Goal: Task Accomplishment & Management: Manage account settings

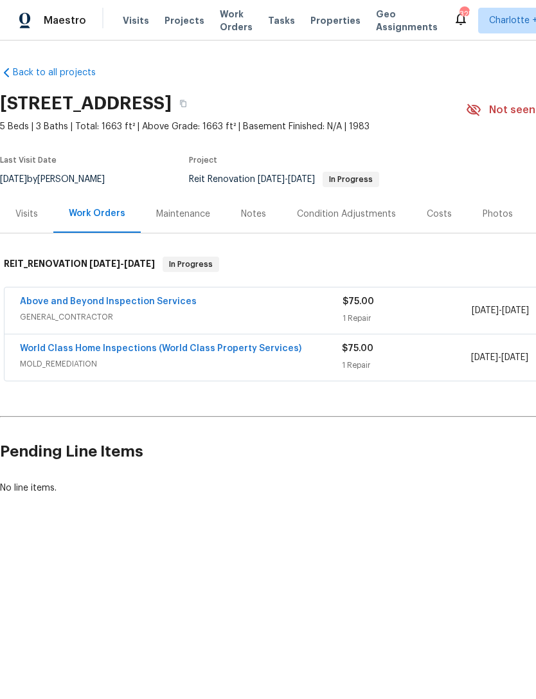
click at [178, 352] on link "World Class Home Inspections (World Class Property Services)" at bounding box center [161, 348] width 282 height 9
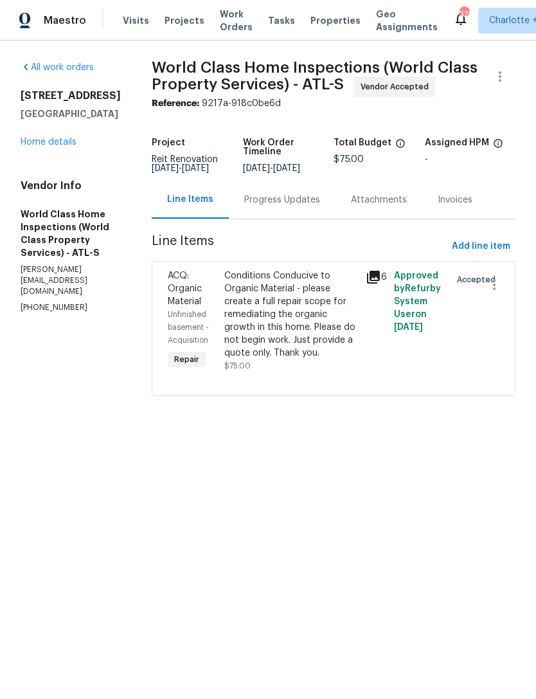
click at [292, 206] on div "Progress Updates" at bounding box center [282, 200] width 76 height 13
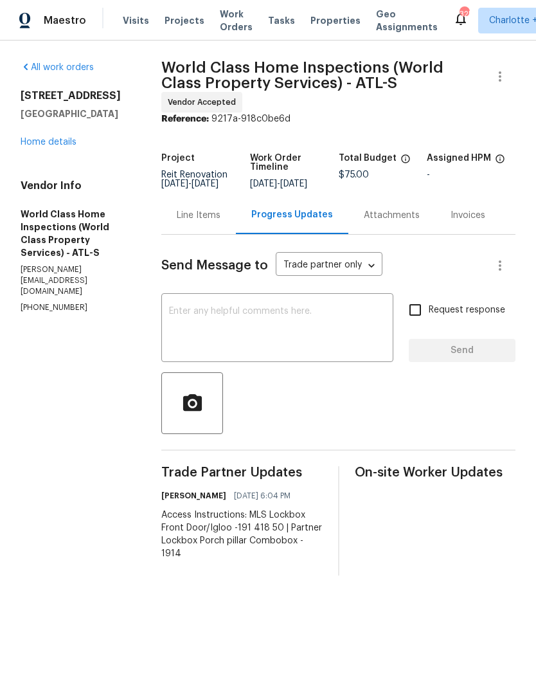
click at [58, 141] on link "Home details" at bounding box center [49, 142] width 56 height 9
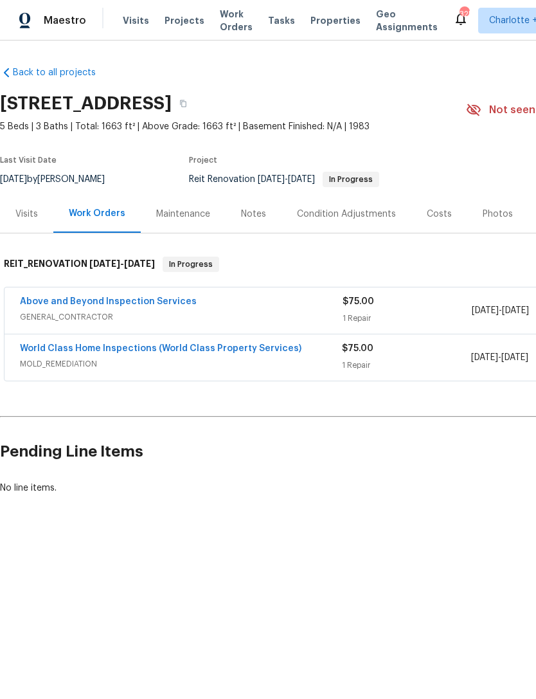
click at [137, 347] on link "World Class Home Inspections (World Class Property Services)" at bounding box center [161, 348] width 282 height 9
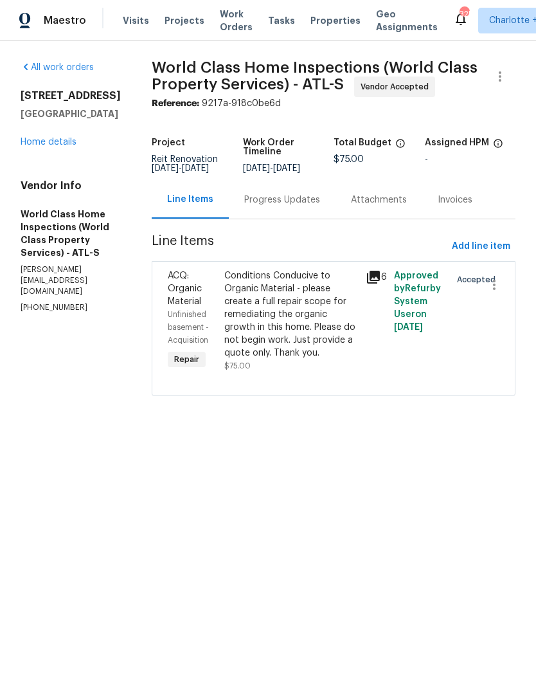
click at [287, 206] on div "Progress Updates" at bounding box center [282, 200] width 76 height 13
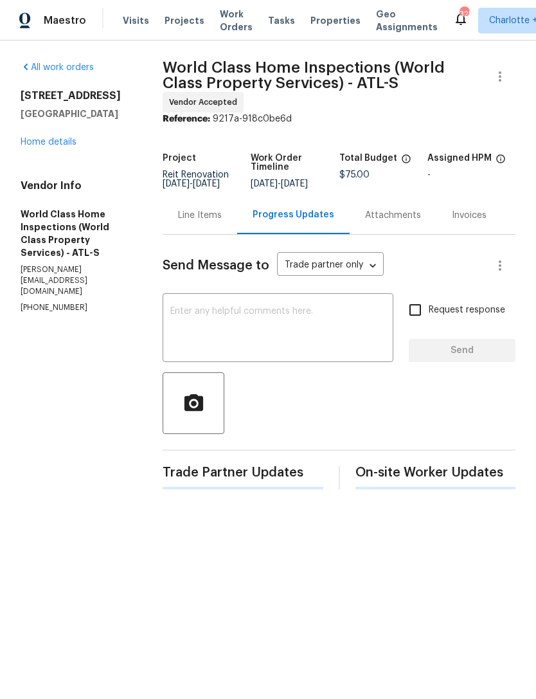
click at [307, 325] on textarea at bounding box center [277, 329] width 215 height 45
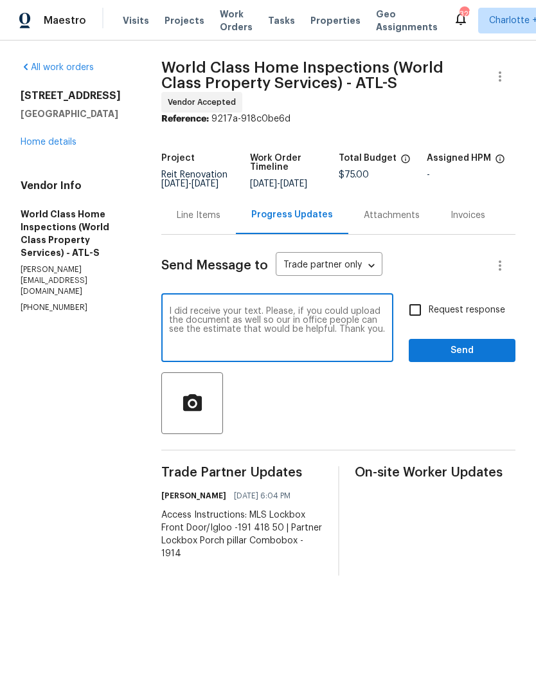
type textarea "I did receive your text. Please, if you could upload the document as well so ou…"
click at [422, 304] on input "Request response" at bounding box center [415, 309] width 27 height 27
checkbox input "true"
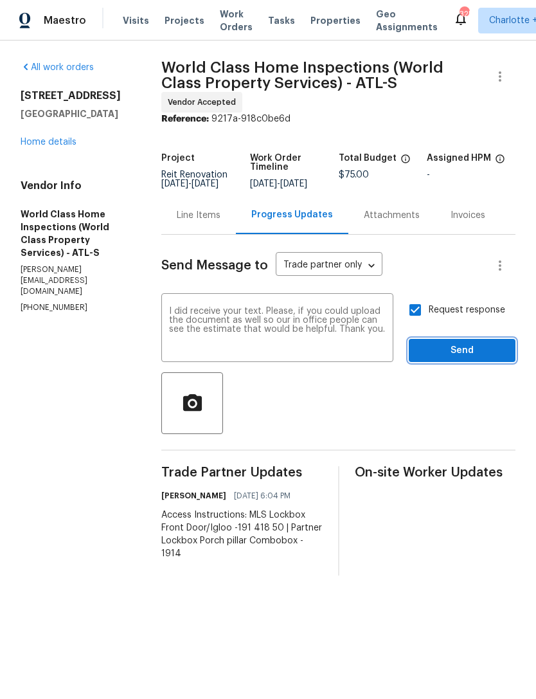
click at [449, 346] on span "Send" at bounding box center [462, 351] width 86 height 16
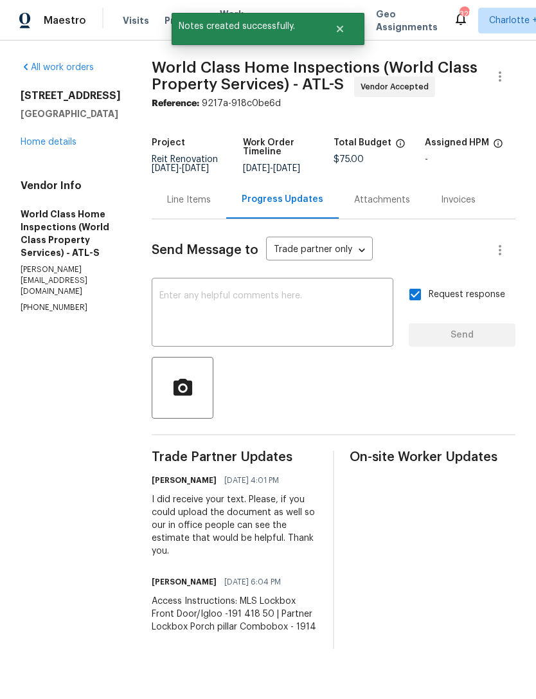
click at [60, 147] on link "Home details" at bounding box center [49, 142] width 56 height 9
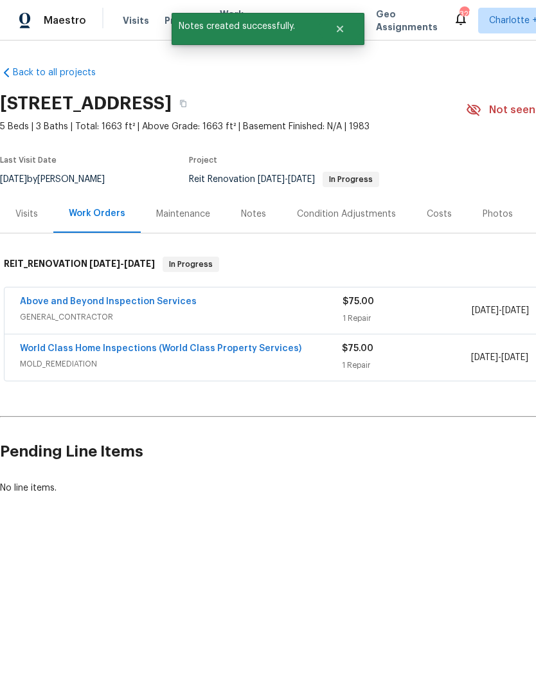
click at [254, 214] on div "Notes" at bounding box center [253, 214] width 25 height 13
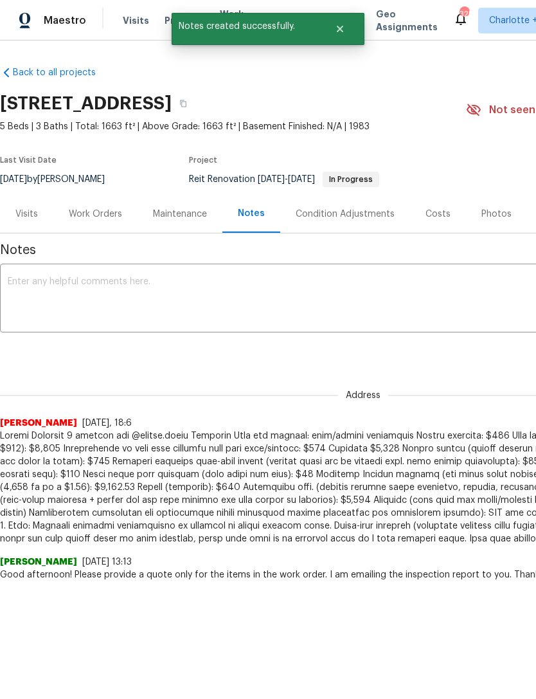
click at [227, 293] on textarea at bounding box center [363, 299] width 711 height 45
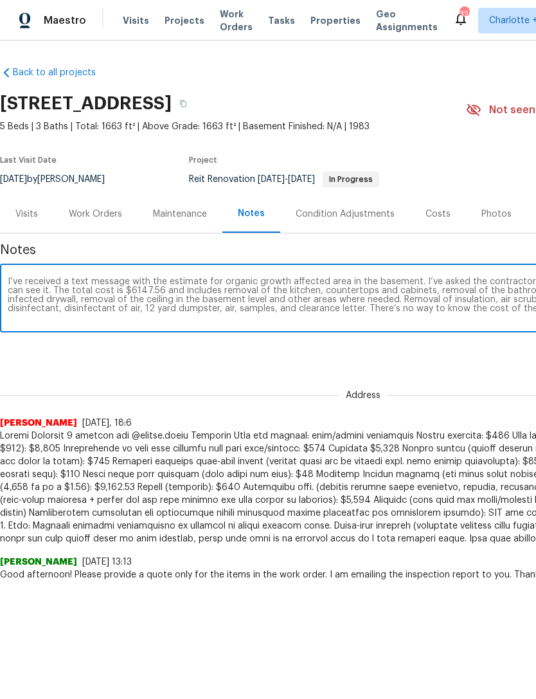
scroll to position [0, 190]
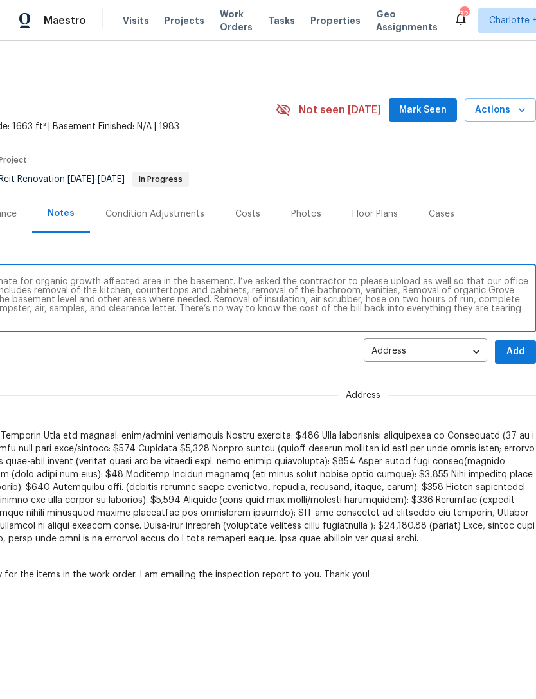
click at [294, 310] on textarea "I’ve received a text message with the estimate for organic growth affected area…" at bounding box center [172, 299] width 711 height 45
click at [501, 307] on textarea "I’ve received a text message with the estimate for organic growth affected area…" at bounding box center [172, 299] width 711 height 45
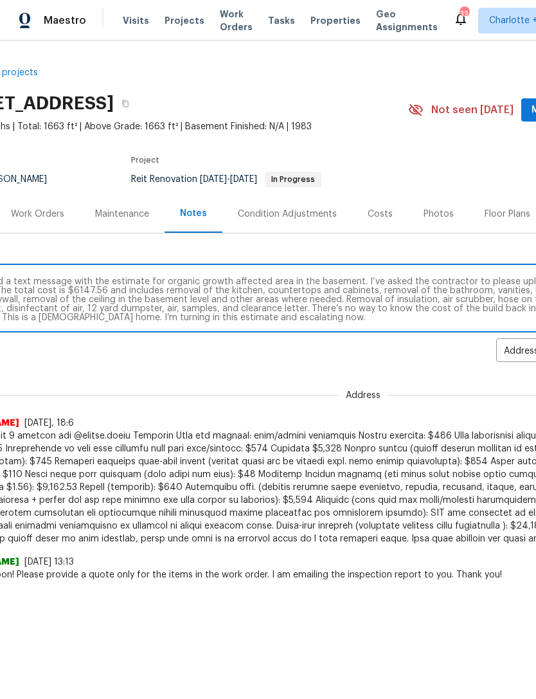
scroll to position [0, 51]
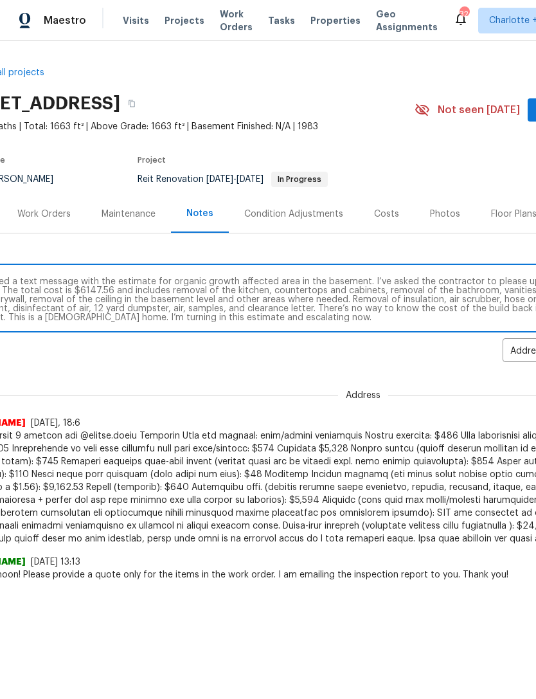
click at [356, 281] on textarea "I’ve received a text message with the estimate for organic growth affected area…" at bounding box center [311, 299] width 711 height 45
click at [431, 308] on textarea "I’ve received a text message with the estimate for organic growth affected area…" at bounding box center [311, 299] width 711 height 45
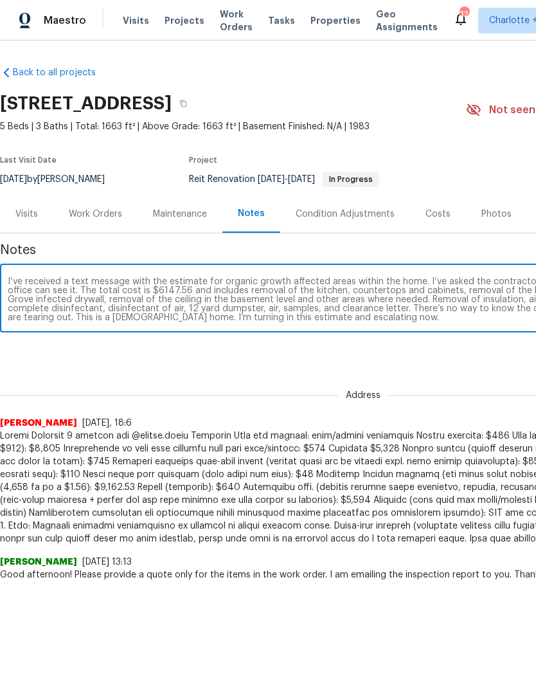
scroll to position [0, 0]
click at [73, 294] on textarea "I’ve received a text message with the estimate for organic growth affected area…" at bounding box center [363, 299] width 711 height 45
click at [348, 289] on textarea "I’ve received a text message with the estimate for organic growth affected area…" at bounding box center [363, 299] width 711 height 45
click at [435, 310] on textarea "I’ve received a text message with the estimate for organic growth affected area…" at bounding box center [363, 299] width 711 height 45
click at [347, 291] on textarea "I’ve received a text message with the estimate for organic growth affected area…" at bounding box center [363, 299] width 711 height 45
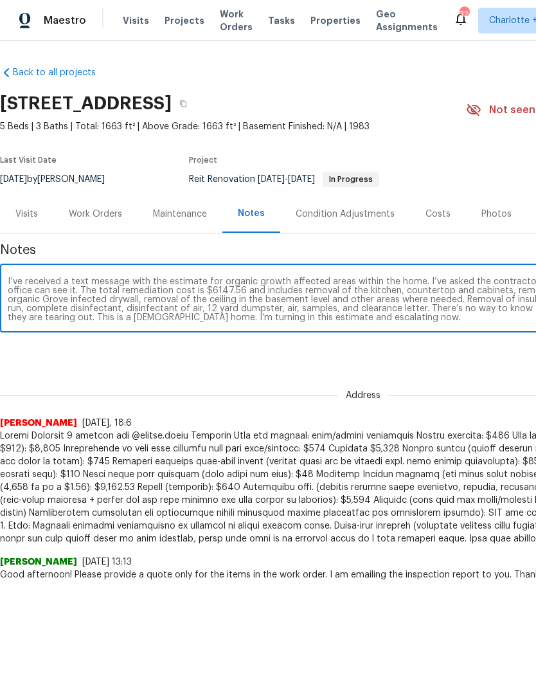
click at [348, 296] on textarea "I’ve received a text message with the estimate for organic growth affected area…" at bounding box center [363, 299] width 711 height 45
click at [453, 303] on textarea "I’ve received a text message with the estimate for organic growth affected area…" at bounding box center [363, 299] width 711 height 45
click at [351, 288] on textarea "I’ve received a text message with the estimate for organic growth affected area…" at bounding box center [363, 299] width 711 height 45
click at [393, 292] on textarea "I’ve received a text message with the estimate for organic growth affected area…" at bounding box center [363, 299] width 711 height 45
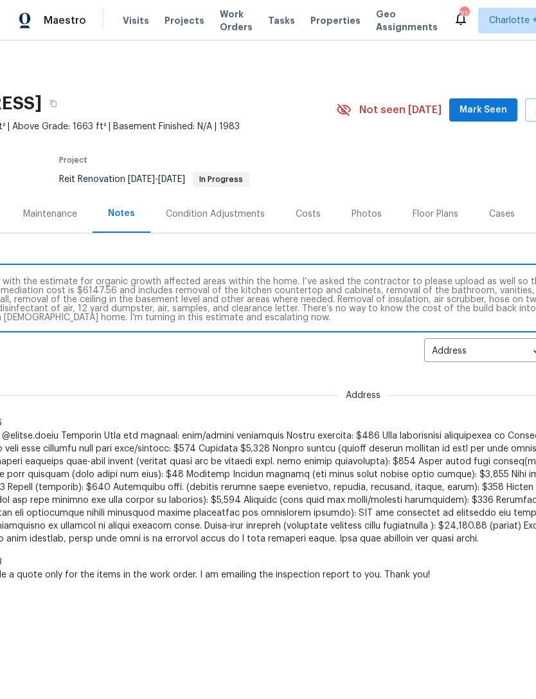
scroll to position [0, 129]
click at [433, 291] on textarea "I’ve received a text message with the estimate for organic growth affected area…" at bounding box center [234, 299] width 711 height 45
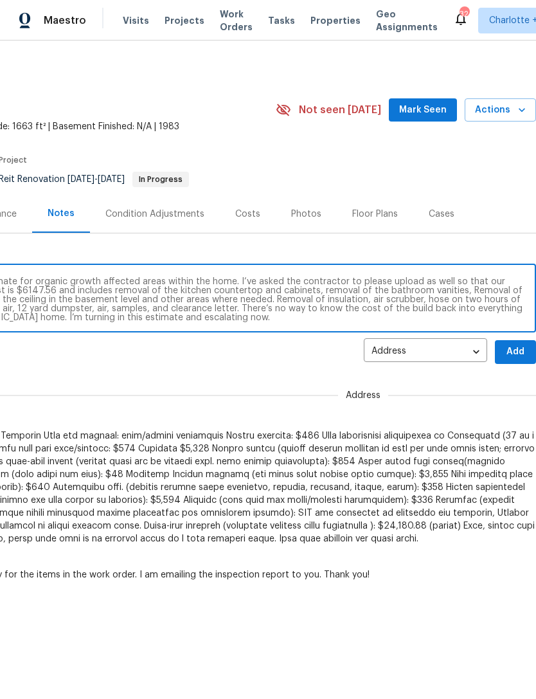
scroll to position [0, 190]
click at [515, 288] on textarea "I’ve received a text message with the estimate for organic growth affected area…" at bounding box center [172, 299] width 711 height 45
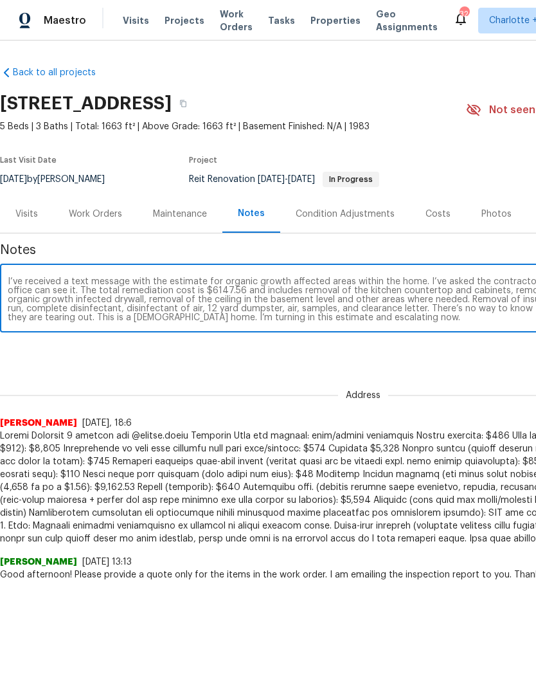
scroll to position [0, 0]
click at [311, 302] on textarea "I’ve received a text message with the estimate for organic growth affected area…" at bounding box center [363, 299] width 711 height 45
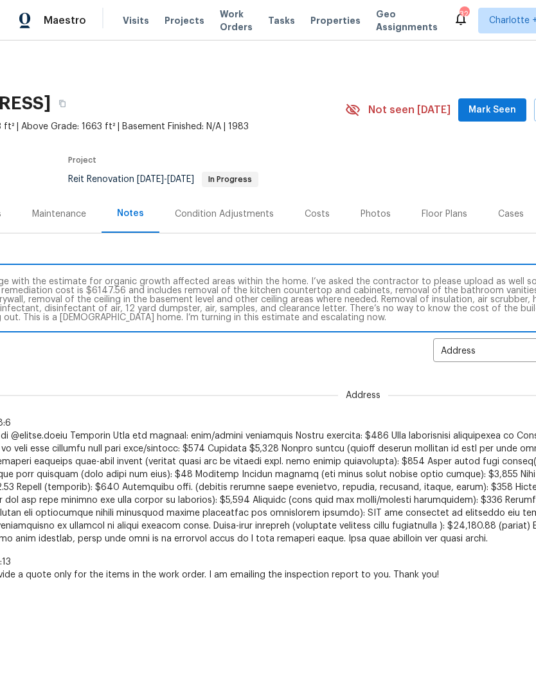
scroll to position [0, 127]
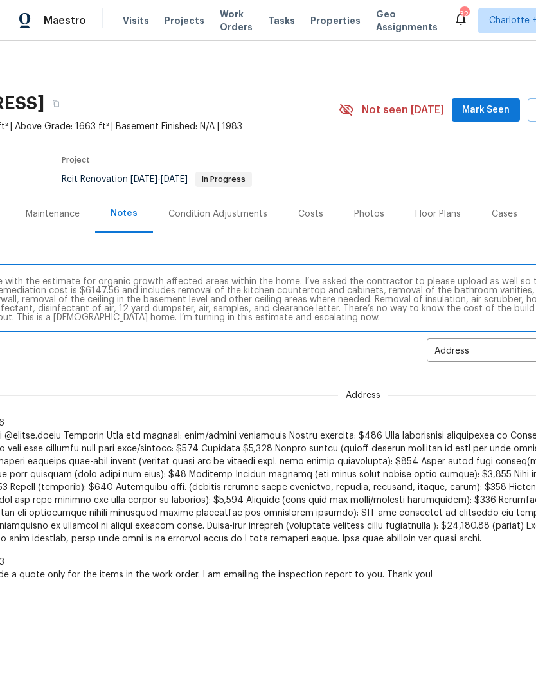
click at [399, 299] on textarea "I’ve received a text message with the estimate for organic growth affected area…" at bounding box center [235, 299] width 711 height 45
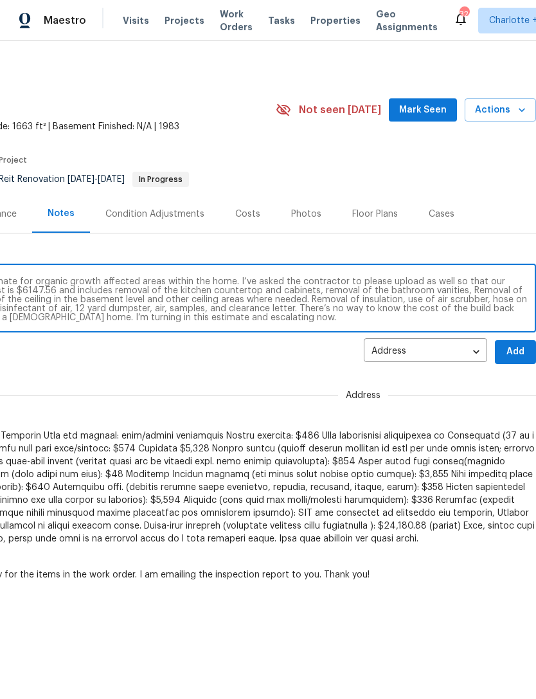
scroll to position [0, 190]
click at [455, 299] on textarea "I’ve received a text message with the estimate for organic growth affected area…" at bounding box center [172, 299] width 711 height 45
click at [489, 299] on textarea "I’ve received a text message with the estimate for organic growth affected area…" at bounding box center [172, 299] width 711 height 45
click at [426, 299] on textarea "I’ve received a text message with the estimate for organic growth affected area…" at bounding box center [172, 299] width 711 height 45
click at [471, 296] on textarea "I’ve received a text message with the estimate for organic growth affected area…" at bounding box center [172, 299] width 711 height 45
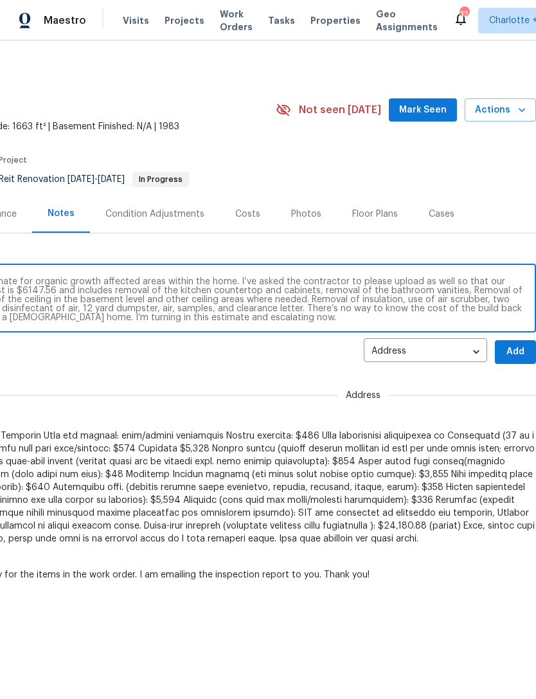
click at [519, 301] on textarea "I’ve received a text message with the estimate for organic growth affected area…" at bounding box center [172, 299] width 711 height 45
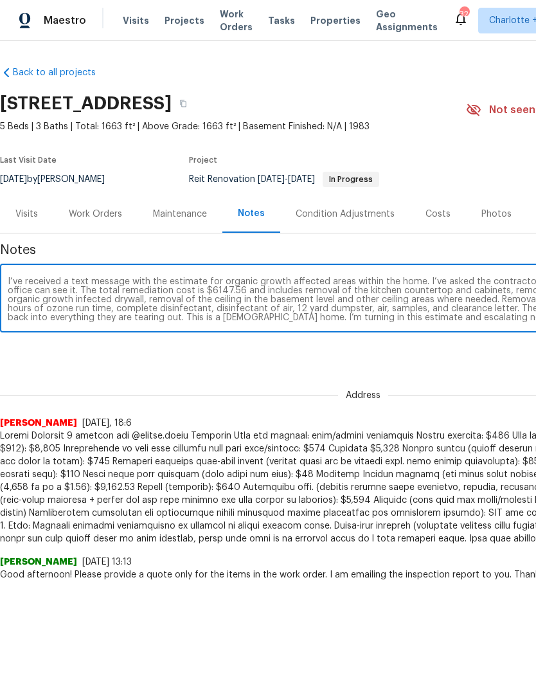
click at [206, 309] on textarea "I’ve received a text message with the estimate for organic growth affected area…" at bounding box center [363, 299] width 711 height 45
click at [333, 312] on textarea "I’ve received a text message with the estimate for organic growth affected area…" at bounding box center [363, 299] width 711 height 45
click at [375, 307] on textarea "I’ve received a text message with the estimate for organic growth affected area…" at bounding box center [363, 299] width 711 height 45
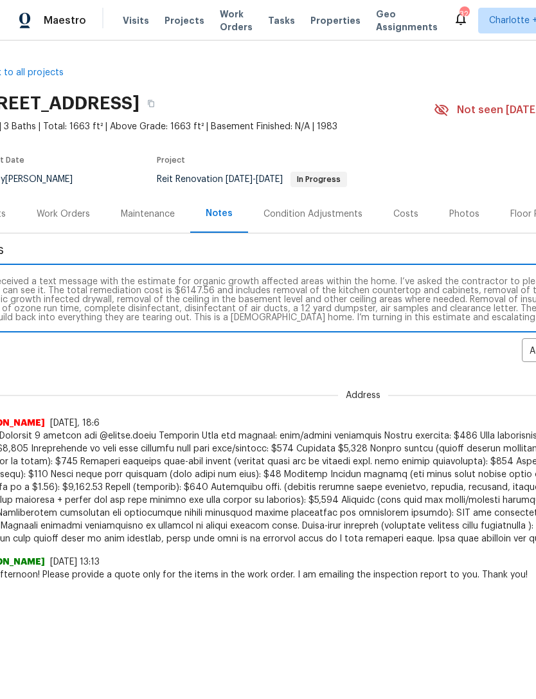
scroll to position [0, 37]
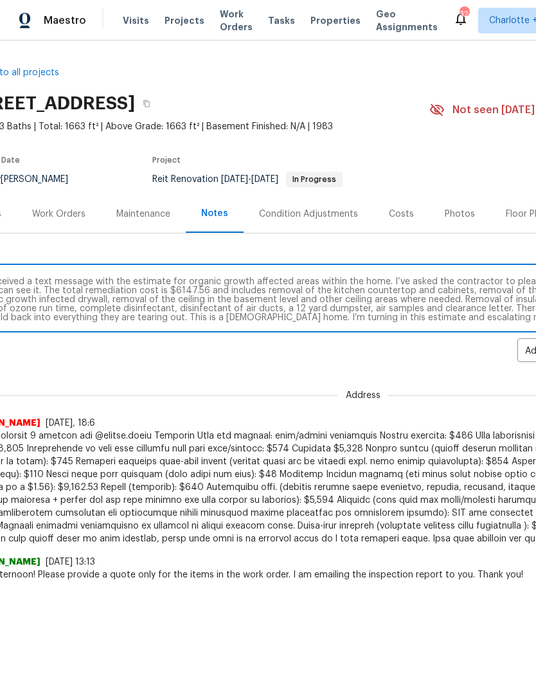
click at [355, 306] on textarea "I’ve received a text message with the estimate for organic growth affected area…" at bounding box center [326, 299] width 711 height 45
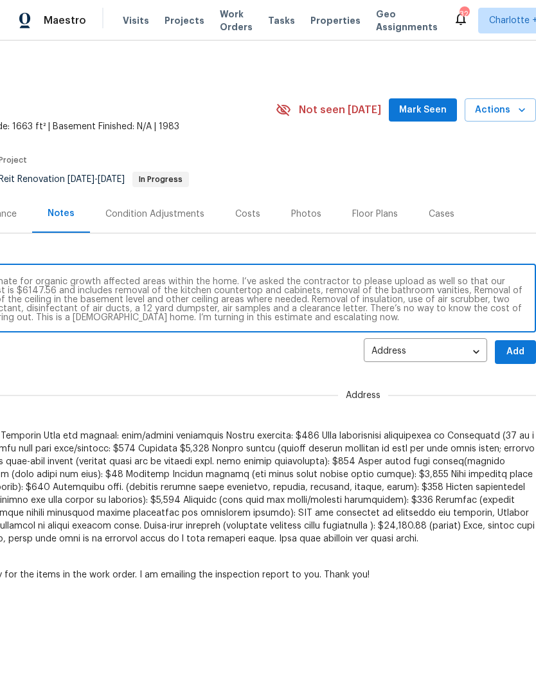
click at [496, 311] on textarea "I’ve received a text message with the estimate for organic growth affected area…" at bounding box center [172, 299] width 711 height 45
click at [521, 310] on textarea "I’ve received a text message with the estimate for organic growth affected area…" at bounding box center [172, 299] width 711 height 45
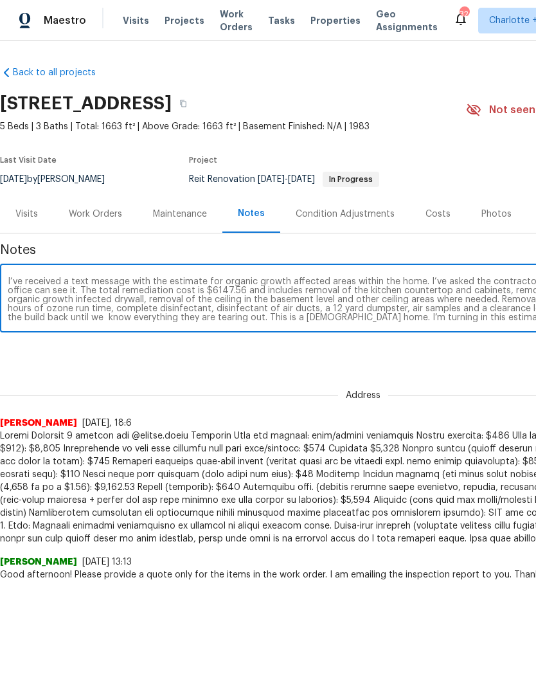
scroll to position [0, 0]
click at [199, 318] on textarea "I’ve received a text message with the estimate for organic growth affected area…" at bounding box center [363, 299] width 711 height 45
click at [352, 314] on textarea "I’ve received a text message with the estimate for organic growth affected area…" at bounding box center [363, 299] width 711 height 45
click at [197, 320] on textarea "I’ve received a text message with the estimate for organic growth affected area…" at bounding box center [363, 299] width 711 height 45
click at [351, 314] on textarea "I’ve received a text message with the estimate for organic growth affected area…" at bounding box center [363, 299] width 711 height 45
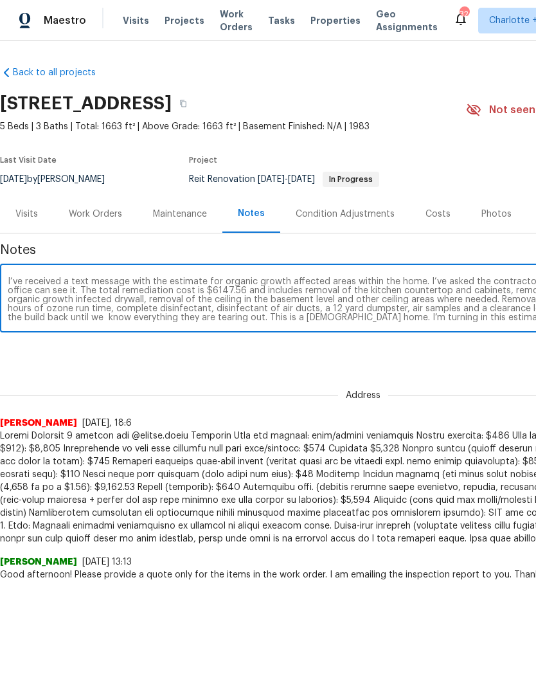
click at [200, 316] on textarea "I’ve received a text message with the estimate for organic growth affected area…" at bounding box center [363, 299] width 711 height 45
click at [266, 296] on textarea "I’ve received a text message with the estimate for organic growth affected area…" at bounding box center [363, 299] width 711 height 45
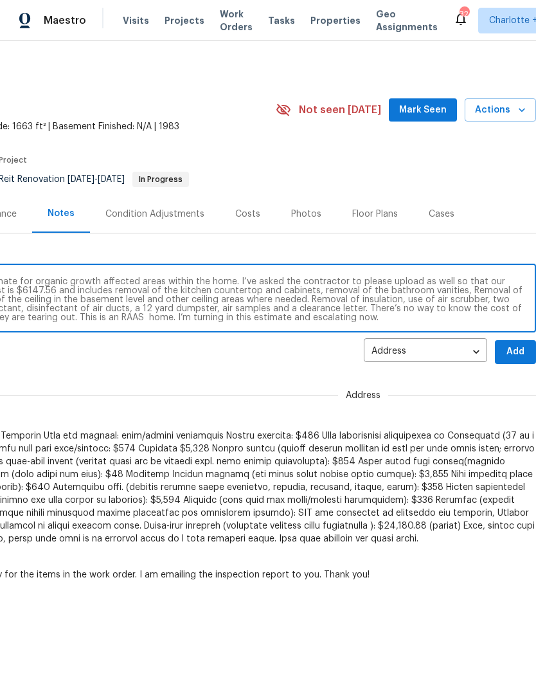
scroll to position [0, 190]
type textarea "I’ve received a text message with the estimate for organic growth affected area…"
click at [519, 356] on span "Add" at bounding box center [515, 352] width 21 height 16
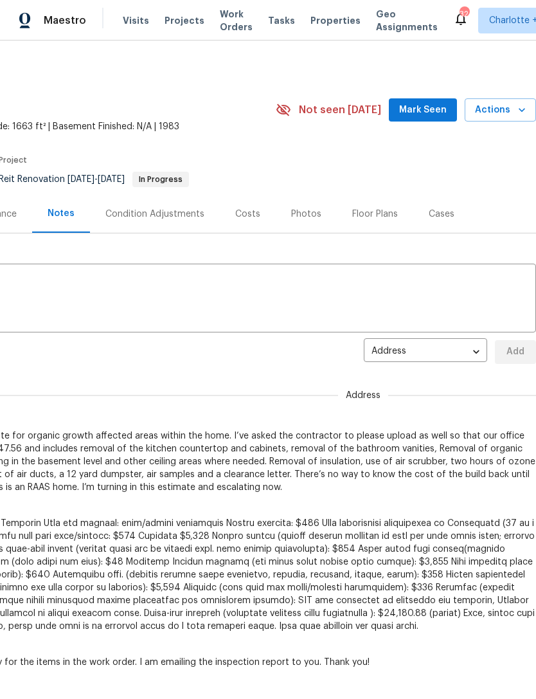
click at [427, 111] on span "Mark Seen" at bounding box center [423, 110] width 48 height 16
click at [519, 109] on icon "button" at bounding box center [522, 110] width 6 height 4
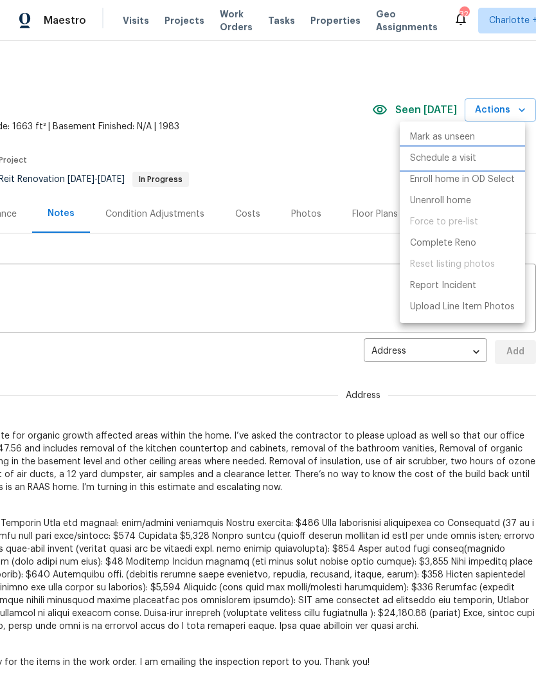
click at [482, 159] on li "Schedule a visit" at bounding box center [462, 158] width 125 height 21
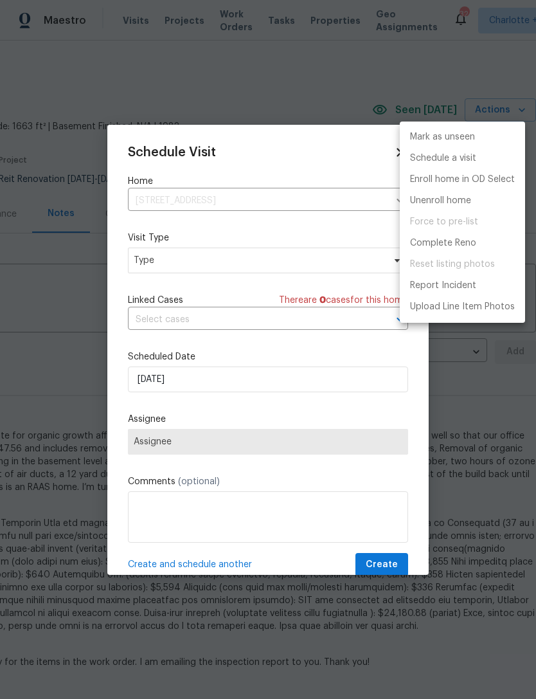
click at [318, 255] on div at bounding box center [268, 349] width 536 height 699
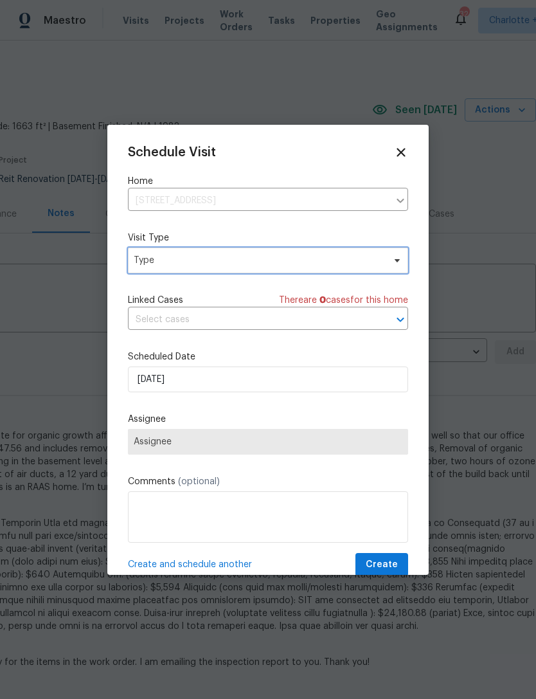
click at [374, 269] on span "Type" at bounding box center [268, 261] width 280 height 26
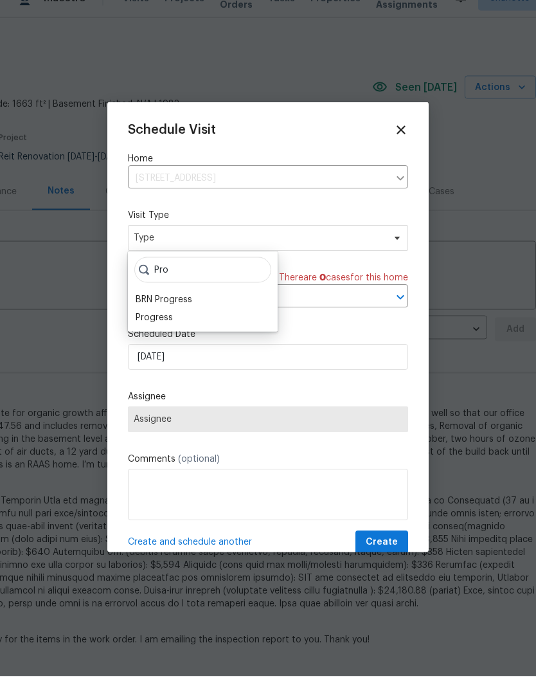
type input "Pro"
click at [183, 331] on div "Progress" at bounding box center [203, 340] width 142 height 18
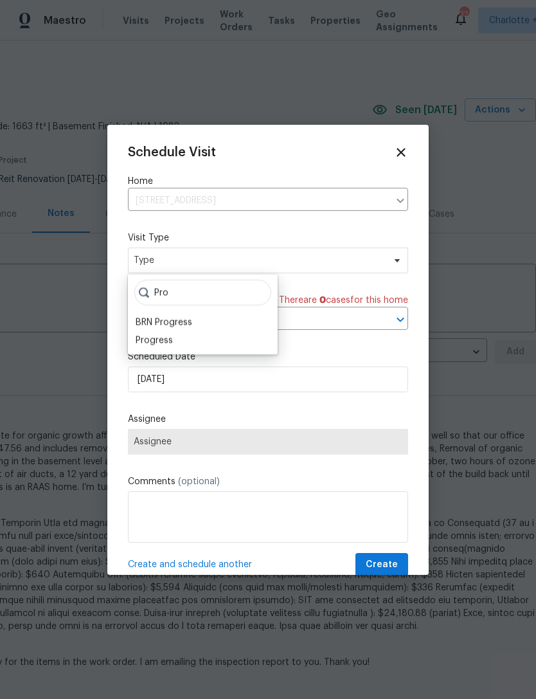
click at [179, 331] on div "Progress" at bounding box center [203, 340] width 142 height 18
click at [346, 261] on span "Type" at bounding box center [259, 260] width 250 height 13
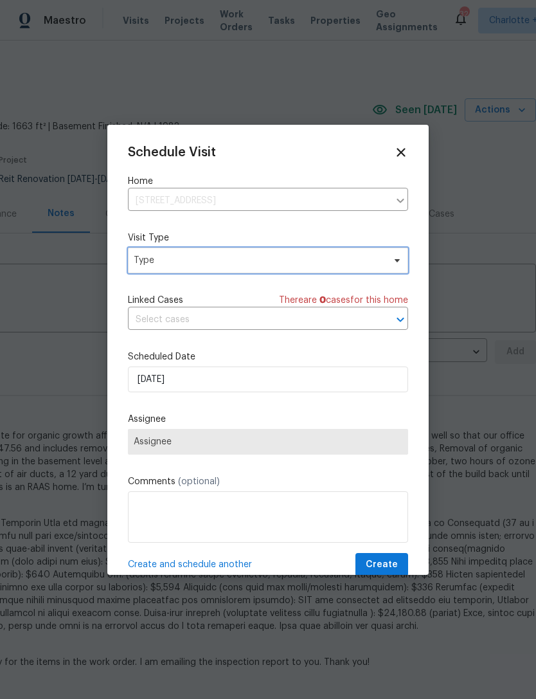
click at [334, 271] on span "Type" at bounding box center [268, 261] width 280 height 26
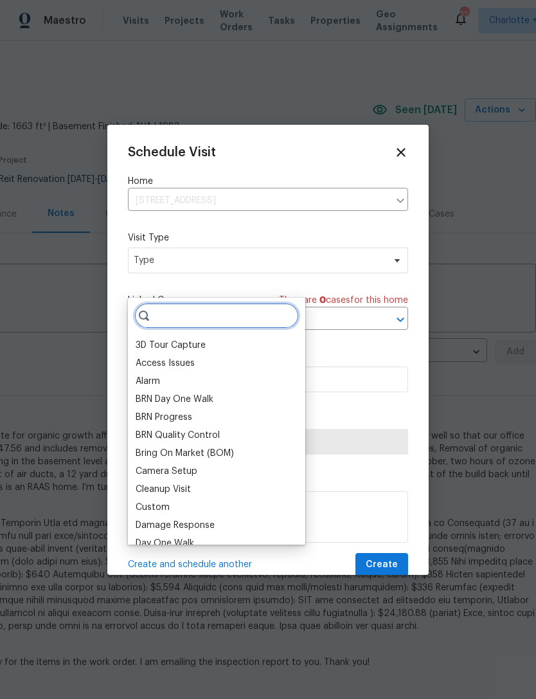
click at [248, 303] on input "search" at bounding box center [216, 316] width 165 height 26
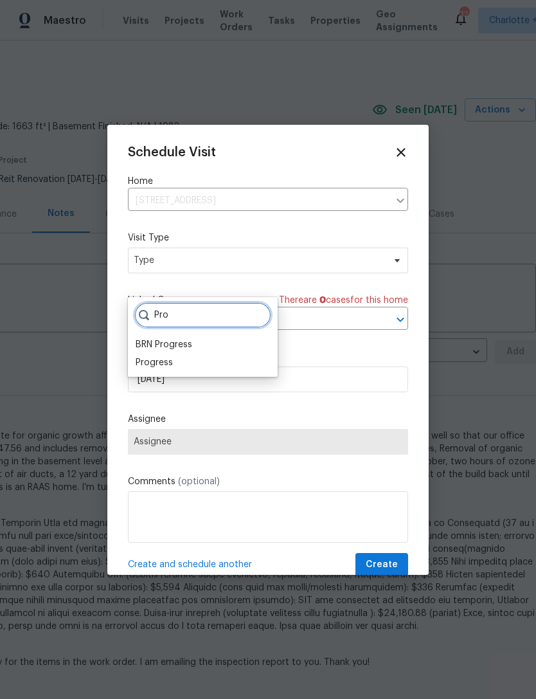
type input "Pro"
click at [171, 356] on div "Progress" at bounding box center [154, 362] width 37 height 13
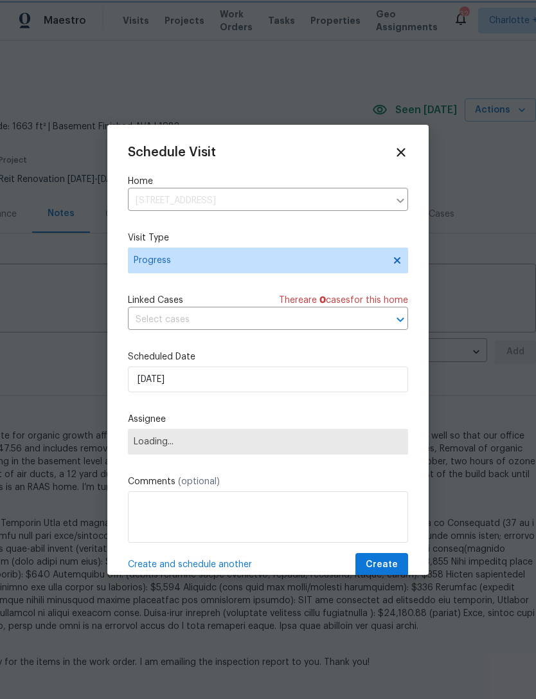
scroll to position [23, 0]
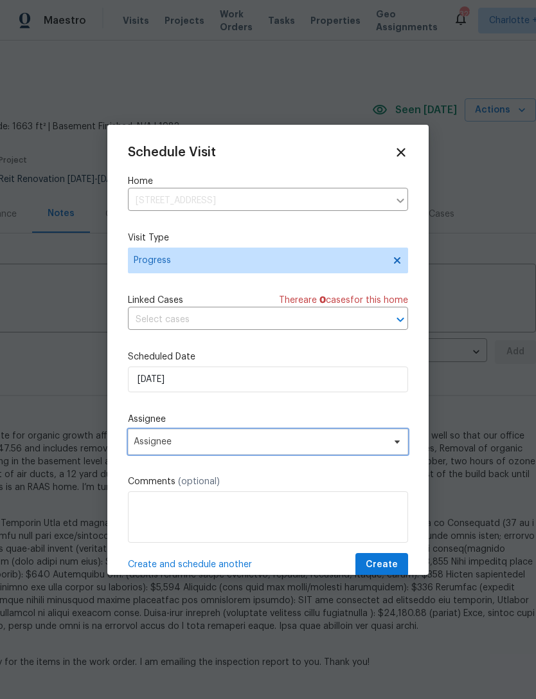
click at [328, 451] on span "Assignee" at bounding box center [268, 442] width 280 height 26
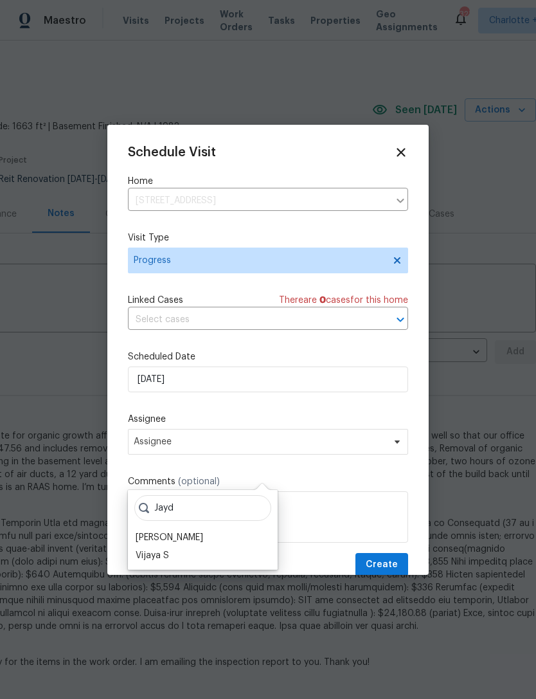
scroll to position [41, 0]
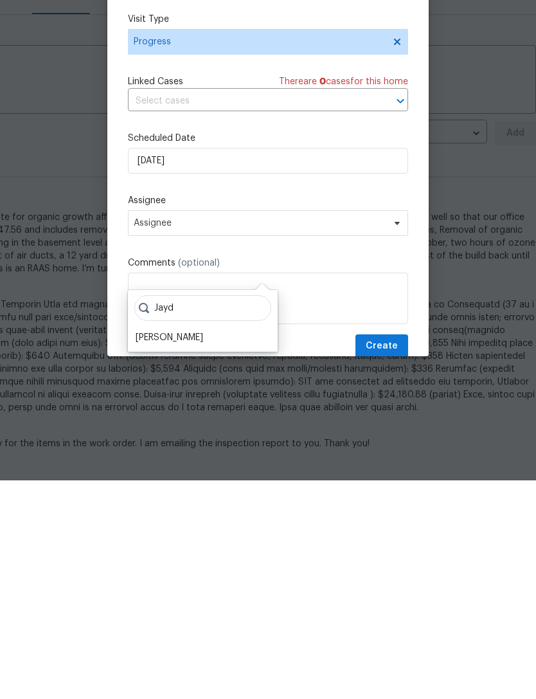
type input "Jayd"
click at [197, 550] on div "[PERSON_NAME]" at bounding box center [170, 556] width 68 height 13
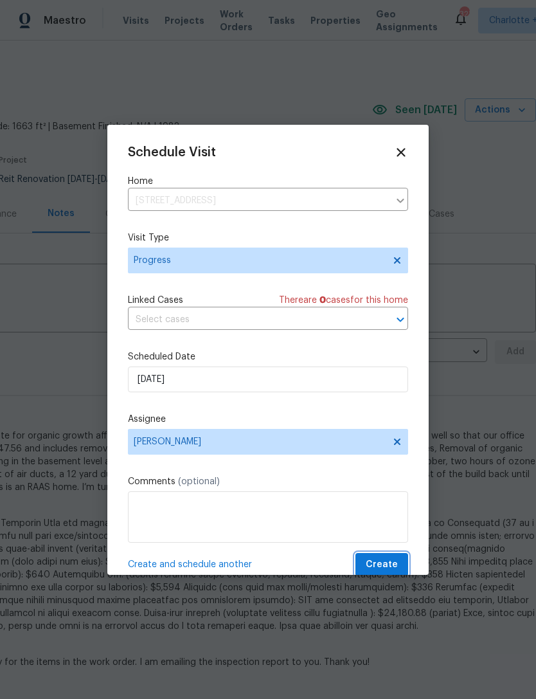
click at [384, 569] on span "Create" at bounding box center [382, 565] width 32 height 16
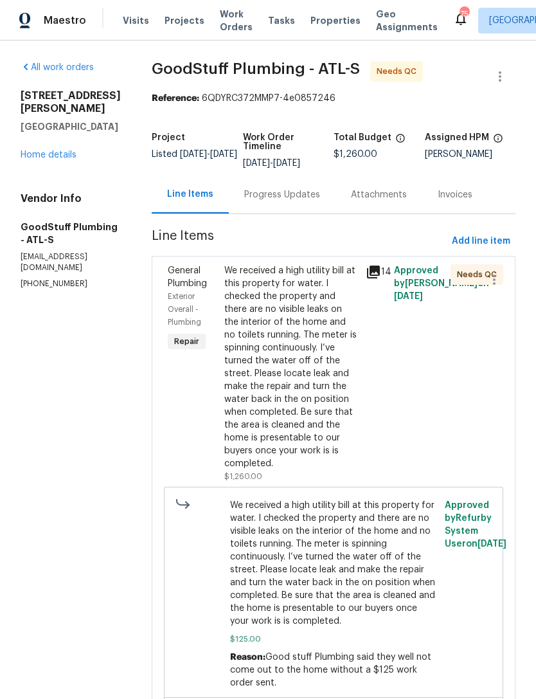
click at [320, 433] on div "We received a high utility bill at this property for water. I checked the prope…" at bounding box center [291, 367] width 134 height 206
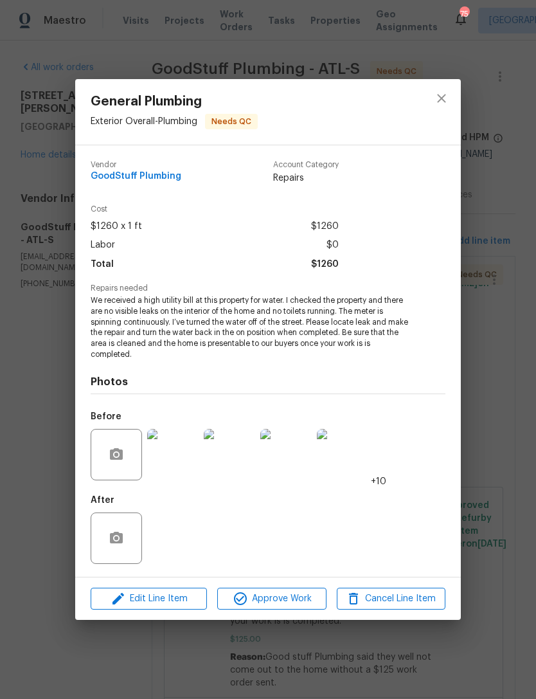
click at [177, 460] on img at bounding box center [172, 454] width 51 height 51
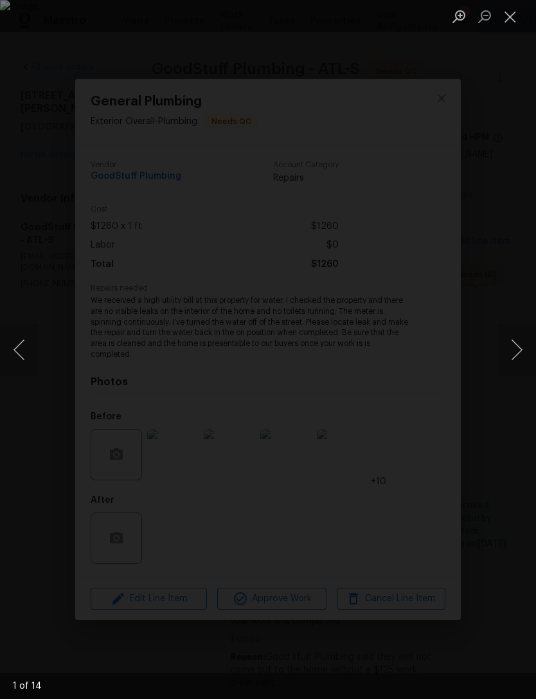
click at [518, 353] on button "Next image" at bounding box center [517, 349] width 39 height 51
click at [516, 347] on button "Next image" at bounding box center [517, 349] width 39 height 51
click at [514, 344] on button "Next image" at bounding box center [517, 349] width 39 height 51
click at [511, 347] on button "Next image" at bounding box center [517, 349] width 39 height 51
click at [507, 351] on button "Next image" at bounding box center [517, 349] width 39 height 51
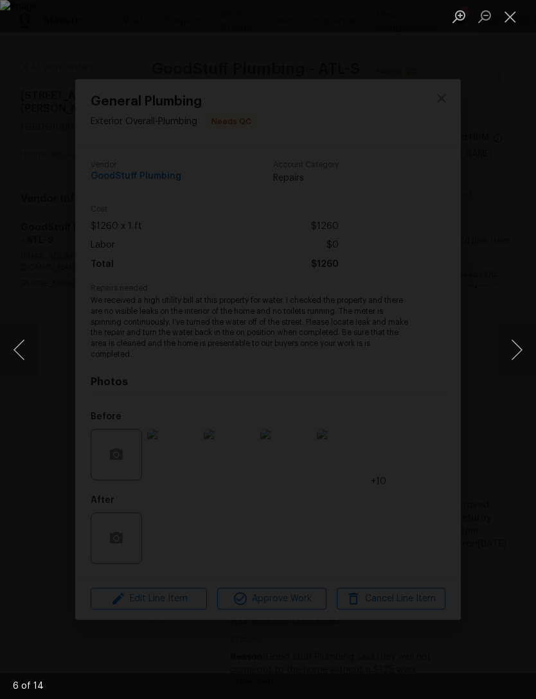
click at [510, 348] on button "Next image" at bounding box center [517, 349] width 39 height 51
click at [507, 347] on button "Next image" at bounding box center [517, 349] width 39 height 51
click at [510, 345] on button "Next image" at bounding box center [517, 349] width 39 height 51
click at [512, 27] on button "Close lightbox" at bounding box center [511, 16] width 26 height 23
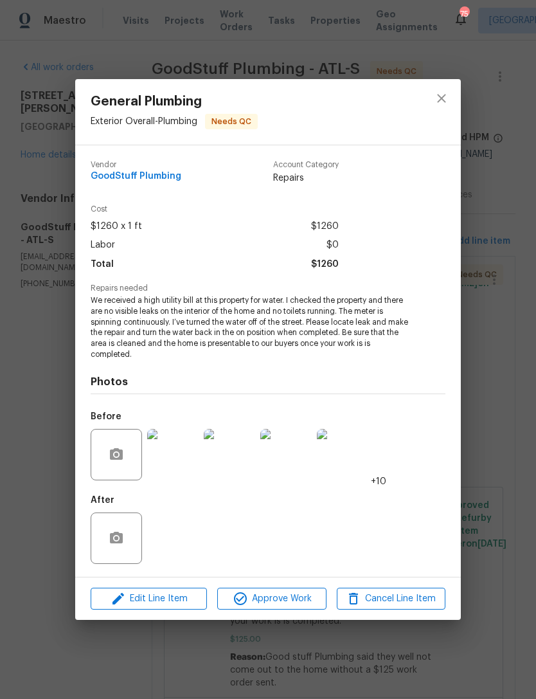
click at [496, 384] on div "General Plumbing Exterior Overall - Plumbing Needs QC Vendor GoodStuff Plumbing…" at bounding box center [268, 349] width 536 height 699
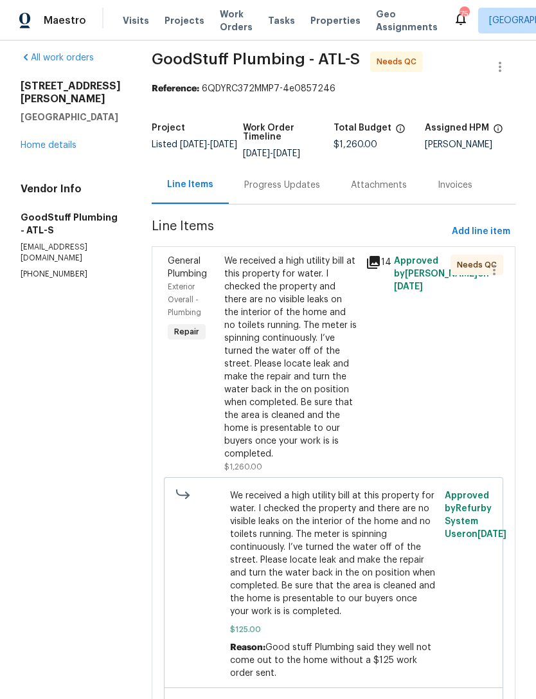
scroll to position [8, 0]
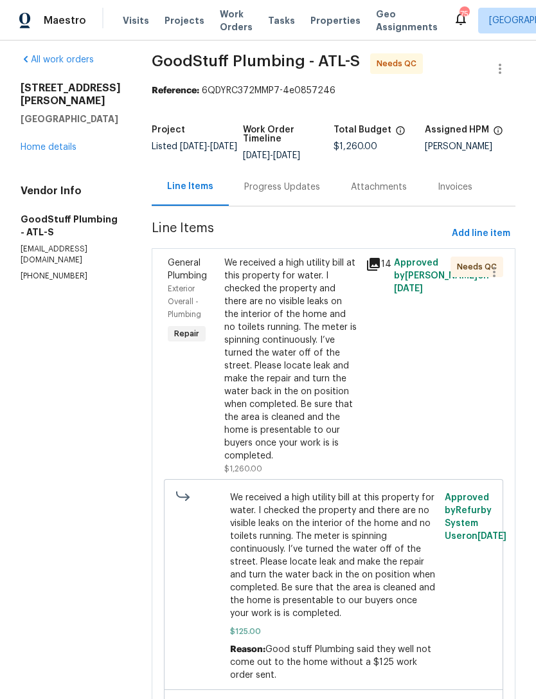
click at [345, 426] on div "We received a high utility bill at this property for water. I checked the prope…" at bounding box center [291, 360] width 134 height 206
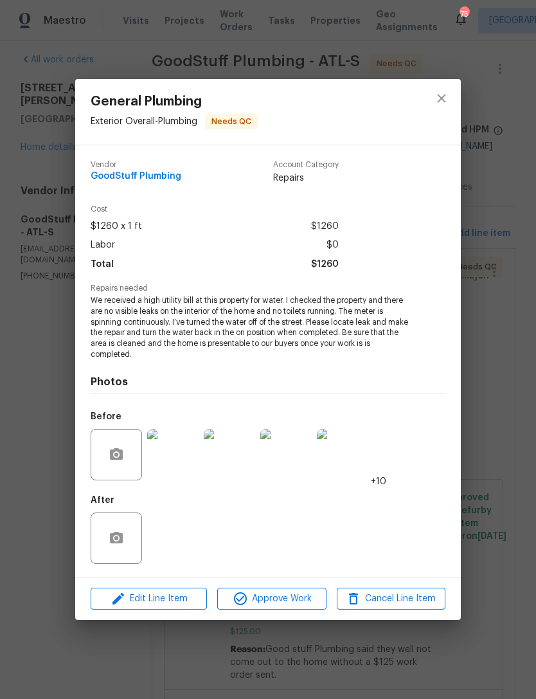
click at [336, 466] on img at bounding box center [342, 454] width 51 height 51
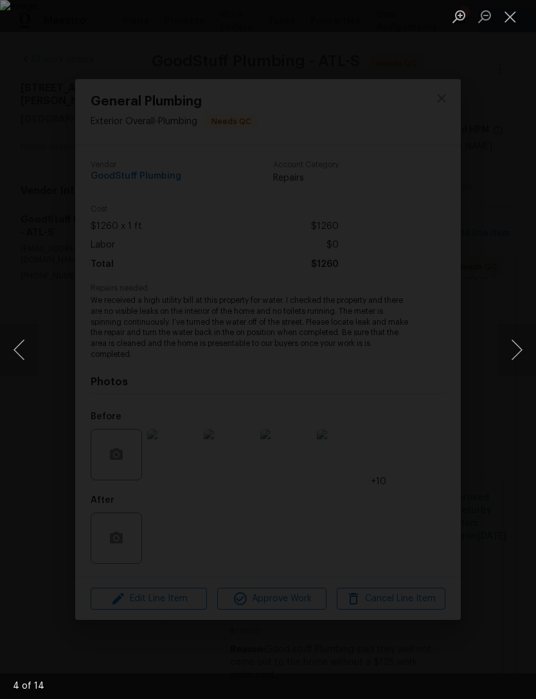
click at [518, 343] on button "Next image" at bounding box center [517, 349] width 39 height 51
click at [516, 351] on button "Next image" at bounding box center [517, 349] width 39 height 51
click at [522, 343] on button "Next image" at bounding box center [517, 349] width 39 height 51
click at [521, 346] on button "Next image" at bounding box center [517, 349] width 39 height 51
click at [516, 346] on button "Next image" at bounding box center [517, 349] width 39 height 51
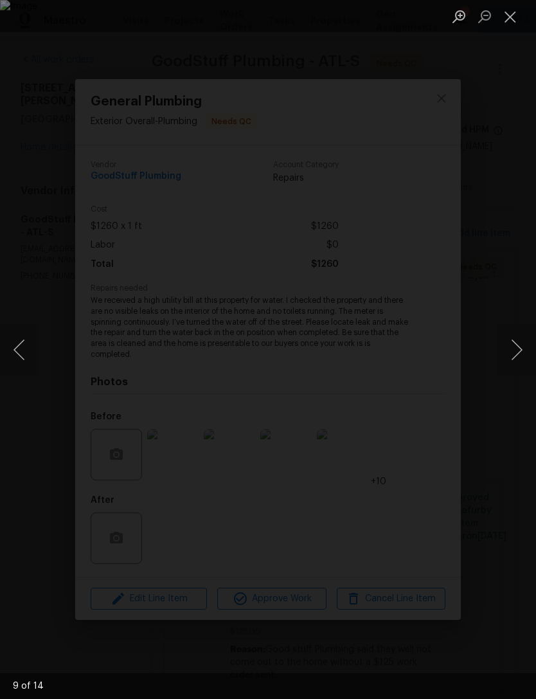
click at [518, 346] on button "Next image" at bounding box center [517, 349] width 39 height 51
click at [517, 341] on button "Next image" at bounding box center [517, 349] width 39 height 51
click at [517, 342] on button "Next image" at bounding box center [517, 349] width 39 height 51
click at [28, 360] on button "Previous image" at bounding box center [19, 349] width 39 height 51
click at [510, 352] on button "Next image" at bounding box center [517, 349] width 39 height 51
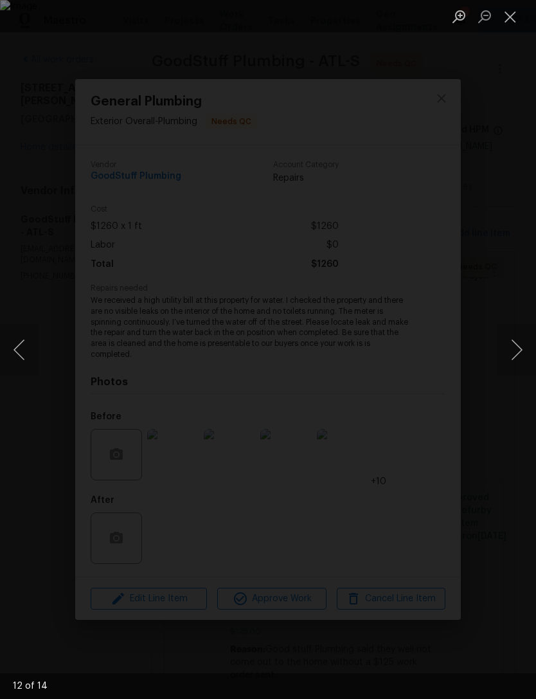
click at [505, 347] on button "Next image" at bounding box center [517, 349] width 39 height 51
click at [507, 345] on button "Next image" at bounding box center [517, 349] width 39 height 51
click at [509, 26] on button "Close lightbox" at bounding box center [511, 16] width 26 height 23
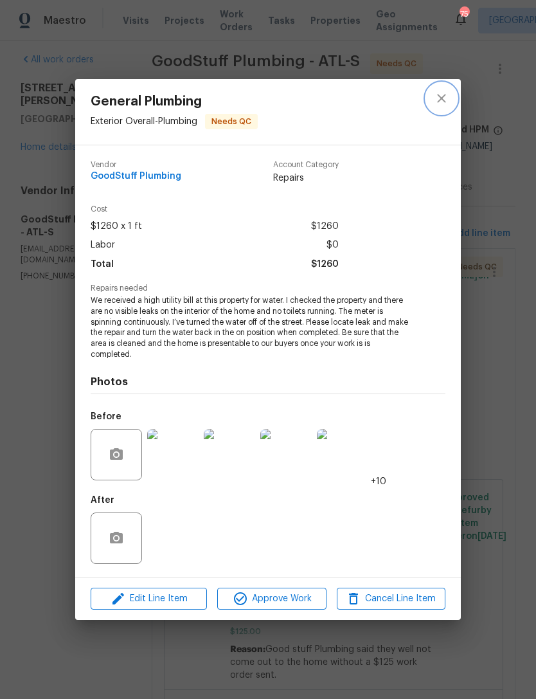
click at [447, 98] on icon "close" at bounding box center [441, 98] width 15 height 15
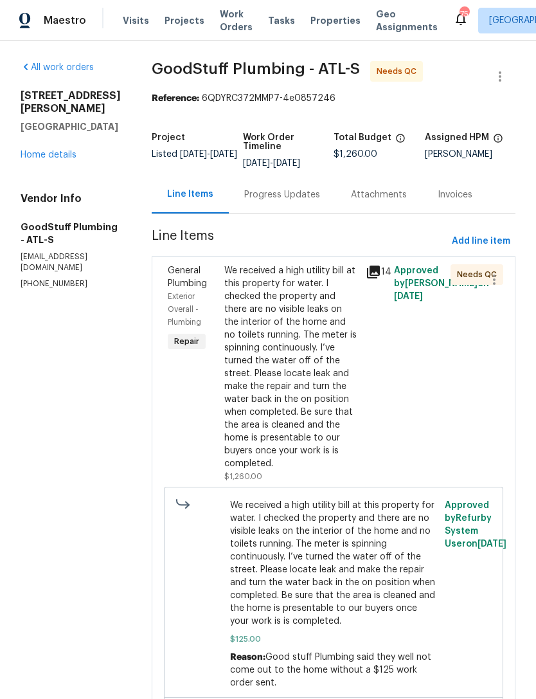
scroll to position [0, 0]
click at [60, 150] on link "Home details" at bounding box center [49, 154] width 56 height 9
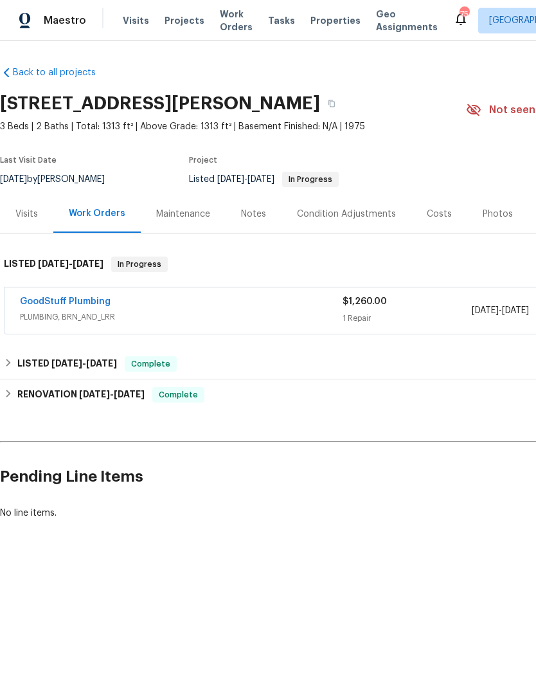
click at [78, 303] on link "GoodStuff Plumbing" at bounding box center [65, 301] width 91 height 9
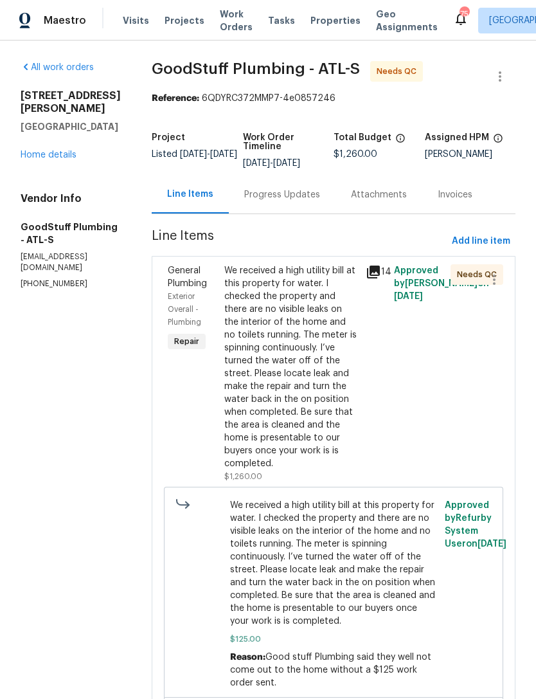
click at [316, 212] on div "Progress Updates" at bounding box center [282, 195] width 107 height 38
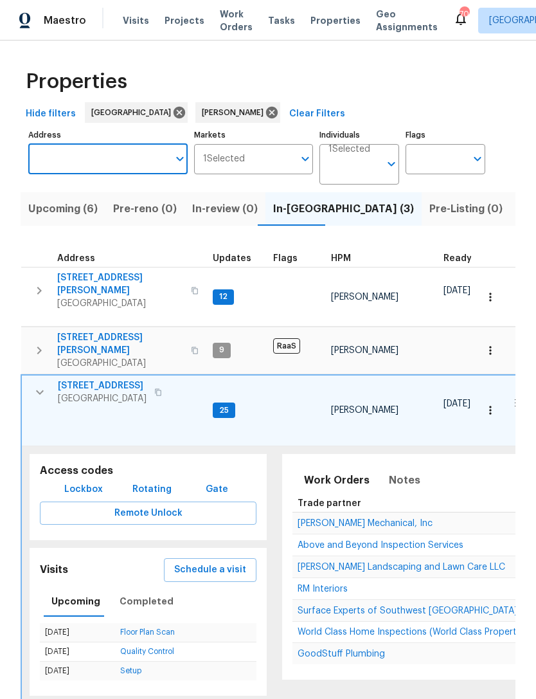
scroll to position [21, 0]
type input "3584 yoko"
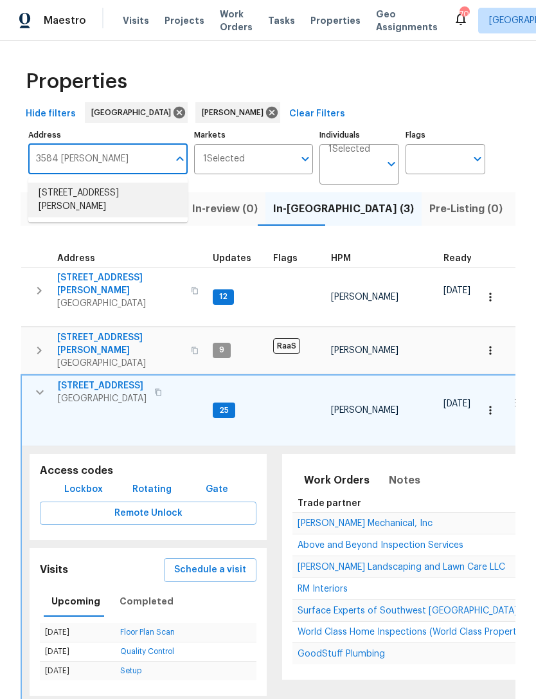
click at [124, 183] on li "3584 Yoko Ln Douglasville GA 30135" at bounding box center [107, 200] width 159 height 35
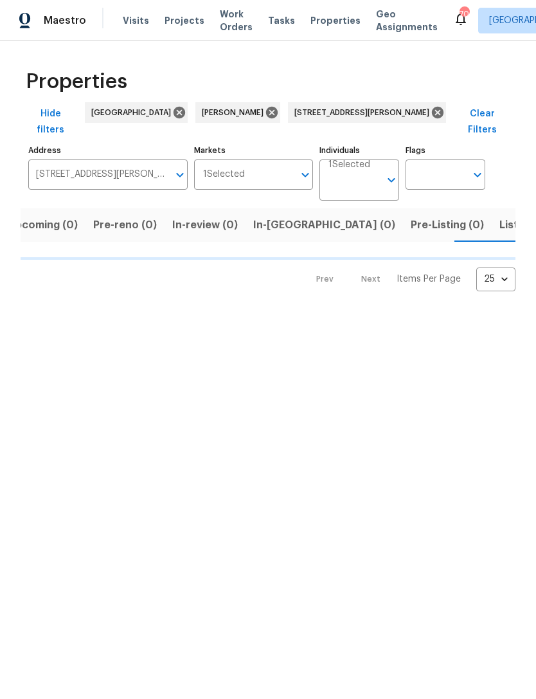
scroll to position [0, 21]
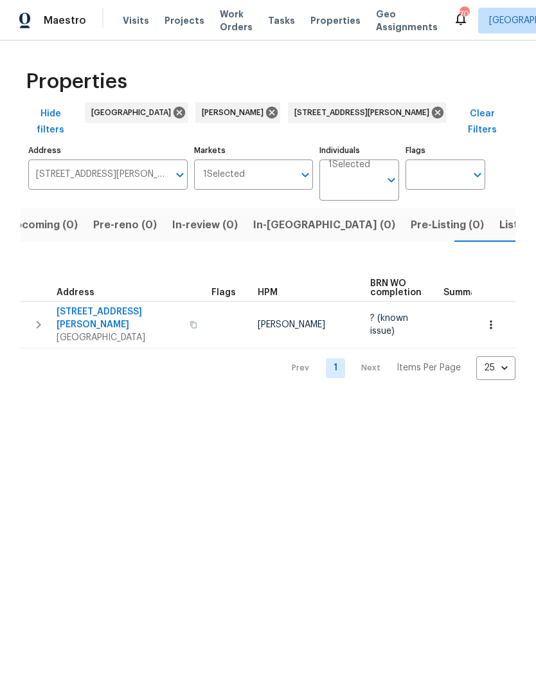
click at [39, 317] on icon "button" at bounding box center [38, 324] width 15 height 15
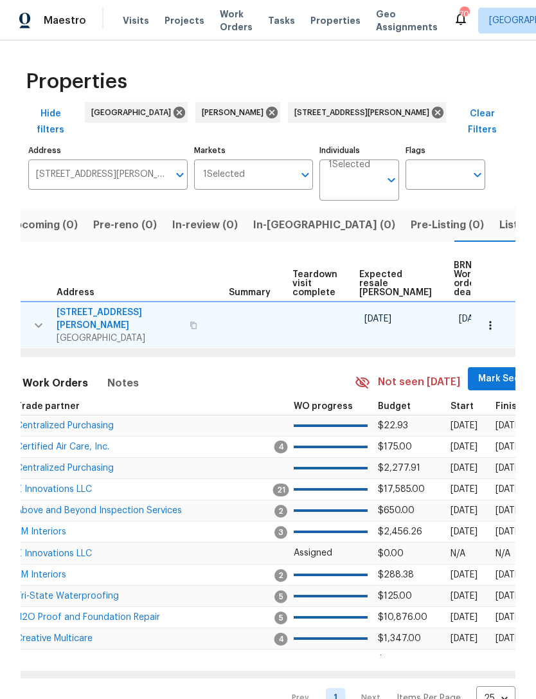
scroll to position [0, 215]
click at [479, 371] on span "Mark Seen" at bounding box center [503, 379] width 48 height 16
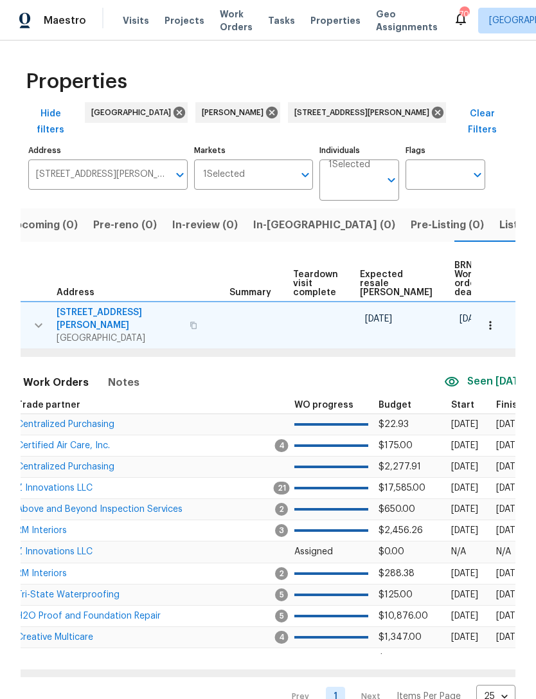
click at [493, 319] on icon "button" at bounding box center [490, 325] width 13 height 13
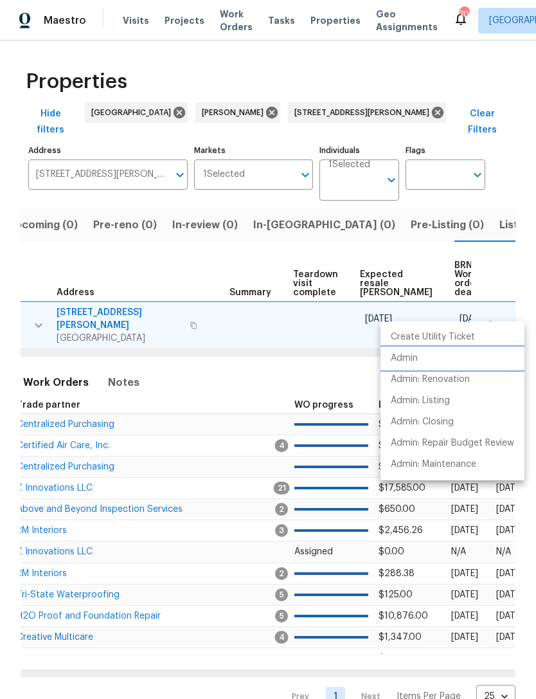
click at [440, 357] on li "Admin" at bounding box center [453, 358] width 144 height 21
click at [371, 112] on div at bounding box center [268, 349] width 536 height 699
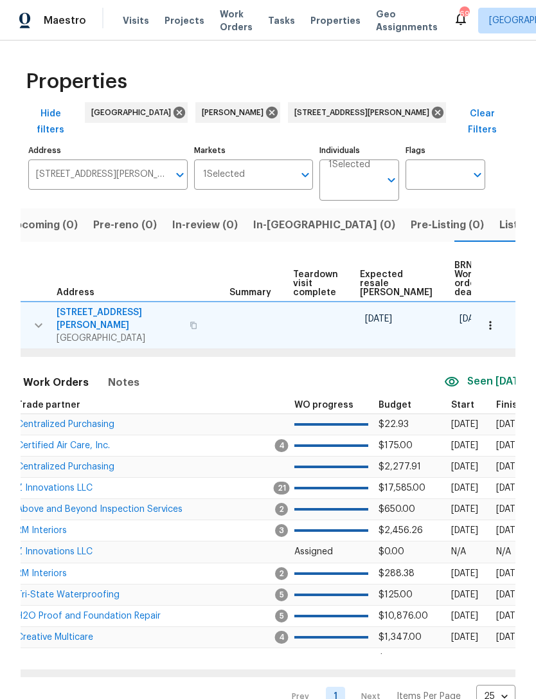
click at [487, 319] on icon "button" at bounding box center [490, 325] width 13 height 13
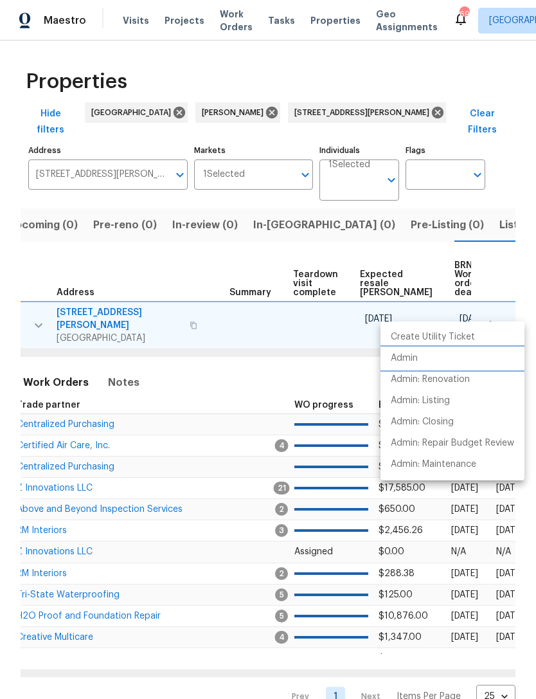
click at [429, 364] on li "Admin" at bounding box center [453, 358] width 144 height 21
click at [377, 117] on div at bounding box center [268, 349] width 536 height 699
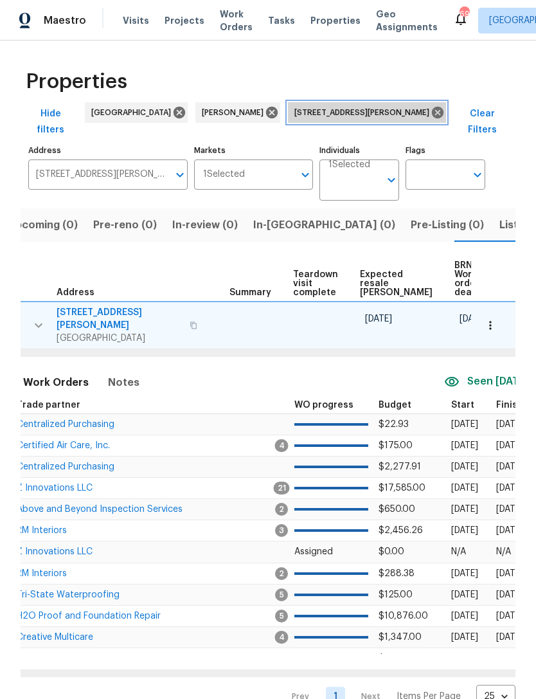
click at [431, 118] on icon at bounding box center [438, 112] width 14 height 14
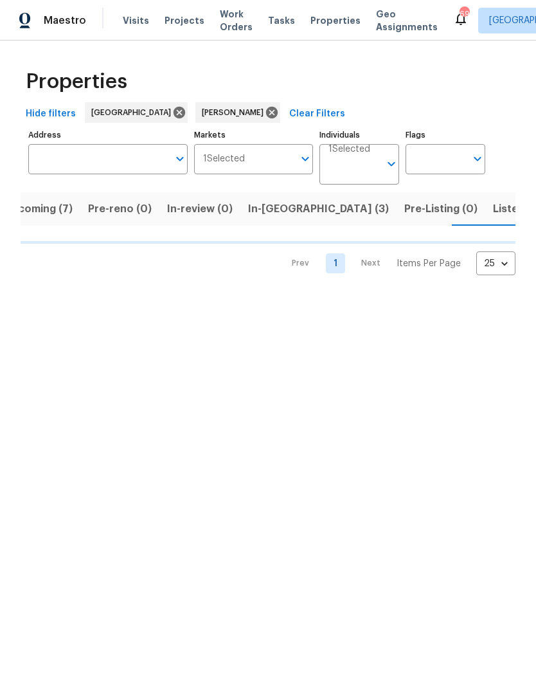
click at [146, 164] on input "Address" at bounding box center [98, 159] width 140 height 30
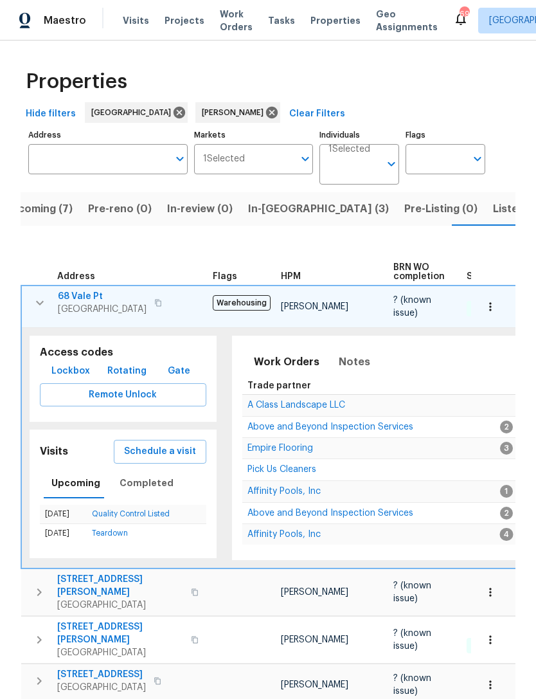
click at [123, 173] on input "Address" at bounding box center [98, 159] width 140 height 30
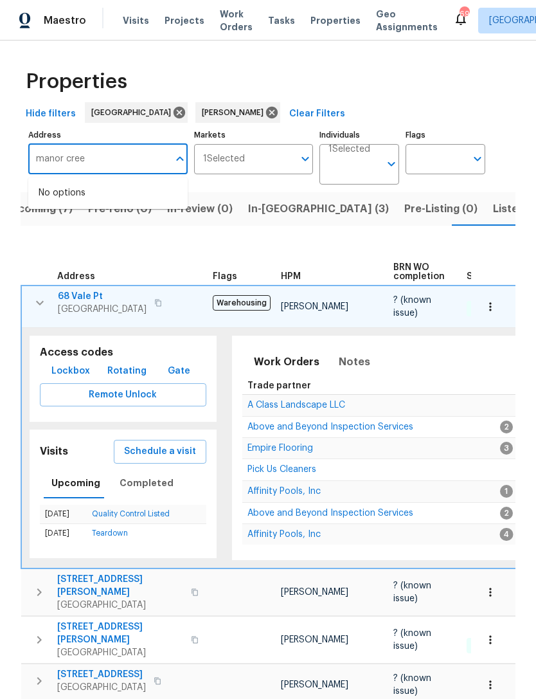
type input "manor creek"
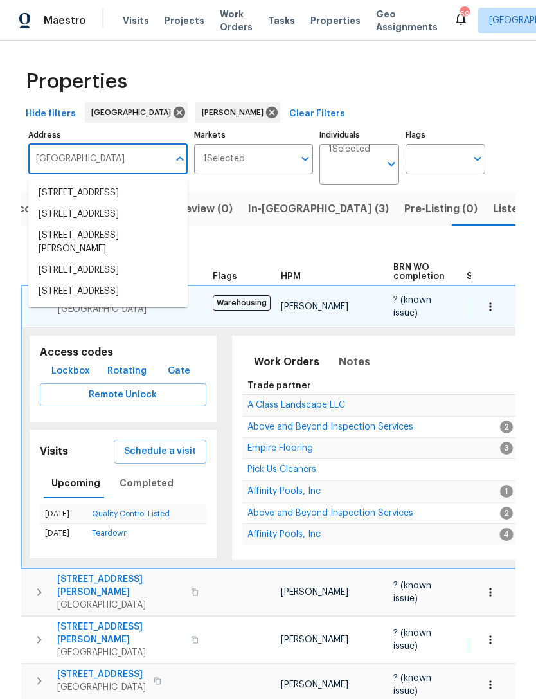
click at [83, 281] on li "6590 Manor Creek Dr Douglasville GA 30135" at bounding box center [107, 270] width 159 height 21
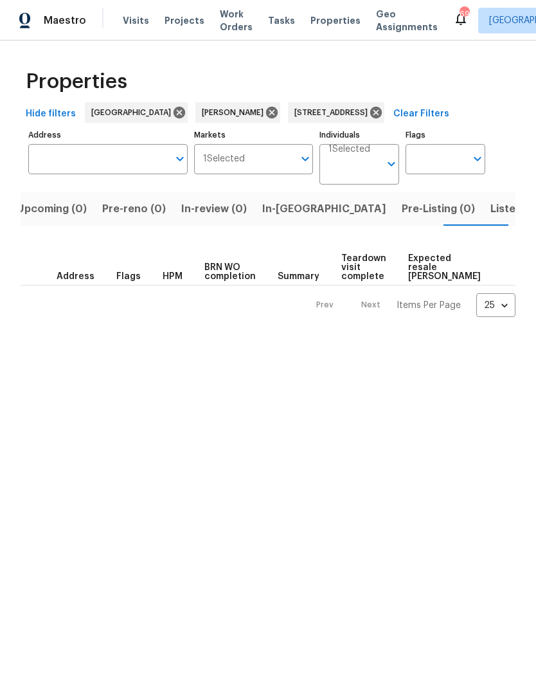
type input "6590 Manor Creek Dr Douglasville GA 30135"
click at [500, 211] on span "Listed (1)" at bounding box center [523, 209] width 46 height 18
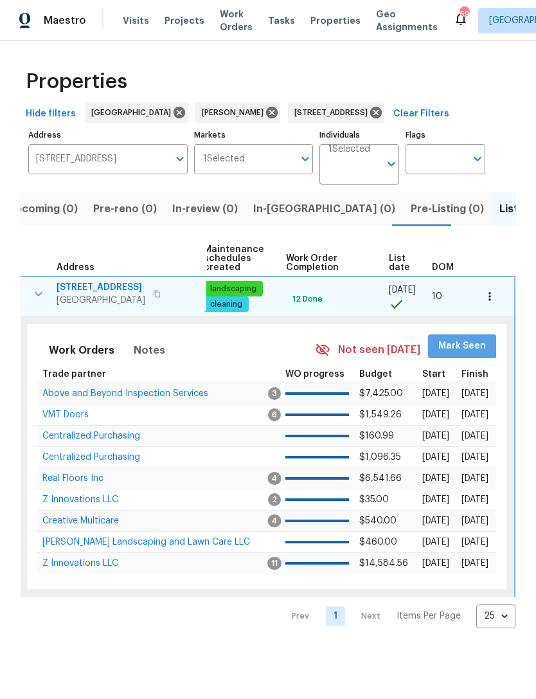
scroll to position [0, 165]
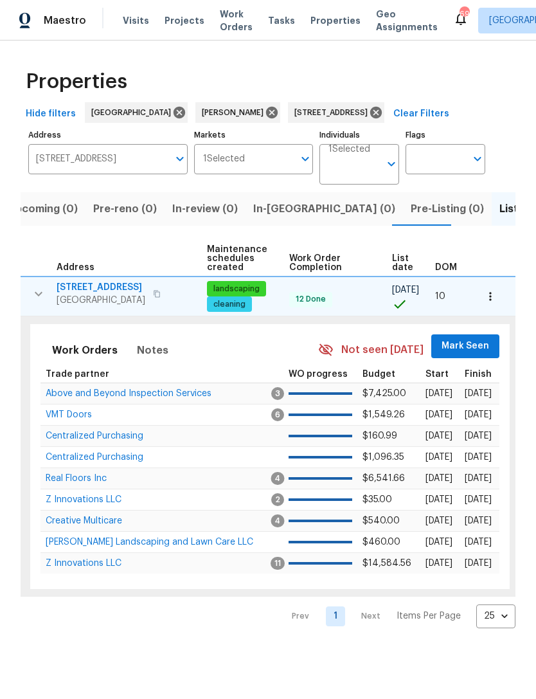
click at [476, 345] on span "Mark Seen" at bounding box center [466, 346] width 48 height 16
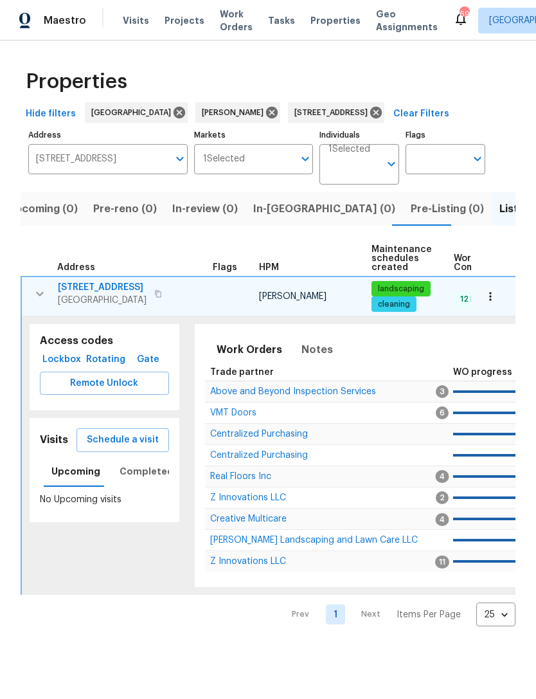
scroll to position [0, 0]
click at [282, 392] on span "Above and Beyond Inspection Services" at bounding box center [293, 391] width 166 height 9
click at [34, 300] on icon "button" at bounding box center [39, 293] width 15 height 15
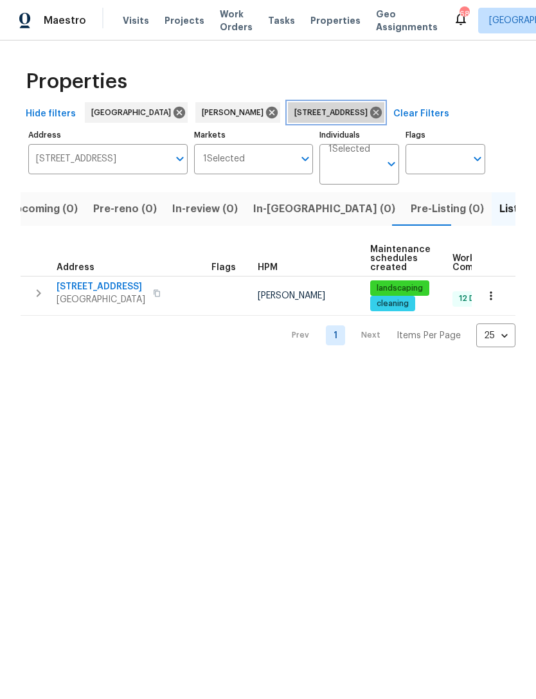
click at [383, 115] on icon at bounding box center [376, 112] width 14 height 14
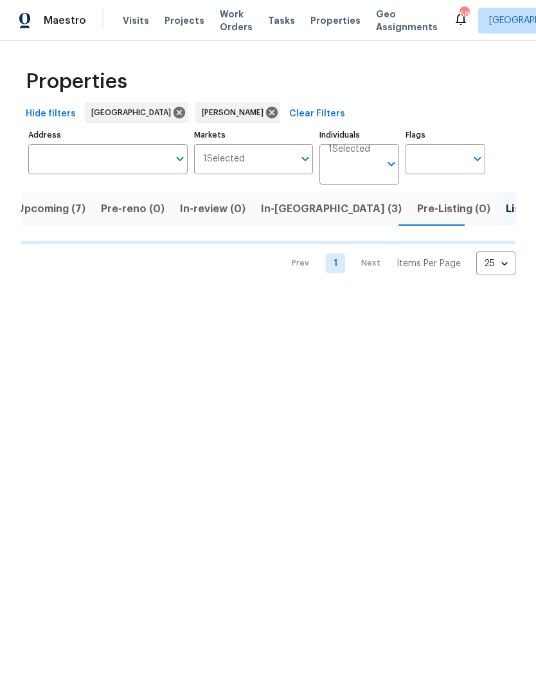
click at [281, 212] on span "In-reno (3)" at bounding box center [331, 209] width 141 height 18
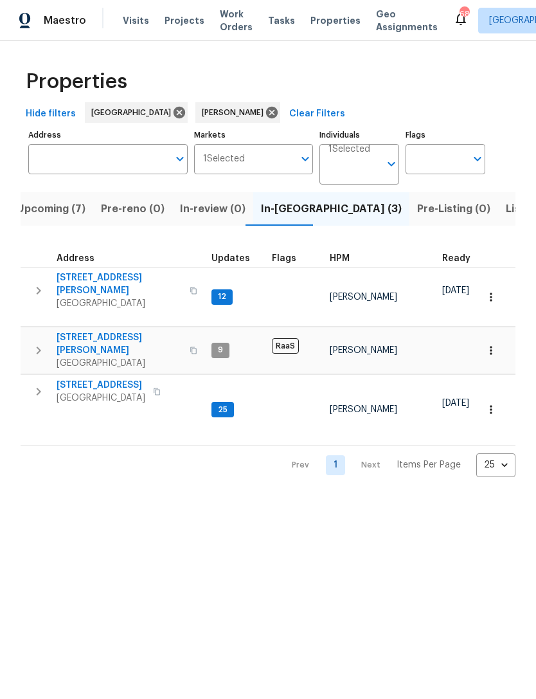
click at [39, 384] on icon "button" at bounding box center [38, 391] width 15 height 15
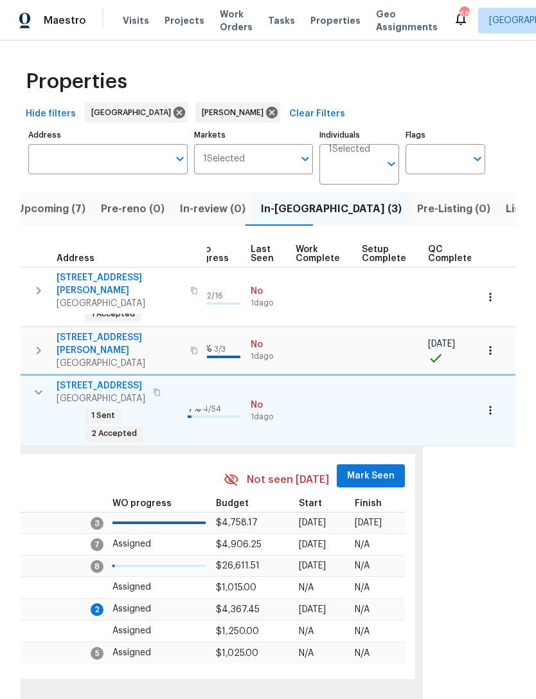
scroll to position [0, 608]
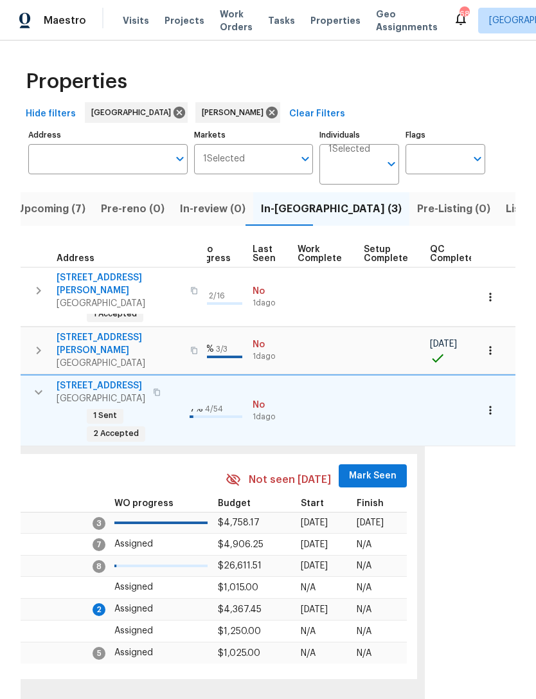
click at [356, 468] on span "Mark Seen" at bounding box center [373, 476] width 48 height 16
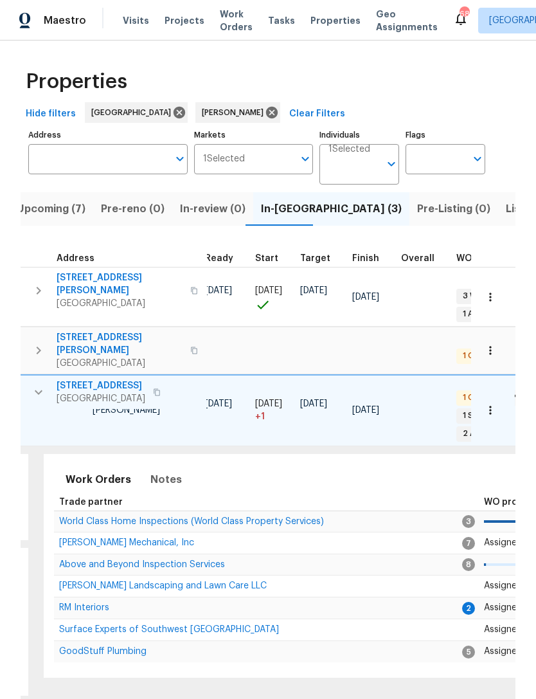
scroll to position [0, 255]
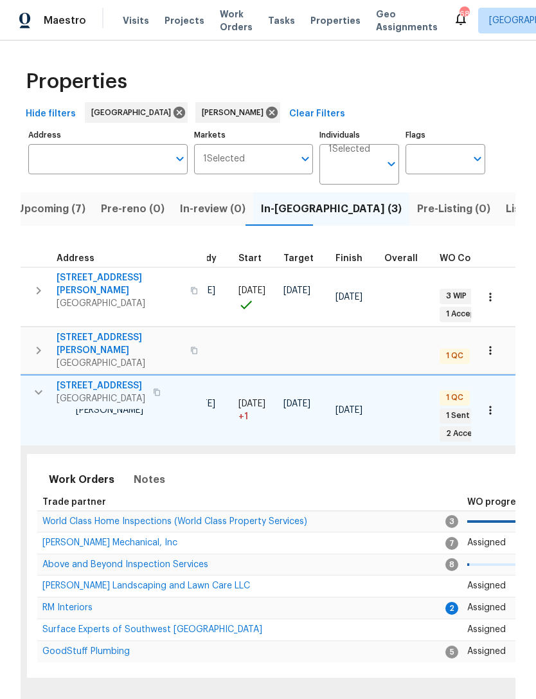
click at [66, 603] on span "RM Interiors" at bounding box center [67, 607] width 50 height 9
click at [131, 151] on input "Address" at bounding box center [98, 159] width 140 height 30
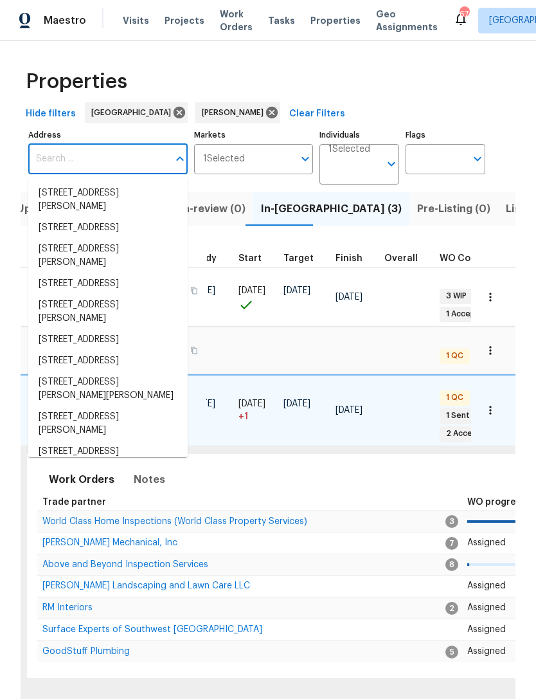
click at [474, 89] on div "Properties" at bounding box center [268, 81] width 495 height 41
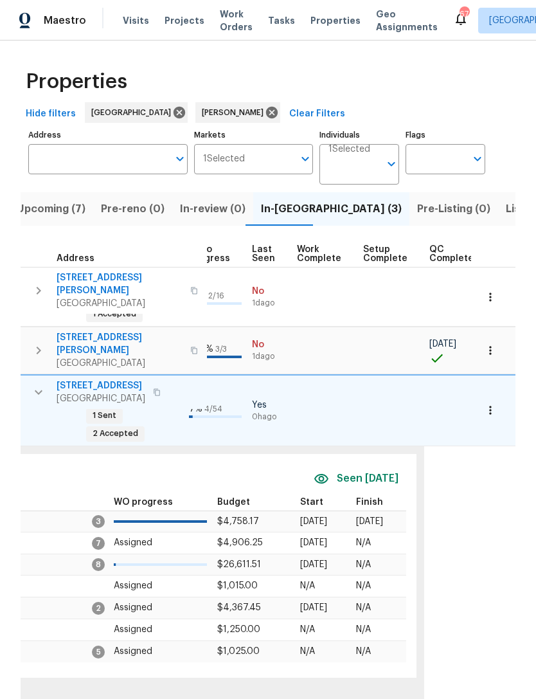
scroll to position [0, 608]
click at [500, 396] on button "button" at bounding box center [490, 410] width 28 height 28
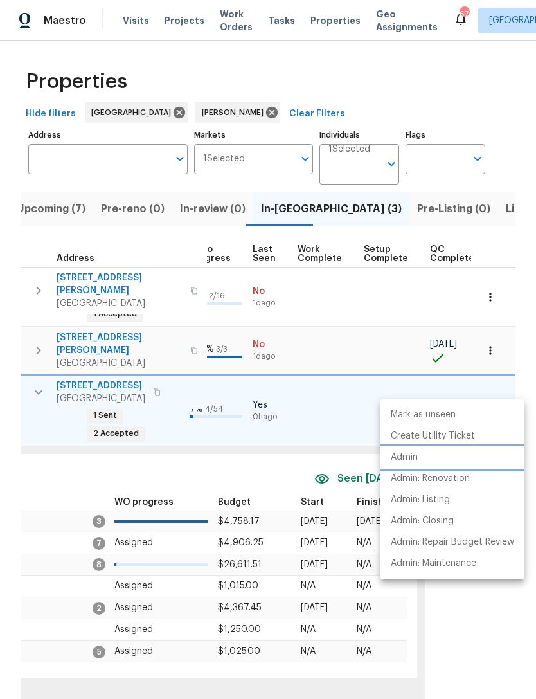
click at [418, 458] on p "Admin" at bounding box center [404, 458] width 27 height 14
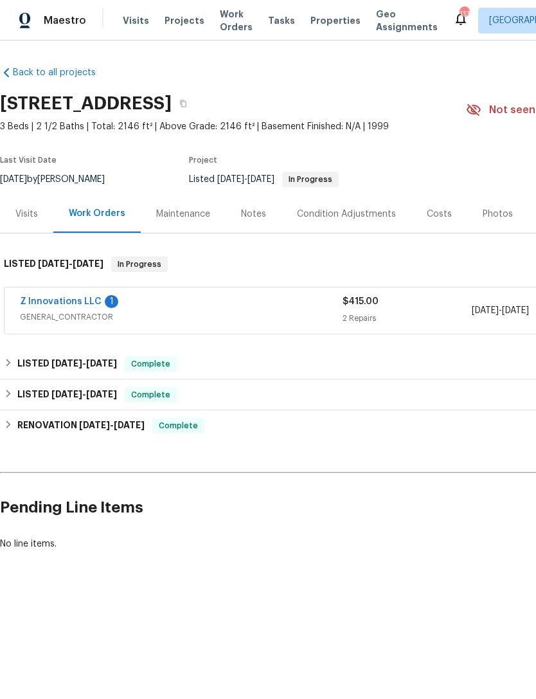
click at [71, 297] on link "Z Innovations LLC" at bounding box center [61, 301] width 82 height 9
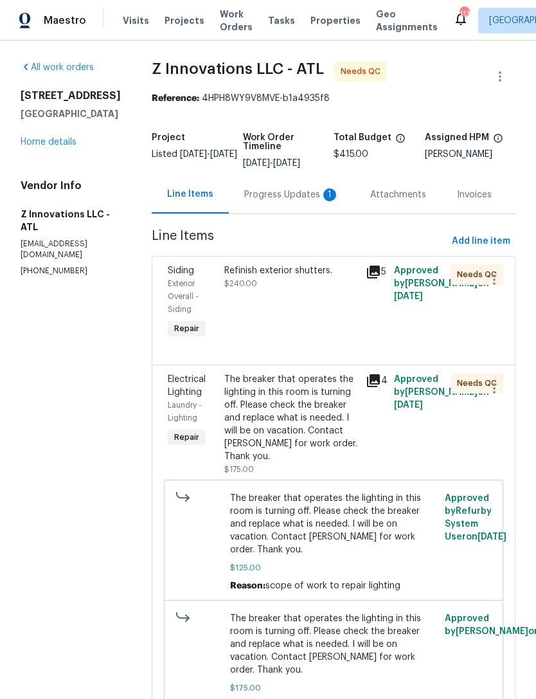
click at [285, 199] on div "Progress Updates 1" at bounding box center [291, 194] width 95 height 13
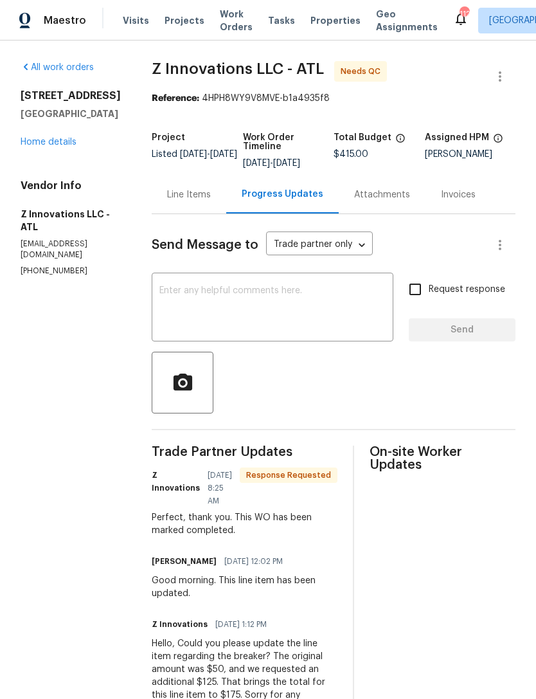
click at [57, 147] on link "Home details" at bounding box center [49, 142] width 56 height 9
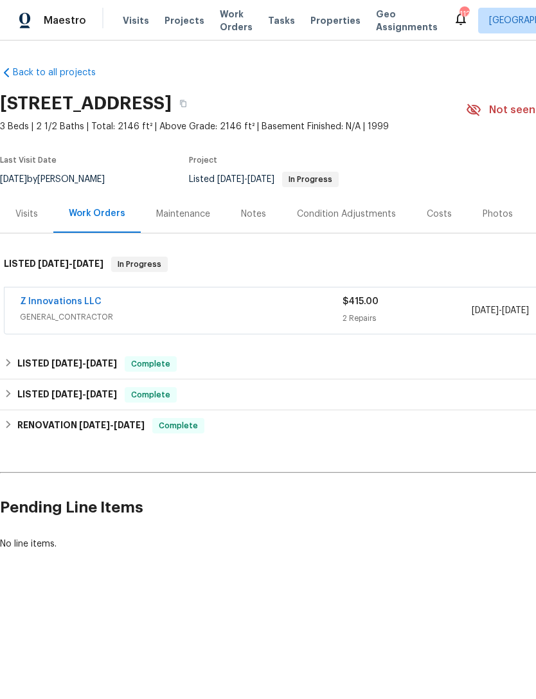
click at [78, 302] on link "Z Innovations LLC" at bounding box center [61, 301] width 82 height 9
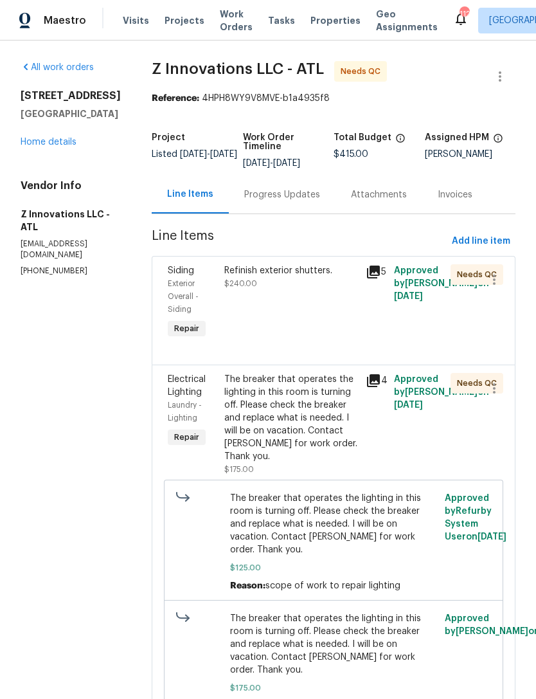
click at [311, 333] on div "Refinish exterior shutters. $240.00" at bounding box center [291, 302] width 141 height 85
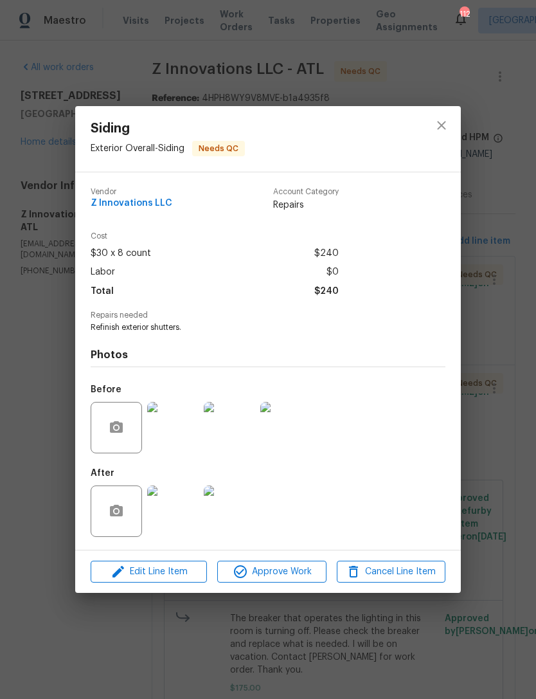
click at [172, 510] on img at bounding box center [172, 510] width 51 height 51
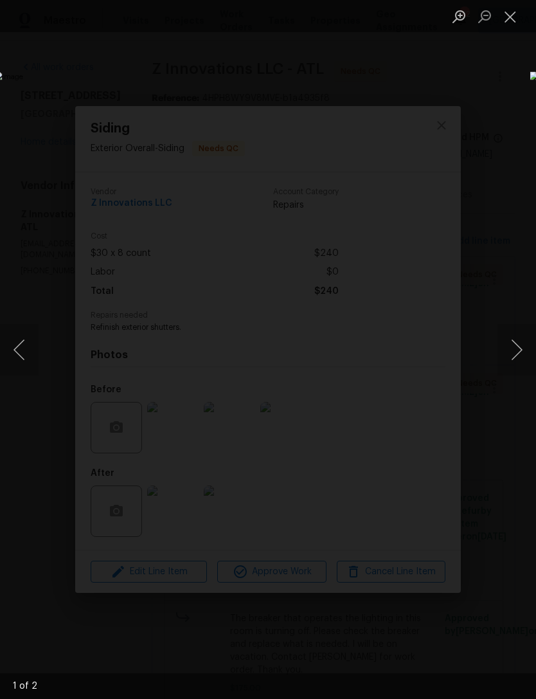
click at [523, 341] on button "Next image" at bounding box center [517, 349] width 39 height 51
click at [523, 337] on button "Next image" at bounding box center [517, 349] width 39 height 51
click at [510, 15] on button "Close lightbox" at bounding box center [511, 16] width 26 height 23
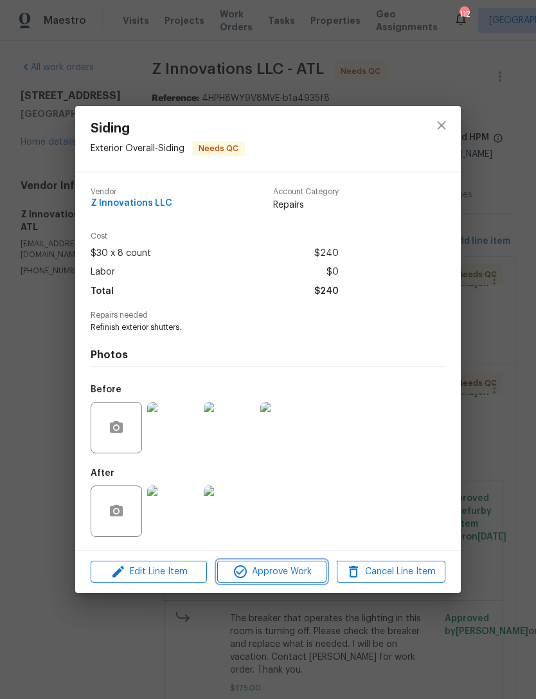
click at [298, 574] on span "Approve Work" at bounding box center [271, 572] width 101 height 16
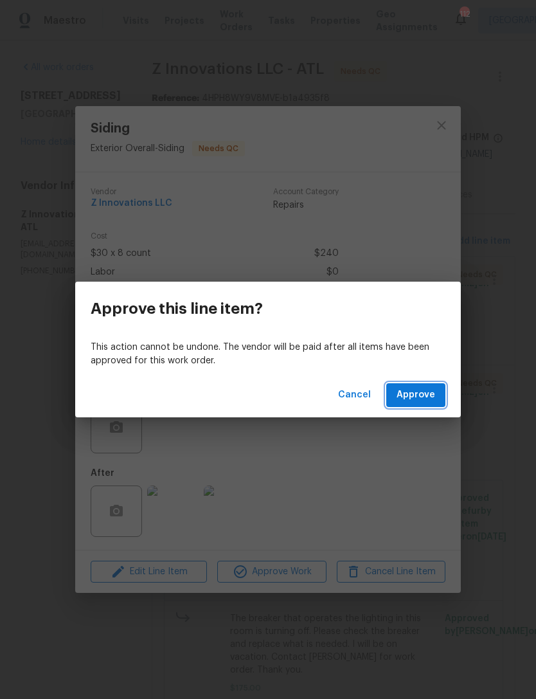
click at [428, 390] on span "Approve" at bounding box center [416, 395] width 39 height 16
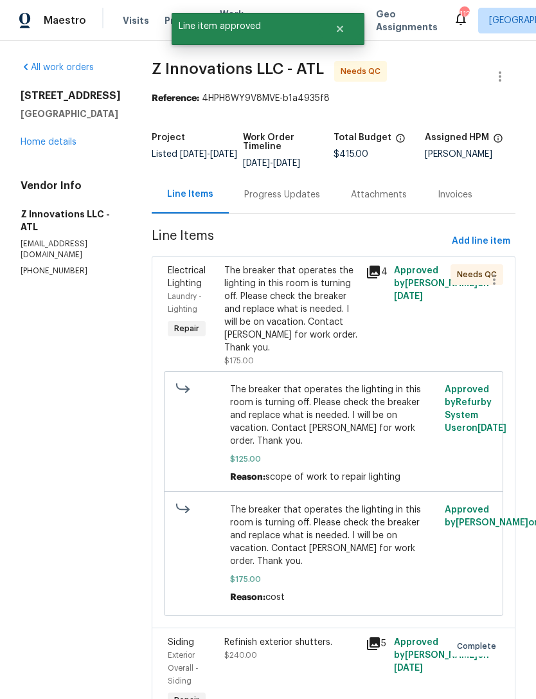
click at [294, 200] on div "Progress Updates" at bounding box center [282, 194] width 76 height 13
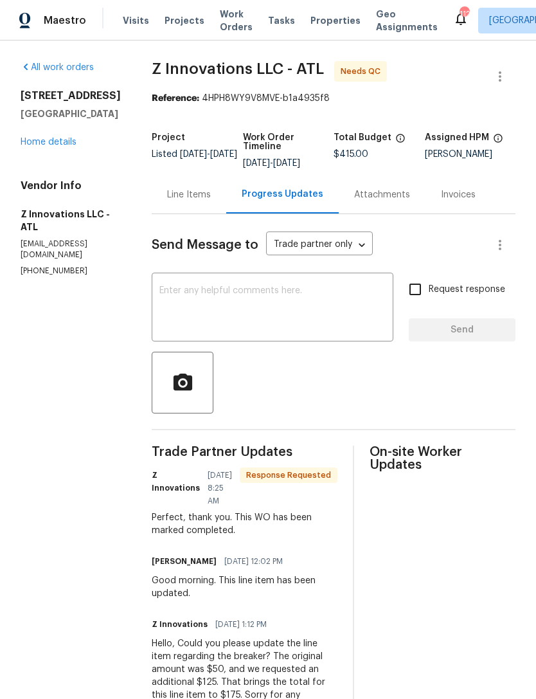
click at [46, 147] on link "Home details" at bounding box center [49, 142] width 56 height 9
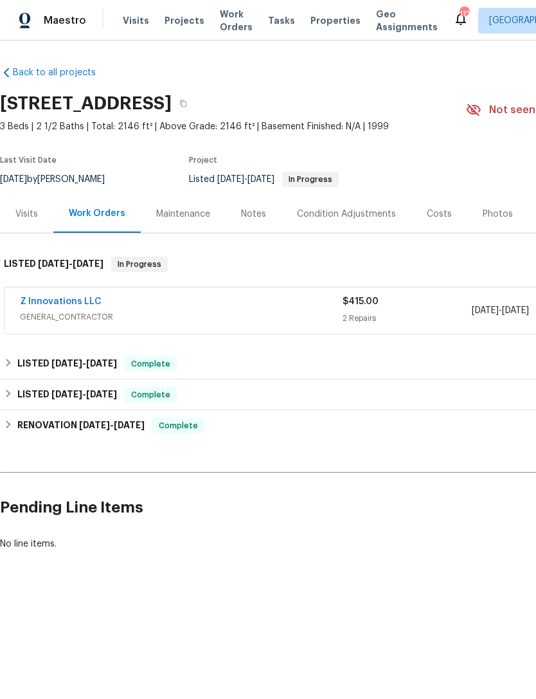
click at [82, 298] on link "Z Innovations LLC" at bounding box center [61, 301] width 82 height 9
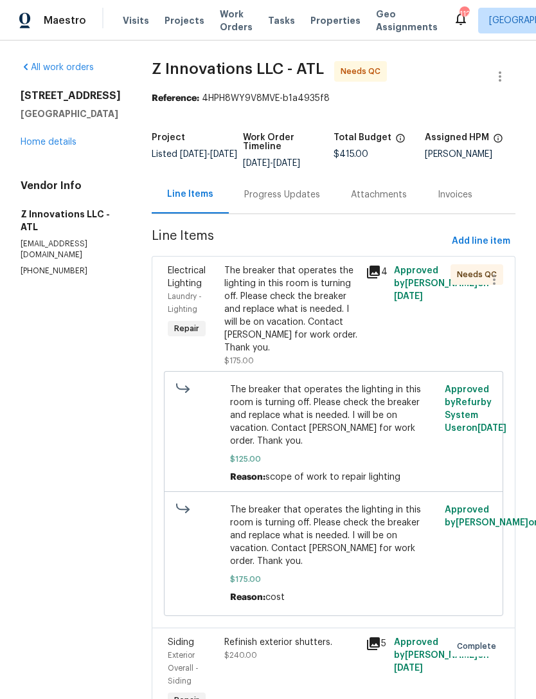
click at [316, 329] on div "The breaker that operates the lighting in this room is turning off. Please chec…" at bounding box center [291, 309] width 134 height 90
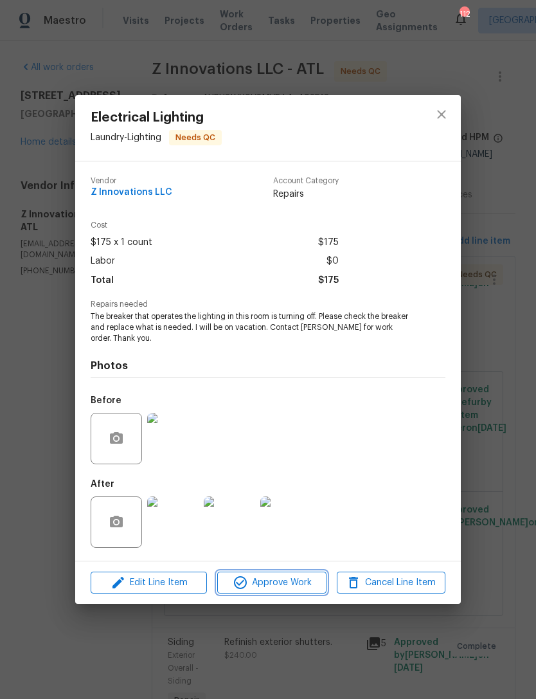
click at [276, 582] on span "Approve Work" at bounding box center [271, 583] width 101 height 16
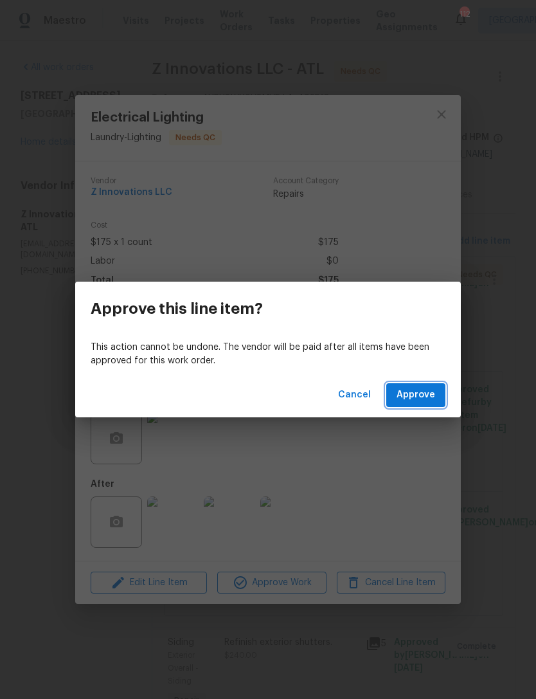
click at [411, 395] on span "Approve" at bounding box center [416, 395] width 39 height 16
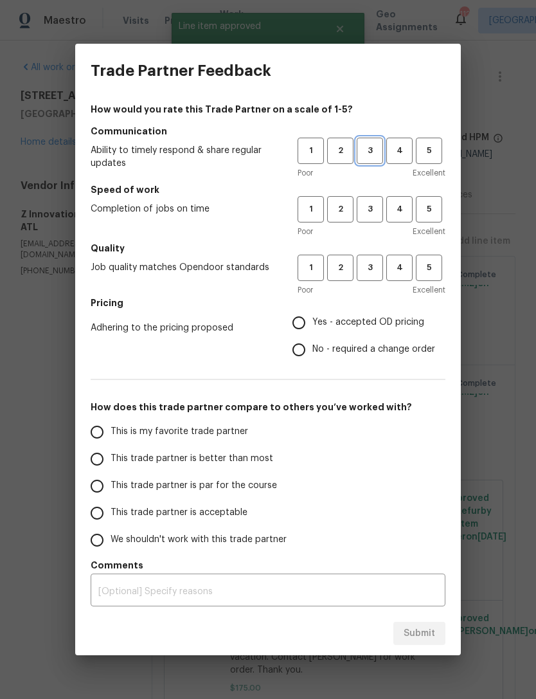
click at [378, 145] on span "3" at bounding box center [370, 150] width 24 height 15
click at [370, 199] on button "3" at bounding box center [370, 209] width 26 height 26
click at [378, 278] on button "3" at bounding box center [370, 268] width 26 height 26
click at [302, 317] on input "Yes - accepted OD pricing" at bounding box center [298, 322] width 27 height 27
radio input "true"
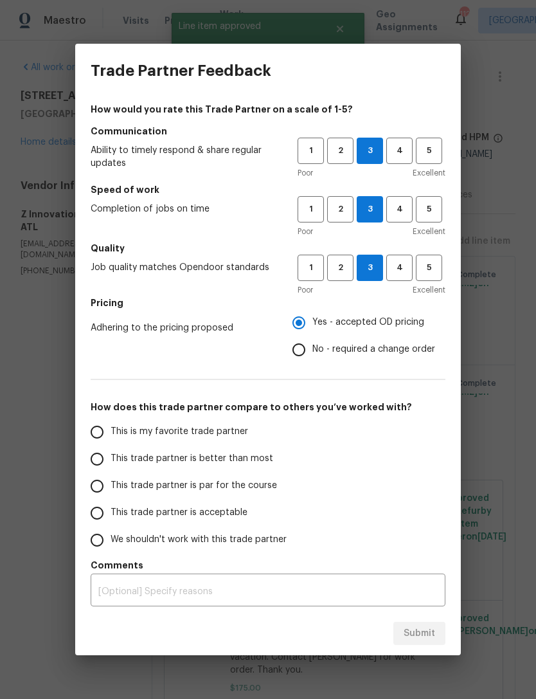
click at [104, 424] on input "This is my favorite trade partner" at bounding box center [97, 432] width 27 height 27
click at [429, 636] on span "Submit" at bounding box center [420, 634] width 32 height 16
radio input "true"
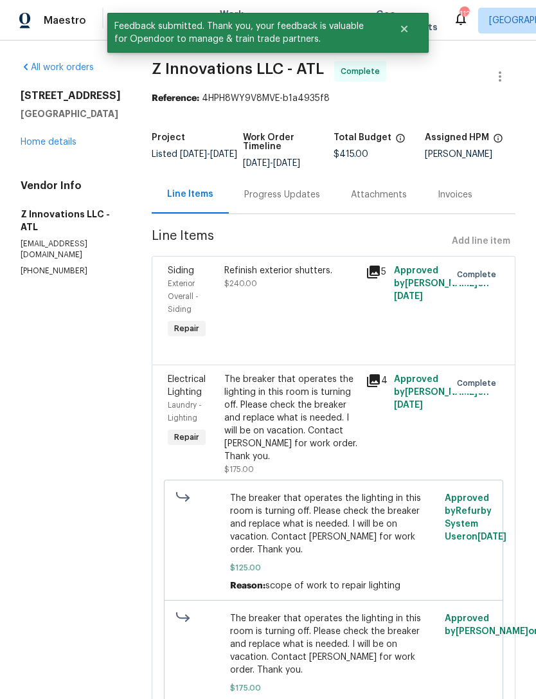
click at [64, 147] on link "Home details" at bounding box center [49, 142] width 56 height 9
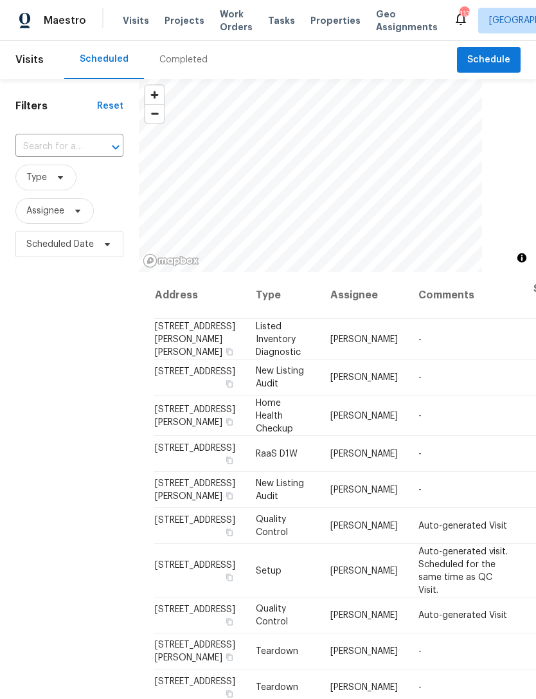
click at [77, 146] on input "text" at bounding box center [51, 147] width 72 height 20
type input "6085 Mano"
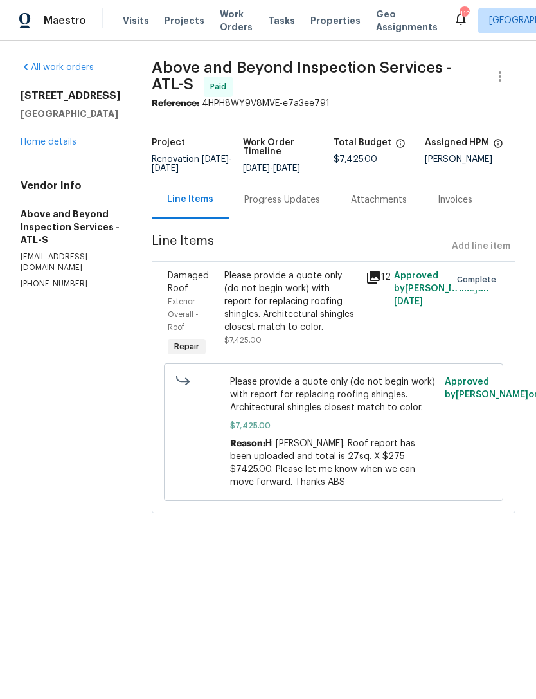
click at [66, 138] on link "Home details" at bounding box center [49, 142] width 56 height 9
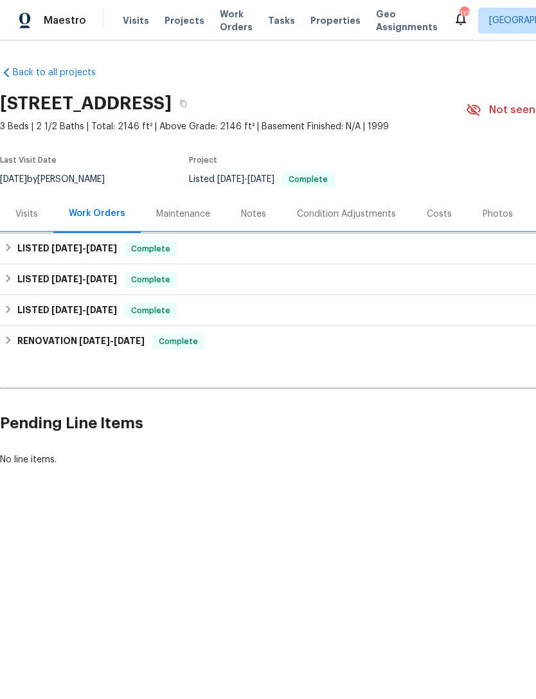
click at [57, 248] on span "9/26/25" at bounding box center [66, 248] width 31 height 9
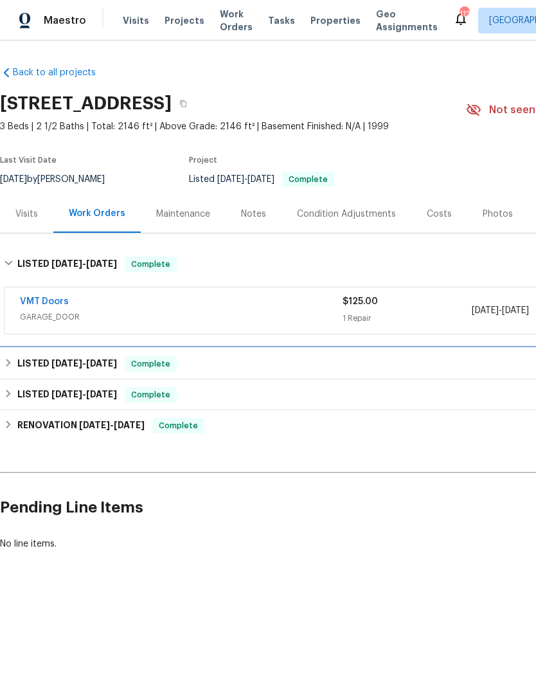
click at [55, 363] on span "9/26/25" at bounding box center [66, 363] width 31 height 9
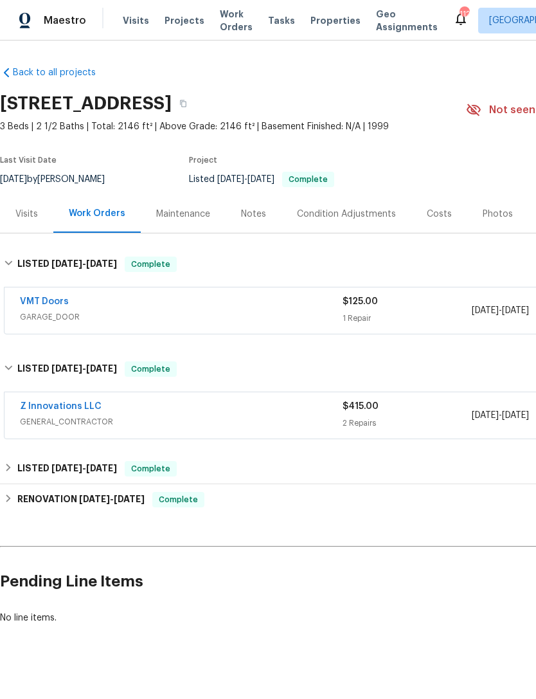
click at [66, 18] on span "Maestro" at bounding box center [65, 20] width 42 height 13
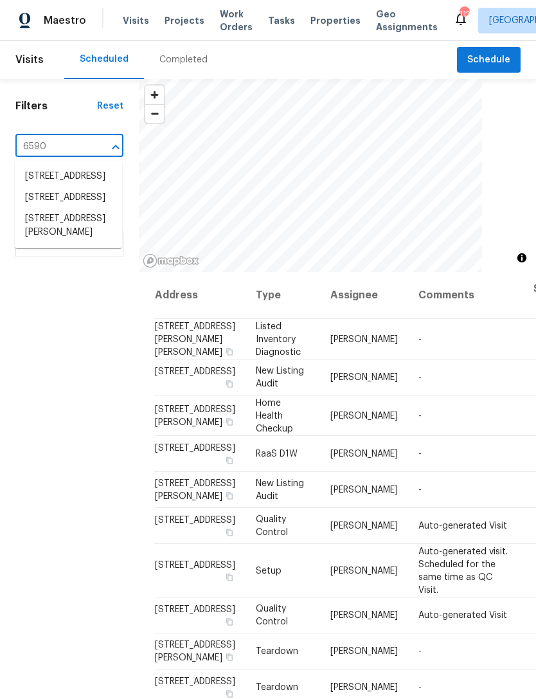
type input "6590"
click at [58, 208] on li "[STREET_ADDRESS]" at bounding box center [68, 197] width 107 height 21
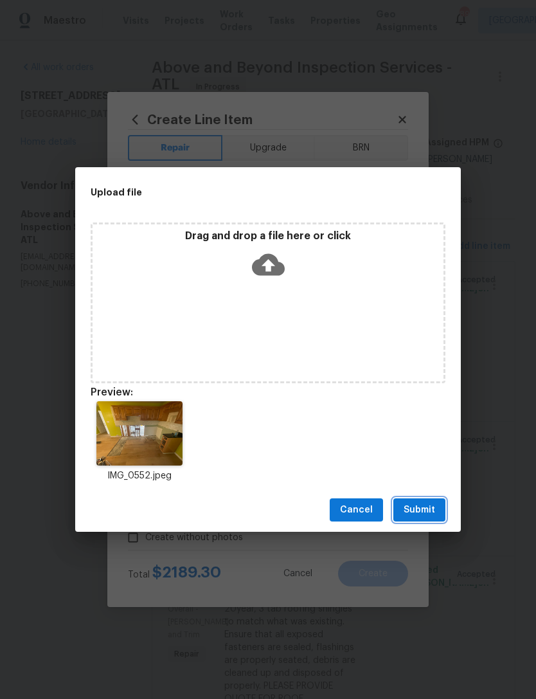
click at [422, 515] on span "Submit" at bounding box center [420, 510] width 32 height 16
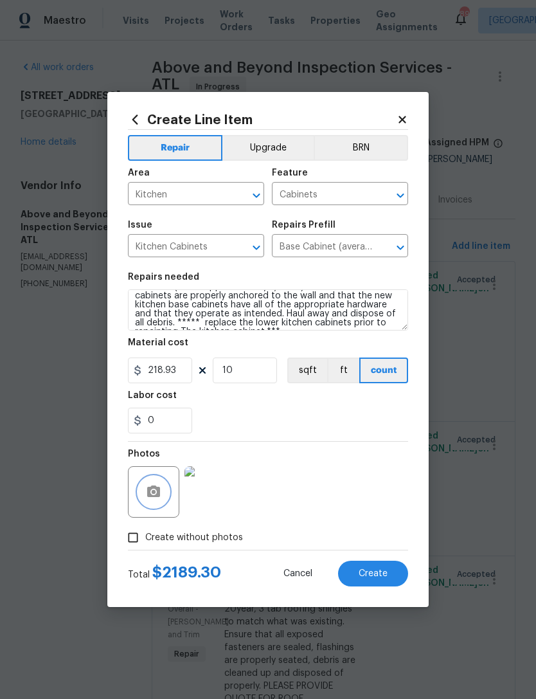
scroll to position [25, 0]
click at [262, 376] on input "10" at bounding box center [245, 370] width 64 height 26
click at [312, 419] on div "0" at bounding box center [268, 421] width 280 height 26
click at [359, 566] on button "Create" at bounding box center [373, 574] width 70 height 26
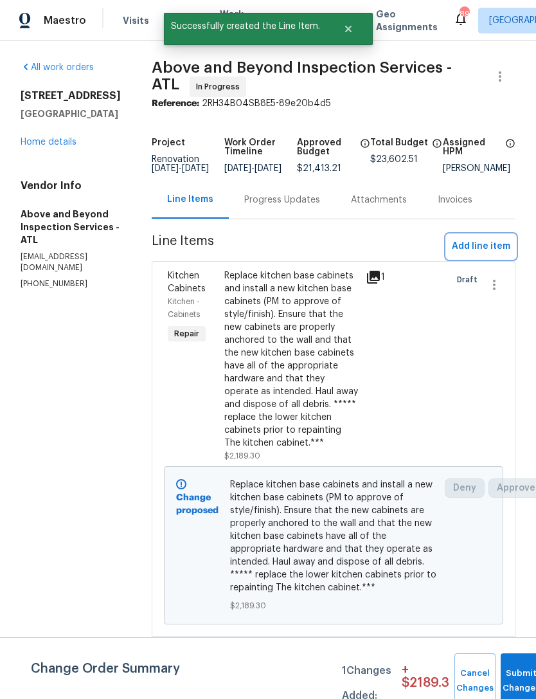
click at [479, 255] on span "Add line item" at bounding box center [481, 247] width 59 height 16
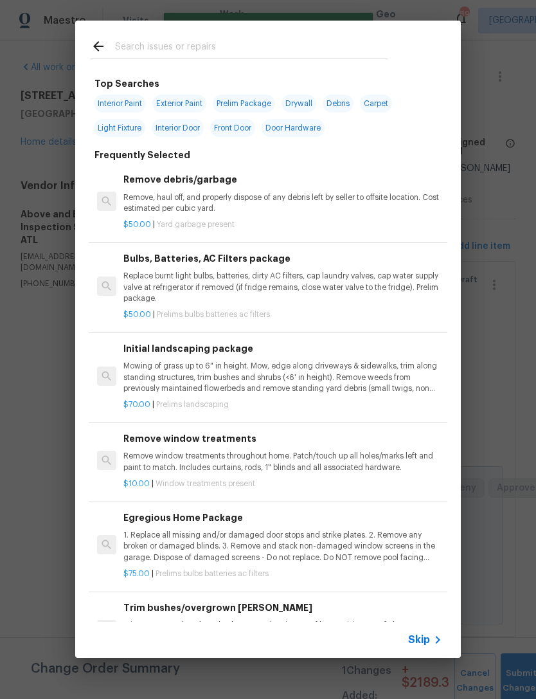
click at [251, 49] on input "text" at bounding box center [251, 48] width 273 height 19
type input "Coun"
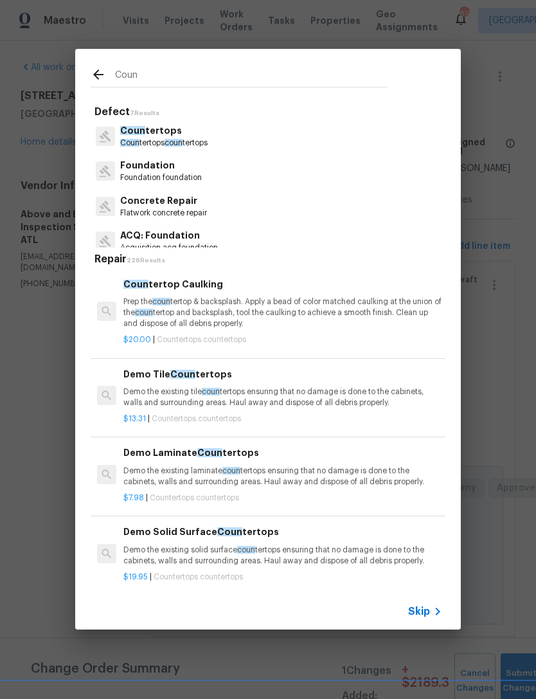
click at [165, 129] on p "Coun tertops" at bounding box center [163, 131] width 87 height 14
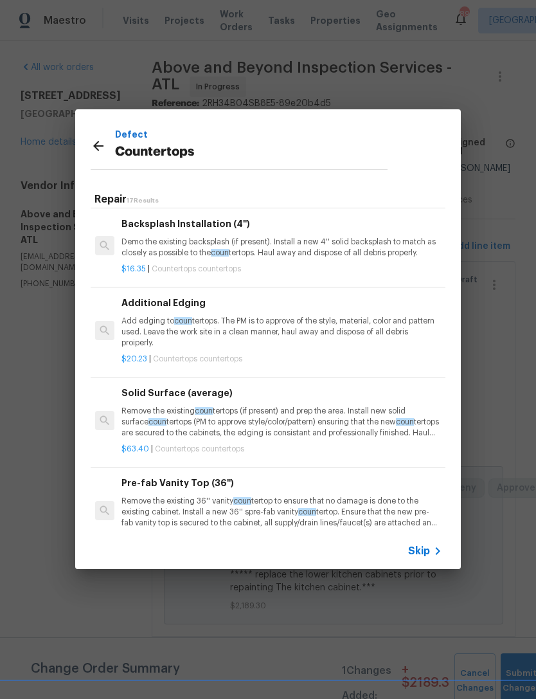
scroll to position [490, 1]
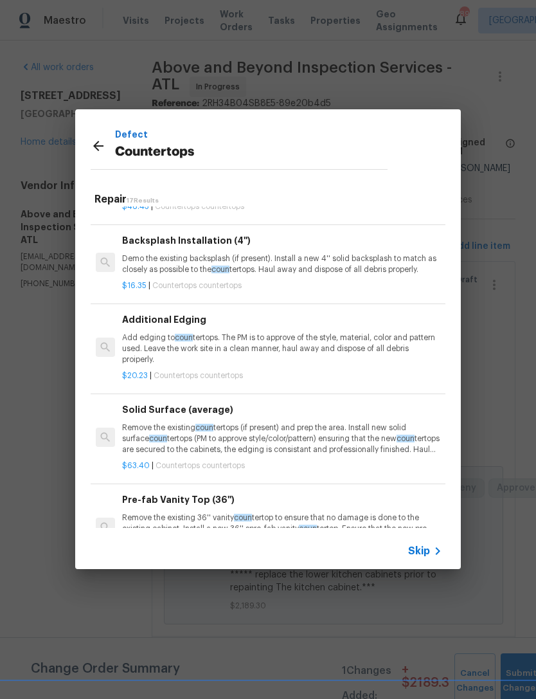
click at [203, 424] on span "coun" at bounding box center [204, 428] width 18 height 8
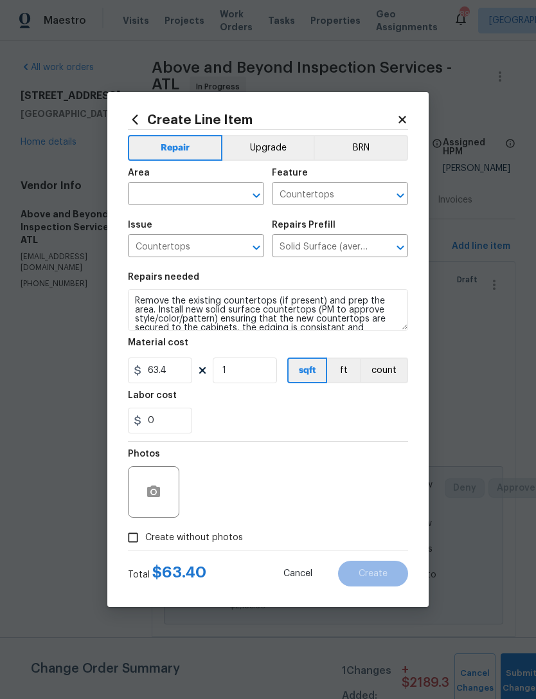
click at [168, 483] on div at bounding box center [153, 491] width 51 height 51
click at [152, 493] on circle "button" at bounding box center [154, 492] width 4 height 4
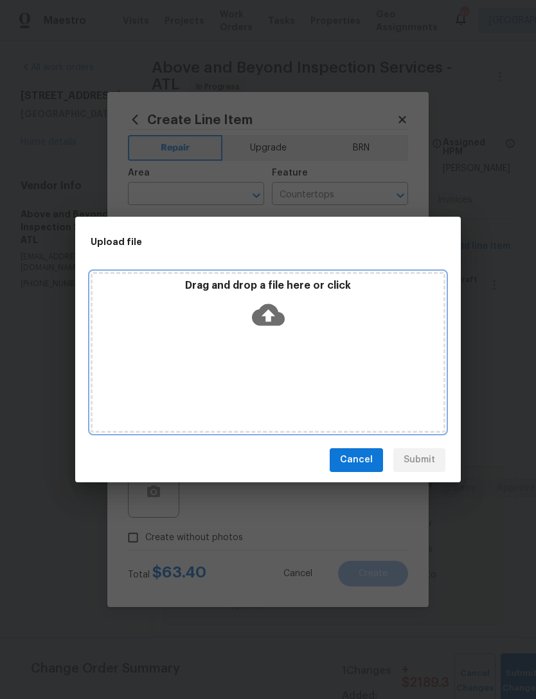
click at [271, 315] on icon at bounding box center [268, 314] width 33 height 33
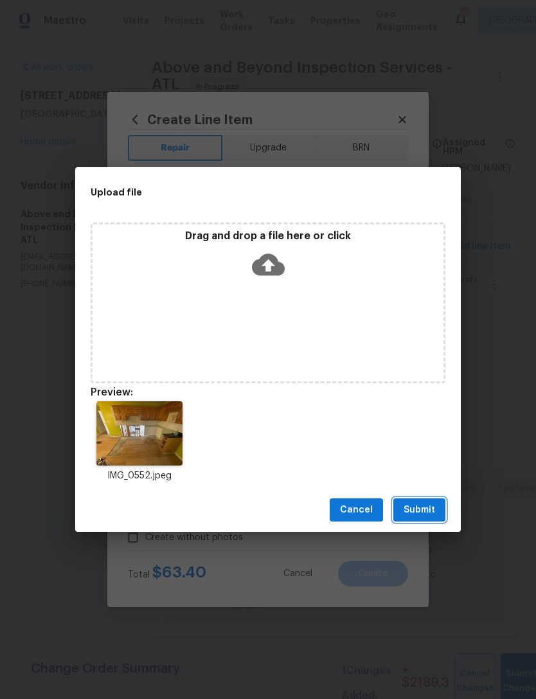
click at [430, 509] on span "Submit" at bounding box center [420, 510] width 32 height 16
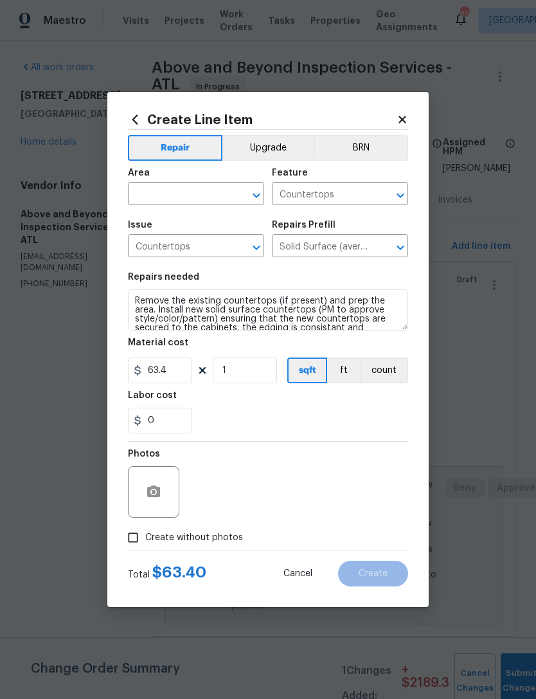
click at [206, 195] on input "text" at bounding box center [178, 195] width 100 height 20
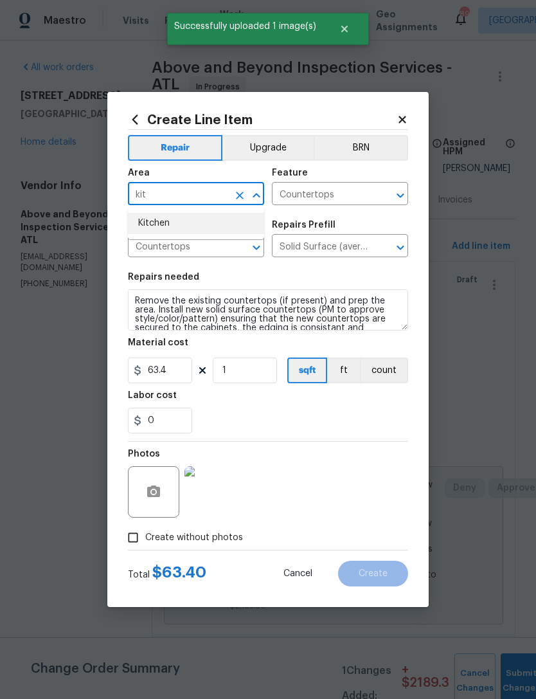
click at [211, 217] on li "Kitchen" at bounding box center [196, 223] width 136 height 21
type input "Kitchen"
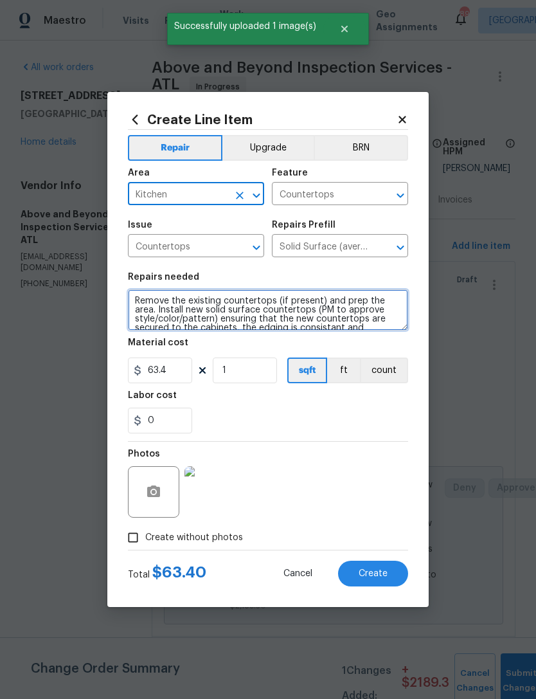
click at [274, 318] on textarea "Remove the existing countertops (if present) and prep the area. Install new sol…" at bounding box center [268, 309] width 280 height 41
click at [273, 317] on textarea "Remove the existing countertops (if present) and prep the area. Install new sol…" at bounding box center [268, 309] width 280 height 41
click at [280, 311] on textarea "Remove the existing countertops (if present) and prep the area. Install new sol…" at bounding box center [268, 309] width 280 height 41
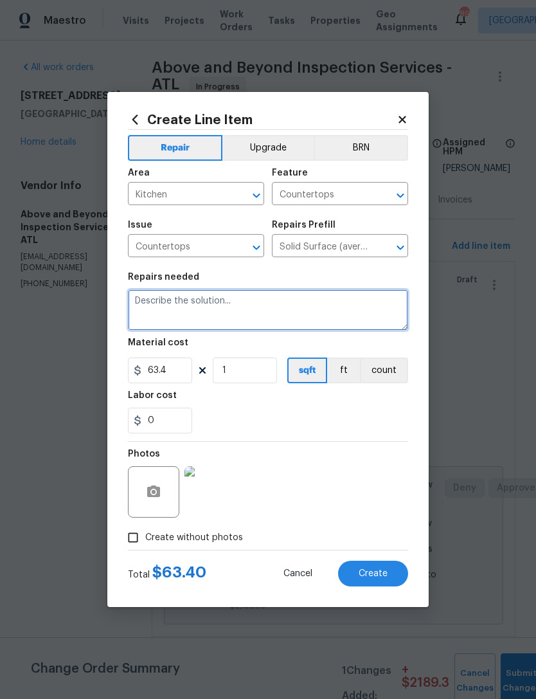
scroll to position [0, 0]
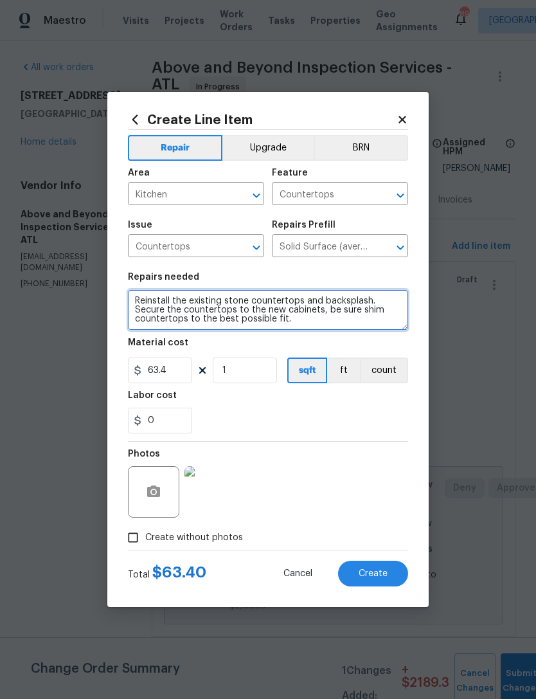
type textarea "Reinstall the existing stone countertops and backsplash. Secure the countertops…"
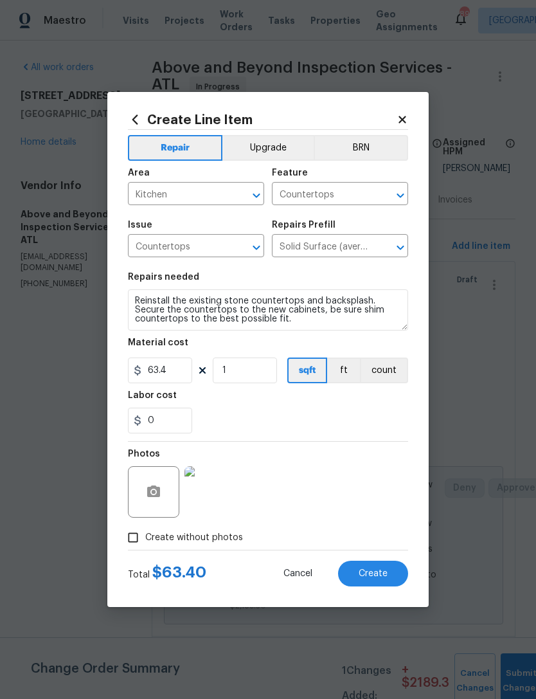
click at [286, 405] on div "Labor cost" at bounding box center [268, 399] width 280 height 17
click at [173, 370] on input "63.4" at bounding box center [160, 370] width 64 height 26
type input "525"
click at [292, 401] on div "Labor cost" at bounding box center [268, 399] width 280 height 17
click at [366, 421] on div "0" at bounding box center [268, 421] width 280 height 26
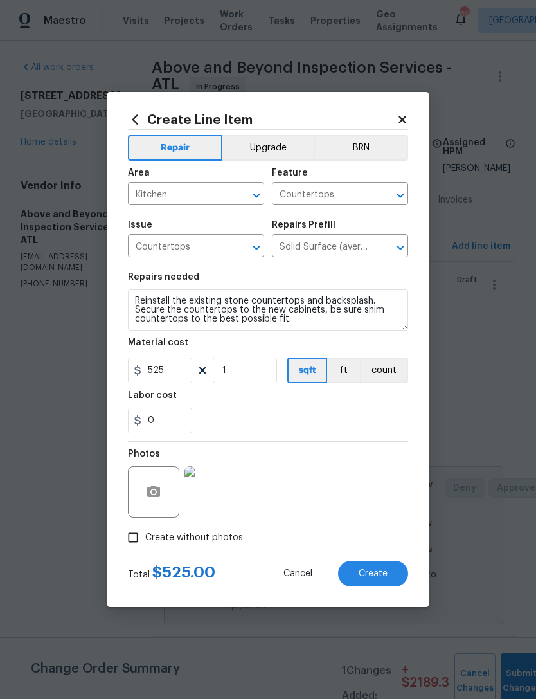
click at [379, 572] on span "Create" at bounding box center [373, 574] width 29 height 10
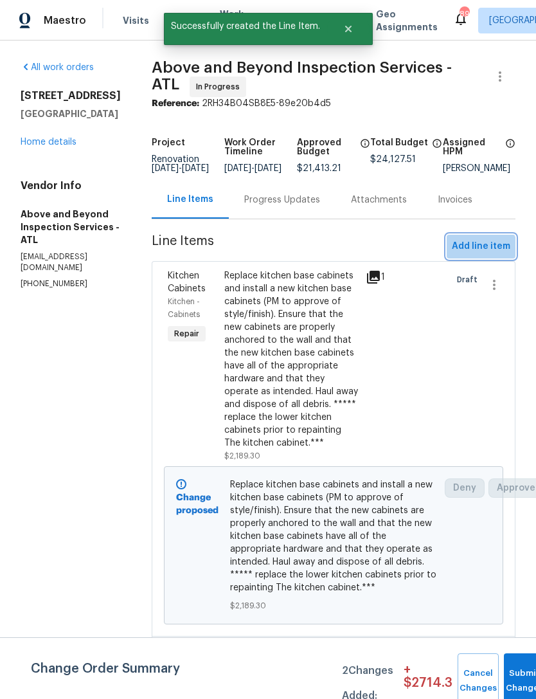
click at [482, 258] on button "Add line item" at bounding box center [481, 247] width 69 height 24
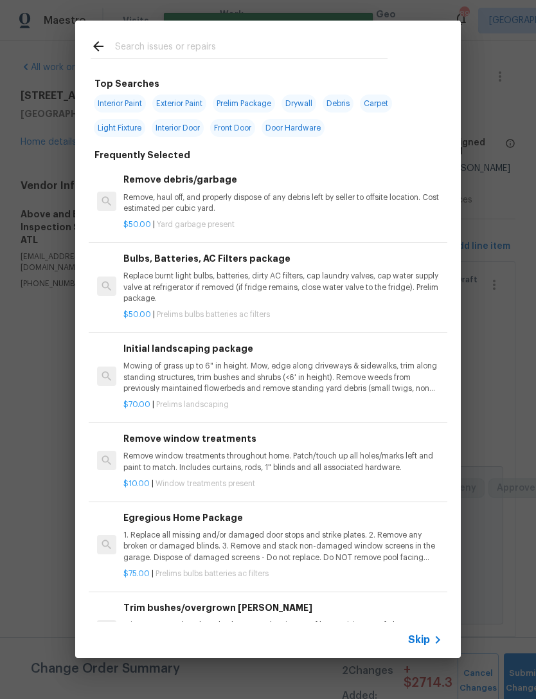
click at [248, 36] on div at bounding box center [239, 46] width 328 height 51
click at [243, 40] on input "text" at bounding box center [251, 48] width 273 height 19
type input "Cabinet"
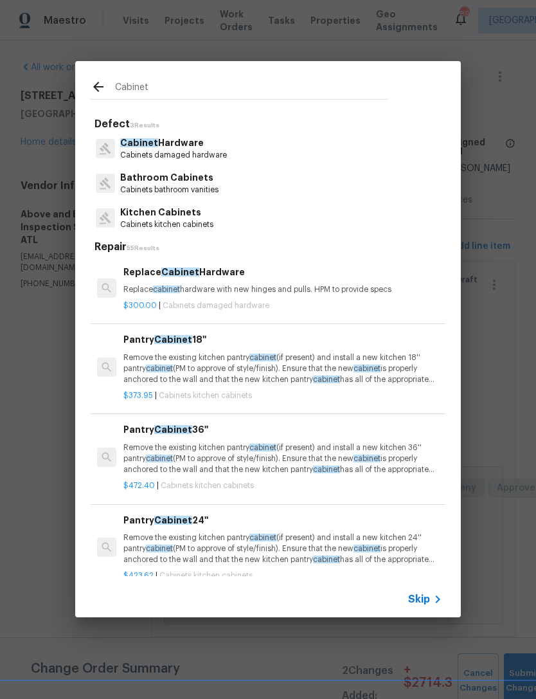
click at [188, 208] on p "Kitchen Cabinets" at bounding box center [166, 213] width 93 height 14
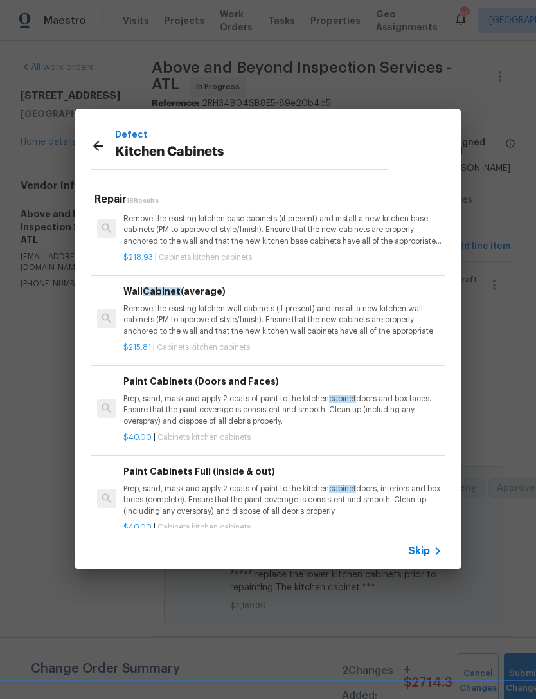
scroll to position [467, -1]
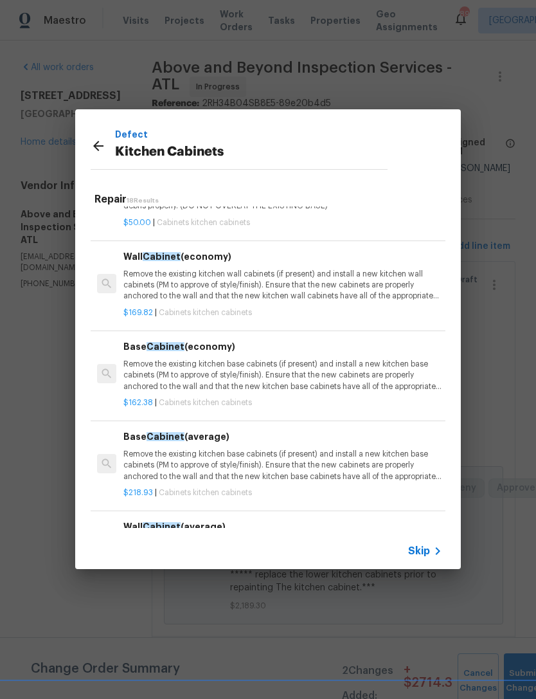
click at [102, 152] on icon at bounding box center [98, 145] width 15 height 15
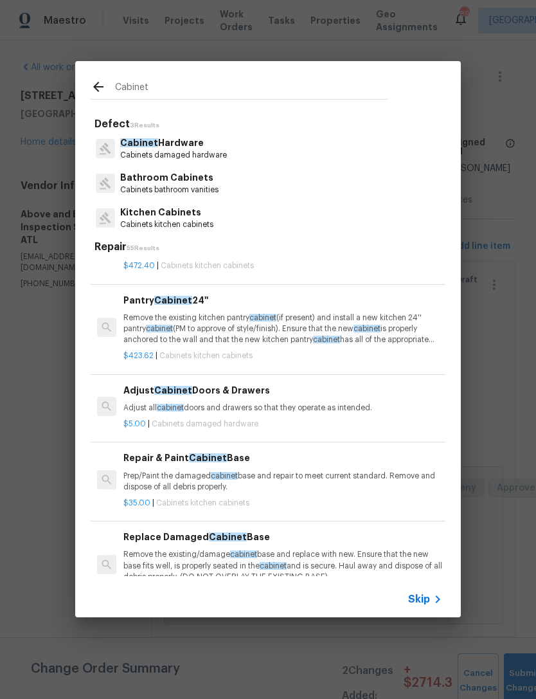
click at [205, 87] on input "Cabinet" at bounding box center [251, 88] width 273 height 19
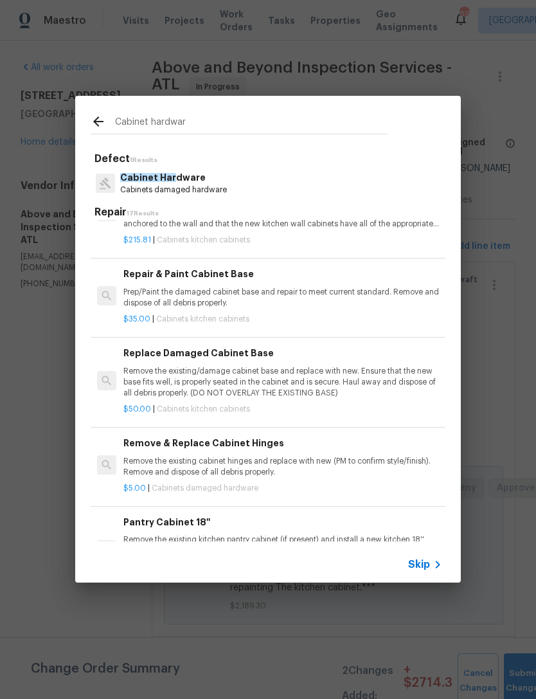
type input "Cabinet hardware"
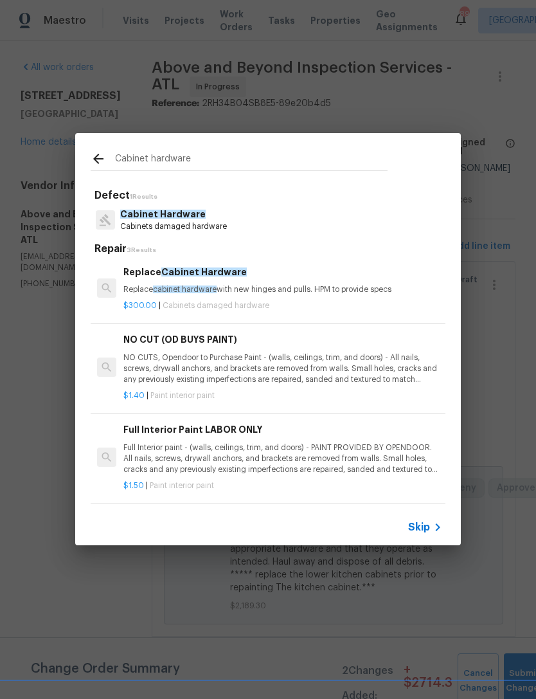
click at [191, 225] on p "Cabinets damaged hardware" at bounding box center [173, 226] width 107 height 11
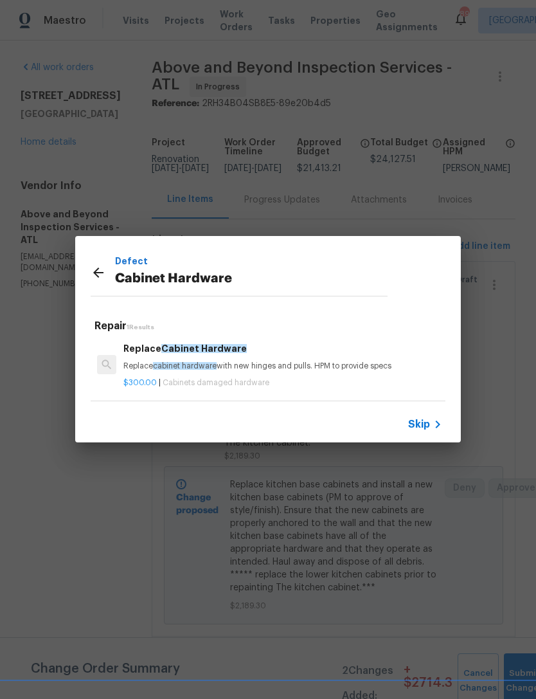
scroll to position [2, 0]
click at [234, 356] on div "Replace Cabinet Hardware Replace cabinet hardware with new hinges and pulls. HP…" at bounding box center [282, 356] width 319 height 31
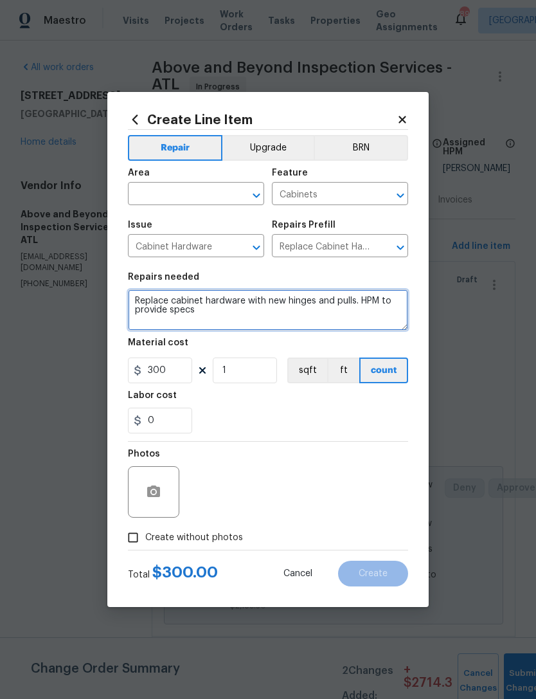
click at [263, 311] on textarea "Replace cabinet hardware with new hinges and pulls. HPM to provide specs" at bounding box center [268, 309] width 280 height 41
type textarea "Replace cabinet hardware on the new lower cabinets to match the upper."
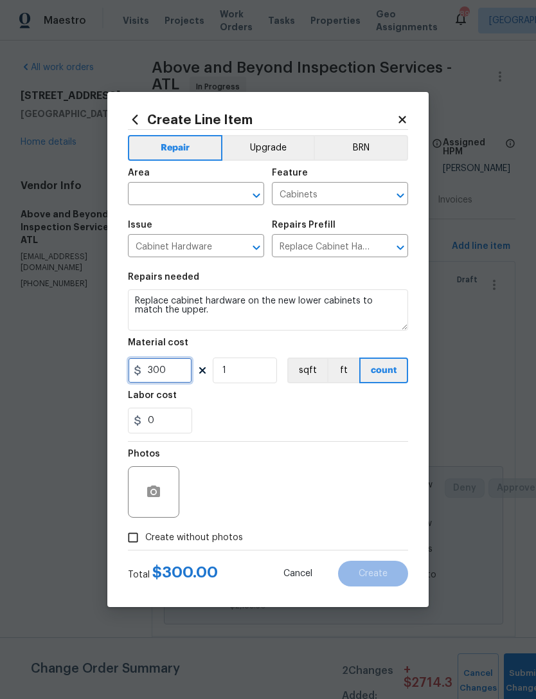
click at [177, 375] on input "300" at bounding box center [160, 370] width 64 height 26
type input "6"
click at [248, 375] on input "1" at bounding box center [245, 370] width 64 height 26
type input "10"
click at [293, 429] on div "0" at bounding box center [268, 421] width 280 height 26
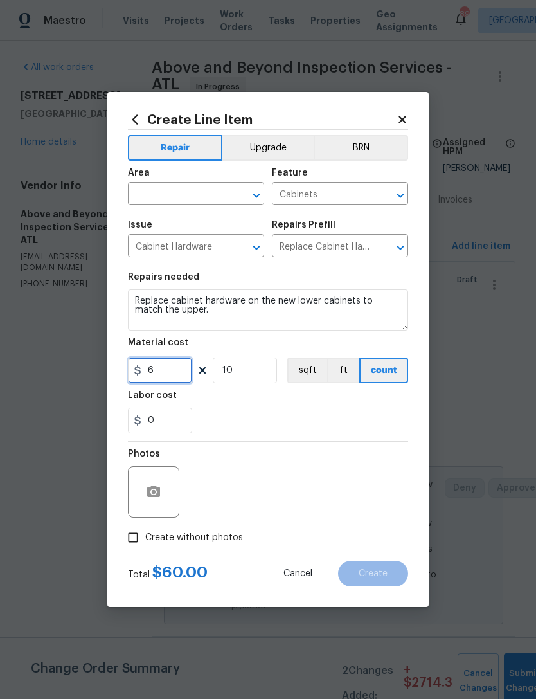
click at [167, 370] on input "6" at bounding box center [160, 370] width 64 height 26
type input "8"
click at [294, 416] on div "0" at bounding box center [268, 421] width 280 height 26
click at [205, 197] on input "text" at bounding box center [178, 195] width 100 height 20
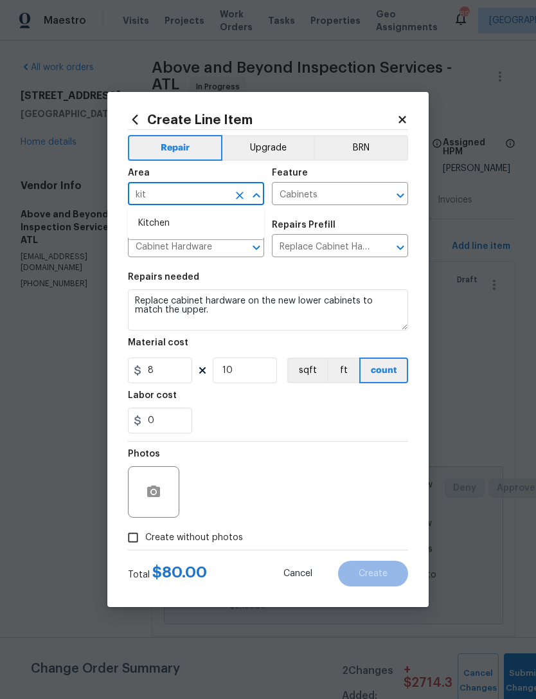
click at [204, 215] on li "Kitchen" at bounding box center [196, 223] width 136 height 21
type input "Kitchen"
click at [215, 441] on section "Repairs needed Replace cabinet hardware on the new lower cabinets to match the …" at bounding box center [268, 353] width 280 height 176
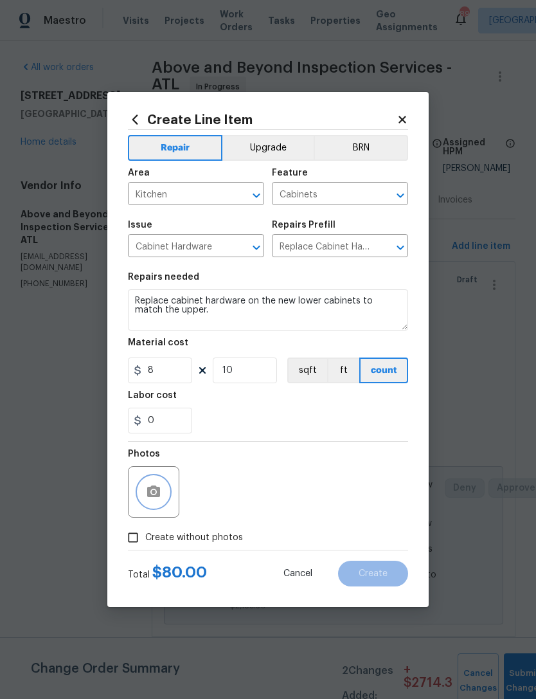
click at [163, 494] on button "button" at bounding box center [153, 491] width 31 height 31
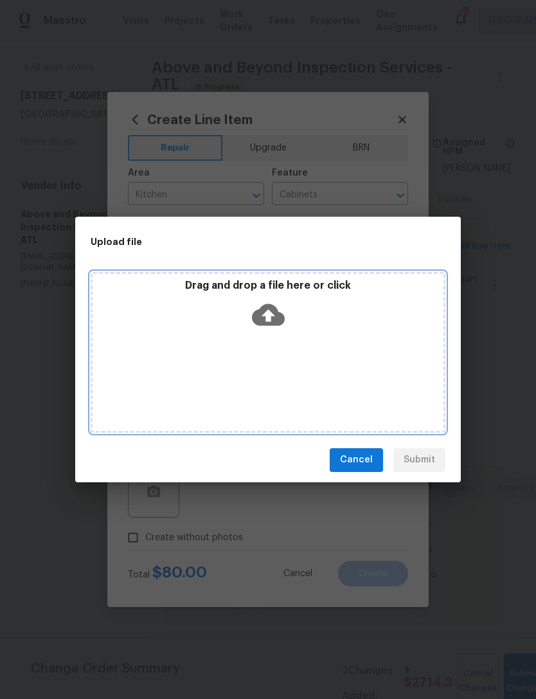
click at [276, 316] on icon at bounding box center [268, 314] width 33 height 22
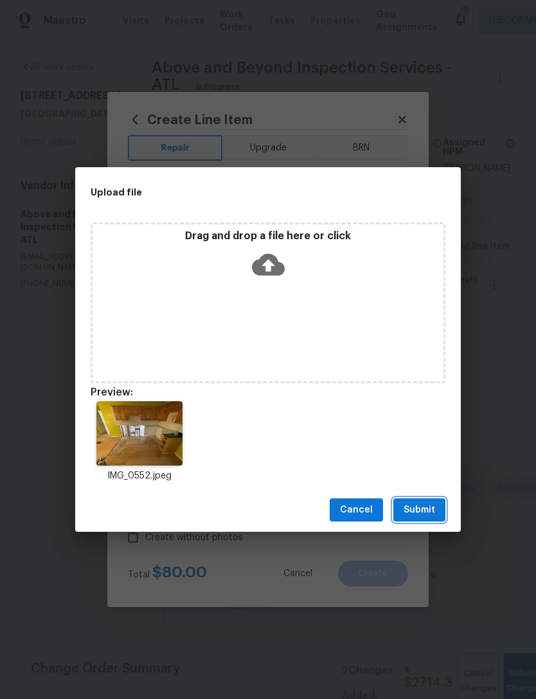
click at [426, 506] on span "Submit" at bounding box center [420, 510] width 32 height 16
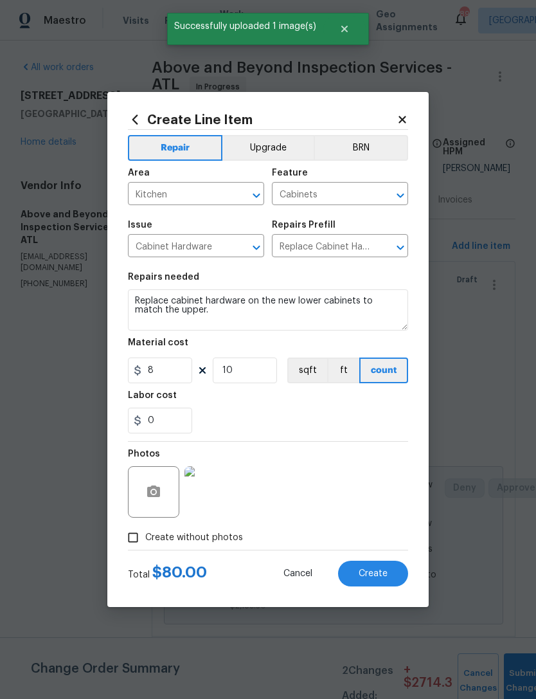
click at [374, 583] on button "Create" at bounding box center [373, 574] width 70 height 26
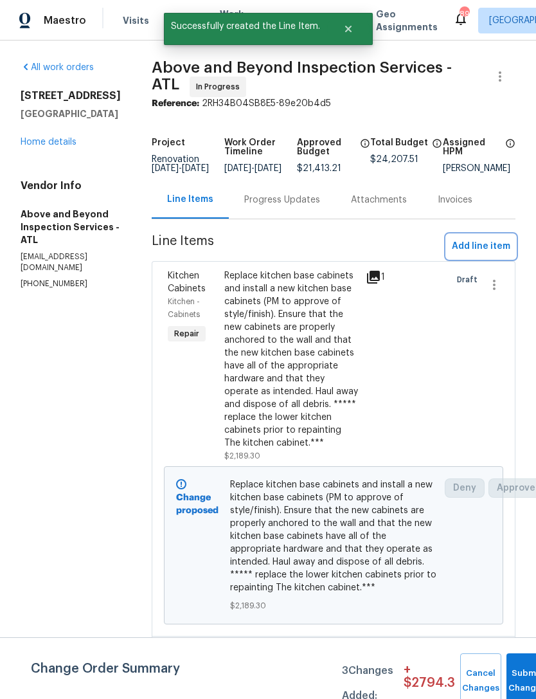
click at [483, 246] on button "Add line item" at bounding box center [481, 247] width 69 height 24
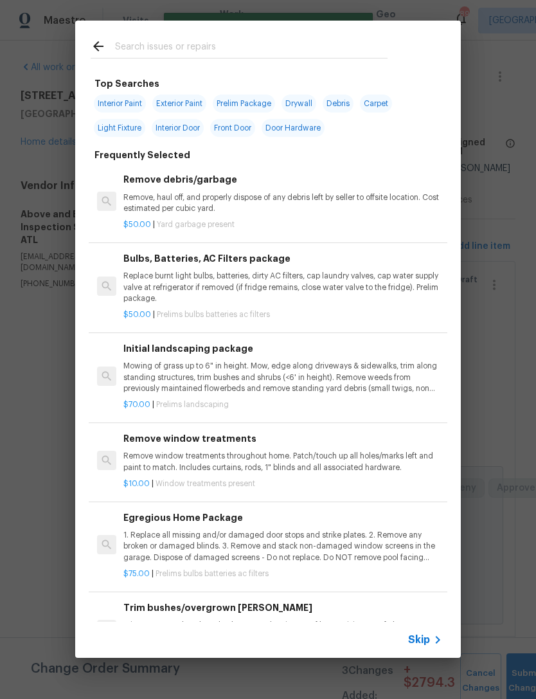
click at [216, 43] on input "text" at bounding box center [251, 48] width 273 height 19
type input "Drywal"
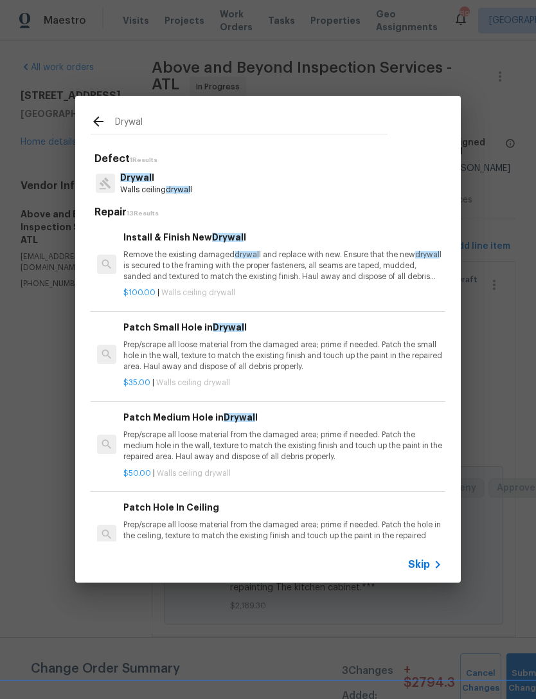
click at [210, 258] on p "Remove the existing damaged drywal l and replace with new. Ensure that the new …" at bounding box center [282, 265] width 319 height 33
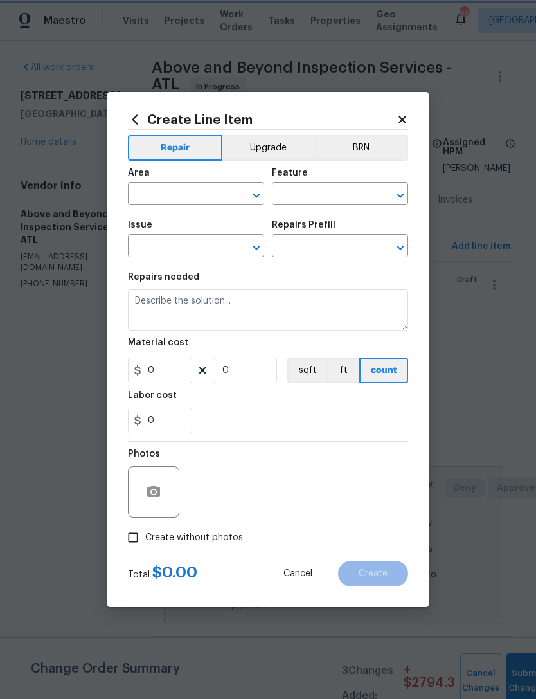
type input "Walls and Ceiling"
type input "Drywall"
type input "Install & Finish New Drywall $100.00"
type textarea "Remove the existing damaged drywall and replace with new. Ensure that the new d…"
type input "100"
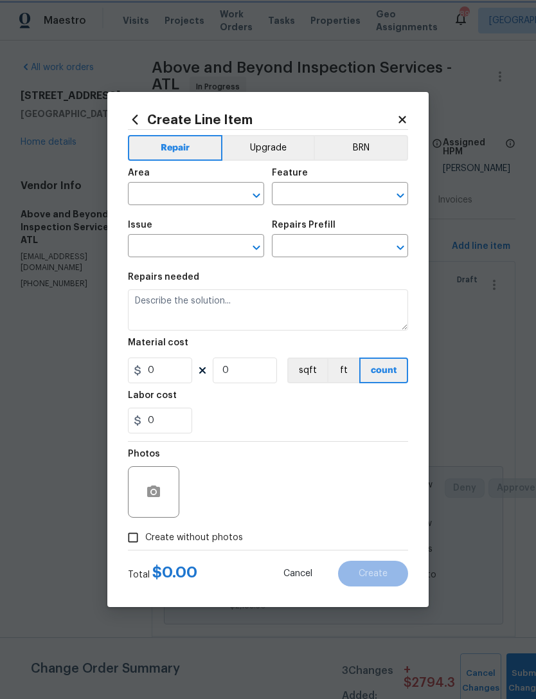
type input "1"
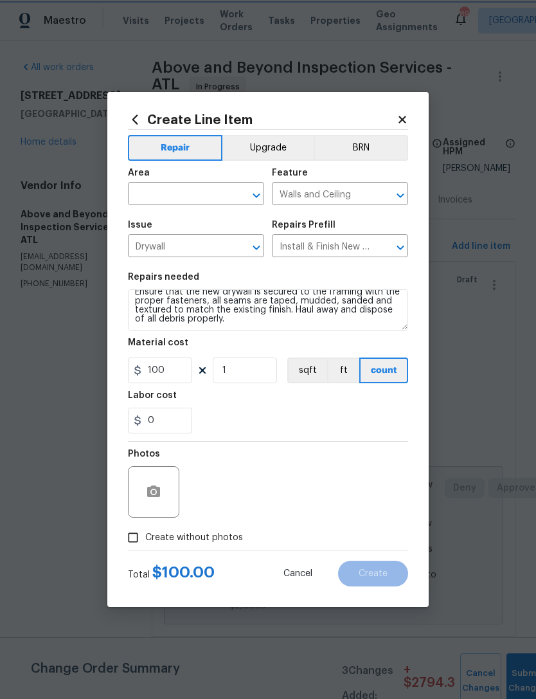
scroll to position [18, 0]
click at [157, 500] on icon "button" at bounding box center [153, 491] width 15 height 15
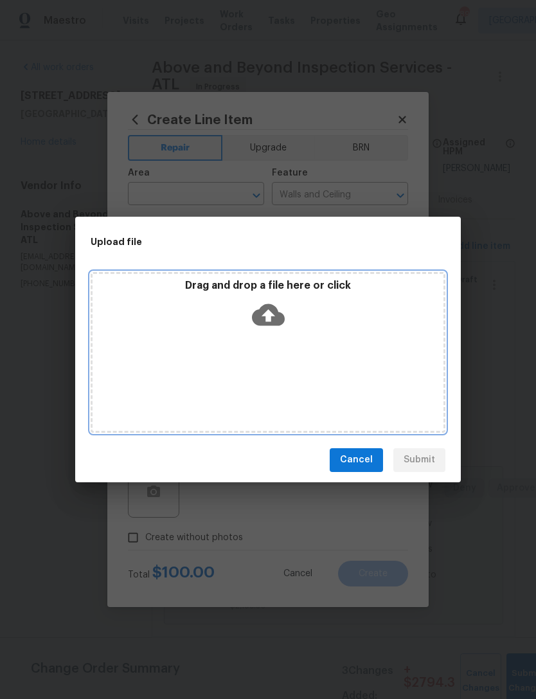
click at [278, 320] on icon at bounding box center [268, 314] width 33 height 22
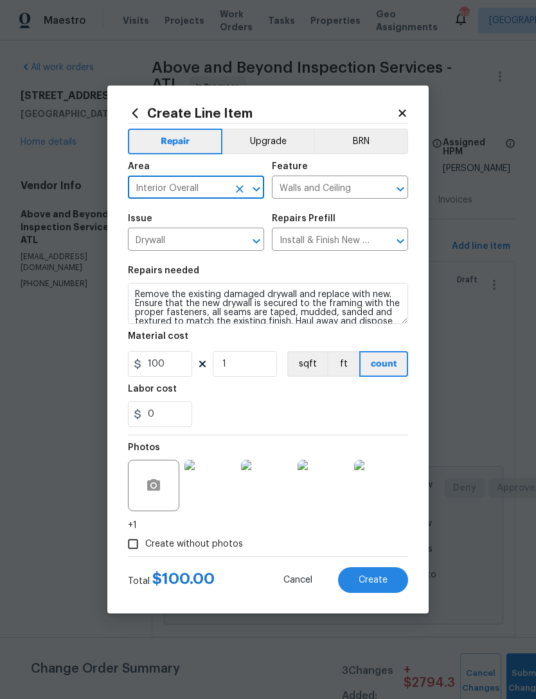
click at [320, 295] on textarea "Remove the existing damaged drywall and replace with new. Ensure that the new d…" at bounding box center [268, 303] width 280 height 41
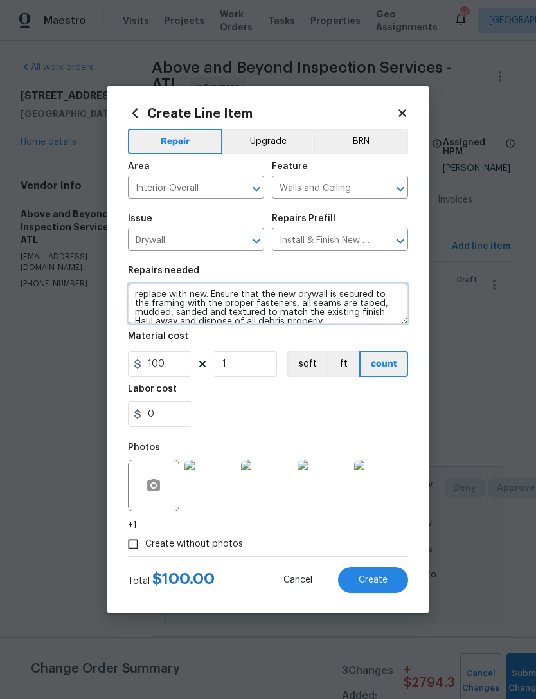
click at [172, 298] on textarea "replace with new. Ensure that the new drywall is secured to the framing with th…" at bounding box center [268, 303] width 280 height 41
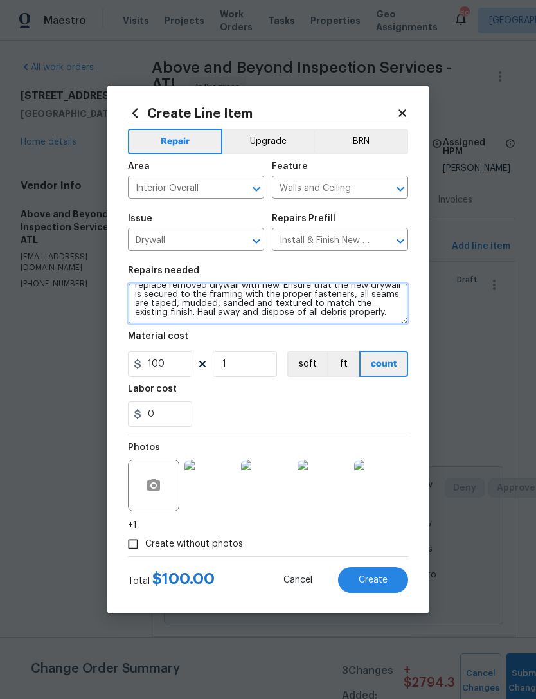
scroll to position [9, 0]
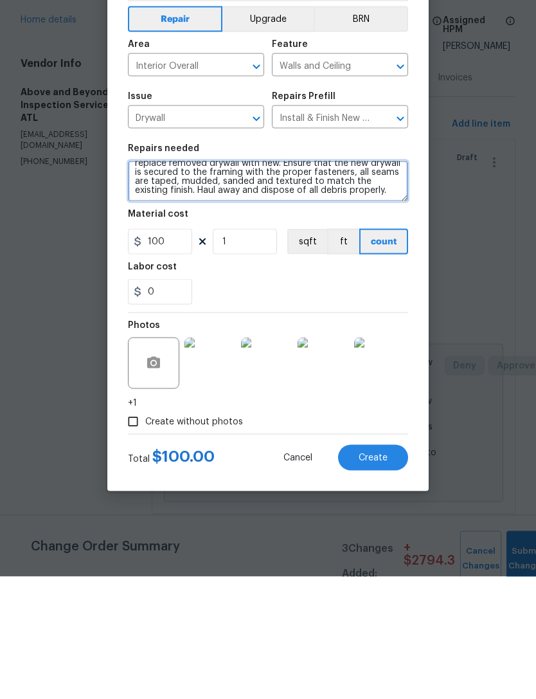
type textarea "replace removed drywall with new. Ensure that the new drywall is secured to the…"
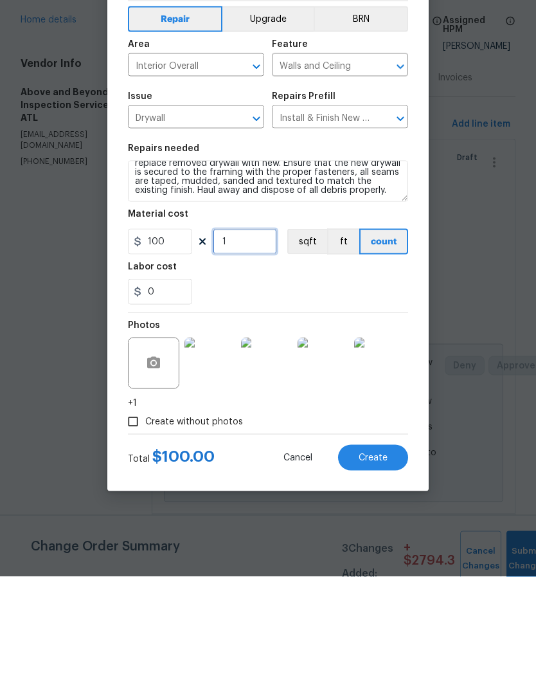
click at [252, 351] on input "1" at bounding box center [245, 364] width 64 height 26
type input "8"
click at [326, 401] on div "0" at bounding box center [268, 414] width 280 height 26
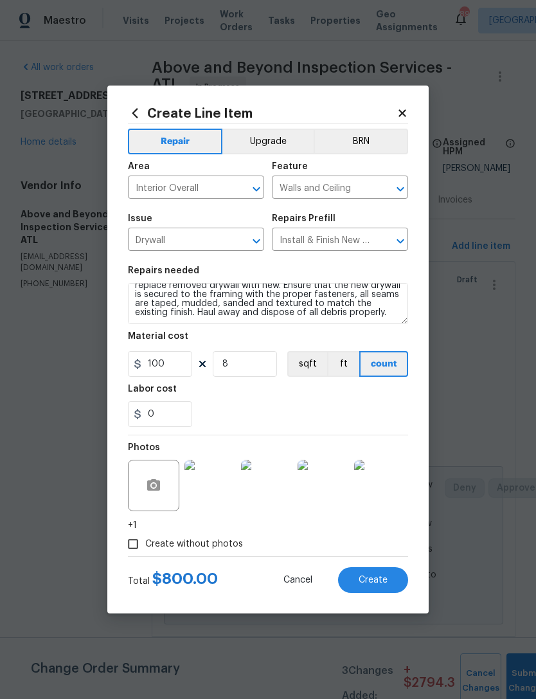
click at [371, 575] on span "Create" at bounding box center [373, 580] width 29 height 10
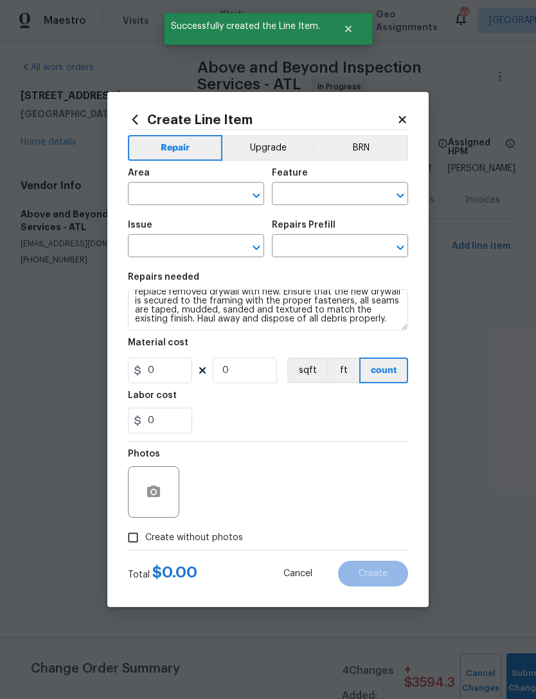
scroll to position [0, 0]
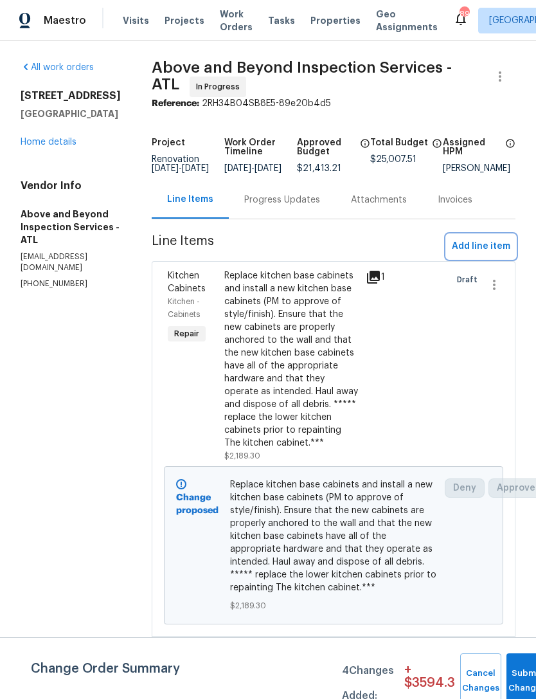
click at [467, 253] on span "Add line item" at bounding box center [481, 247] width 59 height 16
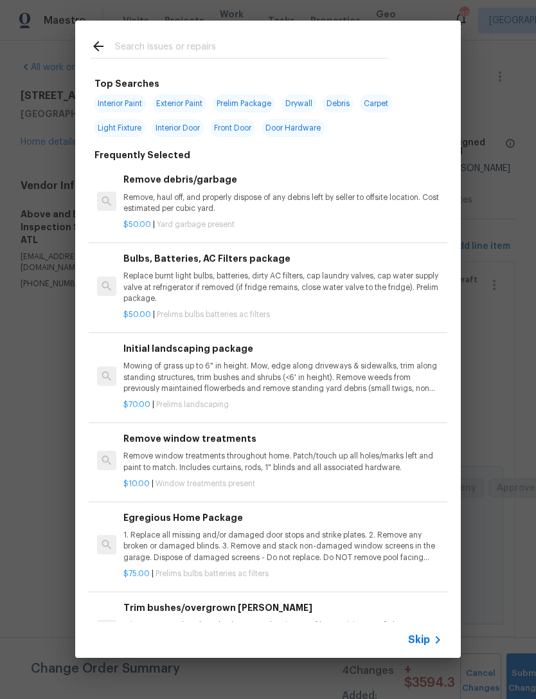
click at [202, 51] on input "text" at bounding box center [251, 48] width 273 height 19
type input "Lighti"
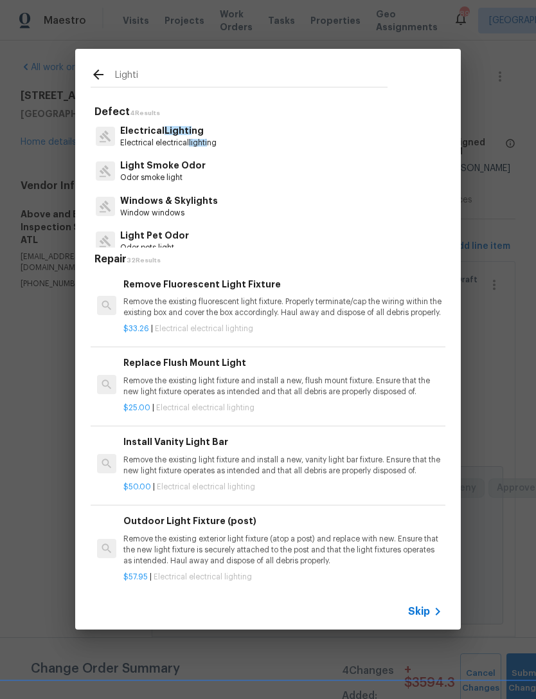
click at [202, 146] on span "lighti" at bounding box center [198, 143] width 18 height 8
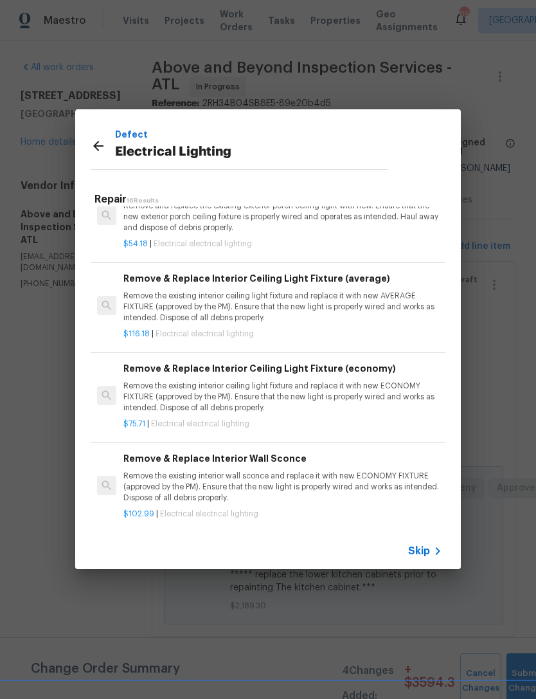
scroll to position [903, 0]
click at [253, 299] on p "Remove the existing interior ceiling light fixture and replace it with new AVER…" at bounding box center [282, 306] width 319 height 33
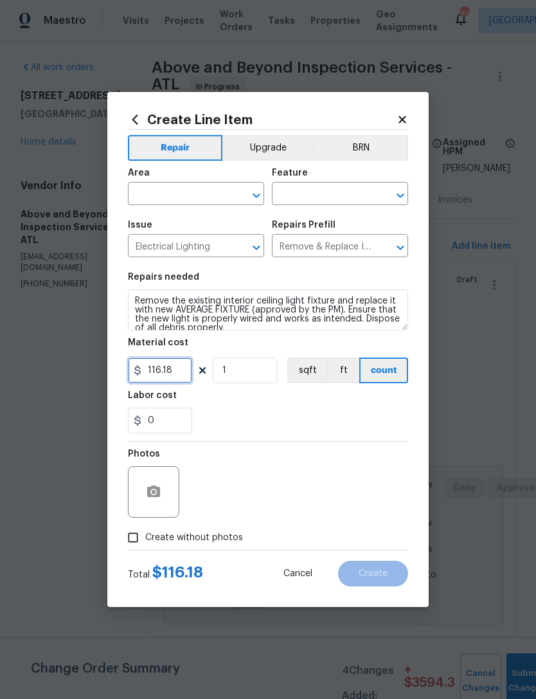
click at [186, 373] on input "116.18" at bounding box center [160, 370] width 64 height 26
click at [172, 374] on input "116.18" at bounding box center [160, 370] width 64 height 26
type input "55"
click at [251, 370] on input "1" at bounding box center [245, 370] width 64 height 26
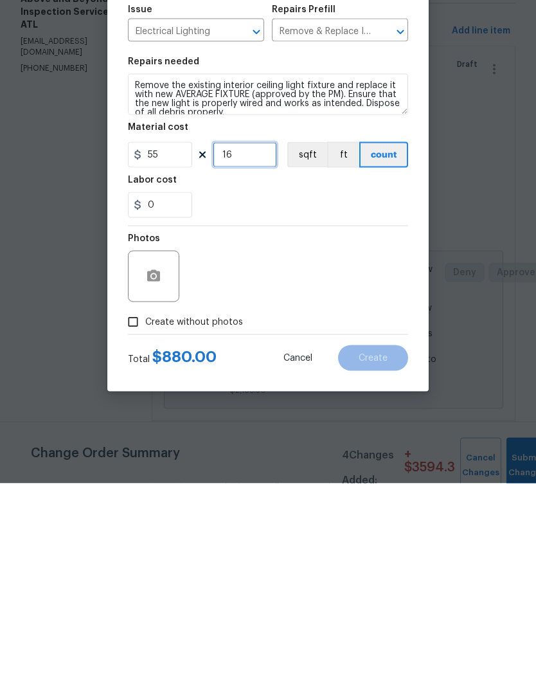
scroll to position [1, 0]
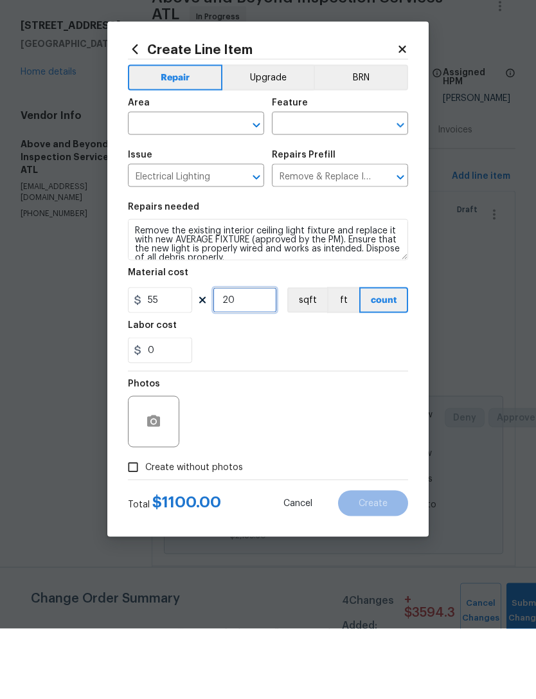
type input "20"
click at [327, 442] on div "Photos" at bounding box center [268, 484] width 280 height 84
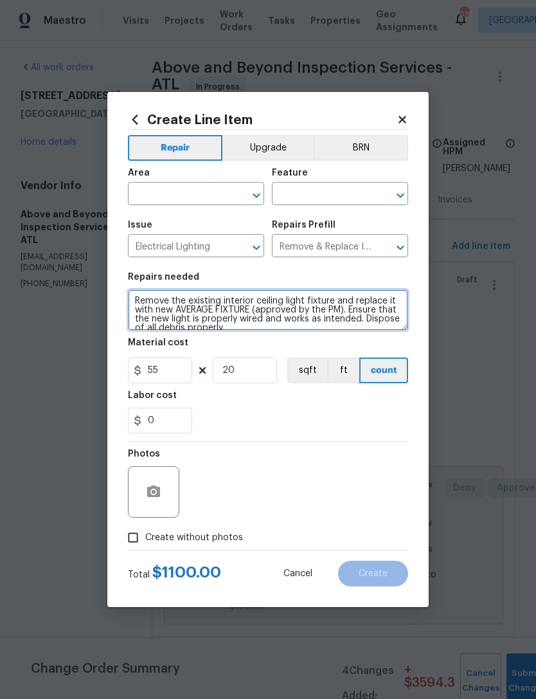
click at [280, 301] on textarea "Remove the existing interior ceiling light fixture and replace it with new AVER…" at bounding box center [268, 309] width 280 height 41
click at [302, 306] on textarea "Remove the existing interio light fixture and replace it with new AVERAGE FIXTU…" at bounding box center [268, 309] width 280 height 41
click at [248, 330] on textarea "Remove the existing interio light fixtures and replace it with new AVERAGE FIXT…" at bounding box center [268, 309] width 280 height 41
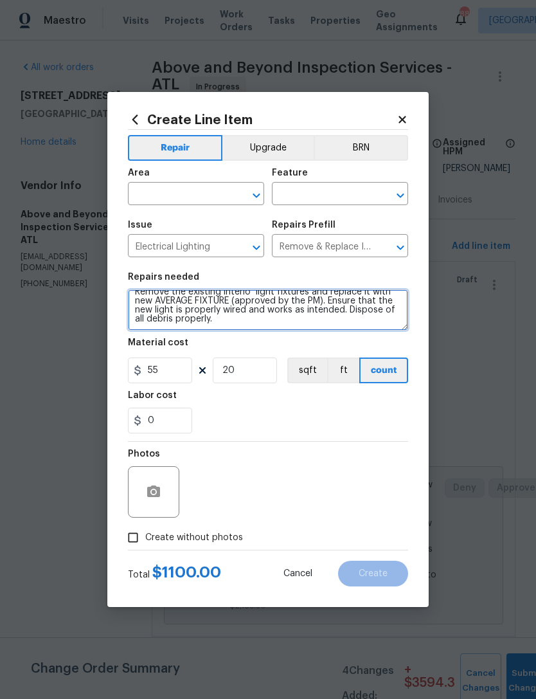
scroll to position [9, 0]
click at [262, 318] on textarea "Remove the existing interio light fixtures and replace it with new AVERAGE FIXT…" at bounding box center [268, 309] width 280 height 41
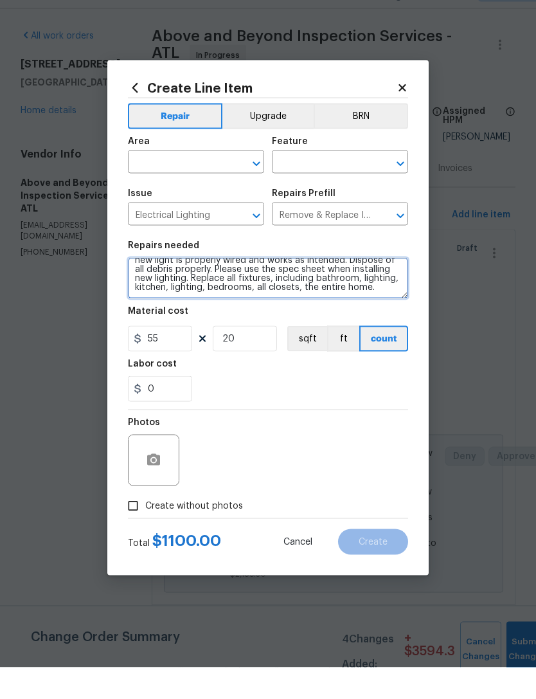
type textarea "Remove the existing interio light fixtures and replace it with new AVERAGE FIXT…"
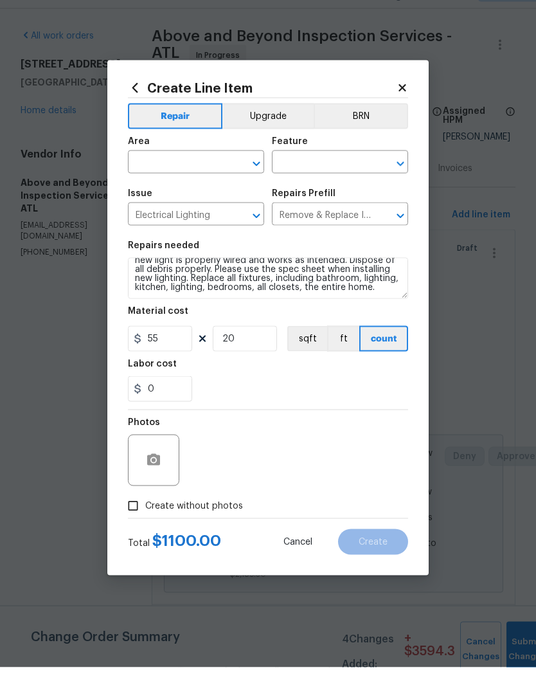
click at [278, 135] on button "Upgrade" at bounding box center [268, 148] width 92 height 26
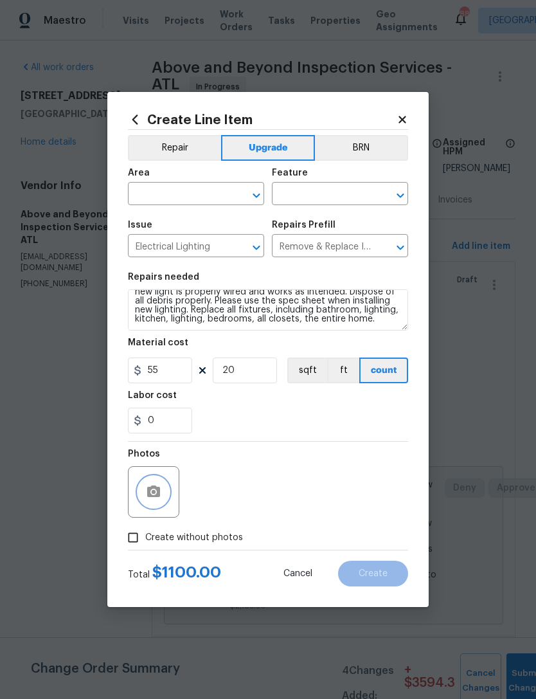
click at [152, 501] on button "button" at bounding box center [153, 491] width 31 height 31
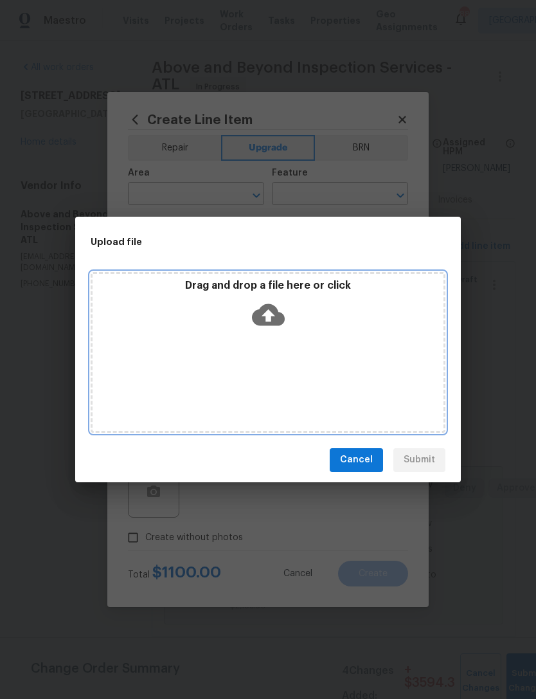
click at [266, 319] on icon at bounding box center [268, 314] width 33 height 33
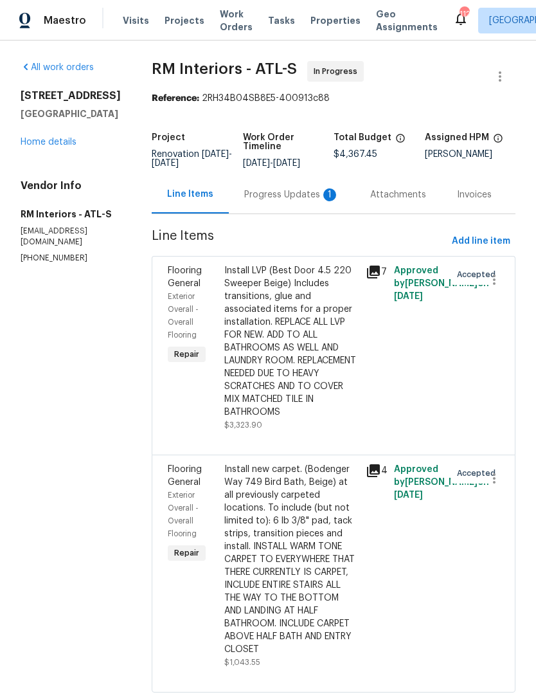
click at [273, 193] on div "Progress Updates 1" at bounding box center [291, 194] width 95 height 13
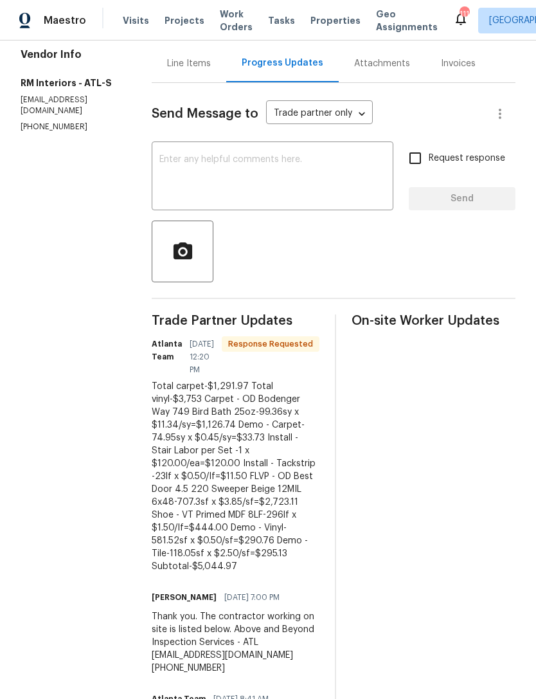
scroll to position [136, 0]
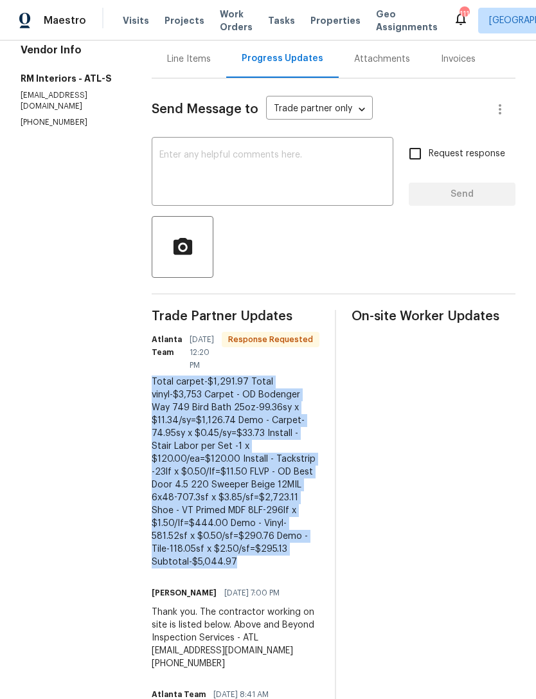
copy div "Total carpet-$1,291.97 Total vinyl-$3,753 Carpet - OD Bodenger Way 749 Bird Bat…"
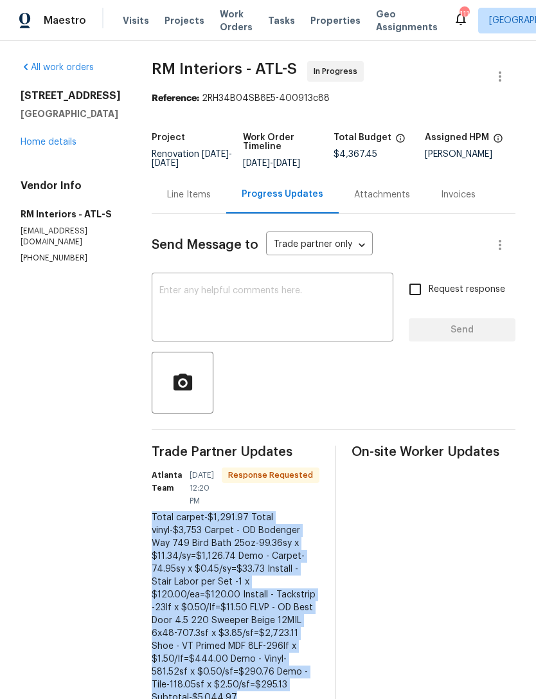
scroll to position [0, 0]
click at [36, 147] on link "Home details" at bounding box center [49, 142] width 56 height 9
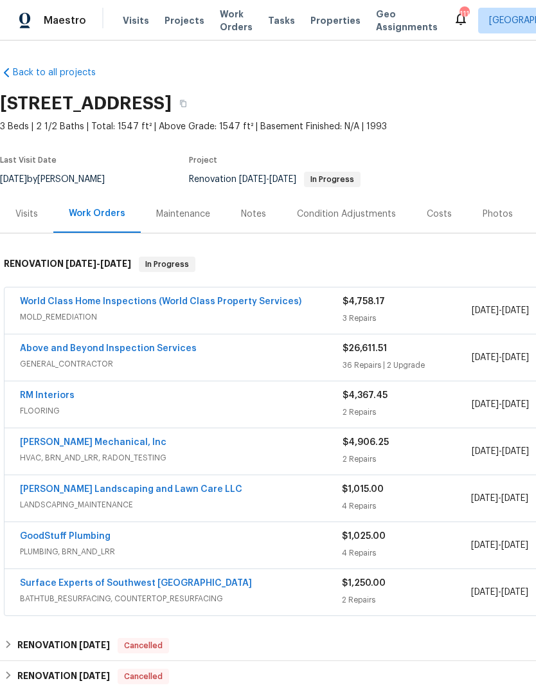
click at [59, 398] on link "RM Interiors" at bounding box center [47, 395] width 55 height 9
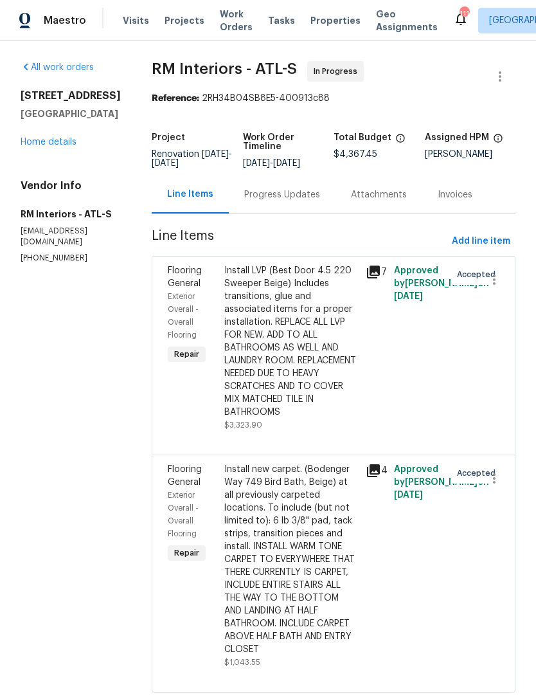
click at [277, 195] on div "Progress Updates" at bounding box center [282, 194] width 76 height 13
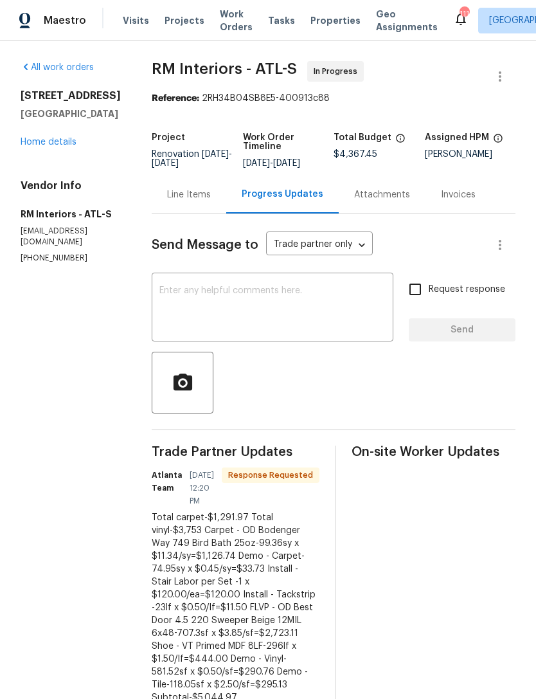
click at [42, 147] on link "Home details" at bounding box center [49, 142] width 56 height 9
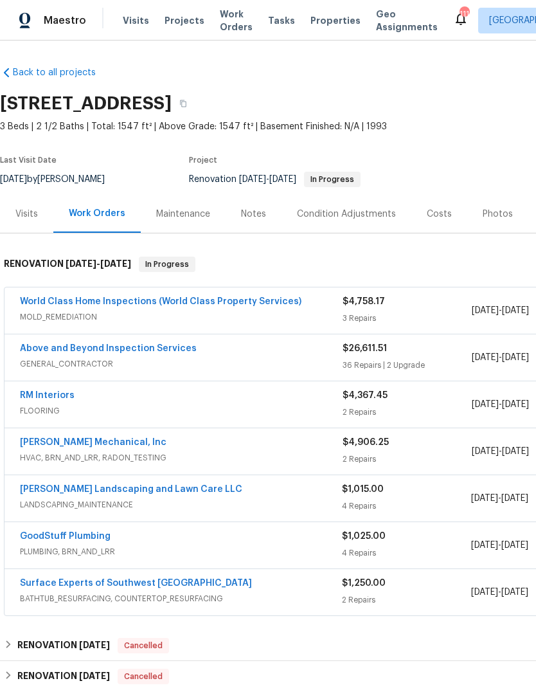
click at [37, 397] on link "RM Interiors" at bounding box center [47, 395] width 55 height 9
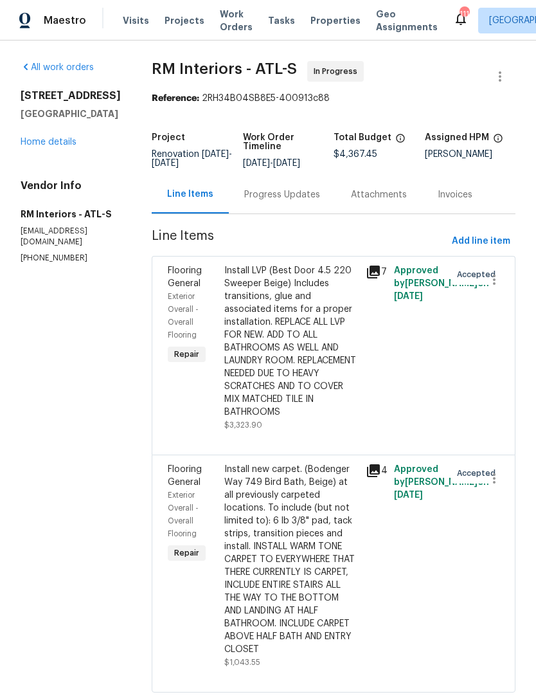
click at [224, 536] on div "Install new carpet. (Bodenger Way 749 Bird Bath, Beige) at all previously carpe…" at bounding box center [291, 559] width 134 height 193
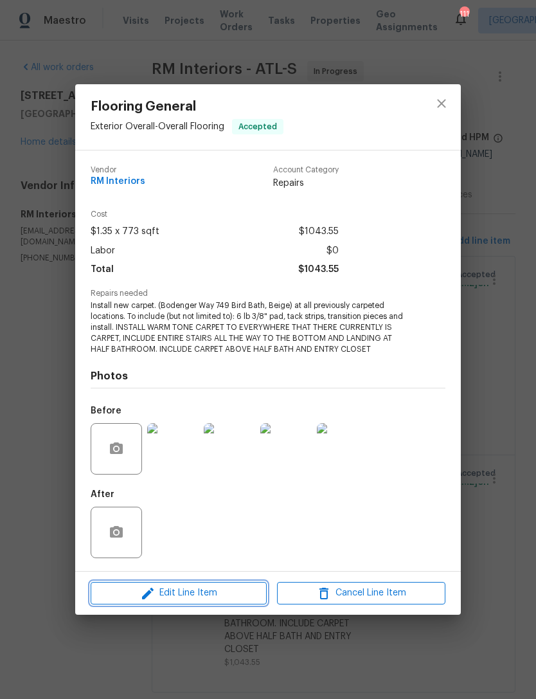
click at [227, 599] on span "Edit Line Item" at bounding box center [179, 593] width 168 height 16
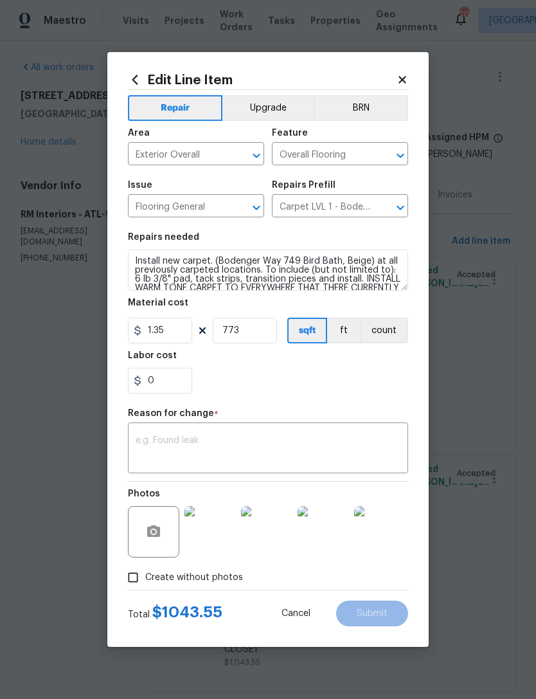
click at [257, 441] on textarea at bounding box center [268, 449] width 265 height 27
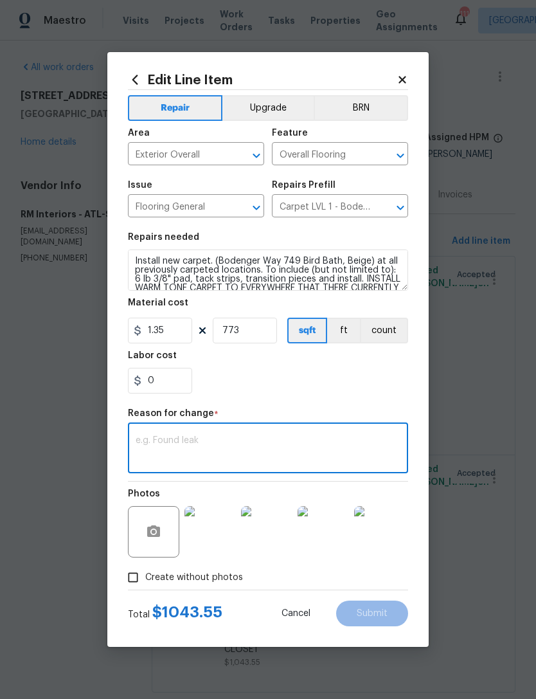
click at [232, 447] on textarea at bounding box center [268, 449] width 265 height 27
paste textarea "Total carpet-$1,291.97 Total vinyl-$3,753 Carpet - OD Bodenger Way 749 Bird Bat…"
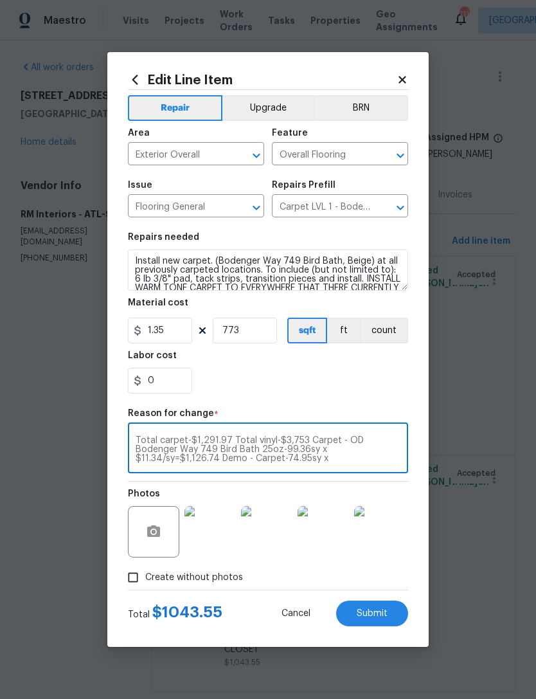
scroll to position [45, 0]
type textarea "Total carpet-$1,291.97 Total vinyl-$3,753 Carpet - OD Bodenger Way 749 Bird Bat…"
click at [246, 336] on input "773" at bounding box center [245, 331] width 64 height 26
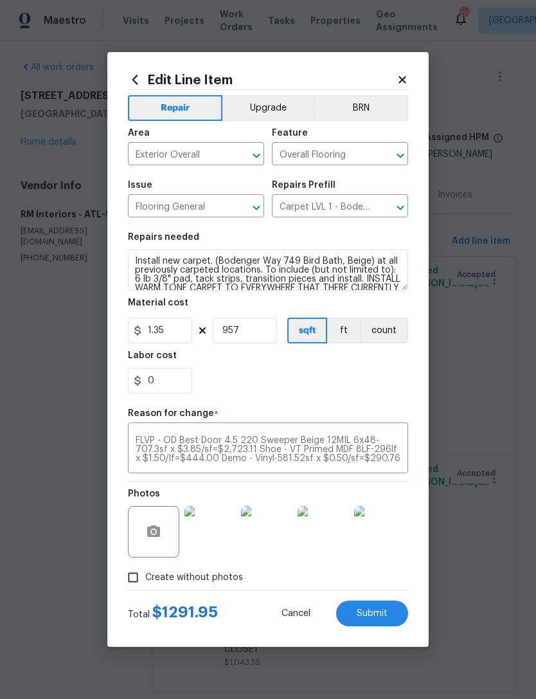
click at [317, 383] on div "0" at bounding box center [268, 381] width 280 height 26
click at [380, 617] on span "Submit" at bounding box center [372, 614] width 31 height 10
type input "773"
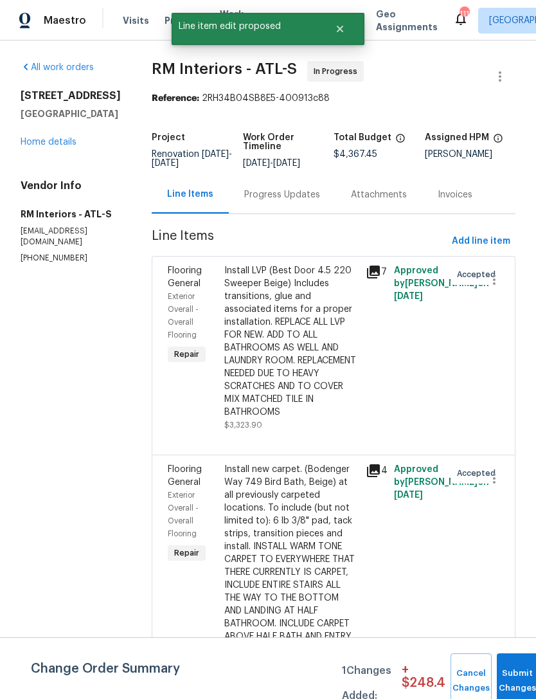
click at [316, 373] on div "Install LVP (Best Door 4.5 220 Sweeper Beige) Includes transitions, glue and as…" at bounding box center [291, 341] width 134 height 154
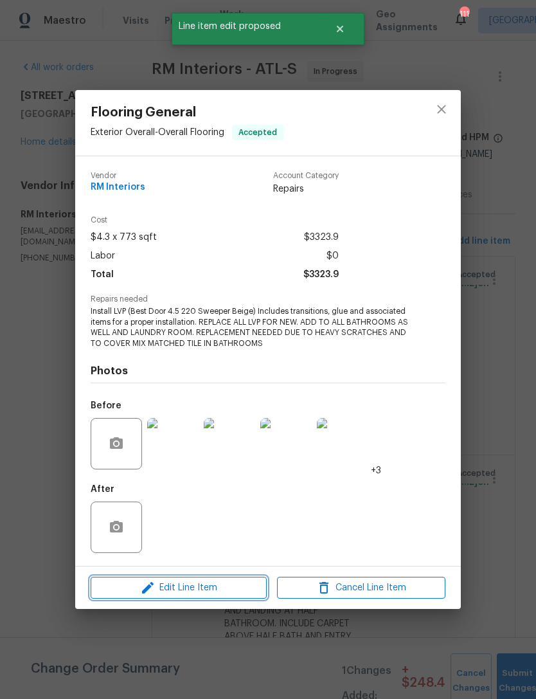
click at [229, 586] on span "Edit Line Item" at bounding box center [179, 588] width 168 height 16
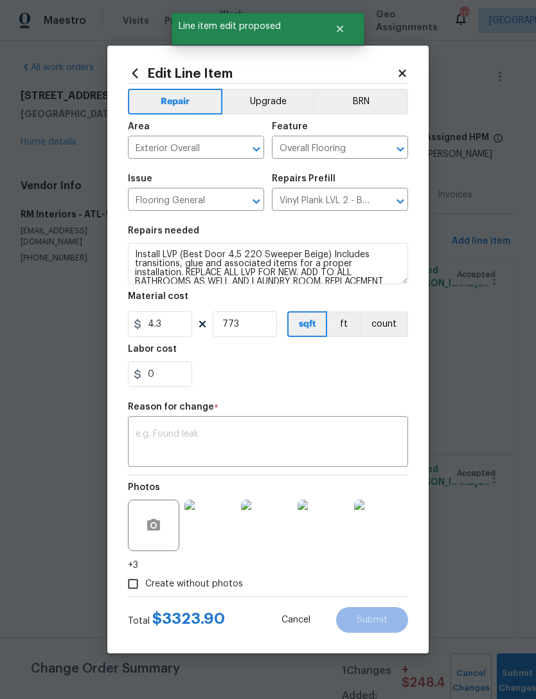
click at [284, 446] on textarea at bounding box center [268, 442] width 265 height 27
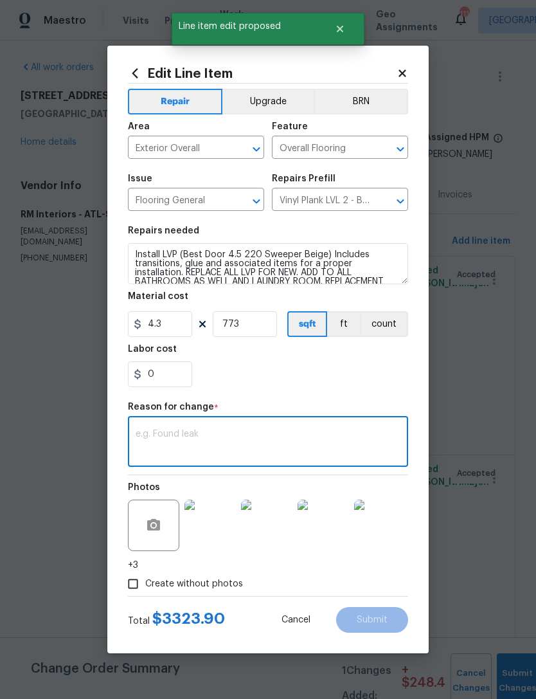
click at [246, 443] on textarea at bounding box center [268, 442] width 265 height 27
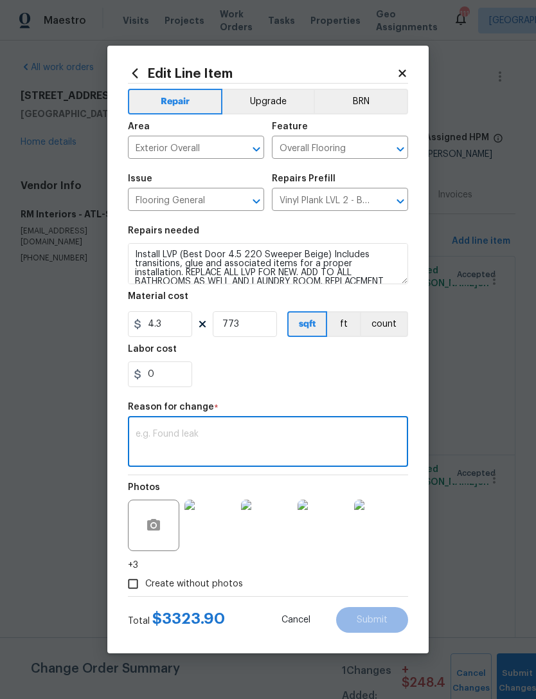
paste textarea "Total carpet-$1,291.97 Total vinyl-$3,753 Carpet - OD Bodenger Way 749 Bird Bat…"
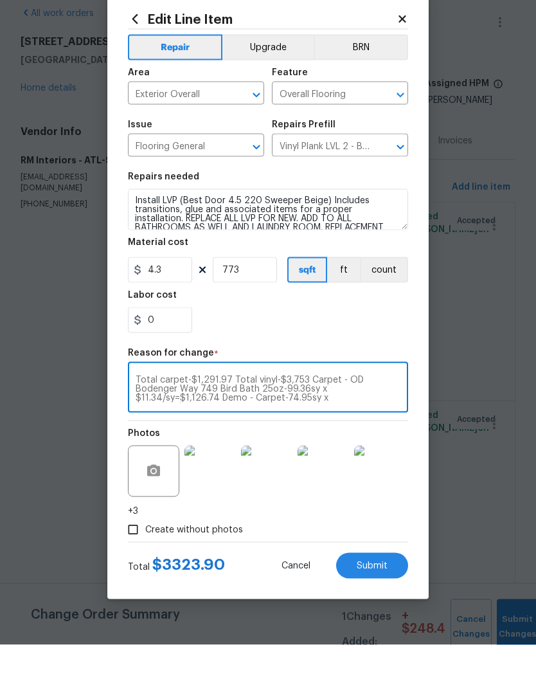
scroll to position [0, 0]
type textarea "Total carpet-$1,291.97 Total vinyl-$3,753 Carpet - OD Bodenger Way 749 Bird Bat…"
click at [251, 311] on input "773" at bounding box center [245, 324] width 64 height 26
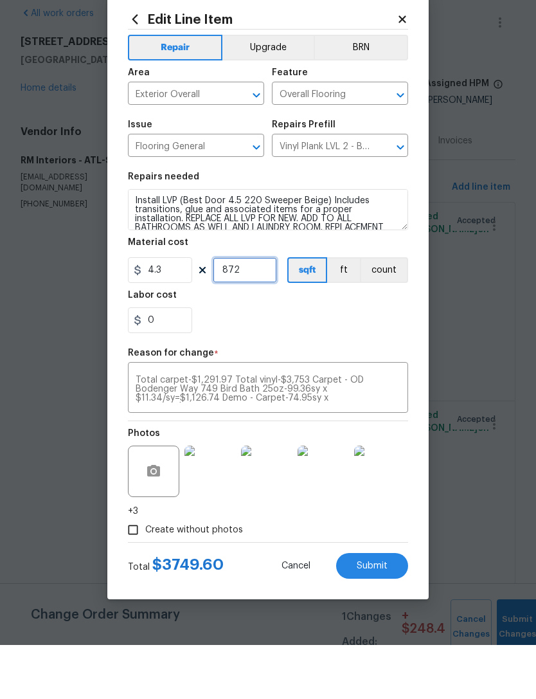
type input "872"
click at [339, 361] on div "0" at bounding box center [268, 374] width 280 height 26
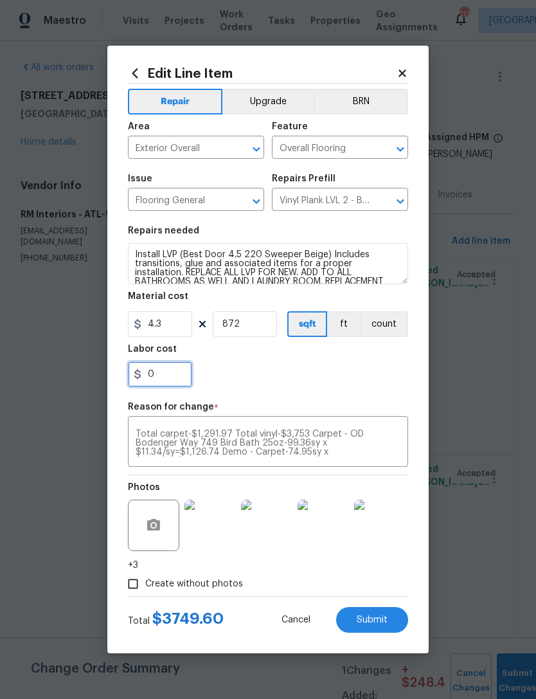
click at [170, 383] on input "0" at bounding box center [160, 374] width 64 height 26
type input "3.42"
click at [291, 387] on div "3.42" at bounding box center [268, 374] width 280 height 26
click at [372, 620] on span "Submit" at bounding box center [372, 620] width 31 height 10
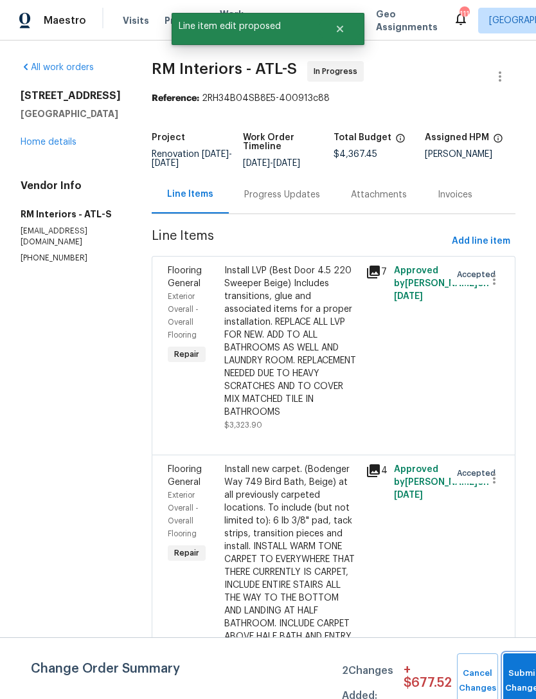
click at [514, 669] on button "Submit Changes" at bounding box center [523, 680] width 41 height 55
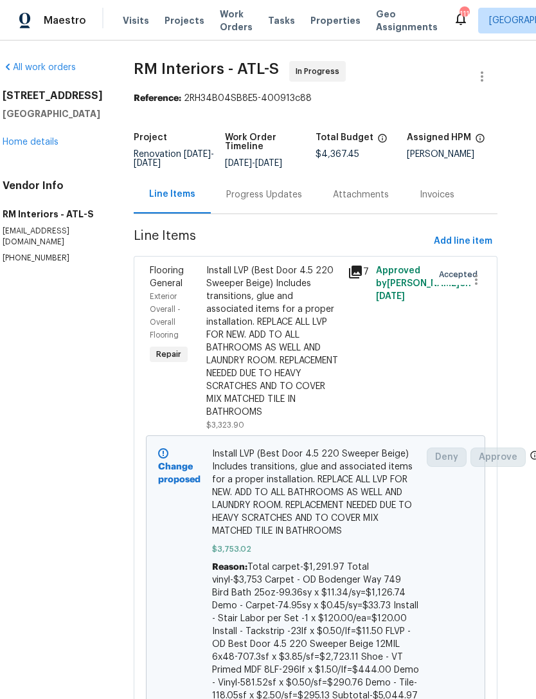
scroll to position [0, 17]
click at [255, 201] on div "Progress Updates" at bounding box center [265, 195] width 107 height 38
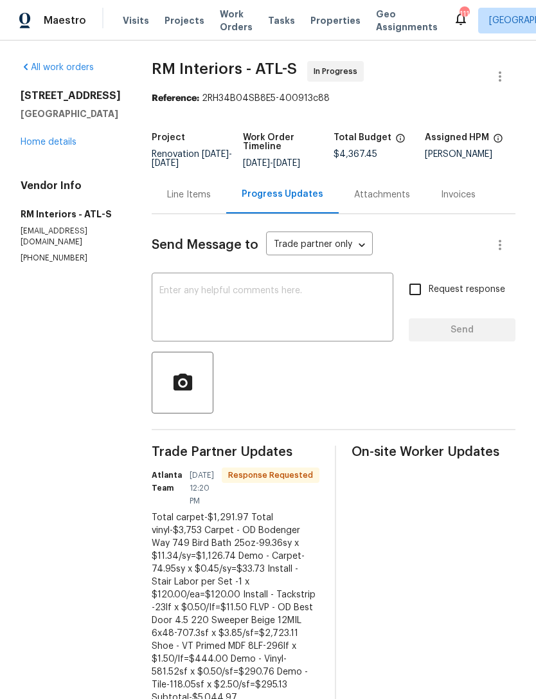
click at [290, 304] on textarea at bounding box center [272, 308] width 226 height 45
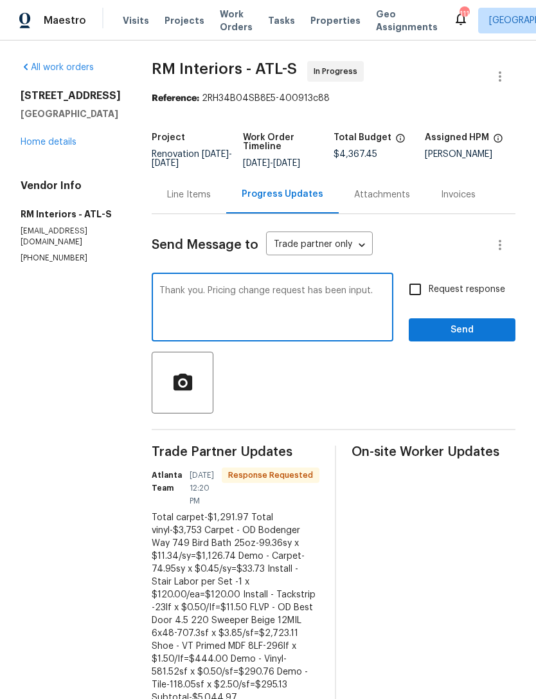
type textarea "Thank you. Pricing change request has been input."
click at [447, 330] on span "Send" at bounding box center [462, 330] width 86 height 16
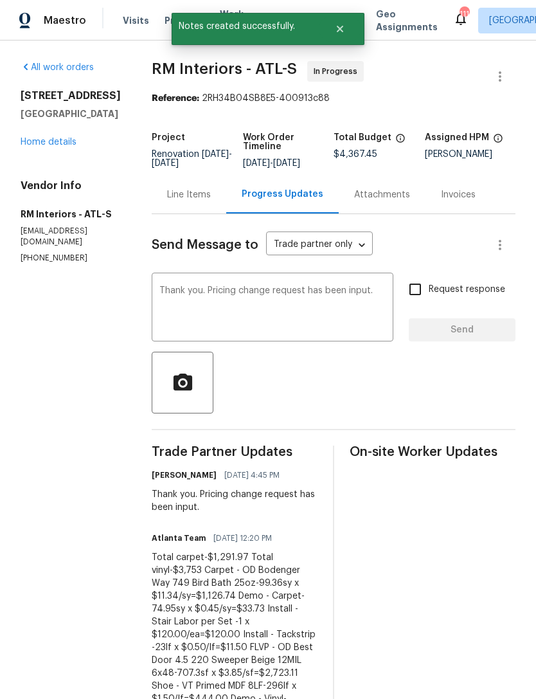
click at [51, 147] on link "Home details" at bounding box center [49, 142] width 56 height 9
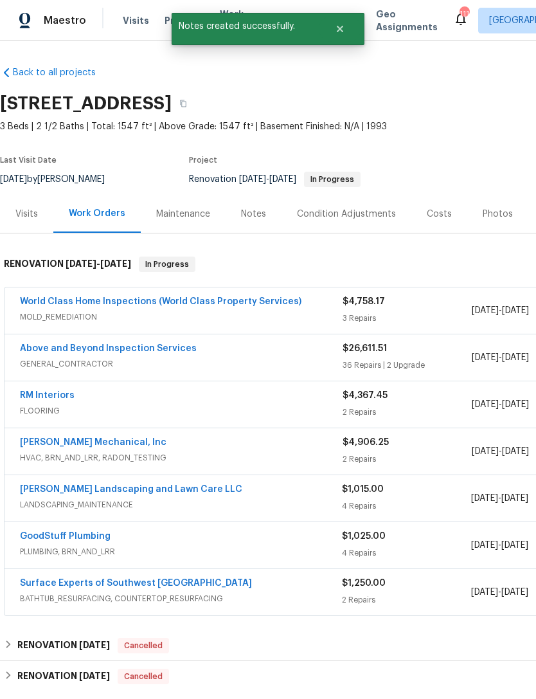
click at [125, 351] on link "Above and Beyond Inspection Services" at bounding box center [108, 348] width 177 height 9
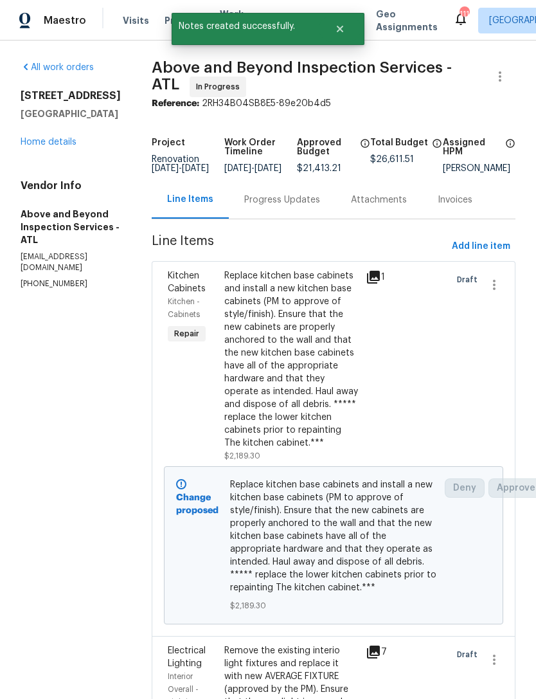
click at [306, 206] on div "Progress Updates" at bounding box center [282, 200] width 76 height 13
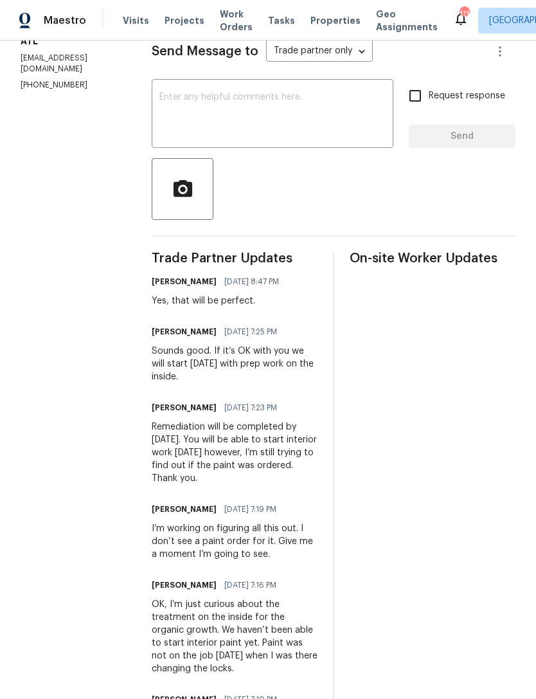
scroll to position [198, 0]
click at [320, 130] on textarea at bounding box center [272, 115] width 226 height 45
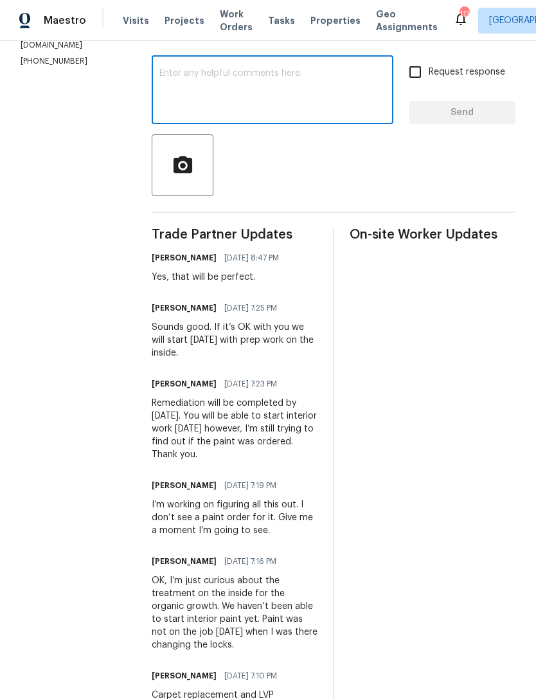
scroll to position [212, 0]
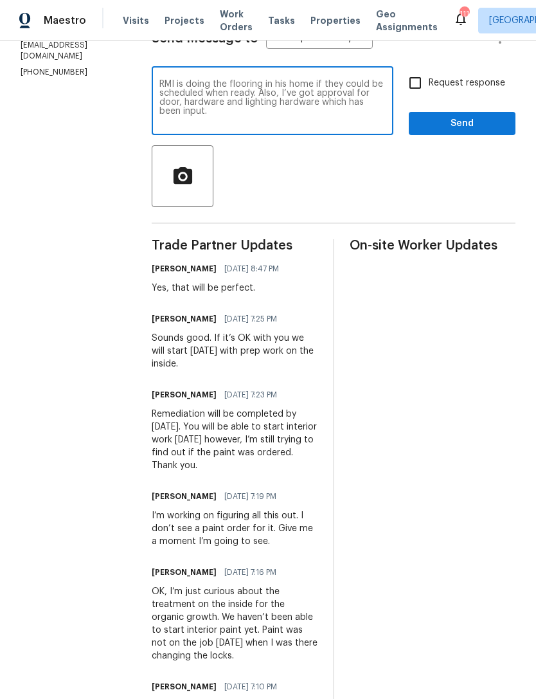
click at [320, 92] on textarea "RMI is doing the flooring in his home if they could be scheduled when ready. Al…" at bounding box center [272, 102] width 226 height 45
click at [316, 113] on textarea "RMI is doing the flooring in this home if they could be scheduled when ready. A…" at bounding box center [272, 102] width 226 height 45
click at [277, 125] on textarea "RMI is doing the flooring in this home if they could be scheduled when ready. A…" at bounding box center [272, 102] width 226 height 45
click at [286, 122] on textarea "RMI is doing the flooring in this home if they could be scheduled when ready. A…" at bounding box center [272, 102] width 226 height 45
type textarea "RMI is doing the flooring in this home if they could be scheduled when ready. A…"
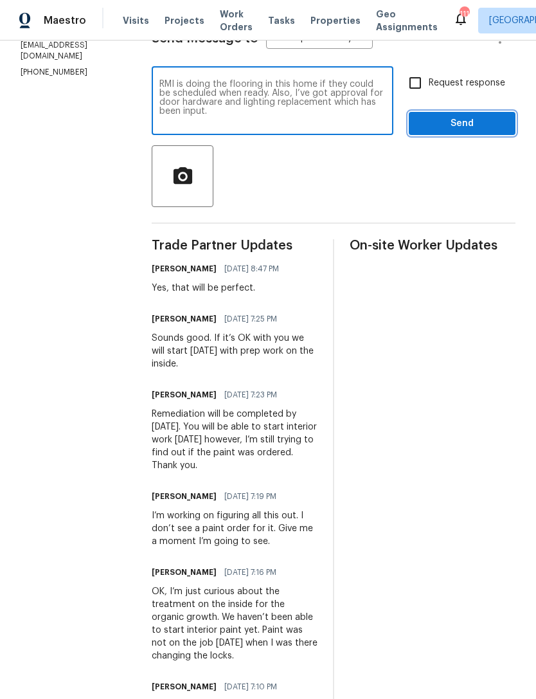
click at [444, 132] on span "Send" at bounding box center [462, 124] width 86 height 16
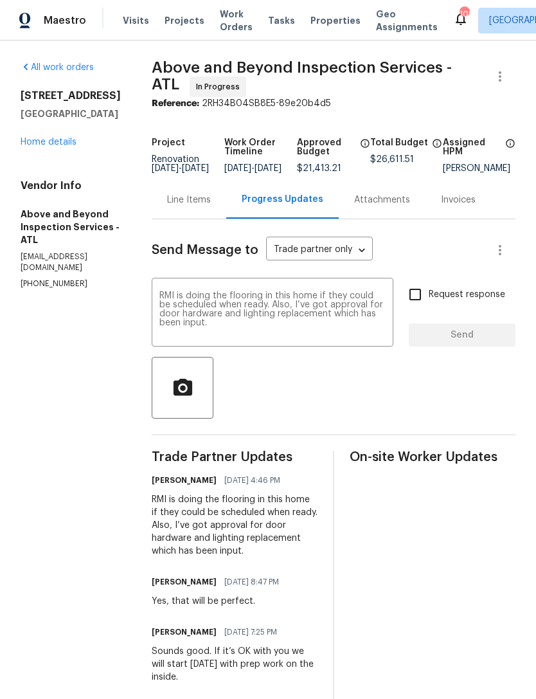
click at [39, 138] on link "Home details" at bounding box center [49, 142] width 56 height 9
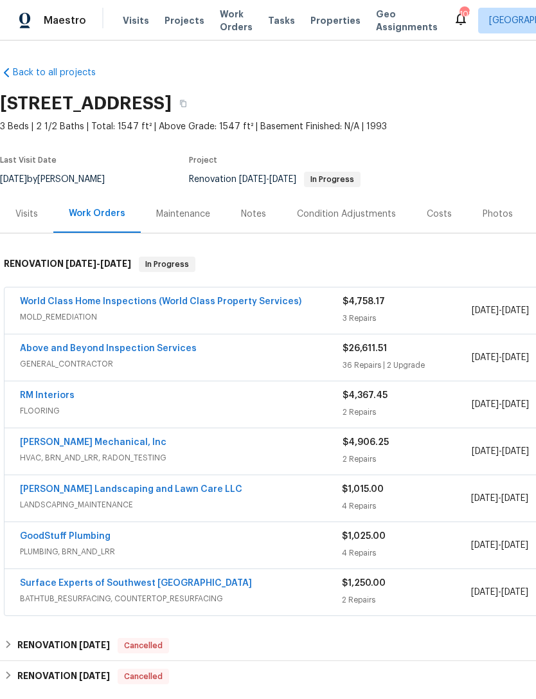
click at [124, 304] on link "World Class Home Inspections (World Class Property Services)" at bounding box center [161, 301] width 282 height 9
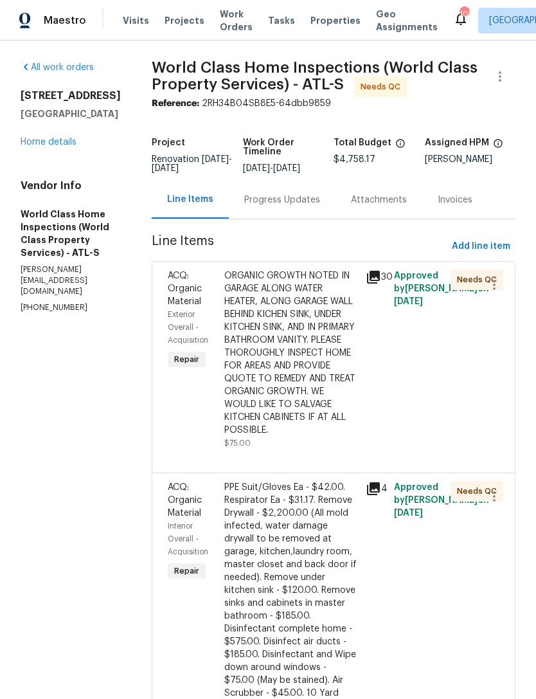
click at [291, 219] on div "Progress Updates" at bounding box center [282, 200] width 107 height 38
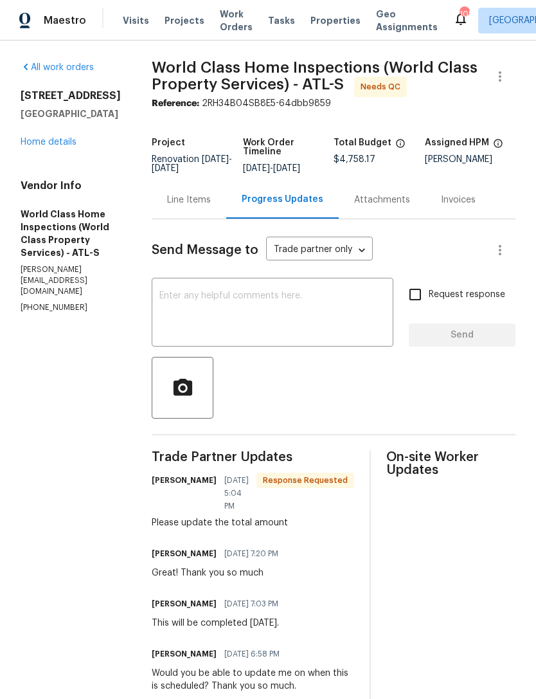
click at [53, 147] on link "Home details" at bounding box center [49, 142] width 56 height 9
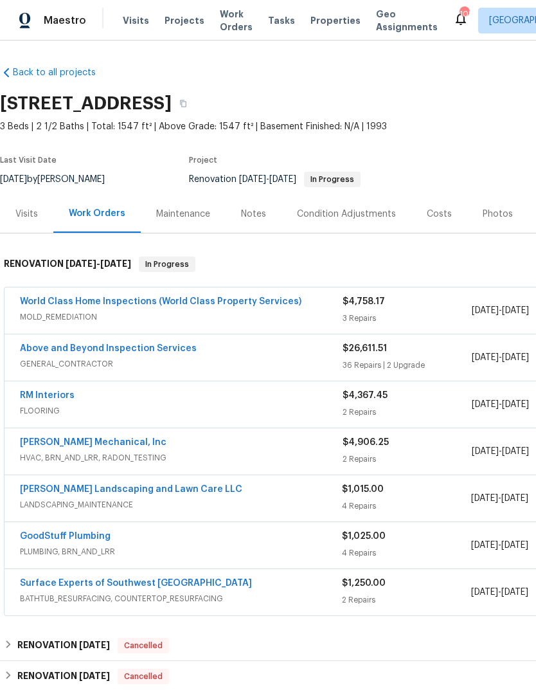
click at [255, 219] on div "Notes" at bounding box center [253, 214] width 25 height 13
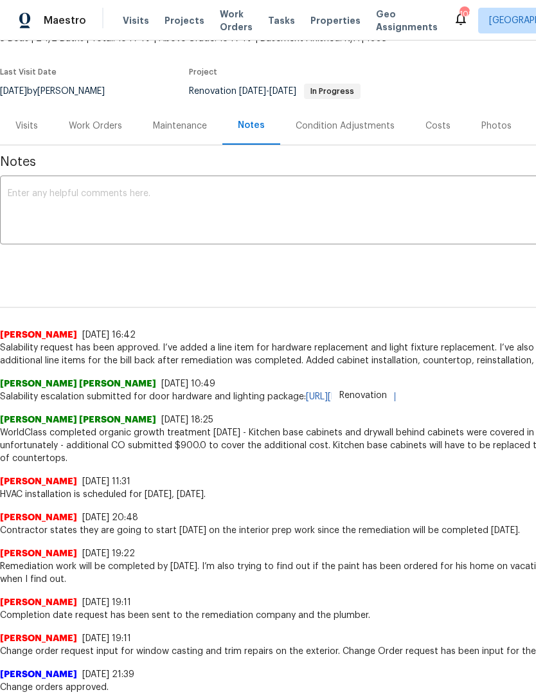
scroll to position [88, 0]
click at [107, 126] on div "Work Orders" at bounding box center [95, 126] width 53 height 13
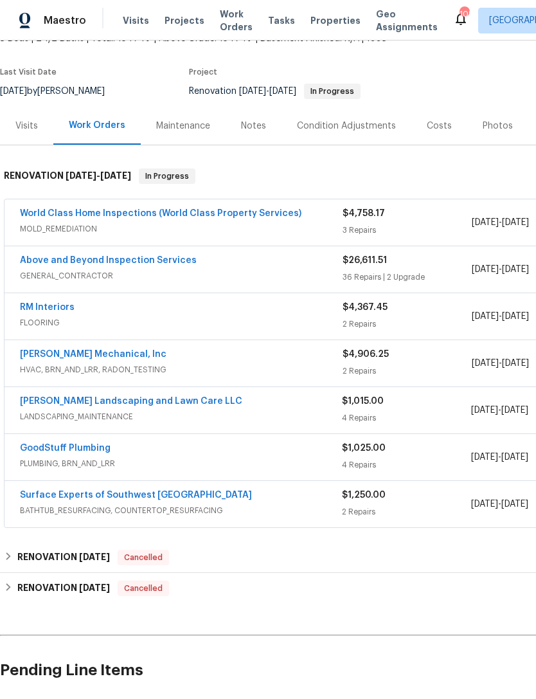
click at [157, 217] on link "World Class Home Inspections (World Class Property Services)" at bounding box center [161, 213] width 282 height 9
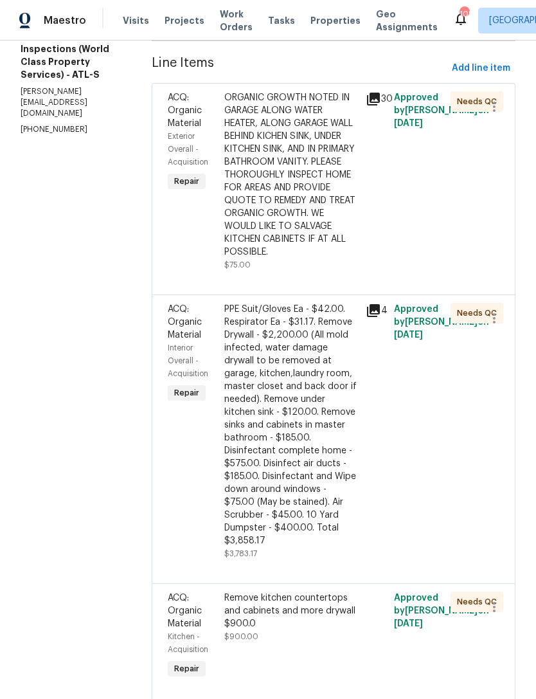
scroll to position [177, 0]
click at [300, 629] on div "Remove kitchen countertops and cabinets and more drywall $900.0 $900.00" at bounding box center [291, 617] width 134 height 51
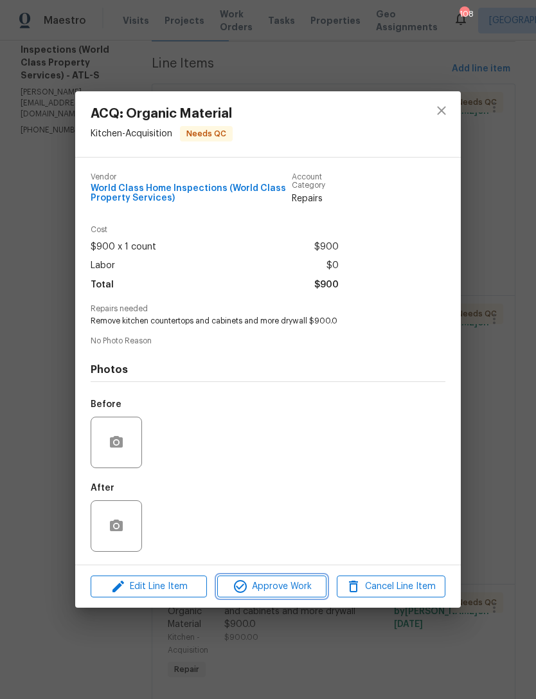
click at [280, 588] on span "Approve Work" at bounding box center [271, 587] width 101 height 16
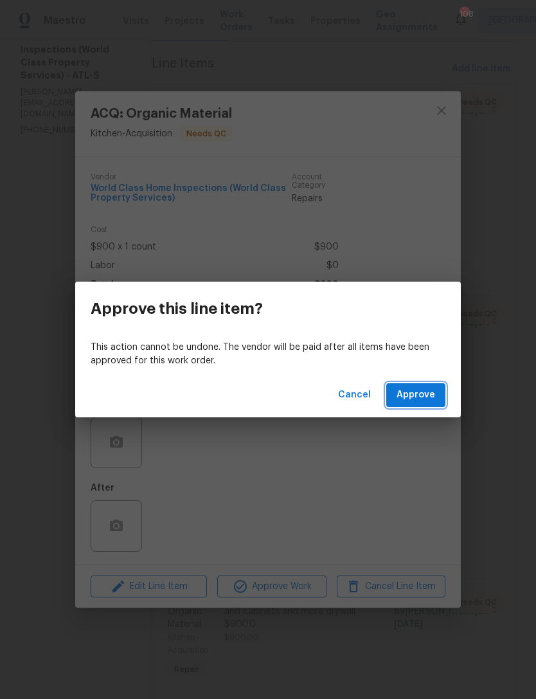
click at [424, 391] on span "Approve" at bounding box center [416, 395] width 39 height 16
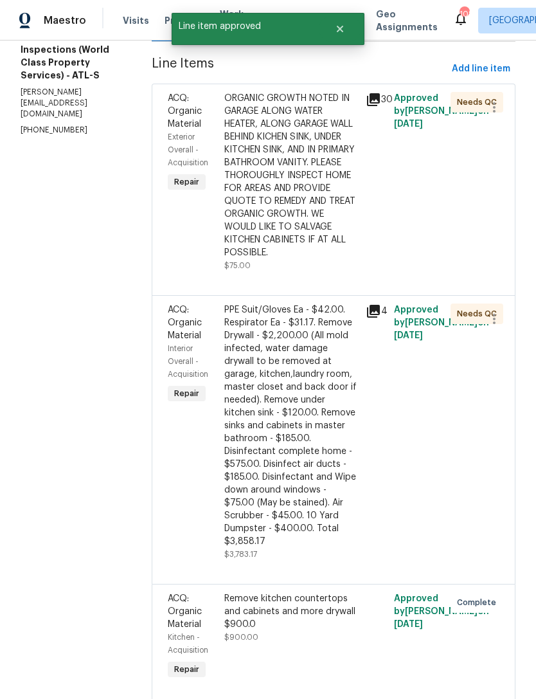
click at [298, 408] on div "PPE Suit/Gloves Ea - $42.00. Respirator Ea - $31.17. Remove Drywall - $2,200.00…" at bounding box center [291, 425] width 134 height 244
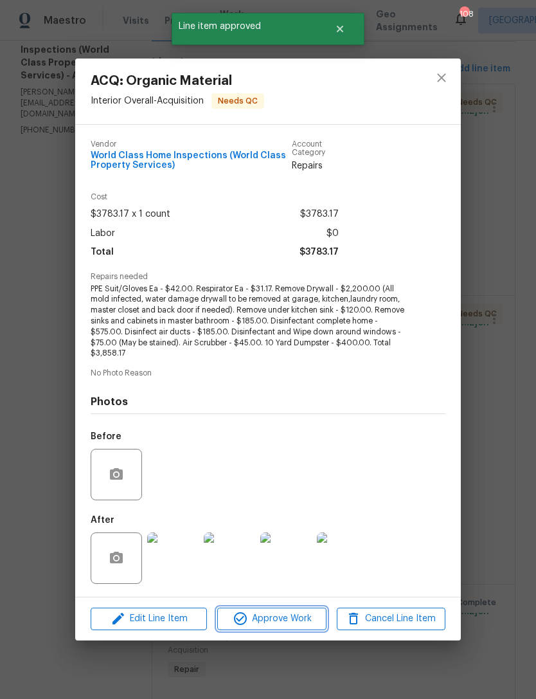
click at [286, 620] on span "Approve Work" at bounding box center [271, 619] width 101 height 16
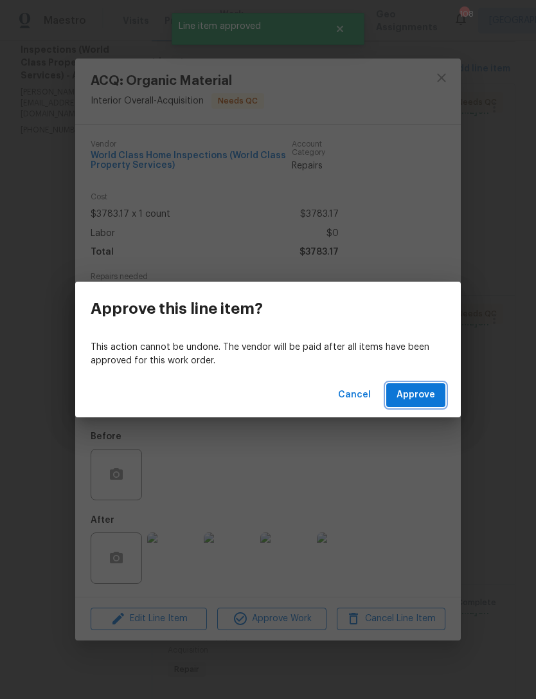
click at [422, 398] on span "Approve" at bounding box center [416, 395] width 39 height 16
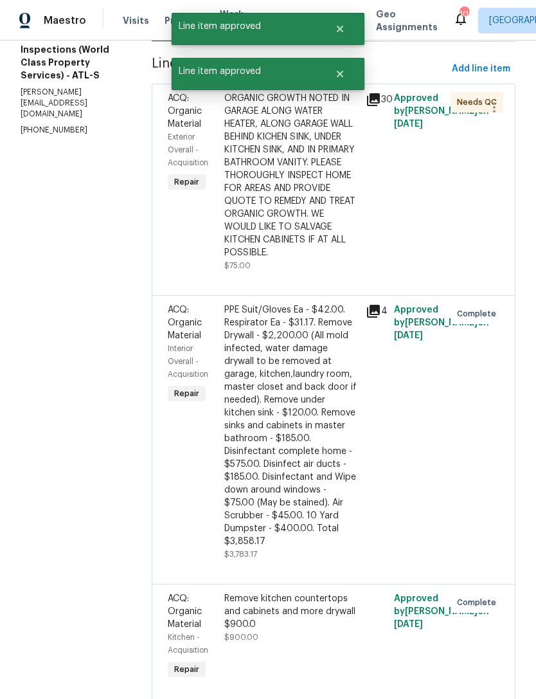
click at [309, 233] on div "ORGANIC GROWTH NOTED IN GARAGE ALONG WATER HEATER, ALONG GARAGE WALL BEHIND KIC…" at bounding box center [291, 175] width 134 height 167
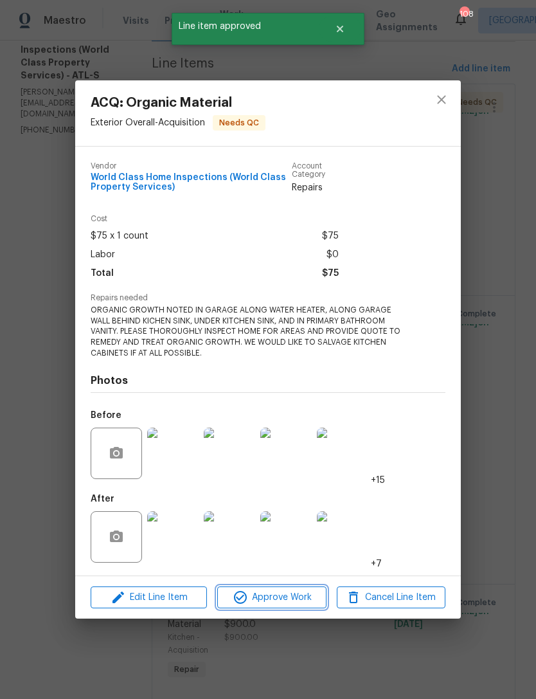
click at [285, 599] on span "Approve Work" at bounding box center [271, 598] width 101 height 16
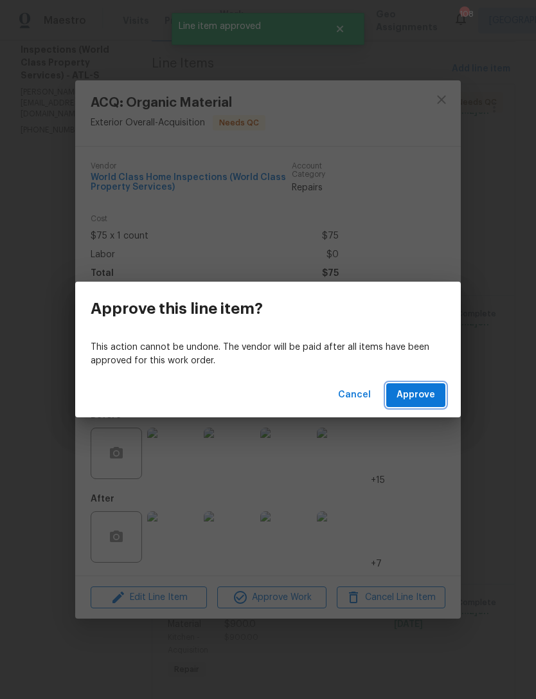
click at [426, 389] on span "Approve" at bounding box center [416, 395] width 39 height 16
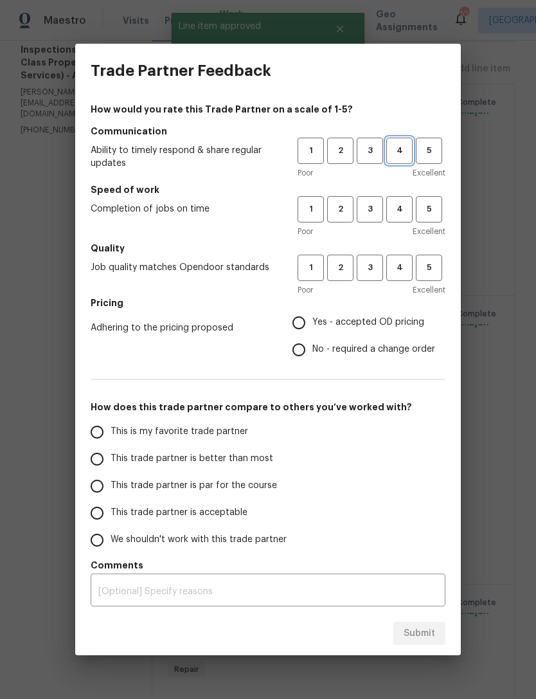
click at [401, 155] on span "4" at bounding box center [400, 150] width 24 height 15
click at [400, 221] on button "4" at bounding box center [399, 209] width 26 height 26
click at [401, 276] on button "4" at bounding box center [399, 268] width 26 height 26
click at [298, 324] on input "Yes - accepted OD pricing" at bounding box center [298, 322] width 27 height 27
radio input "true"
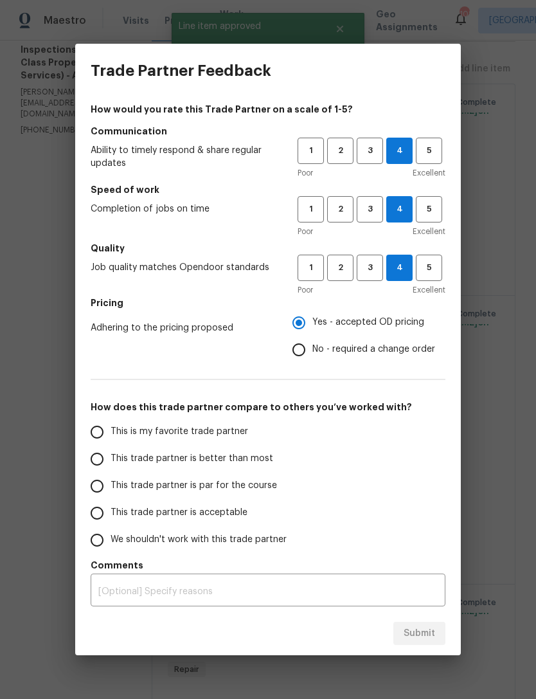
click at [98, 437] on input "This is my favorite trade partner" at bounding box center [97, 432] width 27 height 27
click at [424, 628] on span "Submit" at bounding box center [420, 634] width 32 height 16
radio input "true"
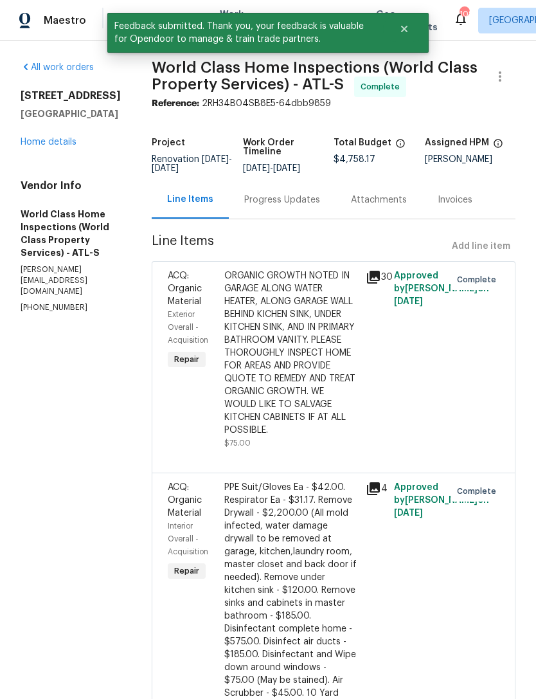
scroll to position [0, 0]
click at [57, 147] on link "Home details" at bounding box center [49, 142] width 56 height 9
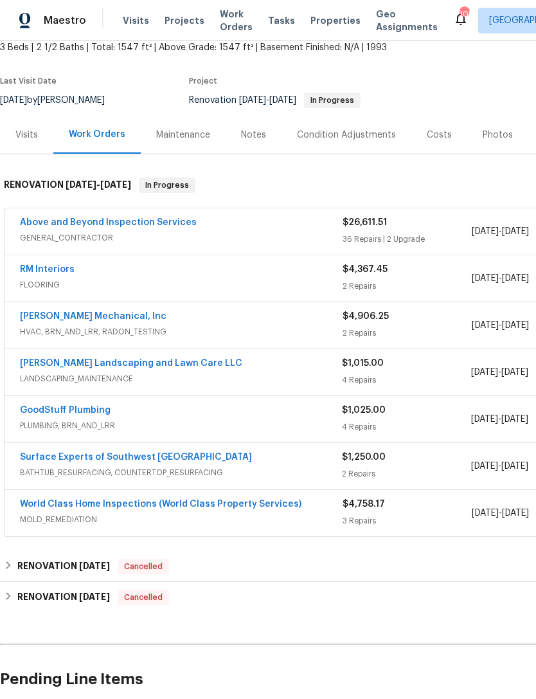
scroll to position [80, 0]
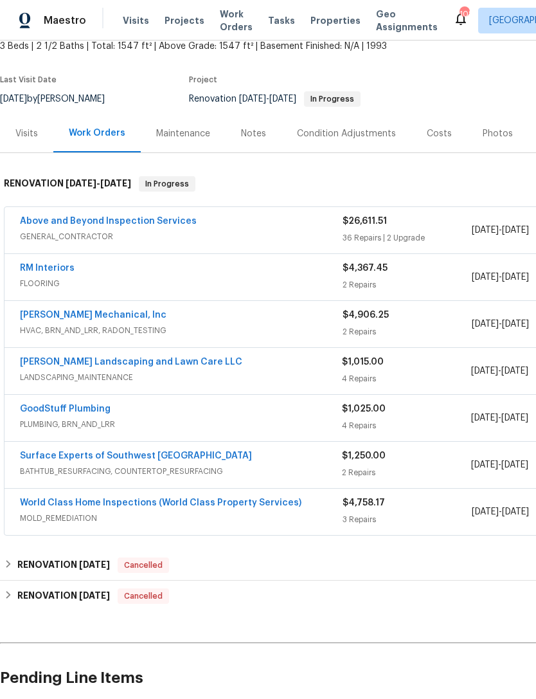
click at [128, 458] on link "Surface Experts of Southwest [GEOGRAPHIC_DATA]" at bounding box center [136, 455] width 232 height 9
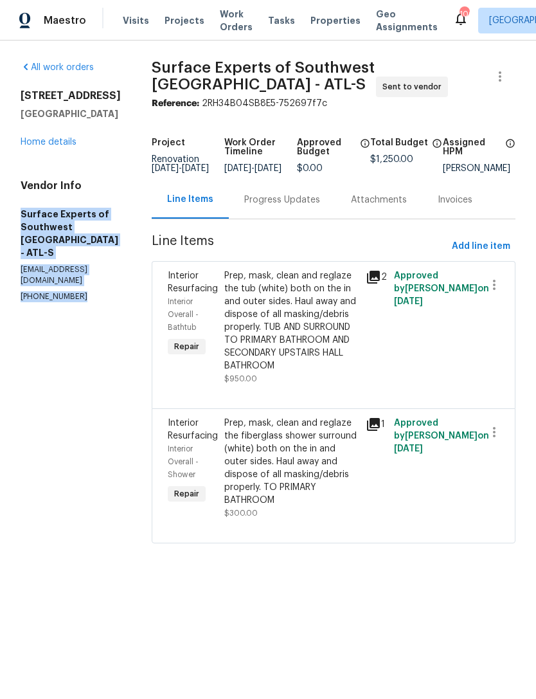
click at [62, 147] on link "Home details" at bounding box center [49, 142] width 56 height 9
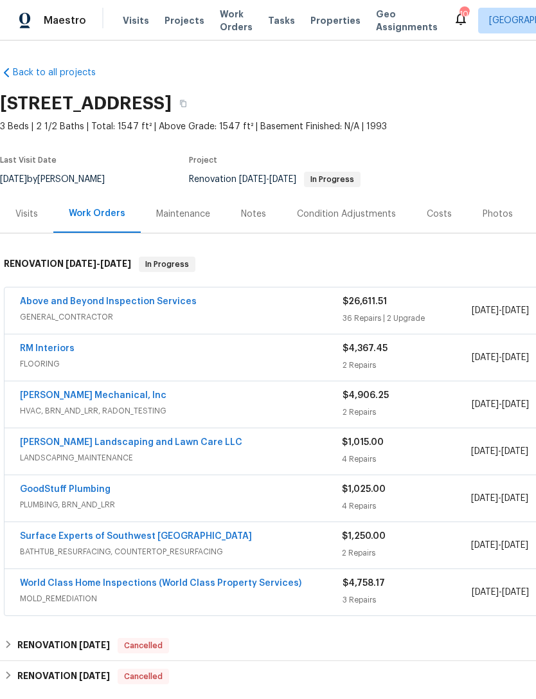
click at [252, 212] on div "Notes" at bounding box center [253, 214] width 25 height 13
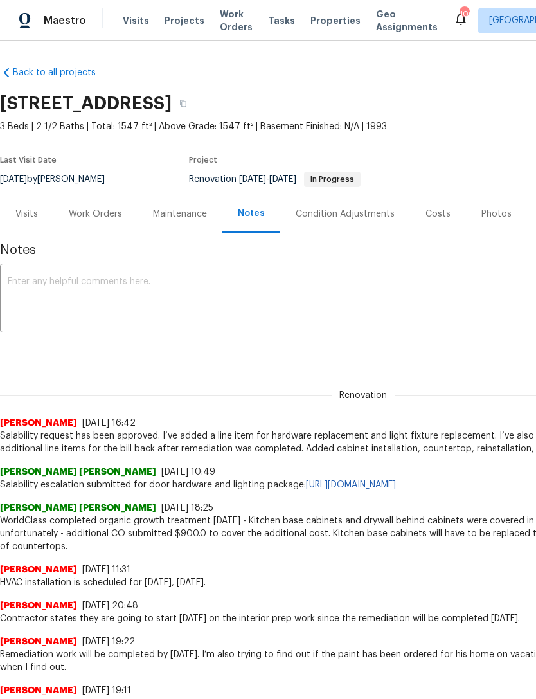
click at [243, 293] on textarea at bounding box center [363, 299] width 711 height 45
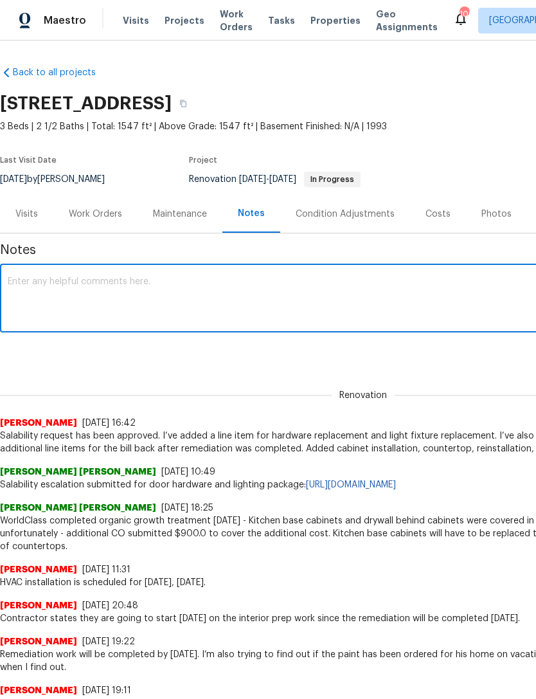
click at [106, 215] on div "Work Orders" at bounding box center [95, 214] width 53 height 13
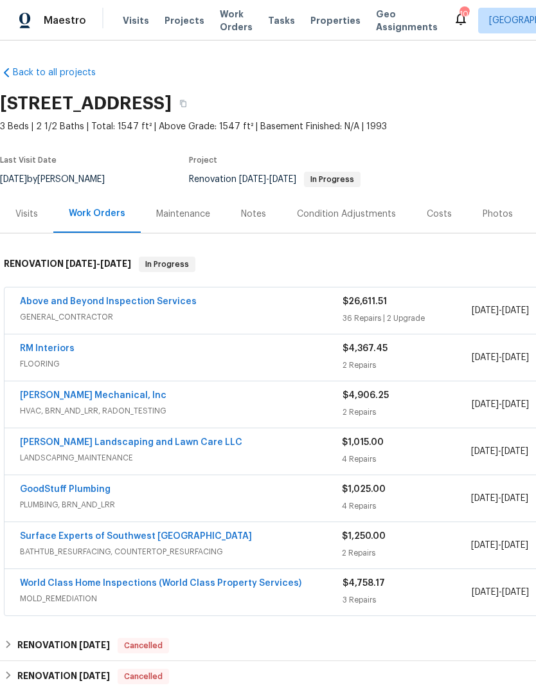
click at [138, 297] on link "Above and Beyond Inspection Services" at bounding box center [108, 301] width 177 height 9
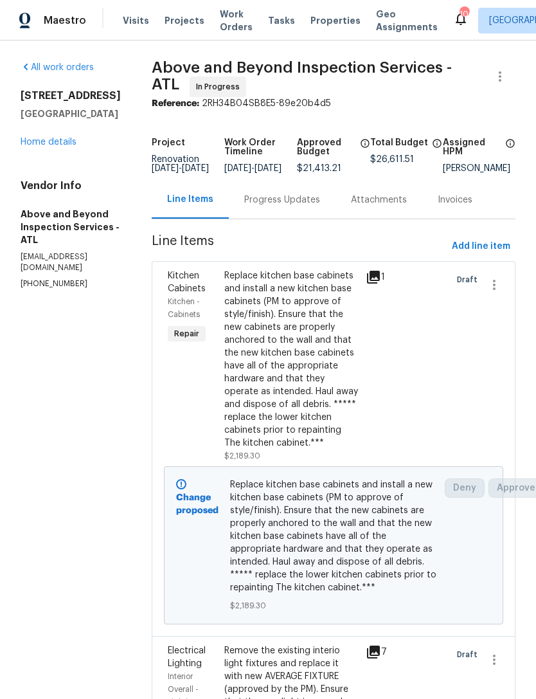
click at [307, 206] on div "Progress Updates" at bounding box center [282, 200] width 76 height 13
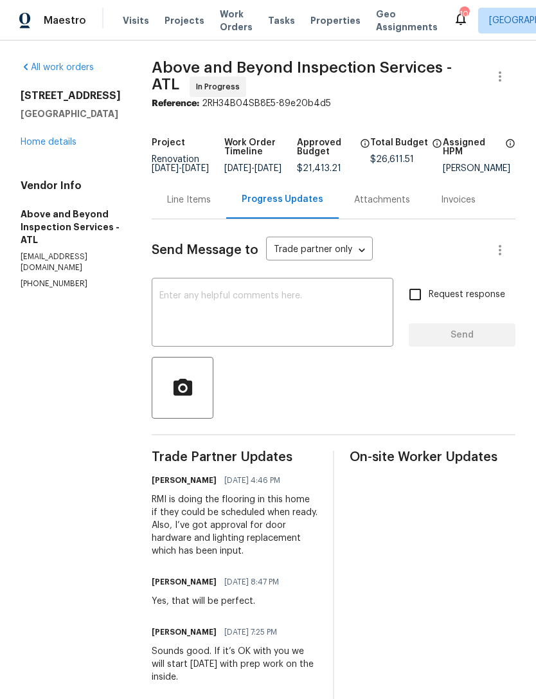
click at [294, 321] on textarea at bounding box center [272, 313] width 226 height 45
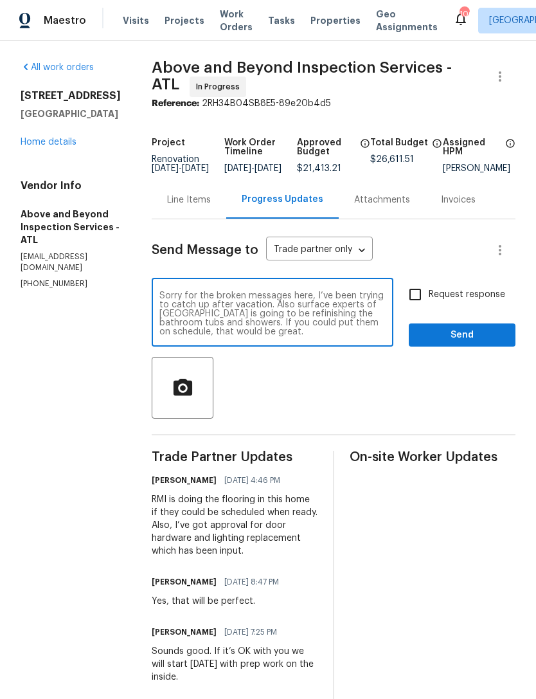
scroll to position [9, 0]
click at [363, 336] on textarea "Sorry for the broken messages here, I’ve been trying to catch up after vacation…" at bounding box center [272, 313] width 226 height 45
paste textarea "Surface Experts of Southwest Atlanta - ATL-S gbalaze@surfaceexperts.com (678) 9…"
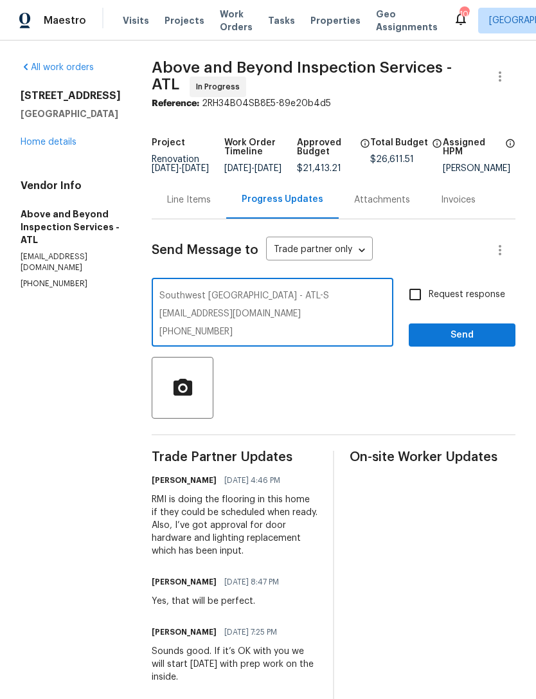
type textarea "Sorry for the broken messages here, I’ve been trying to catch up after vacation…"
click at [419, 306] on input "Request response" at bounding box center [415, 294] width 27 height 27
checkbox input "true"
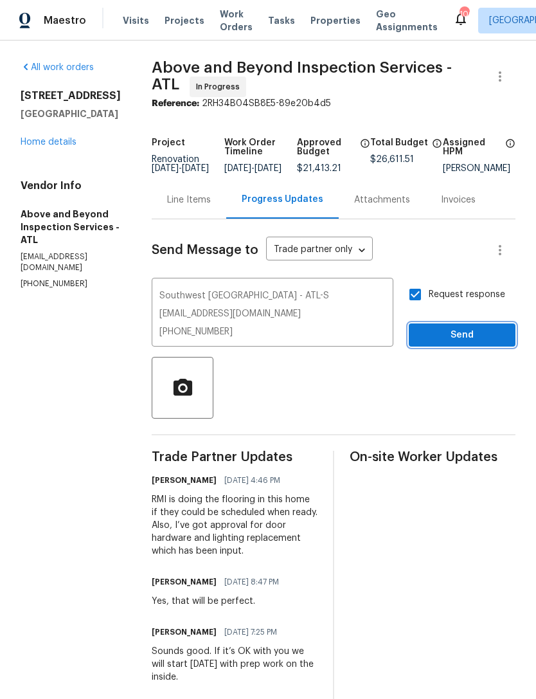
click at [454, 343] on span "Send" at bounding box center [462, 335] width 86 height 16
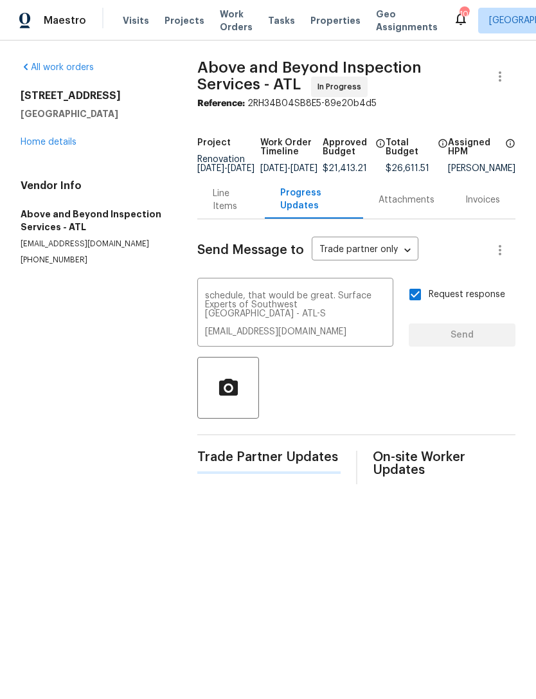
scroll to position [0, 0]
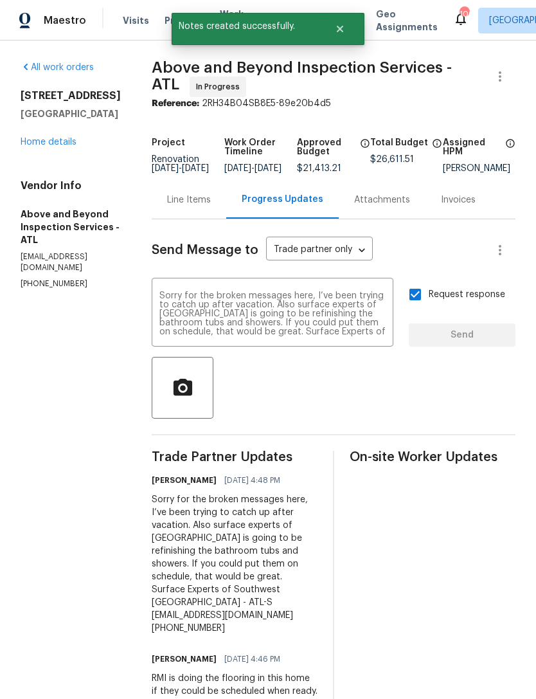
click at [60, 146] on link "Home details" at bounding box center [49, 142] width 56 height 9
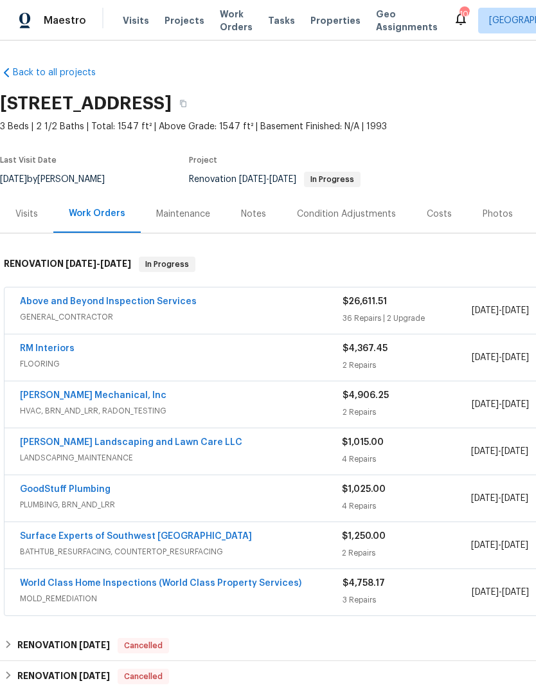
click at [243, 220] on div "Notes" at bounding box center [253, 214] width 25 height 13
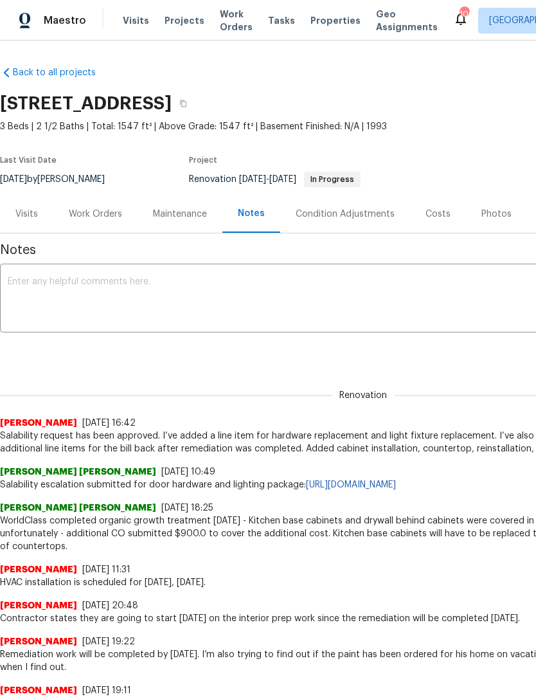
click at [103, 216] on div "Work Orders" at bounding box center [95, 214] width 53 height 13
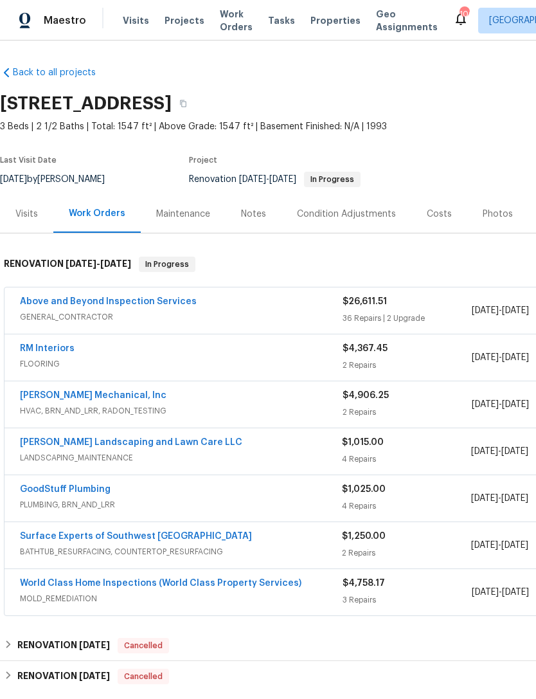
click at [267, 219] on div "Notes" at bounding box center [254, 214] width 56 height 38
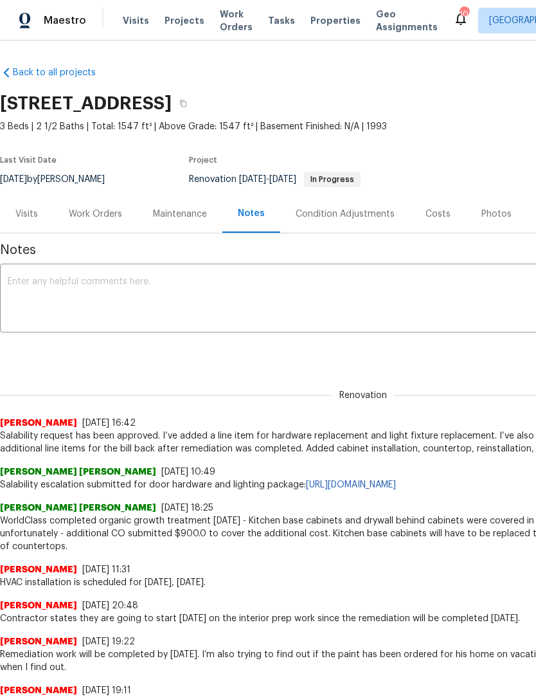
click at [232, 287] on textarea at bounding box center [363, 299] width 711 height 45
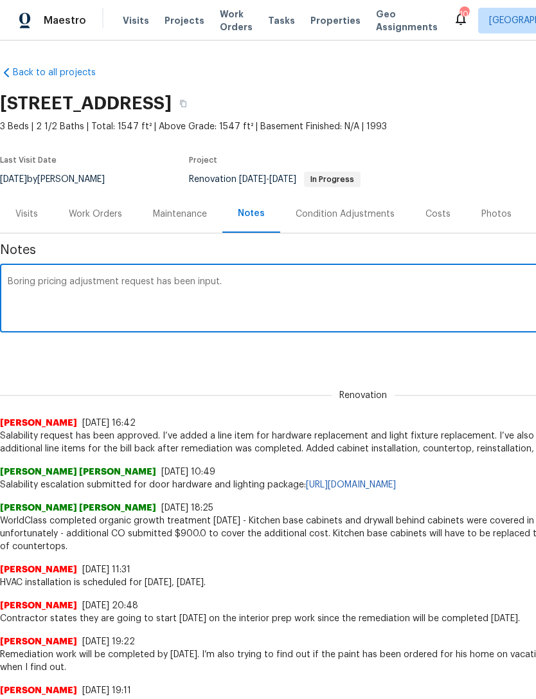
click at [30, 277] on textarea "Boring pricing adjustment request has been input." at bounding box center [363, 299] width 711 height 45
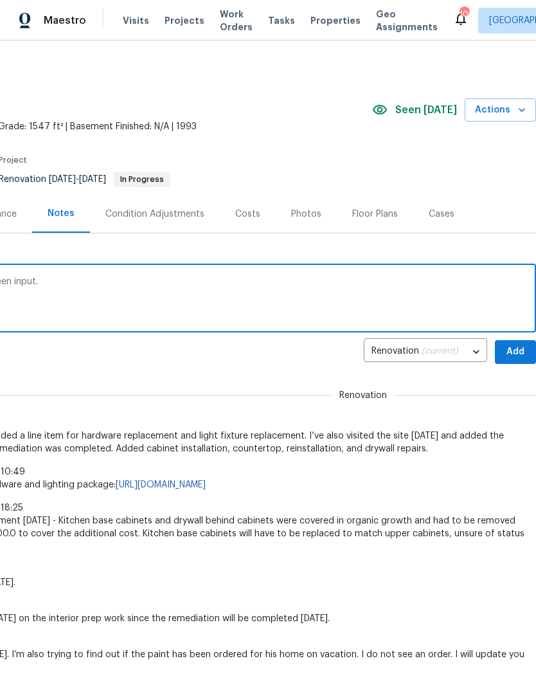
scroll to position [0, 190]
type textarea "Flooring pricing adjustment request has been input."
click at [516, 356] on span "Add" at bounding box center [515, 352] width 21 height 16
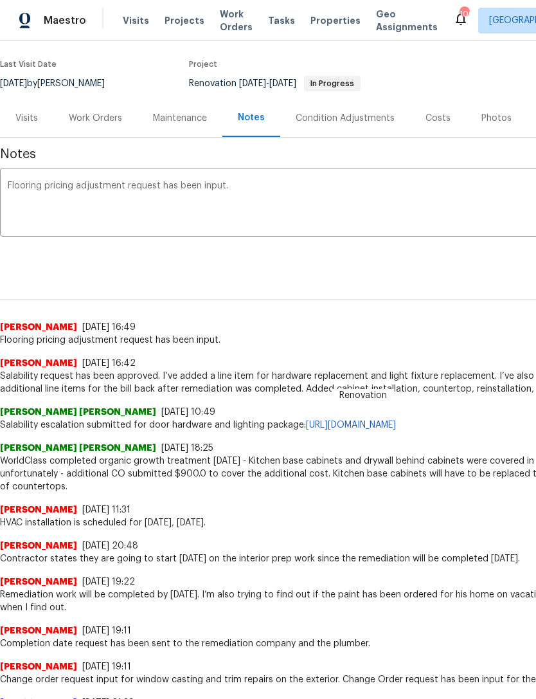
scroll to position [96, 0]
click at [105, 115] on div "Work Orders" at bounding box center [95, 118] width 53 height 13
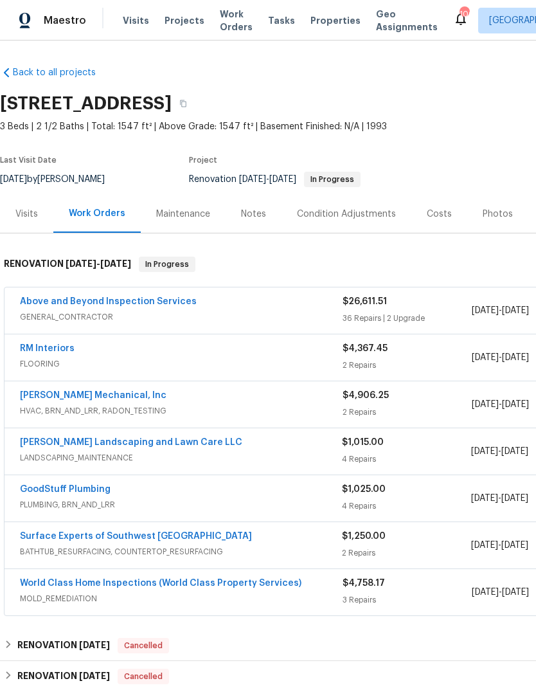
click at [255, 221] on div "Notes" at bounding box center [254, 214] width 56 height 38
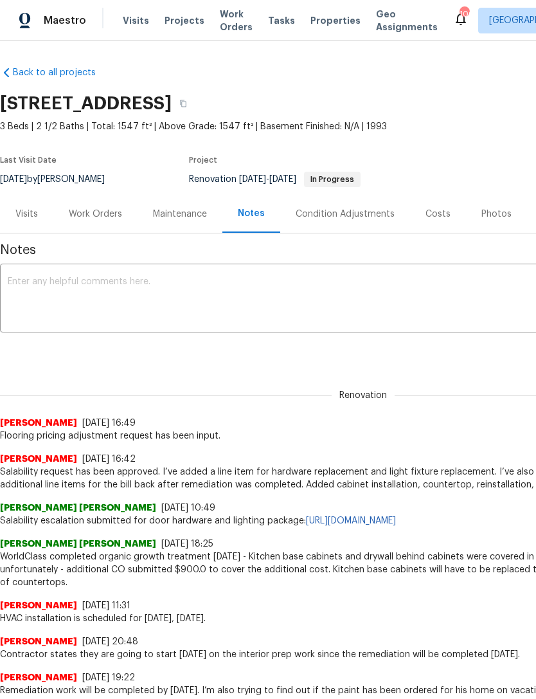
click at [188, 296] on textarea at bounding box center [363, 299] width 711 height 45
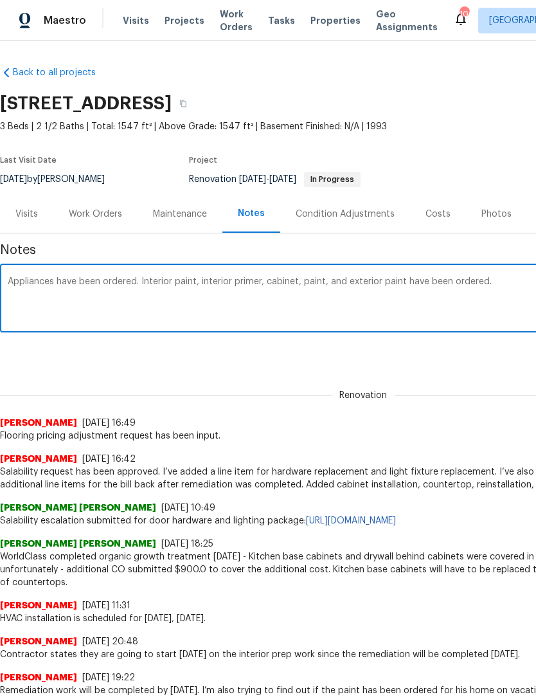
click at [298, 285] on textarea "Appliances have been ordered. Interior paint, interior primer, cabinet, paint, …" at bounding box center [363, 299] width 711 height 45
click at [329, 282] on textarea "Appliances have been ordered. Interior paint, interior primer, cabinet paint, a…" at bounding box center [363, 299] width 711 height 45
type textarea "Appliances have been ordered. Interior paint, interior primer, cabinet paint an…"
click at [451, 362] on div "Renovation (current) 979d8345-c93b-4c1f-ae74-cfe69671d56e ​ Add" at bounding box center [363, 352] width 727 height 24
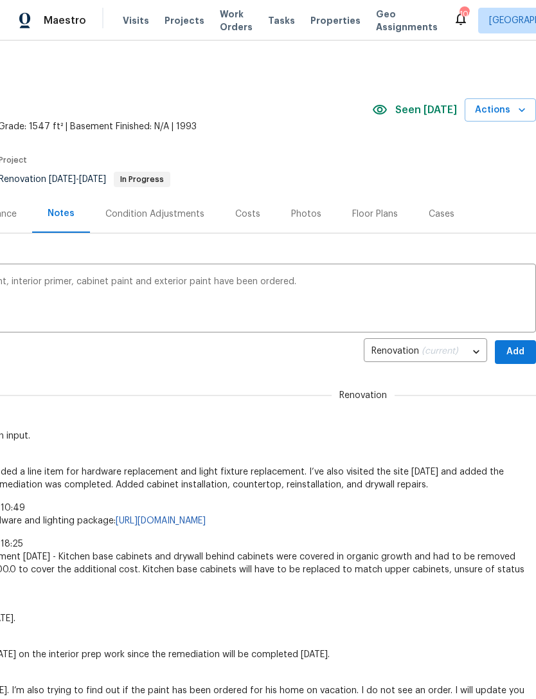
scroll to position [0, 190]
click at [511, 350] on span "Add" at bounding box center [515, 352] width 21 height 16
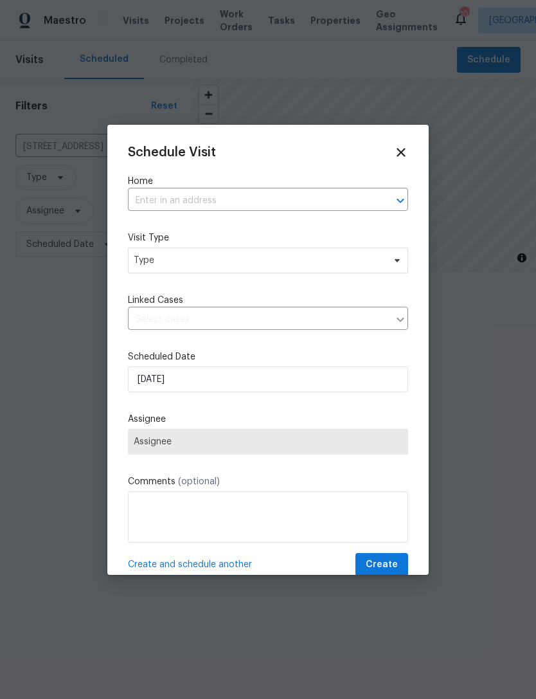
click at [253, 205] on input "text" at bounding box center [250, 201] width 244 height 20
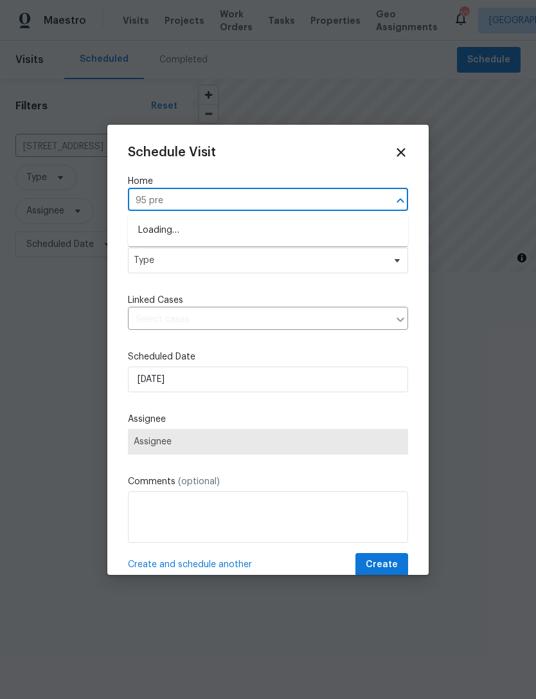
type input "95 pres"
click at [249, 252] on li "[STREET_ADDRESS]" at bounding box center [268, 251] width 280 height 21
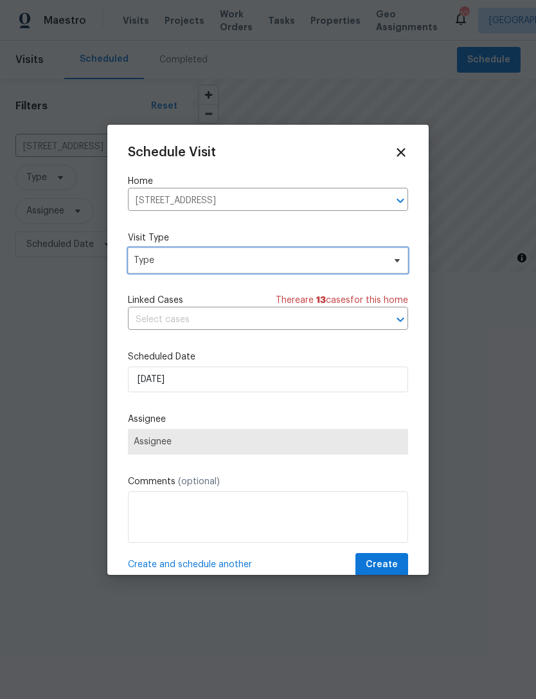
click at [280, 263] on span "Type" at bounding box center [259, 260] width 250 height 13
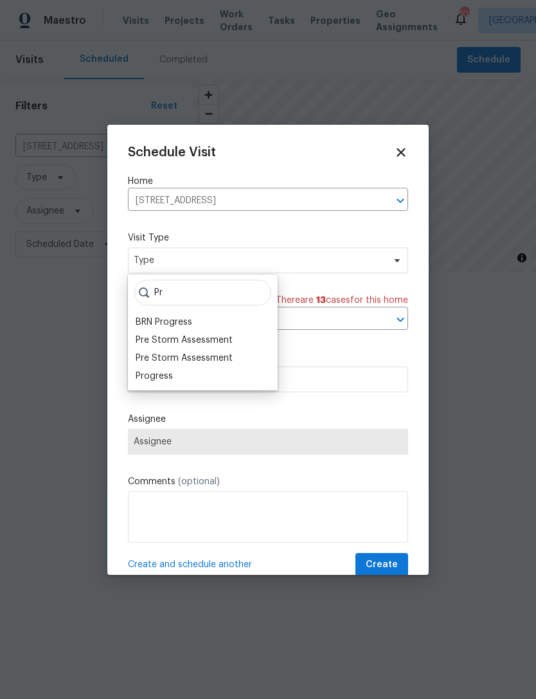
type input "Pr"
click at [172, 373] on div "Progress" at bounding box center [154, 376] width 37 height 13
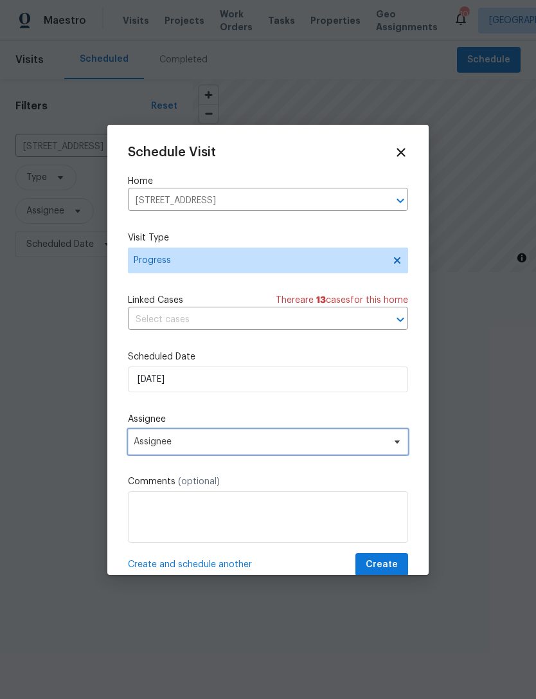
click at [253, 446] on span "Assignee" at bounding box center [260, 442] width 252 height 10
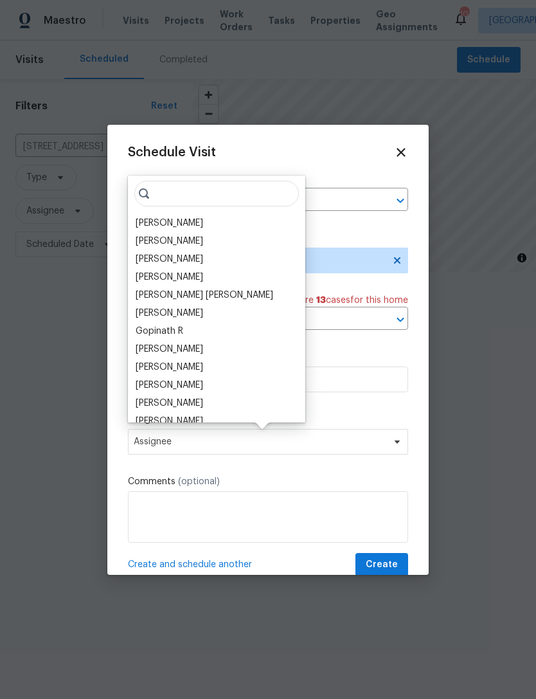
click at [188, 219] on div "[PERSON_NAME]" at bounding box center [170, 223] width 68 height 13
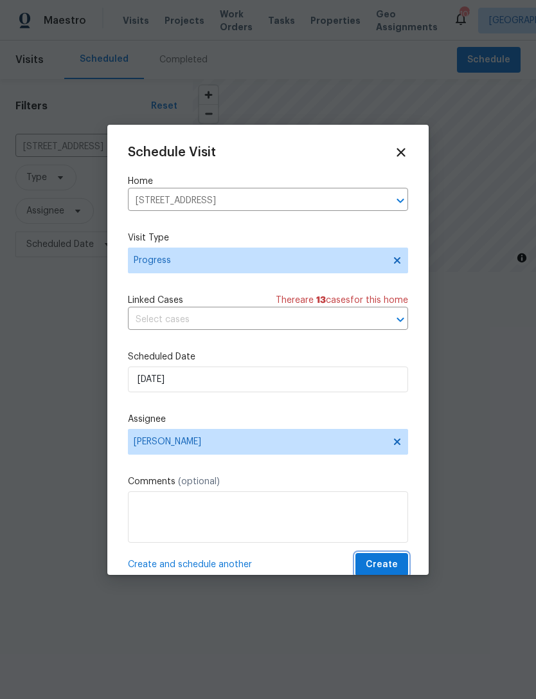
click at [389, 565] on span "Create" at bounding box center [382, 565] width 32 height 16
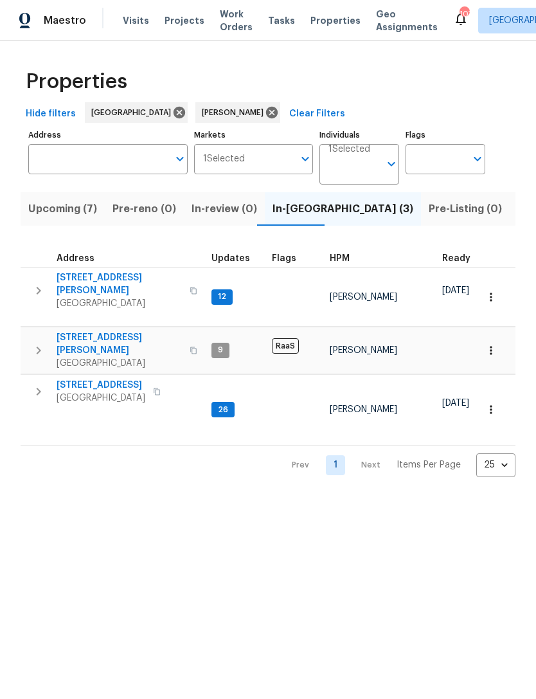
click at [33, 384] on icon "button" at bounding box center [38, 391] width 15 height 15
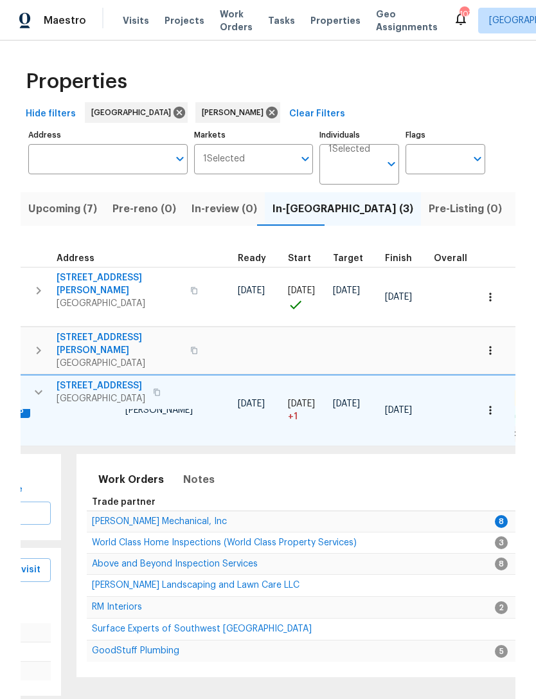
scroll to position [0, 175]
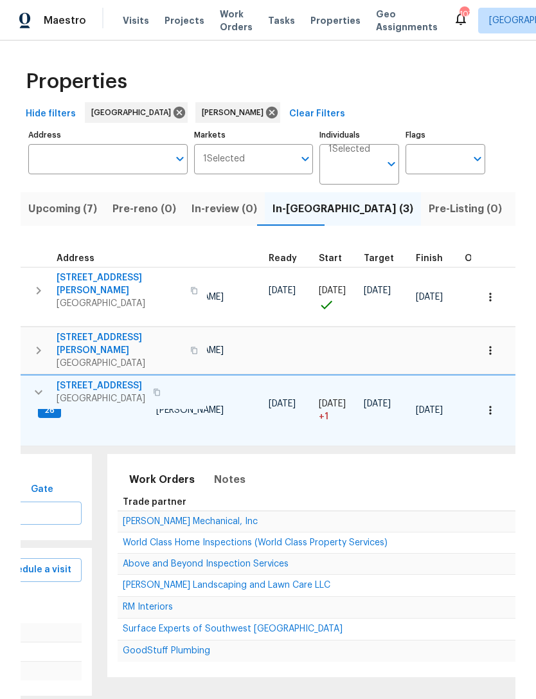
click at [190, 517] on span "[PERSON_NAME] Mechanical, Inc" at bounding box center [190, 521] width 135 height 9
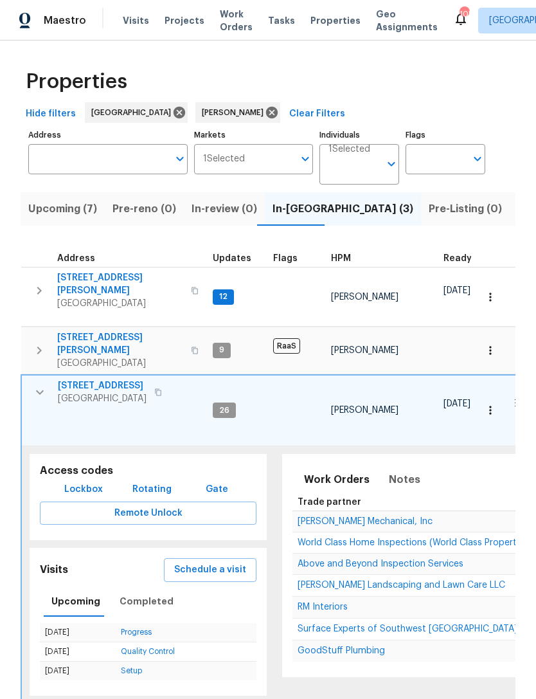
scroll to position [0, 0]
click at [37, 343] on icon "button" at bounding box center [39, 350] width 15 height 15
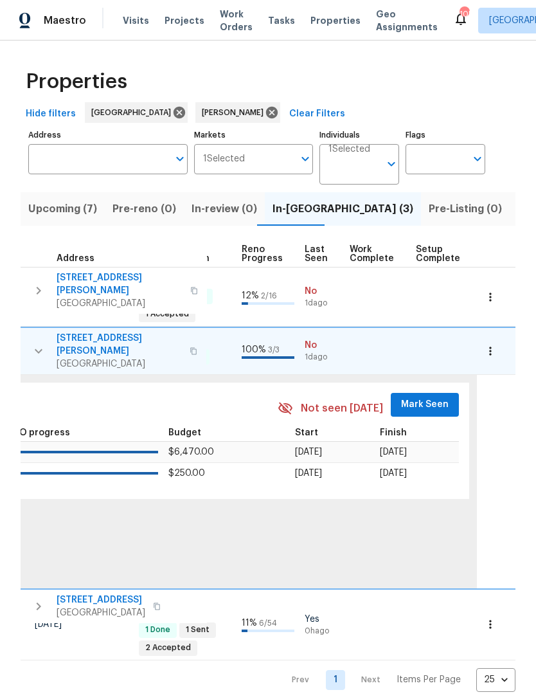
scroll to position [0, 568]
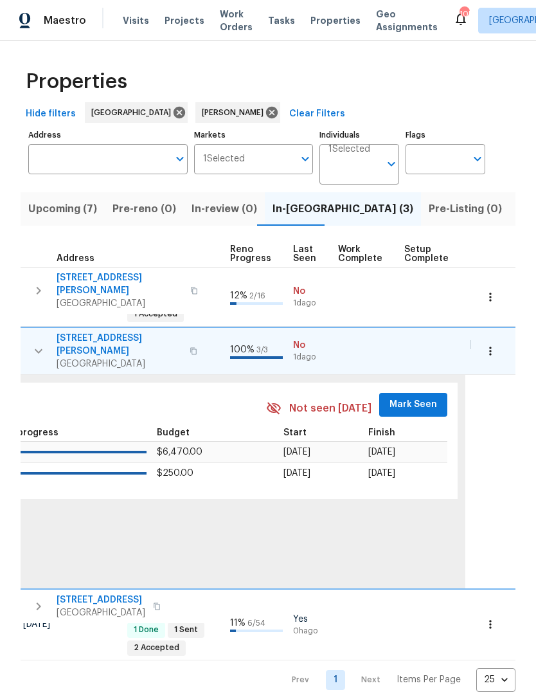
click at [399, 397] on span "Mark Seen" at bounding box center [414, 405] width 48 height 16
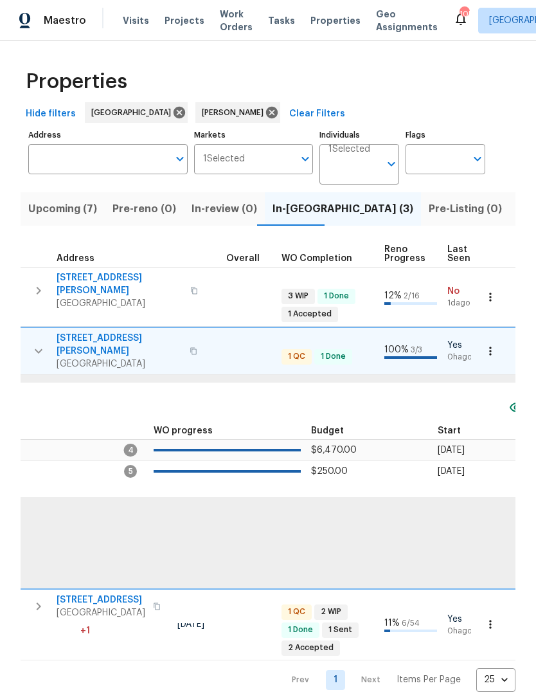
scroll to position [0, 141]
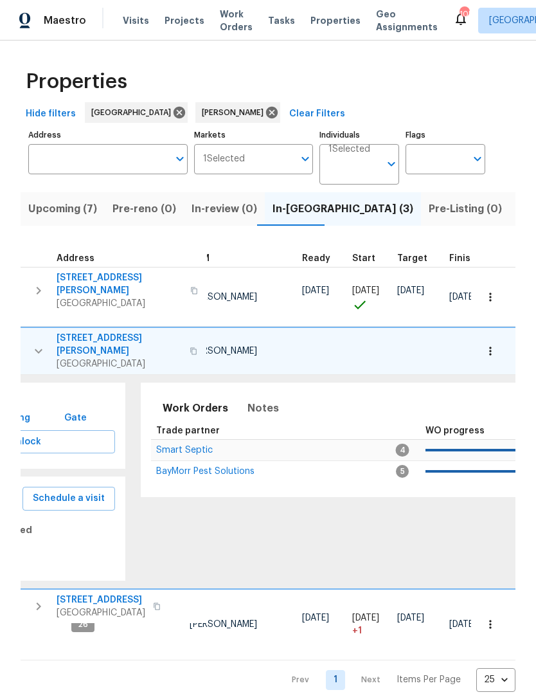
click at [190, 446] on span "Smart Septic" at bounding box center [184, 450] width 57 height 9
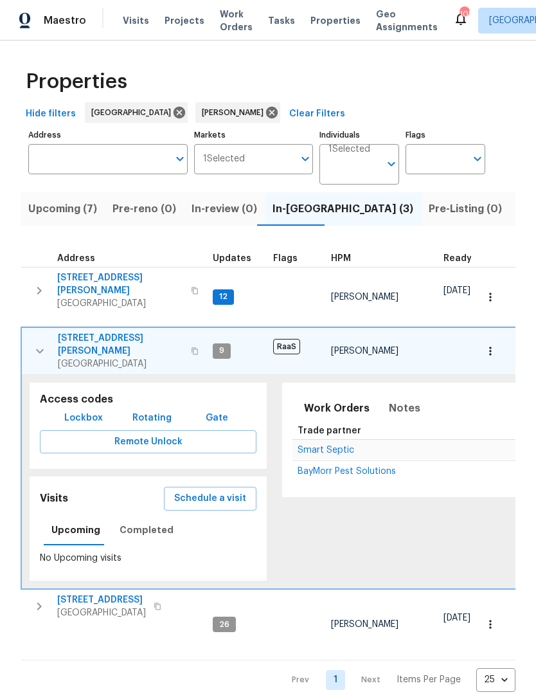
scroll to position [0, 0]
click at [334, 446] on span "Smart Septic" at bounding box center [326, 450] width 57 height 9
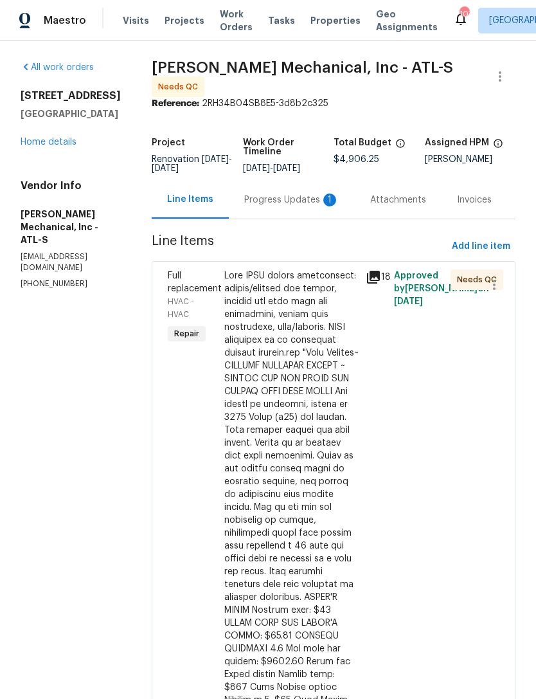
click at [291, 203] on div "Progress Updates 1" at bounding box center [291, 200] width 95 height 13
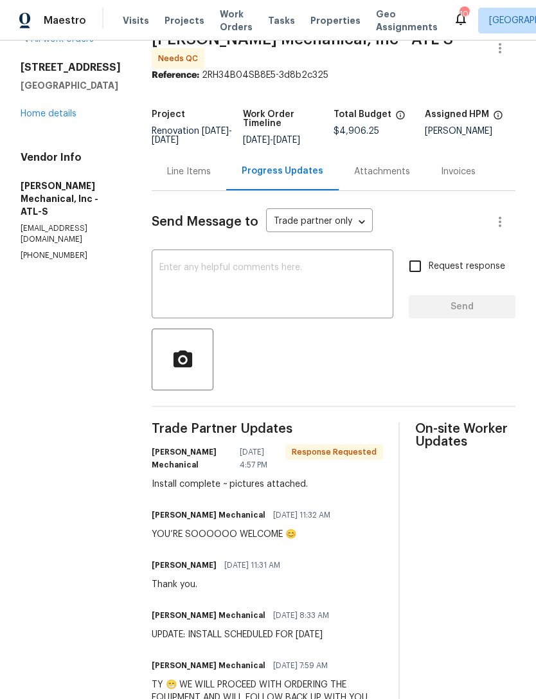
scroll to position [32, 0]
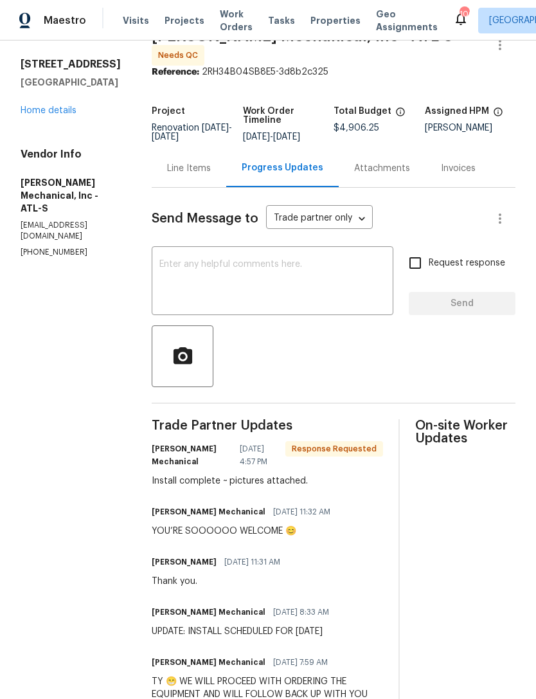
click at [306, 273] on textarea at bounding box center [272, 282] width 226 height 45
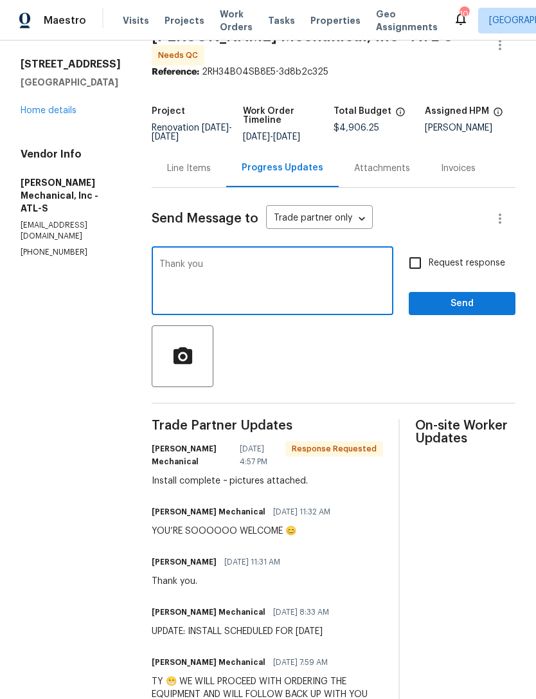
type textarea "Thank you"
click at [476, 307] on span "Send" at bounding box center [462, 304] width 86 height 16
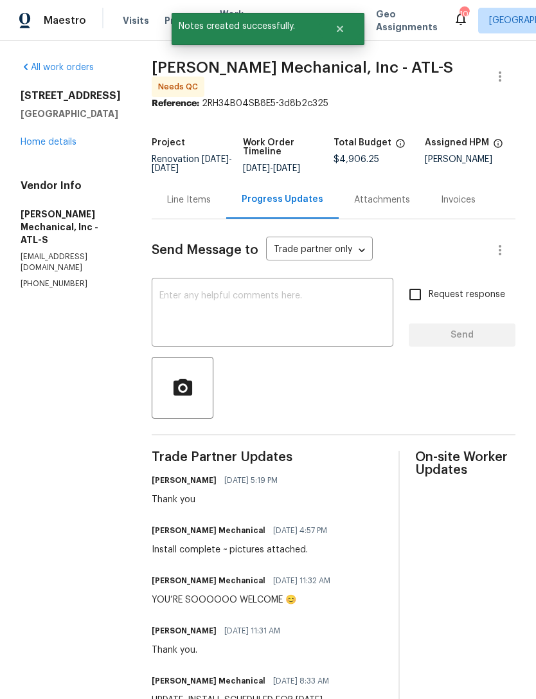
click at [72, 142] on link "Home details" at bounding box center [49, 142] width 56 height 9
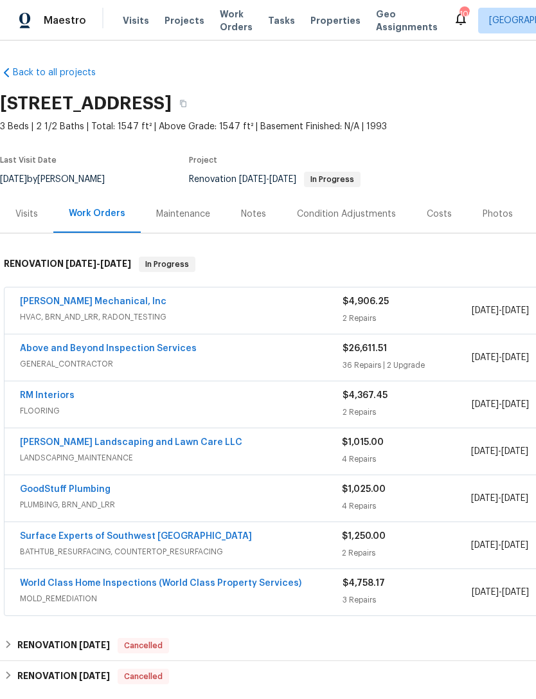
click at [91, 305] on link "[PERSON_NAME] Mechanical, Inc" at bounding box center [93, 301] width 147 height 9
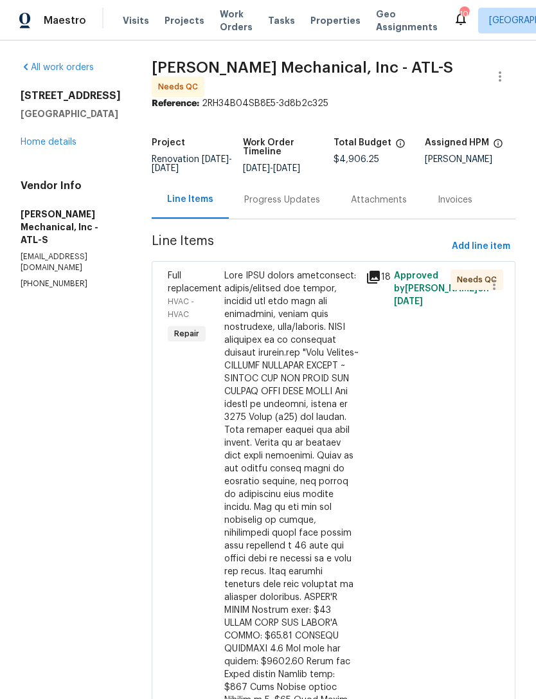
click at [287, 395] on div at bounding box center [291, 519] width 134 height 501
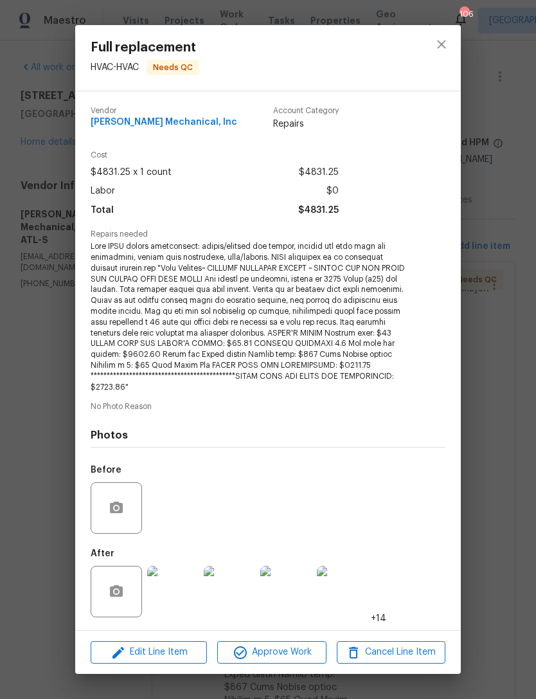
click at [176, 599] on img at bounding box center [172, 591] width 51 height 51
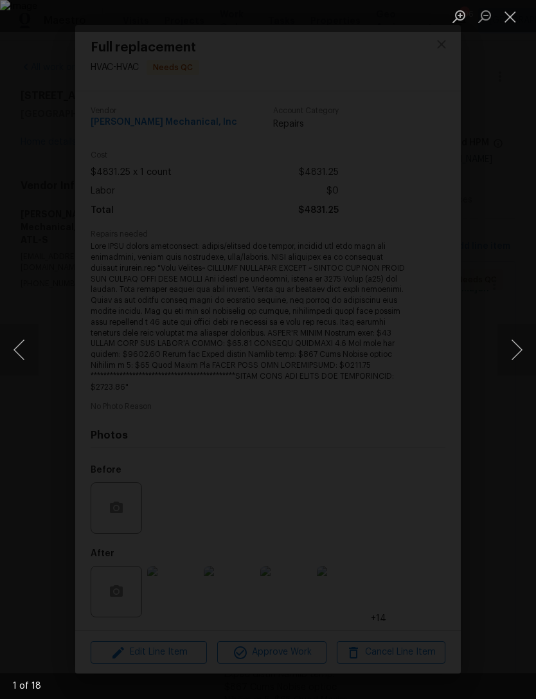
click at [510, 346] on button "Next image" at bounding box center [517, 349] width 39 height 51
click at [505, 349] on button "Next image" at bounding box center [517, 349] width 39 height 51
click at [505, 344] on button "Next image" at bounding box center [517, 349] width 39 height 51
click at [511, 342] on button "Next image" at bounding box center [517, 349] width 39 height 51
click at [507, 347] on button "Next image" at bounding box center [517, 349] width 39 height 51
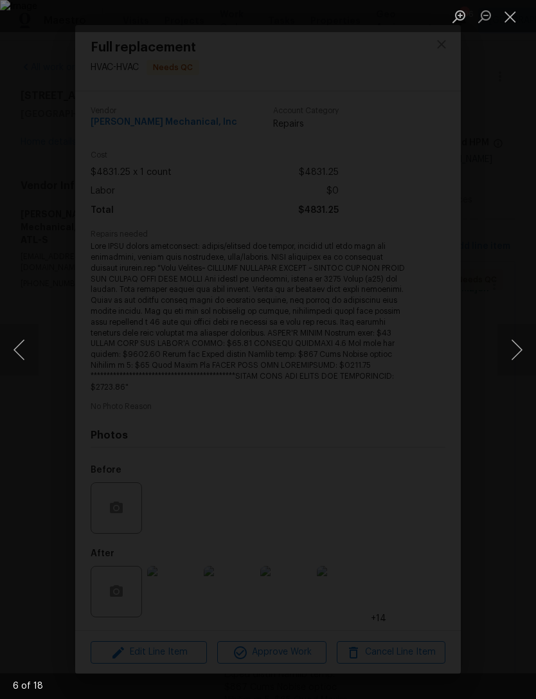
click at [505, 341] on button "Next image" at bounding box center [517, 349] width 39 height 51
click at [507, 339] on button "Next image" at bounding box center [517, 349] width 39 height 51
click at [512, 338] on button "Next image" at bounding box center [517, 349] width 39 height 51
click at [510, 348] on button "Next image" at bounding box center [517, 349] width 39 height 51
click at [507, 23] on button "Close lightbox" at bounding box center [511, 16] width 26 height 23
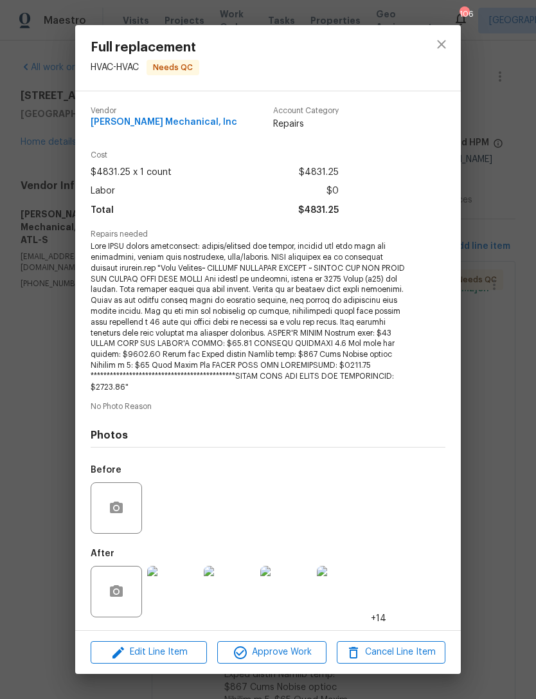
click at [471, 418] on div "Full replacement HVAC - HVAC Needs QC Vendor JH Martin Mechanical, Inc Account …" at bounding box center [268, 349] width 536 height 699
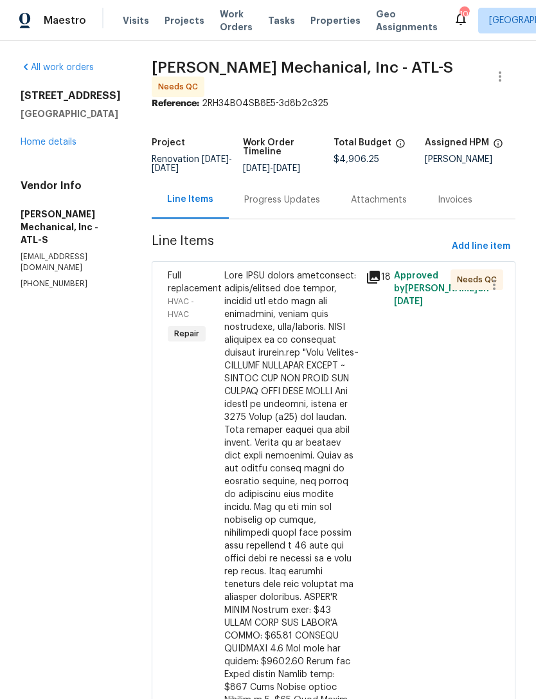
click at [316, 206] on div "Progress Updates" at bounding box center [282, 200] width 76 height 13
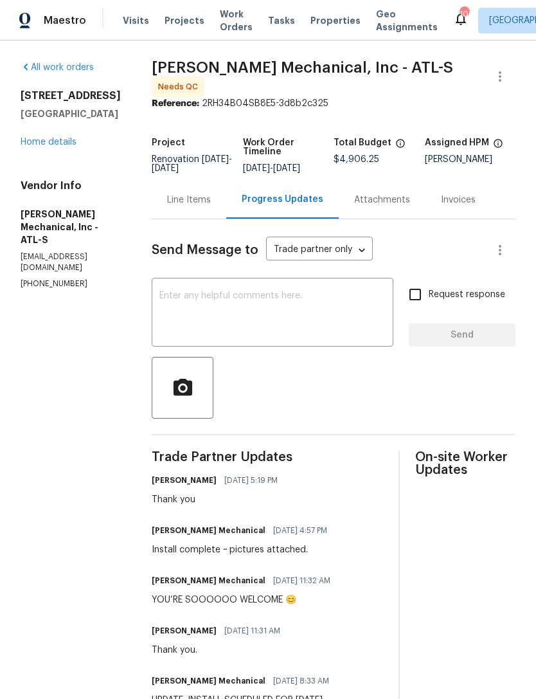
click at [60, 143] on link "Home details" at bounding box center [49, 142] width 56 height 9
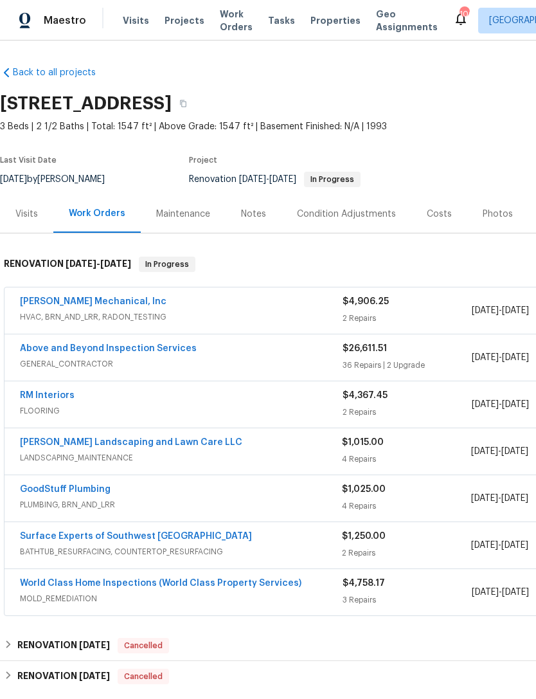
click at [89, 302] on link "JH Martin Mechanical, Inc" at bounding box center [93, 301] width 147 height 9
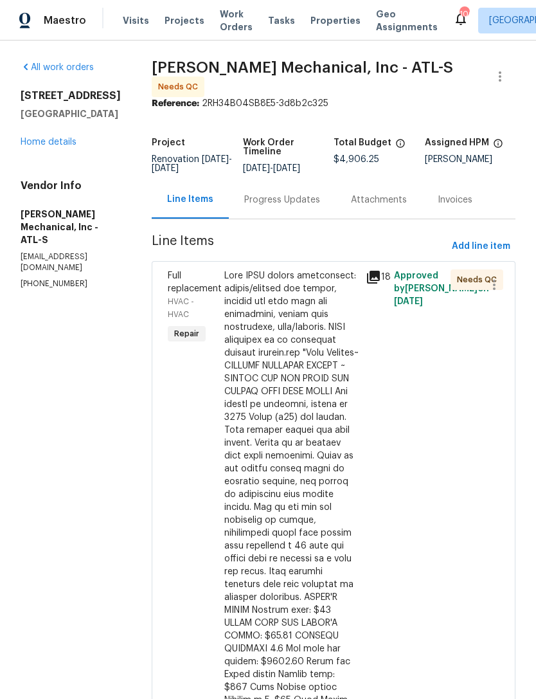
click at [293, 349] on div at bounding box center [291, 519] width 134 height 501
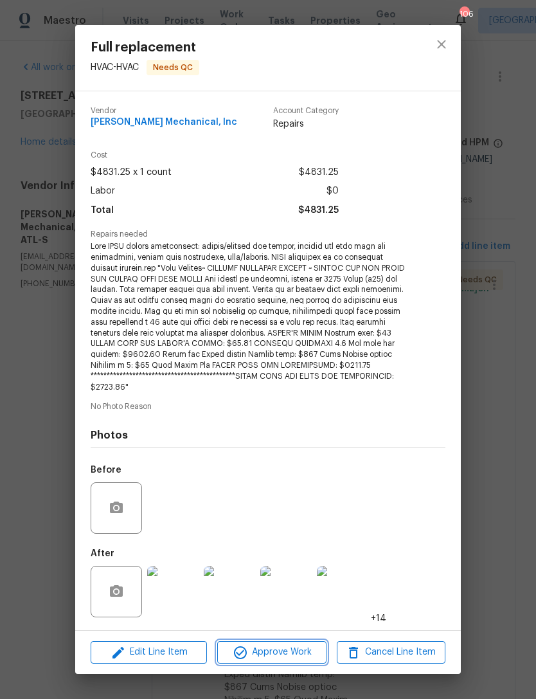
click at [292, 644] on span "Approve Work" at bounding box center [271, 652] width 101 height 16
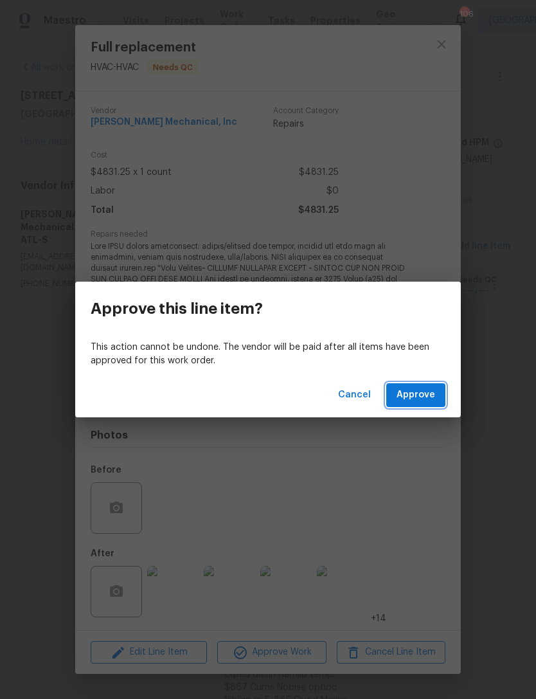
click at [418, 402] on span "Approve" at bounding box center [416, 395] width 39 height 16
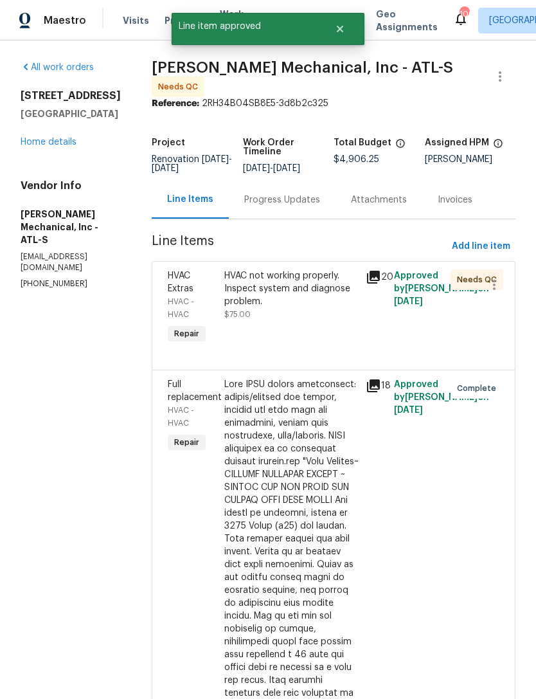
click at [311, 339] on div "HVAC not working properly. Inspect system and diagnose problem. $75.00" at bounding box center [291, 308] width 141 height 85
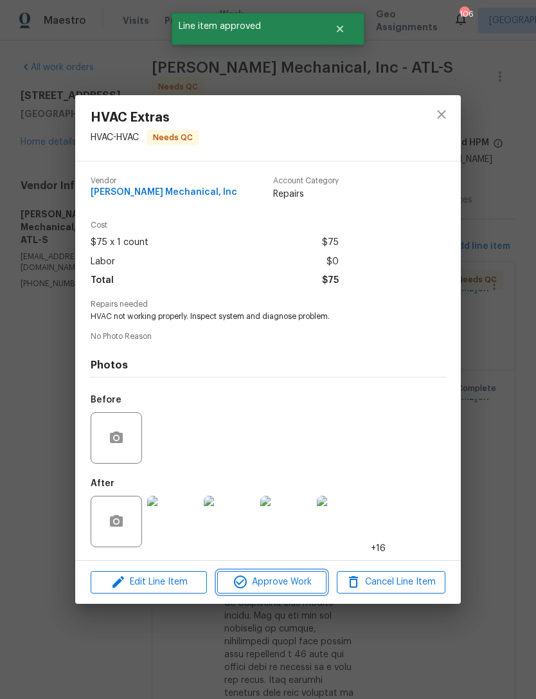
click at [285, 588] on span "Approve Work" at bounding box center [271, 582] width 101 height 16
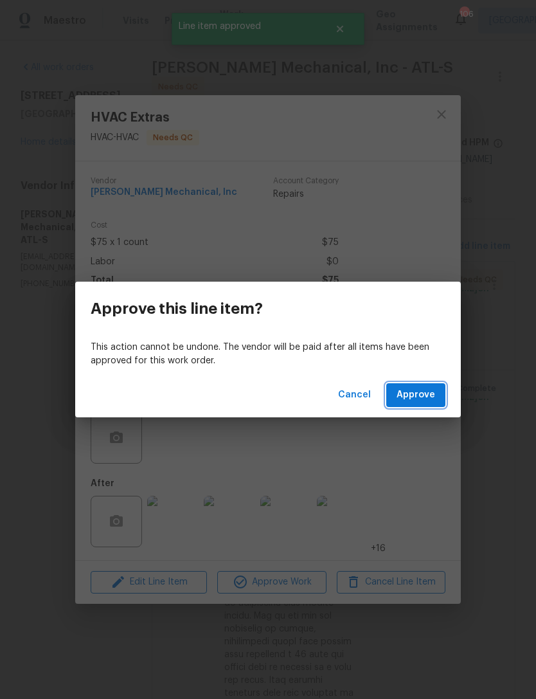
click at [420, 395] on span "Approve" at bounding box center [416, 395] width 39 height 16
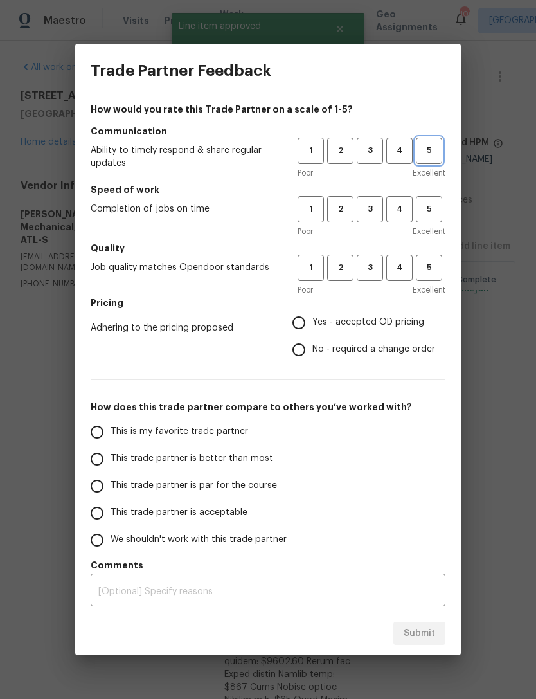
click at [428, 153] on span "5" at bounding box center [429, 150] width 24 height 15
click at [435, 209] on span "5" at bounding box center [429, 209] width 24 height 15
click at [424, 280] on button "5" at bounding box center [429, 268] width 26 height 26
click at [305, 323] on input "Yes - accepted OD pricing" at bounding box center [298, 322] width 27 height 27
radio input "true"
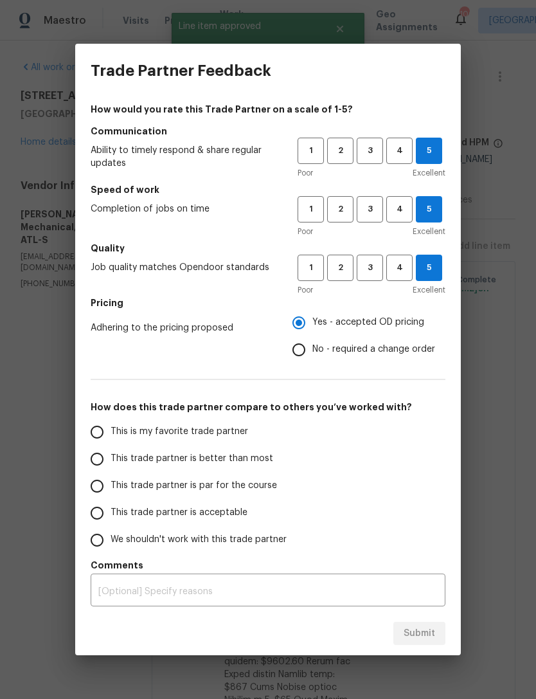
click at [105, 431] on input "This is my favorite trade partner" at bounding box center [97, 432] width 27 height 27
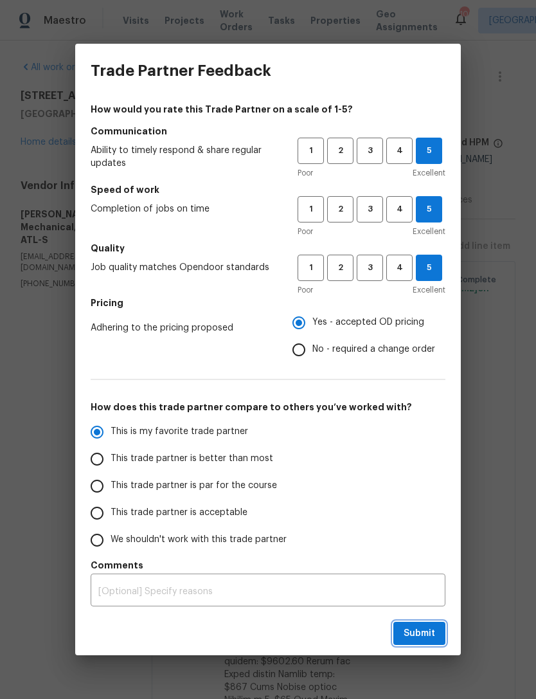
click at [422, 626] on span "Submit" at bounding box center [420, 634] width 32 height 16
radio input "true"
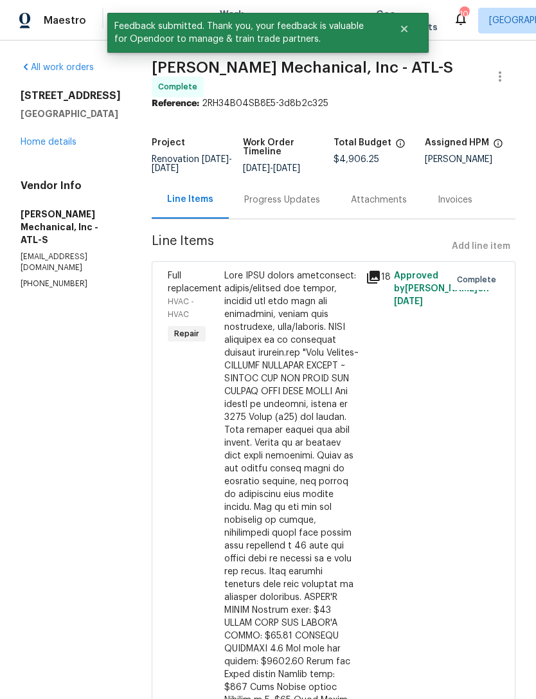
click at [312, 206] on div "Progress Updates" at bounding box center [282, 200] width 76 height 13
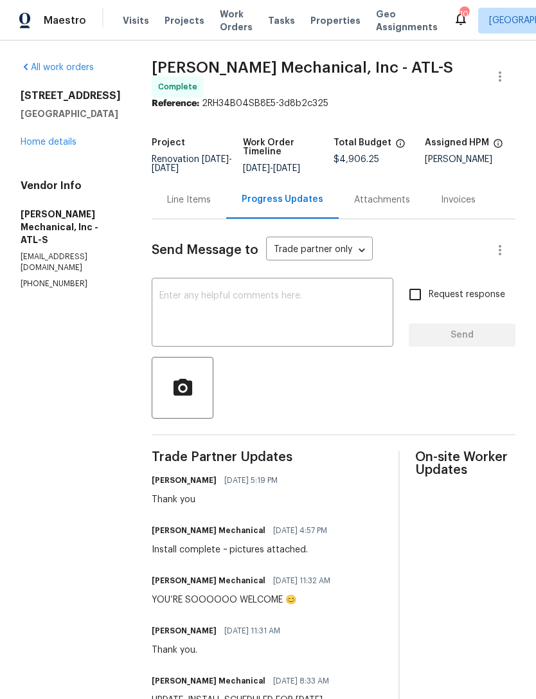
click at [59, 138] on link "Home details" at bounding box center [49, 142] width 56 height 9
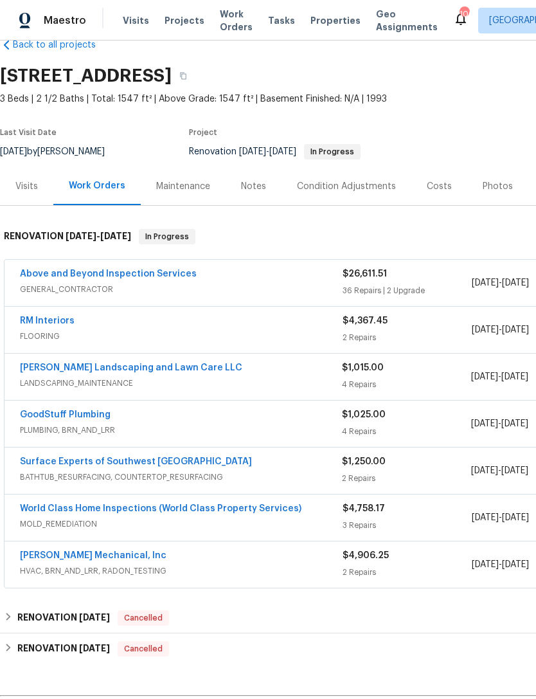
scroll to position [29, 0]
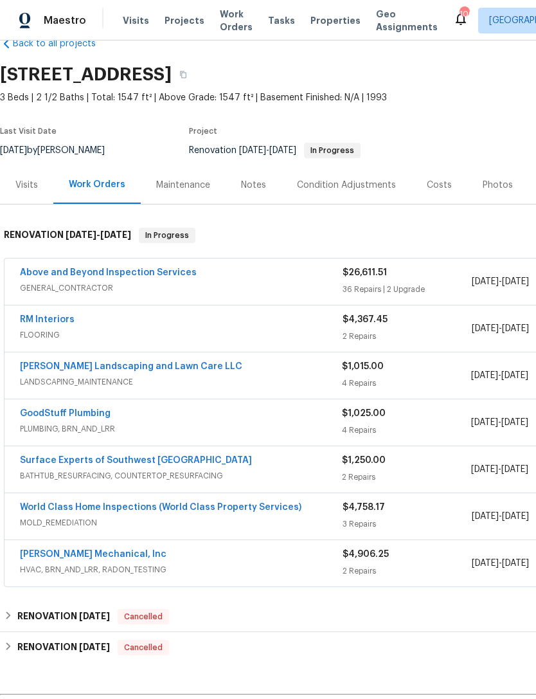
click at [251, 186] on div "Notes" at bounding box center [253, 185] width 25 height 13
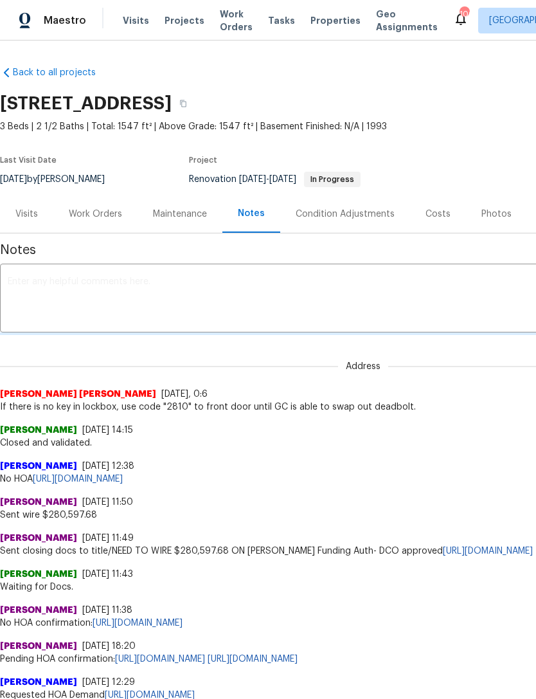
click at [185, 298] on textarea at bounding box center [363, 299] width 711 height 45
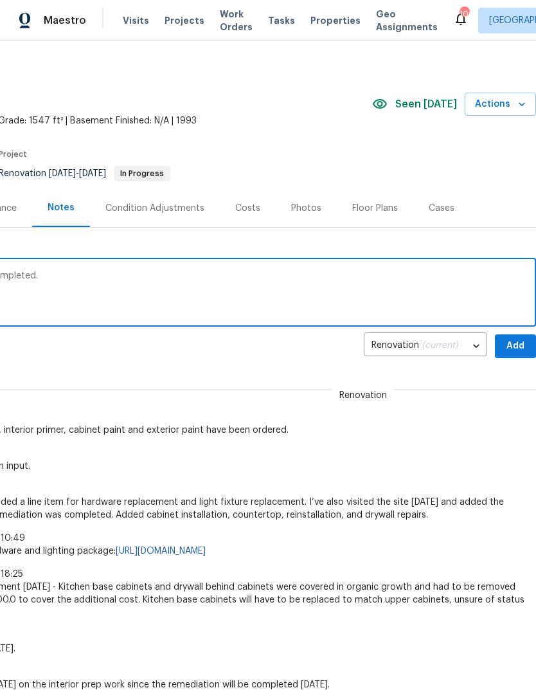
type textarea "HVAC equipment has been installed and completed."
click at [516, 342] on span "Add" at bounding box center [515, 346] width 21 height 16
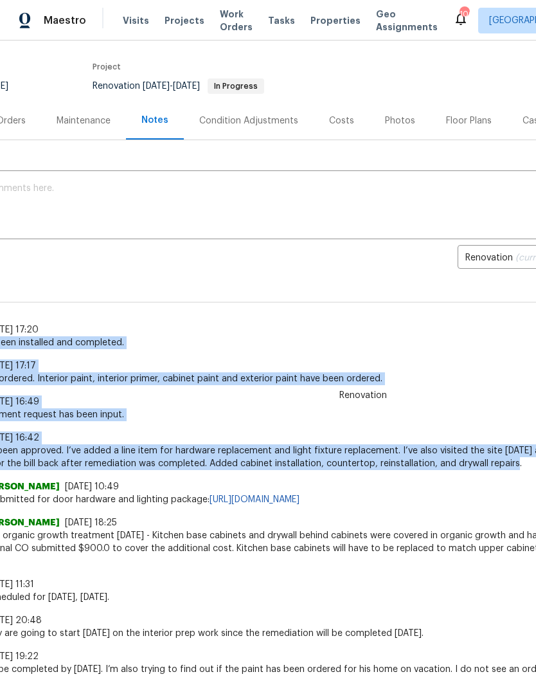
scroll to position [93, 104]
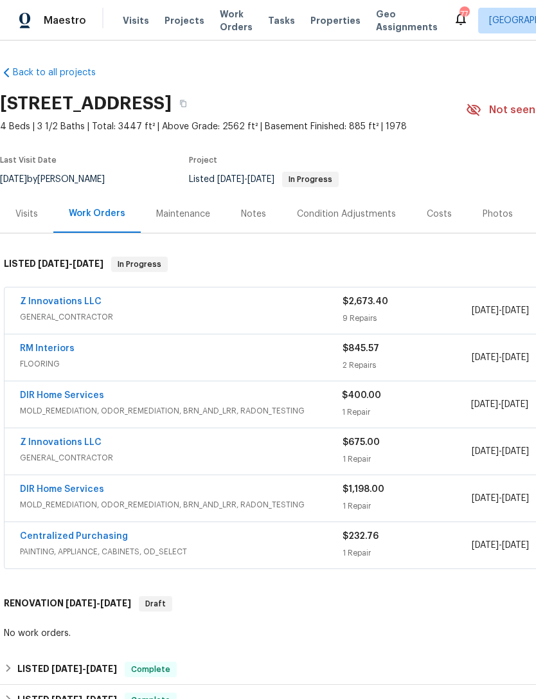
click at [66, 304] on link "Z Innovations LLC" at bounding box center [61, 301] width 82 height 9
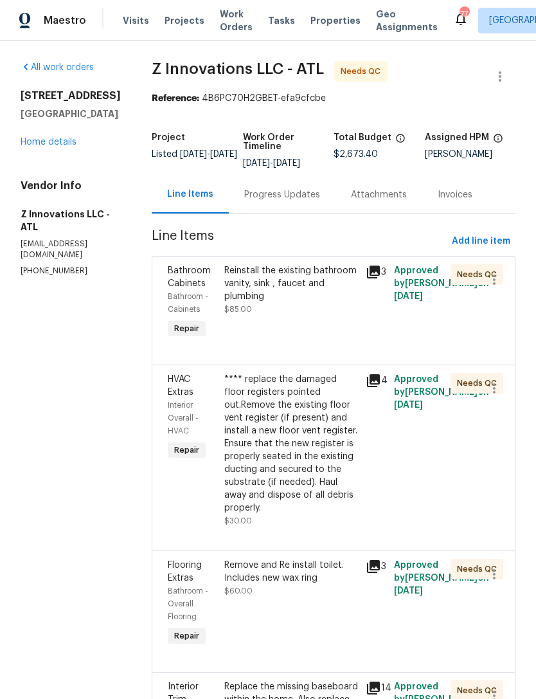
click at [288, 305] on div "Reinstall the existing bathroom vanity, sink , faucet and plumbing $85.00" at bounding box center [291, 289] width 134 height 51
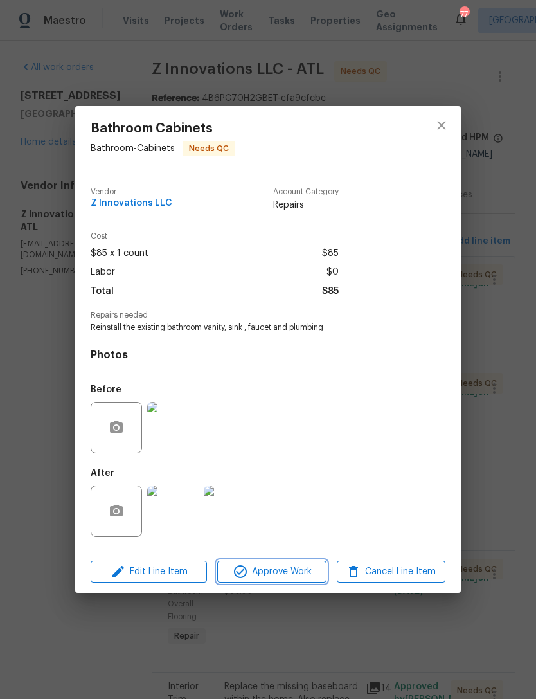
click at [275, 574] on span "Approve Work" at bounding box center [271, 572] width 101 height 16
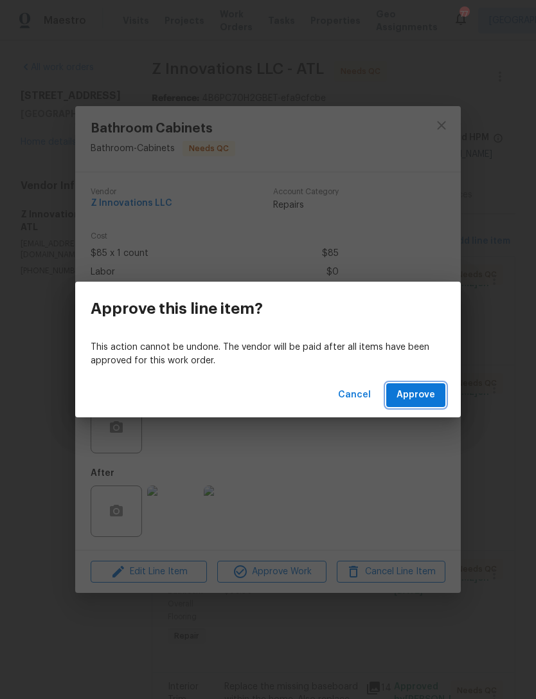
click at [410, 401] on span "Approve" at bounding box center [416, 395] width 39 height 16
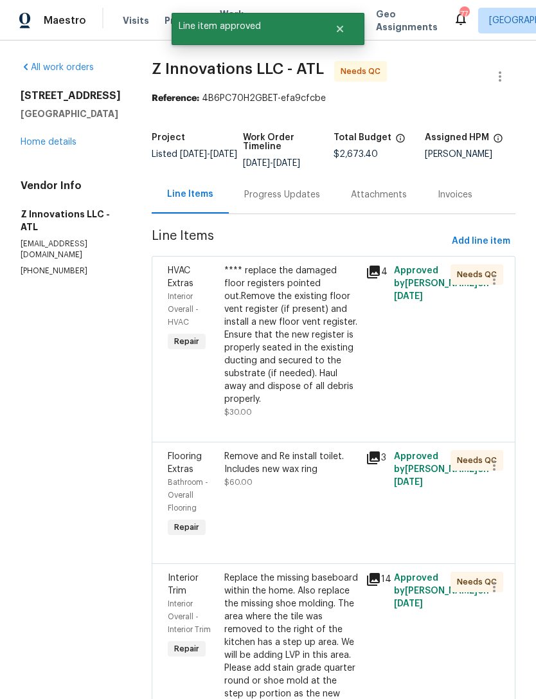
click at [298, 195] on div "Progress Updates" at bounding box center [282, 194] width 76 height 13
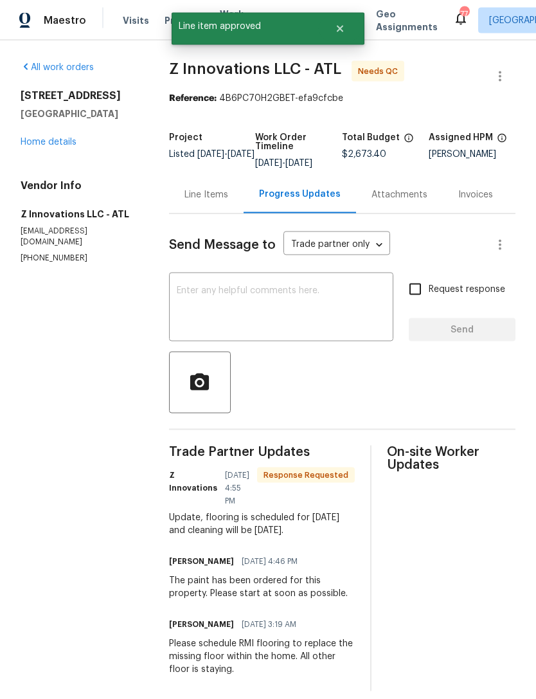
scroll to position [12, 0]
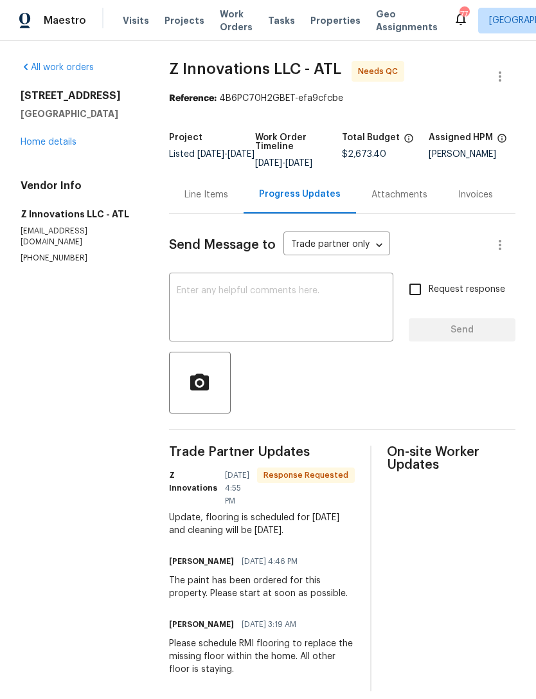
click at [58, 138] on link "Home details" at bounding box center [49, 142] width 56 height 9
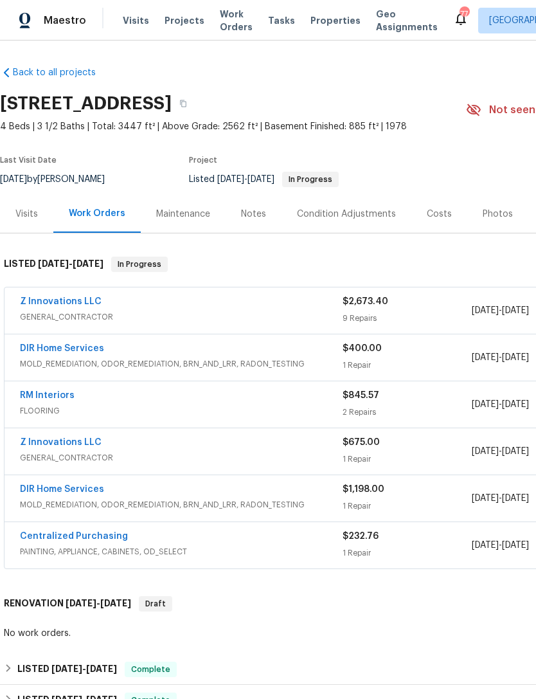
click at [51, 311] on span "GENERAL_CONTRACTOR" at bounding box center [181, 317] width 323 height 13
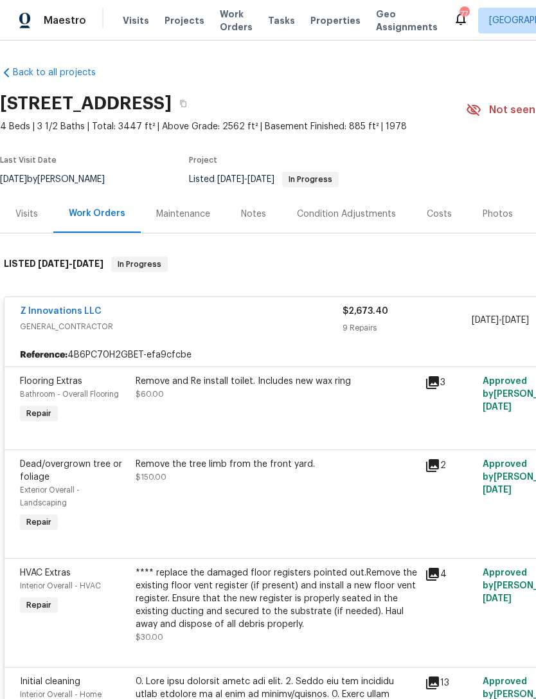
click at [63, 307] on link "Z Innovations LLC" at bounding box center [61, 311] width 82 height 9
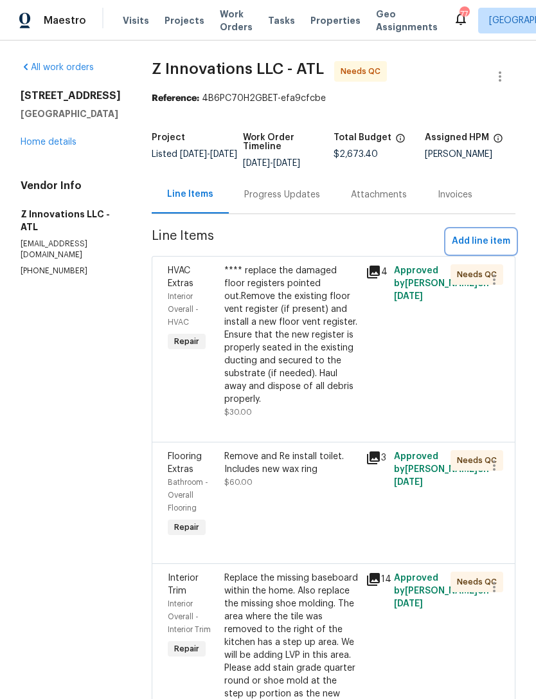
click at [488, 243] on span "Add line item" at bounding box center [481, 241] width 59 height 16
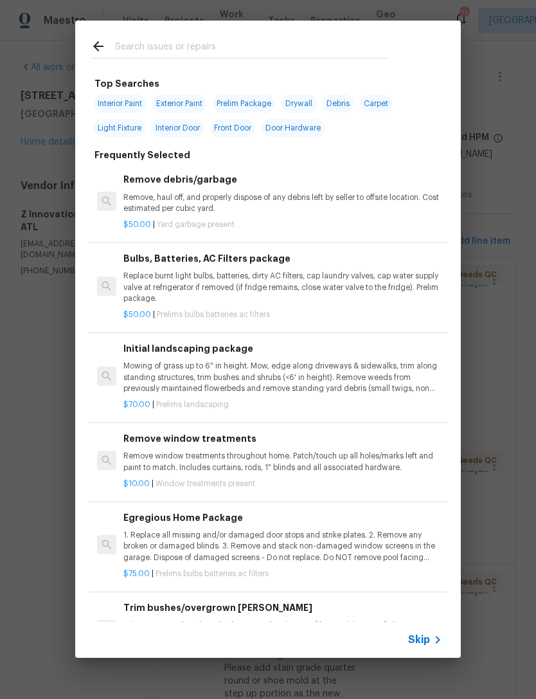
click at [235, 50] on input "text" at bounding box center [251, 48] width 273 height 19
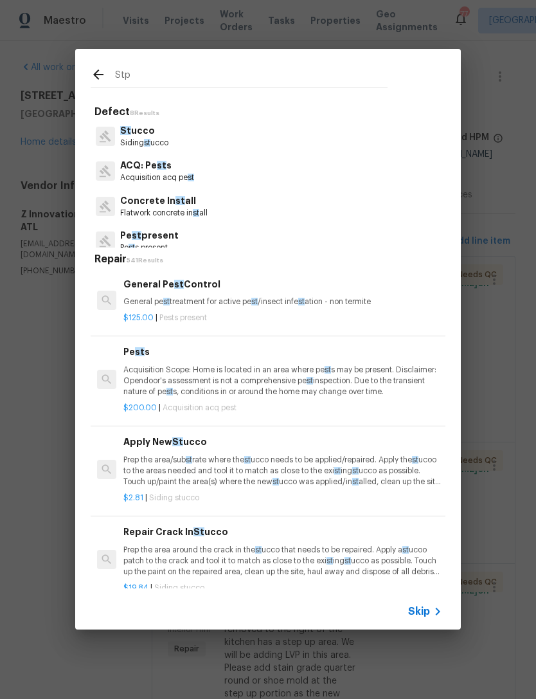
type input "Stpp"
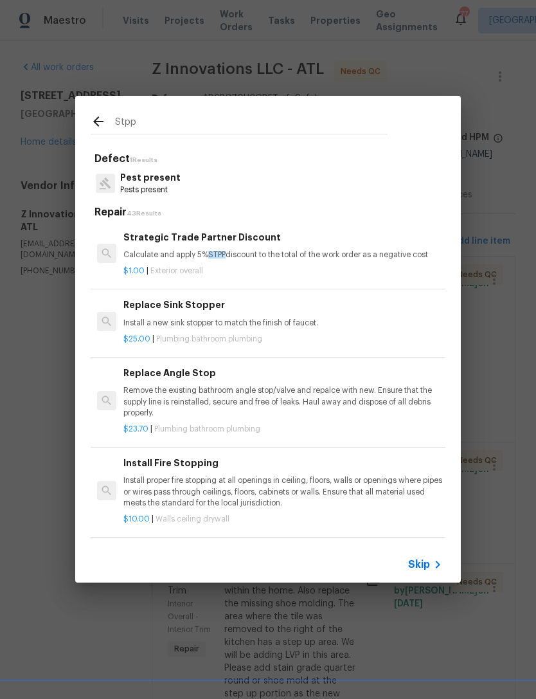
click at [236, 234] on h6 "Strategic Trade Partner Discount" at bounding box center [282, 237] width 319 height 14
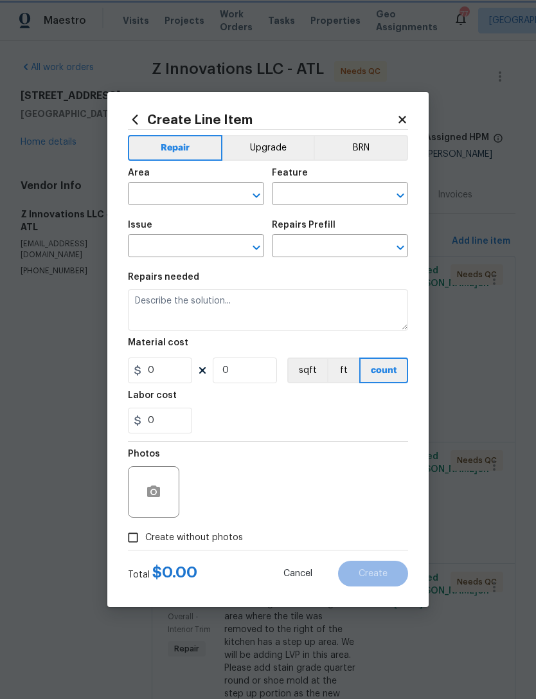
type input "Overall Exterior"
type input "Strategic Trade Partner Discount $1.00"
type textarea "Calculate and apply 5% STPP discount to the total of the work order as a negati…"
type input "1"
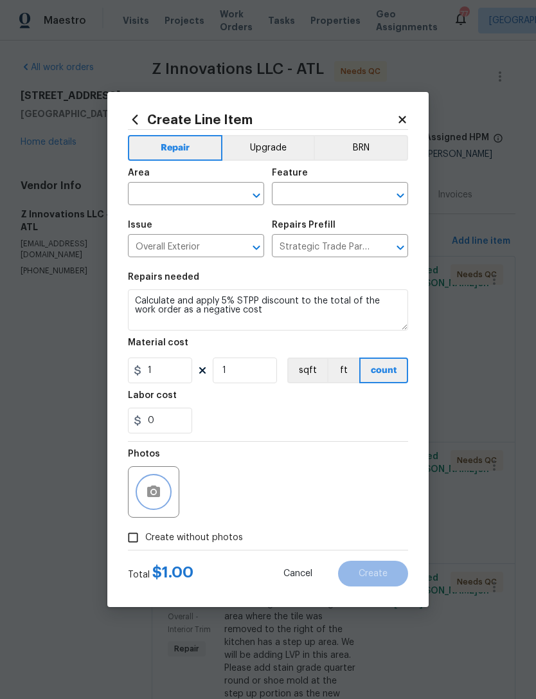
click at [158, 497] on icon "button" at bounding box center [153, 491] width 13 height 12
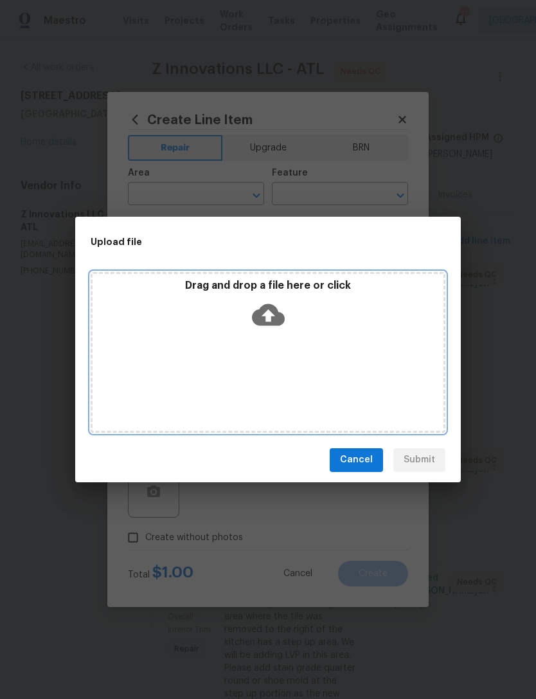
click at [277, 318] on icon at bounding box center [268, 314] width 33 height 22
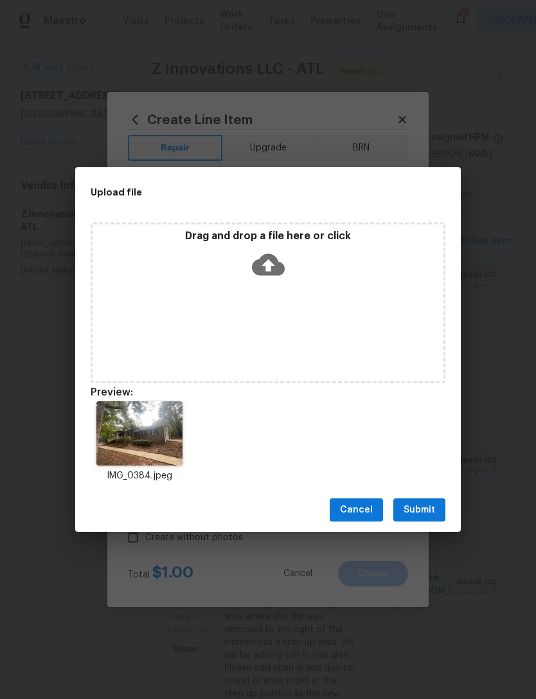
click at [429, 505] on span "Submit" at bounding box center [420, 510] width 32 height 16
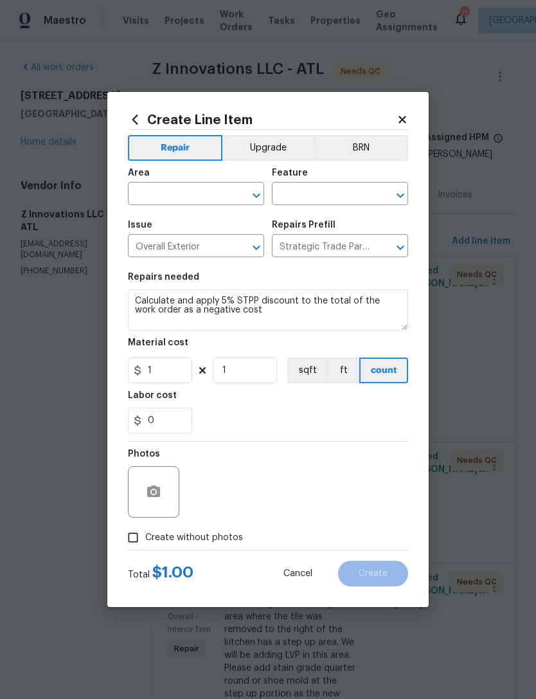
click at [205, 199] on input "text" at bounding box center [178, 195] width 100 height 20
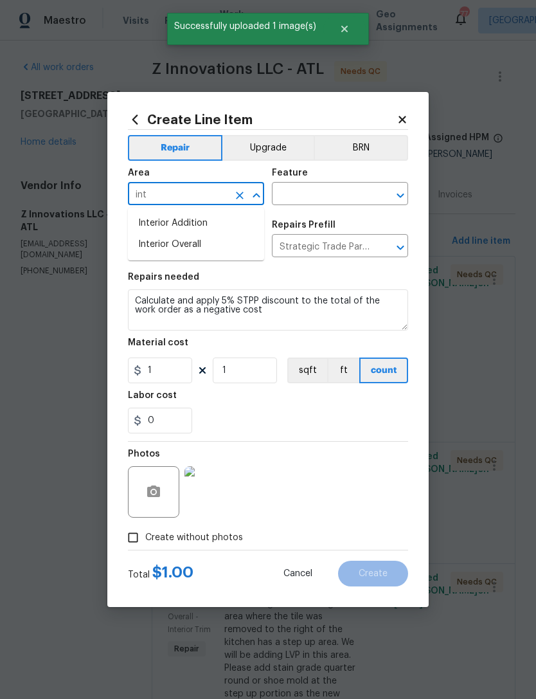
click at [217, 247] on li "Interior Overall" at bounding box center [196, 244] width 136 height 21
type input "Interior Overall"
click at [340, 196] on input "text" at bounding box center [322, 195] width 100 height 20
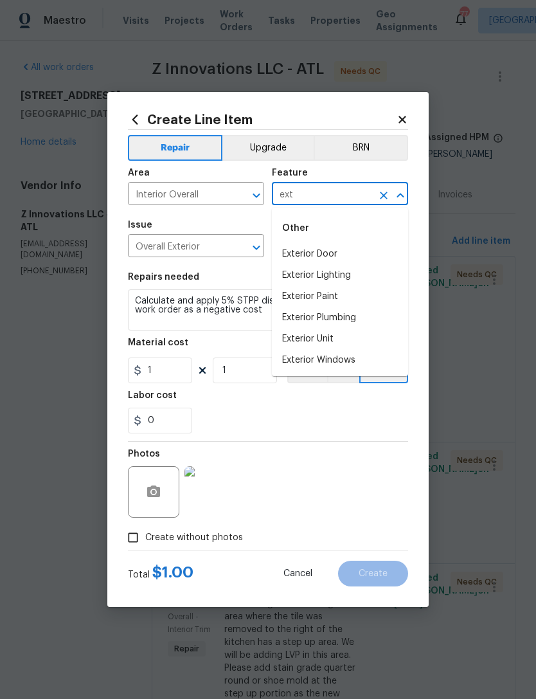
click at [239, 200] on icon "Clear" at bounding box center [239, 195] width 13 height 13
type input "ext"
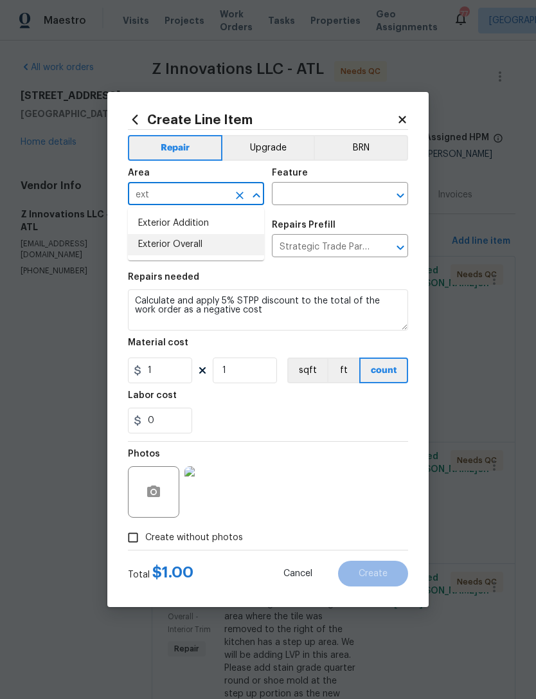
click at [217, 240] on li "Exterior Overall" at bounding box center [196, 244] width 136 height 21
type input "Exterior Overall"
click at [339, 195] on input "text" at bounding box center [322, 195] width 100 height 20
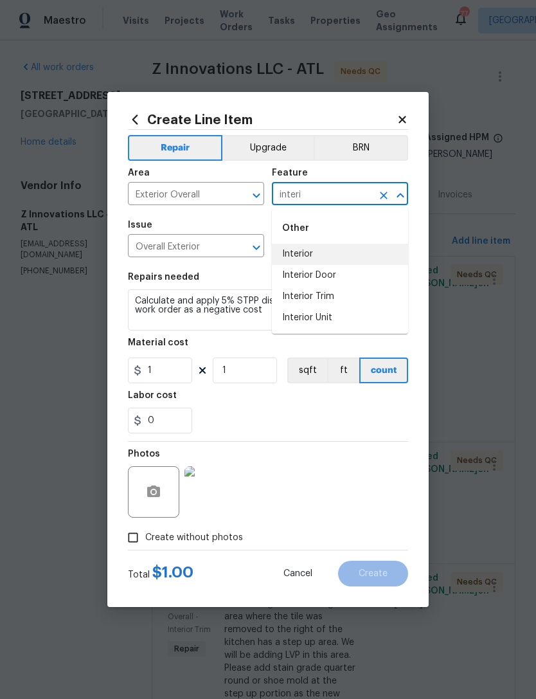
click at [321, 254] on li "Interior" at bounding box center [340, 254] width 136 height 21
type input "Interior"
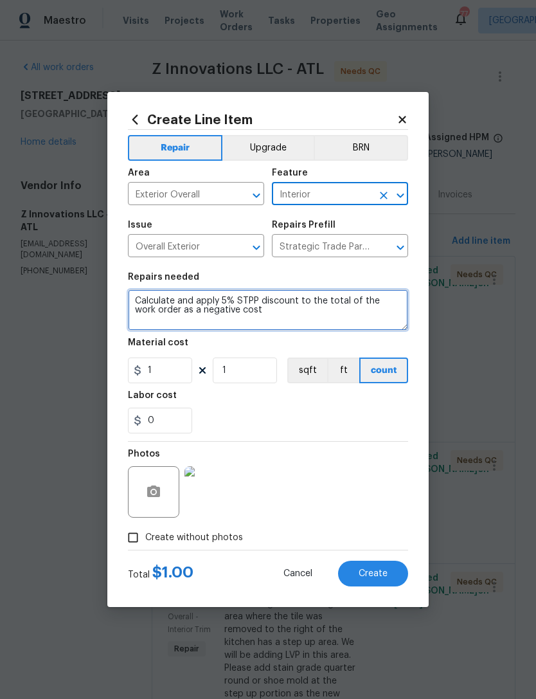
click at [275, 320] on textarea "Calculate and apply 5% STPP discount to the total of the work order as a negati…" at bounding box center [268, 309] width 280 height 41
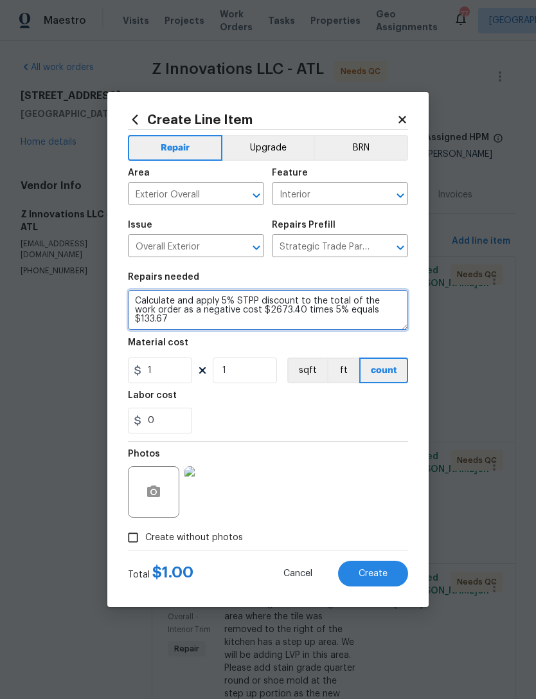
click at [302, 304] on textarea "Calculate and apply 5% STPP discount to the total of the work order as a negati…" at bounding box center [268, 309] width 280 height 41
click at [301, 303] on textarea "Calculate and apply 5% STPP discount to the total of the work order as a negati…" at bounding box center [268, 309] width 280 height 41
type textarea "Calculate and apply 5% STPP discount to the total of the work order as a negati…"
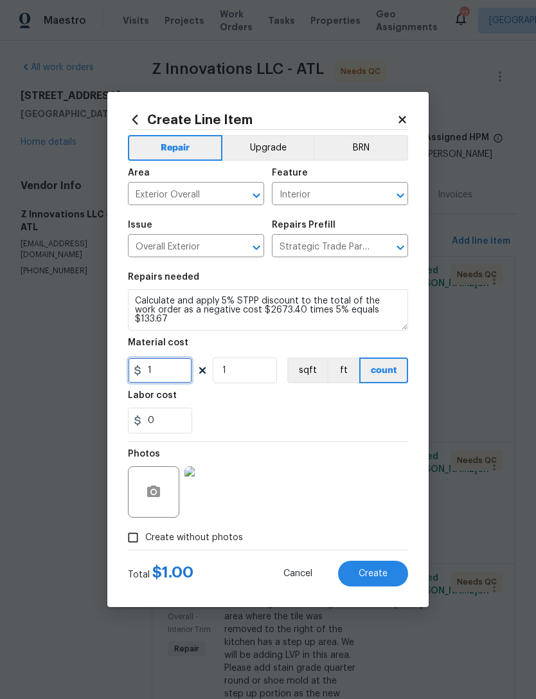
click at [168, 375] on input "1" at bounding box center [160, 370] width 64 height 26
click at [147, 374] on input "133.67" at bounding box center [160, 370] width 64 height 26
type input "-133.67"
click at [271, 417] on div "0" at bounding box center [268, 421] width 280 height 26
click at [377, 569] on span "Create" at bounding box center [373, 574] width 29 height 10
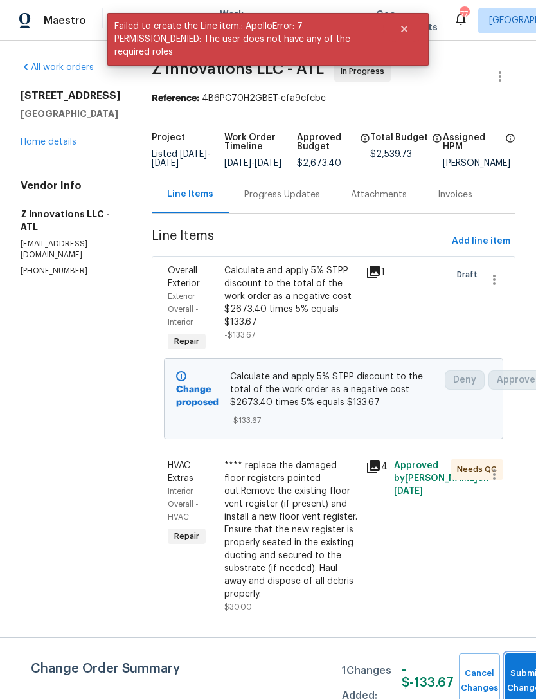
click at [518, 678] on button "Submit Changes" at bounding box center [525, 680] width 41 height 55
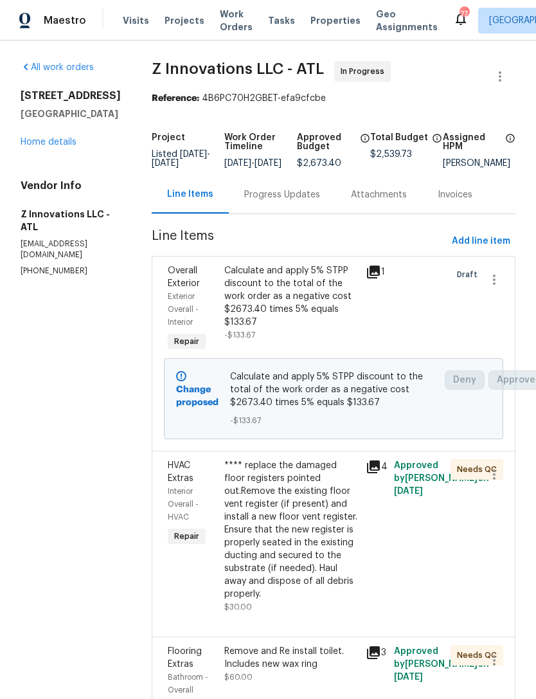
click at [67, 147] on link "Home details" at bounding box center [49, 142] width 56 height 9
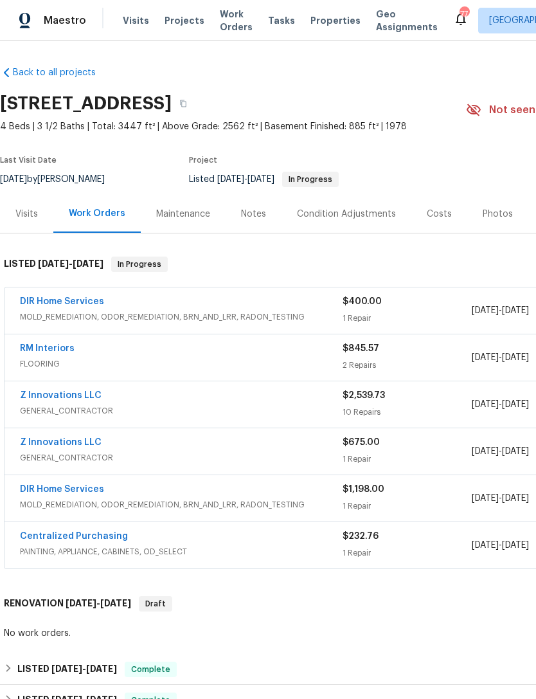
click at [251, 220] on div "Notes" at bounding box center [253, 214] width 25 height 13
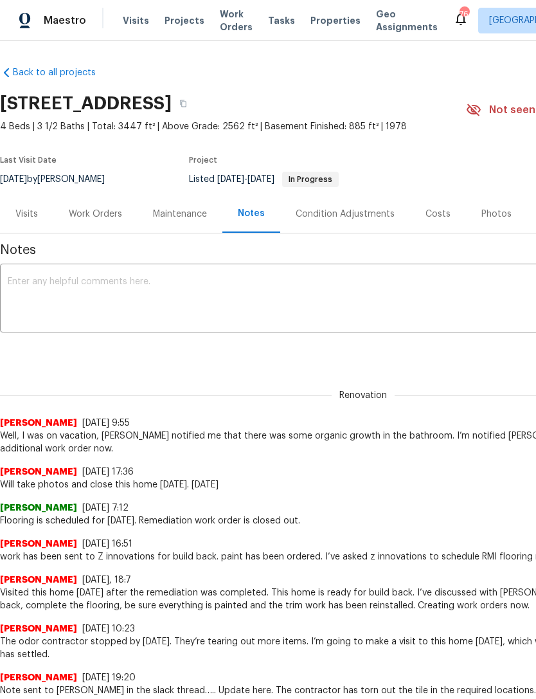
click at [213, 284] on textarea at bounding box center [363, 299] width 711 height 45
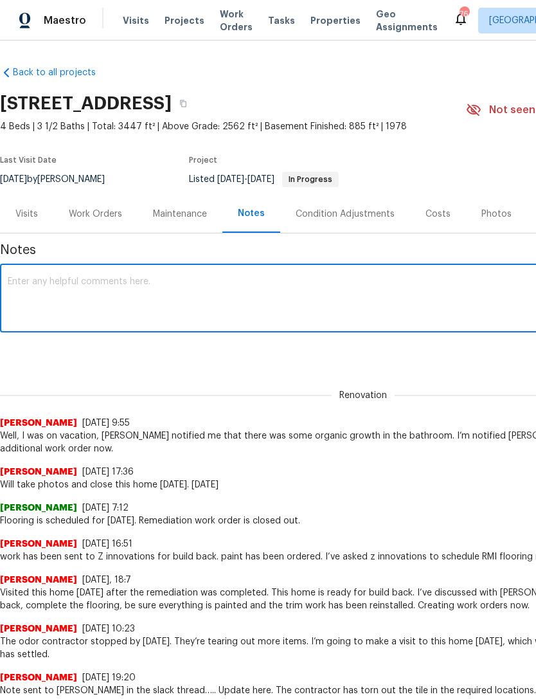
click at [248, 305] on textarea at bounding box center [363, 299] width 711 height 45
paste textarea "Calculate and apply 5% STPP discount to the total of the work order as a negati…"
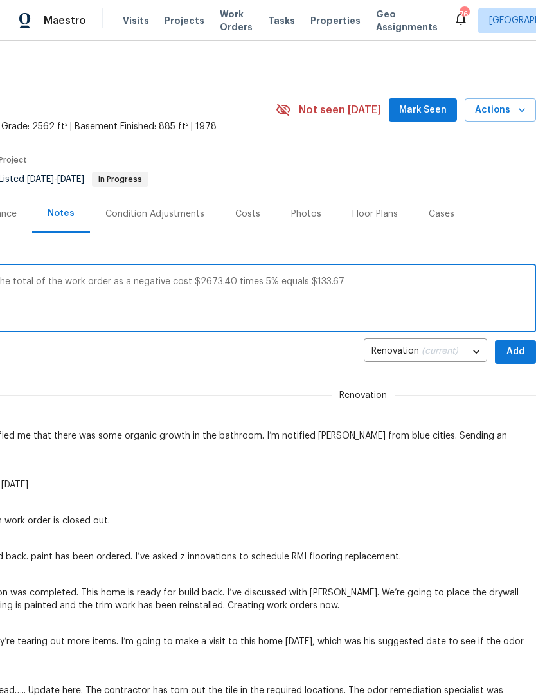
scroll to position [0, 190]
click at [417, 282] on textarea "Calculate and apply 5% STPP discount to the total of the work order as a negati…" at bounding box center [172, 299] width 711 height 45
click at [408, 283] on textarea "Calculate and apply 5% STPP discount to the total of the work order as a negati…" at bounding box center [172, 299] width 711 height 45
click at [489, 302] on textarea "Calculate and apply 5% STPP discount to the total of the work order as a negati…" at bounding box center [172, 299] width 711 height 45
type textarea "Calculate and apply 5% STPP discount to the total of the work order as a negati…"
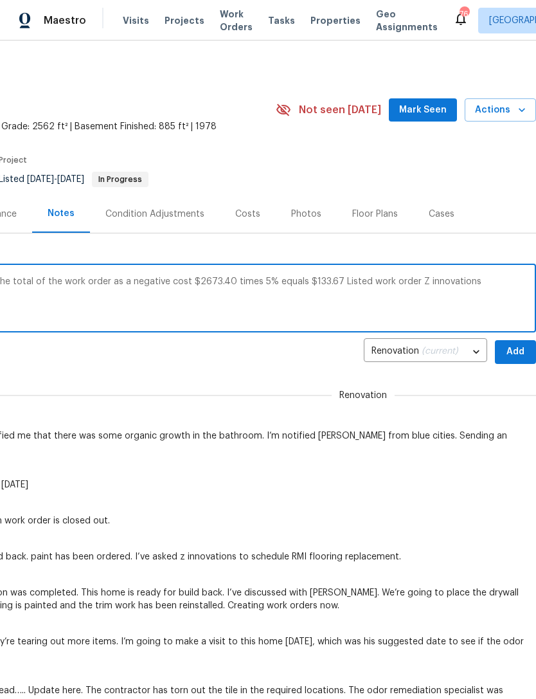
click at [516, 349] on span "Add" at bounding box center [515, 352] width 21 height 16
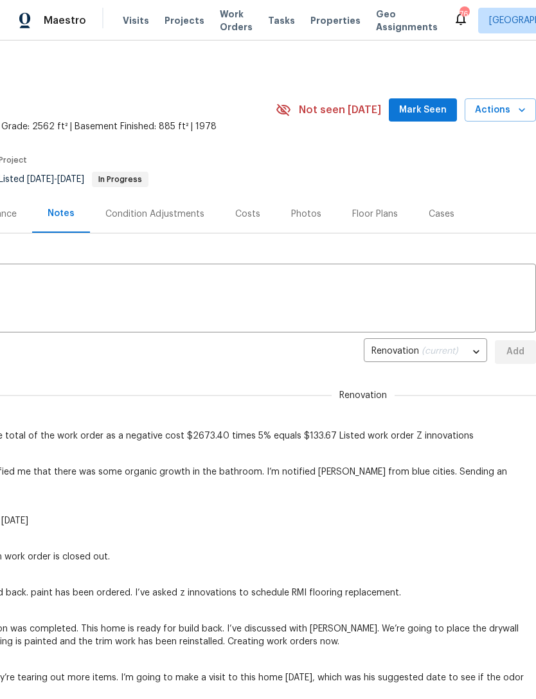
click at [423, 109] on span "Mark Seen" at bounding box center [423, 110] width 48 height 16
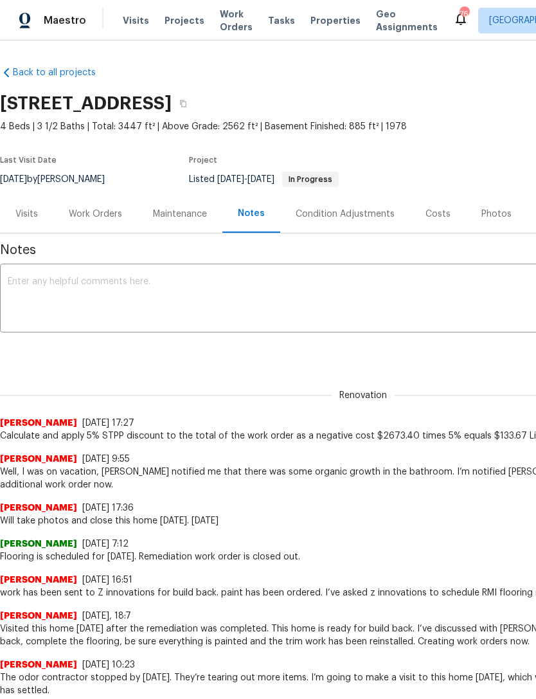
scroll to position [0, 0]
click at [102, 217] on div "Work Orders" at bounding box center [95, 214] width 53 height 13
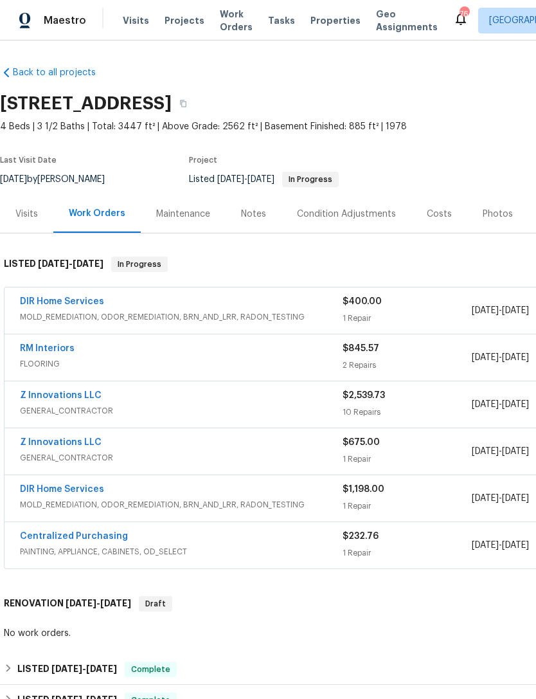
click at [80, 396] on link "Z Innovations LLC" at bounding box center [61, 395] width 82 height 9
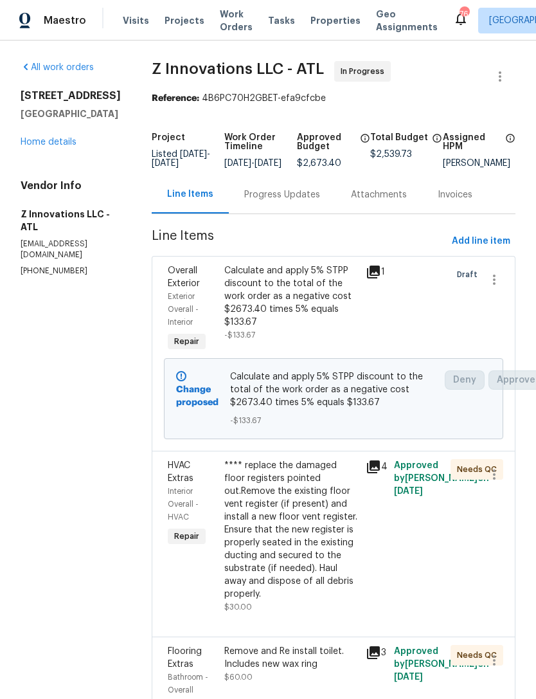
click at [300, 537] on div "**** replace the damaged floor registers pointed out.Remove the existing floor …" at bounding box center [291, 529] width 134 height 141
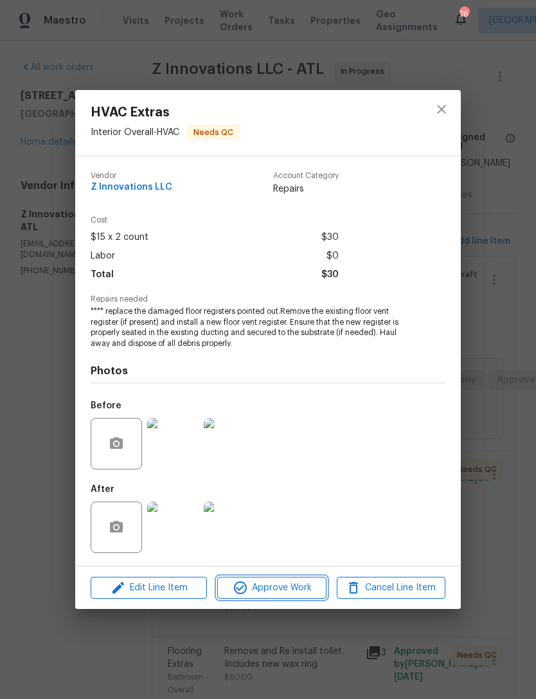
click at [289, 590] on span "Approve Work" at bounding box center [271, 588] width 101 height 16
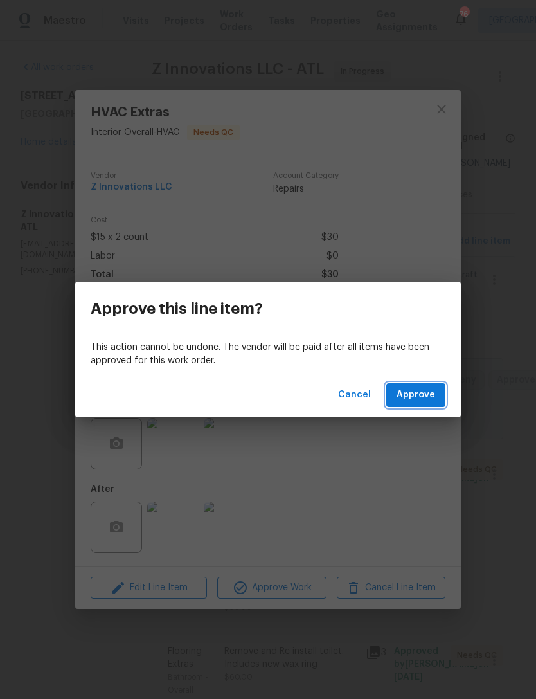
click at [426, 391] on span "Approve" at bounding box center [416, 395] width 39 height 16
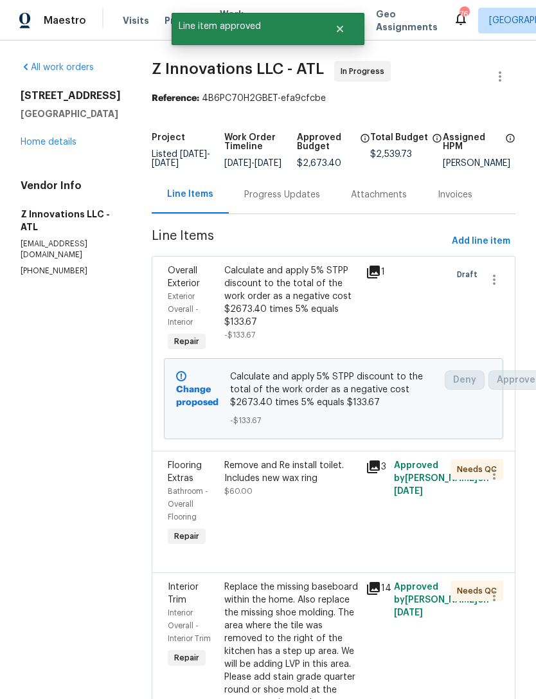
click at [291, 529] on div "Remove and Re install toilet. Includes new wax ring $60.00" at bounding box center [291, 504] width 141 height 98
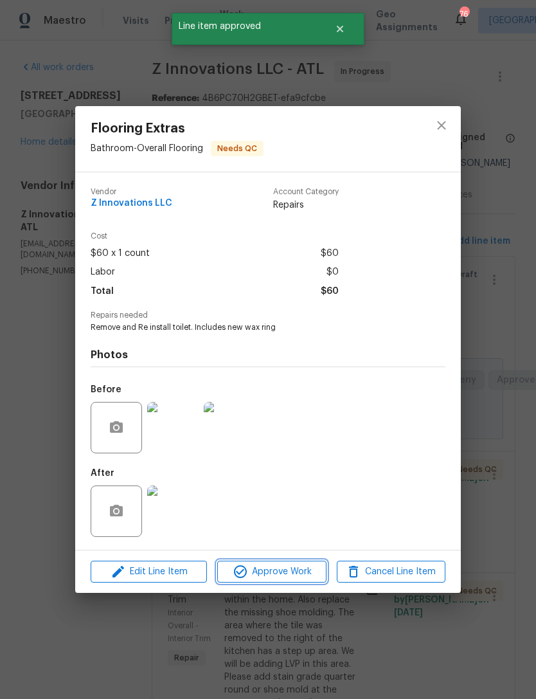
click at [285, 569] on span "Approve Work" at bounding box center [271, 572] width 101 height 16
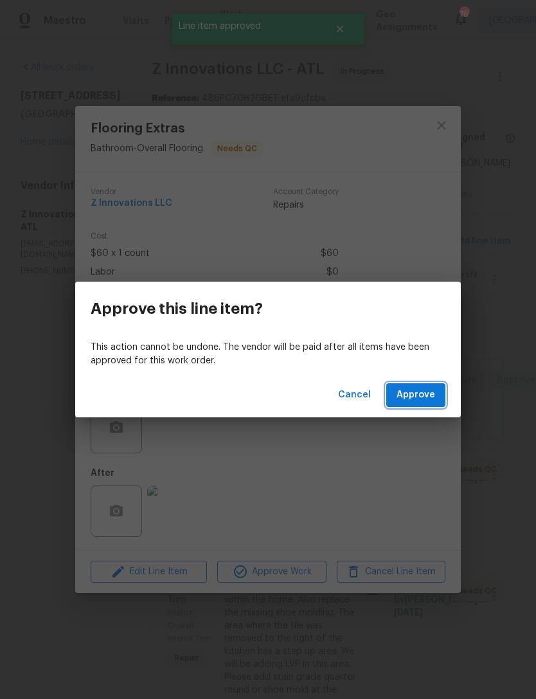
click at [424, 393] on span "Approve" at bounding box center [416, 395] width 39 height 16
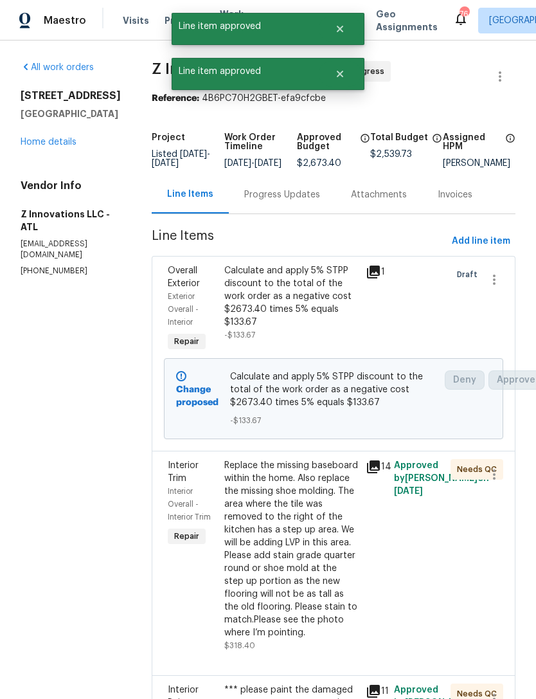
click at [300, 530] on div "Replace the missing baseboard within the home. Also replace the missing shoe mo…" at bounding box center [291, 549] width 134 height 180
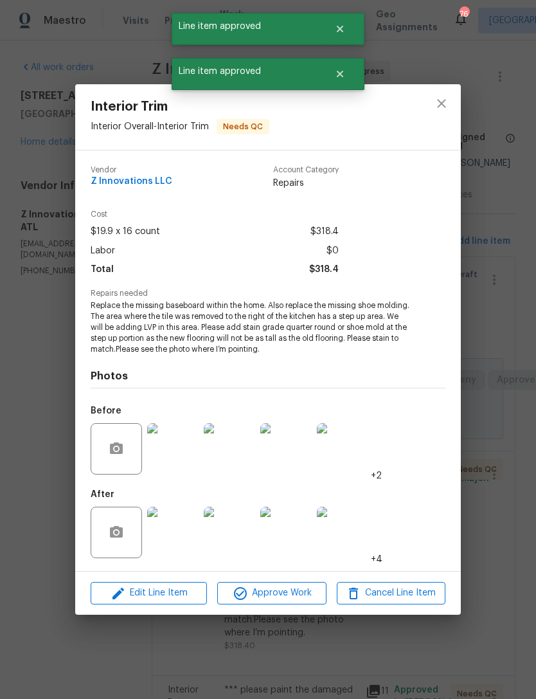
click at [276, 595] on span "Approve Work" at bounding box center [271, 593] width 101 height 16
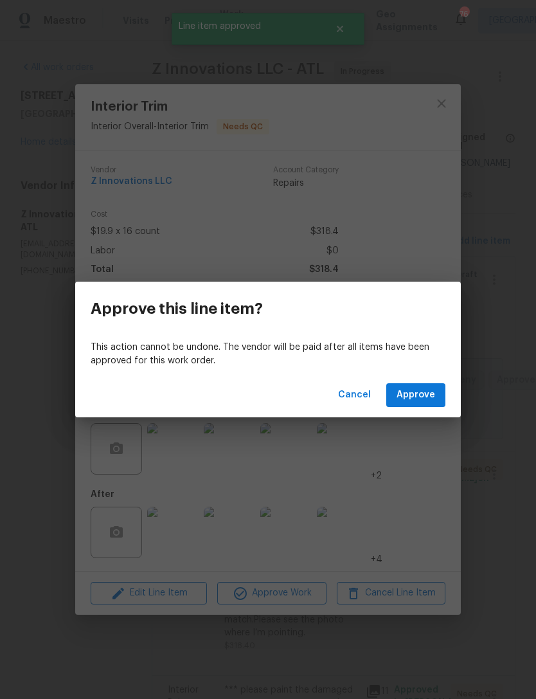
click at [415, 397] on span "Approve" at bounding box center [416, 395] width 39 height 16
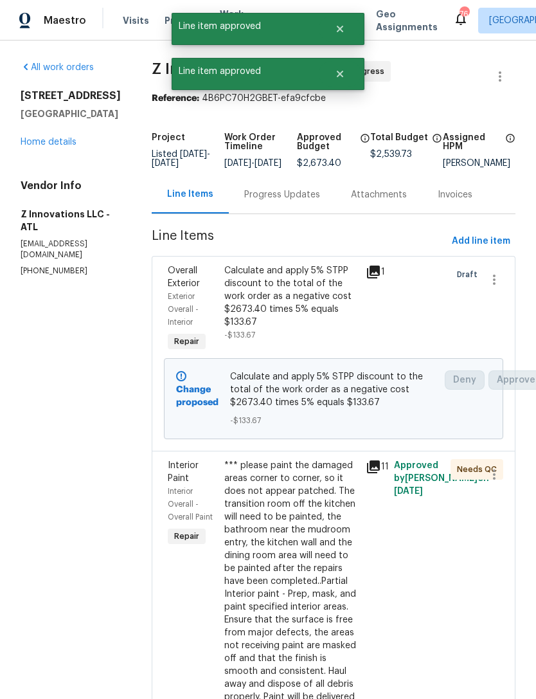
click at [287, 537] on div "*** please paint the damaged areas corner to corner, so it does not appear patc…" at bounding box center [291, 594] width 134 height 270
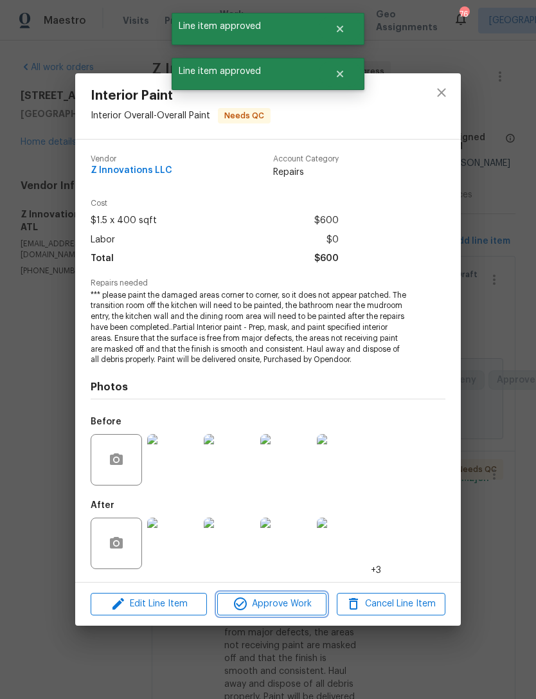
click at [277, 597] on span "Approve Work" at bounding box center [271, 604] width 101 height 16
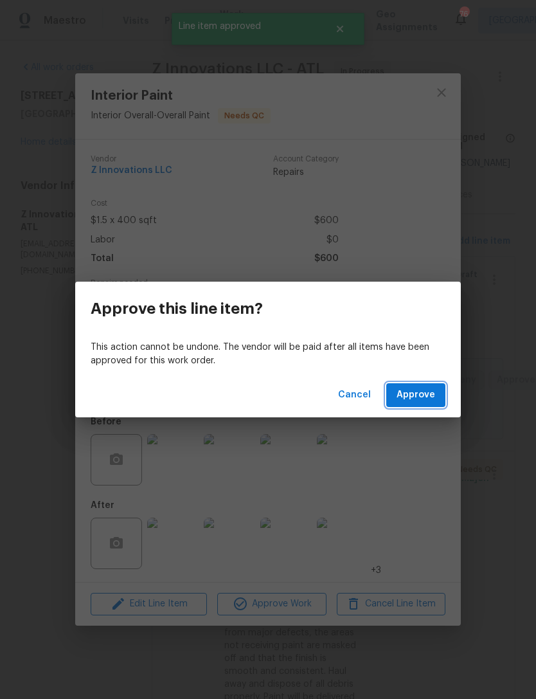
click at [428, 397] on span "Approve" at bounding box center [416, 395] width 39 height 16
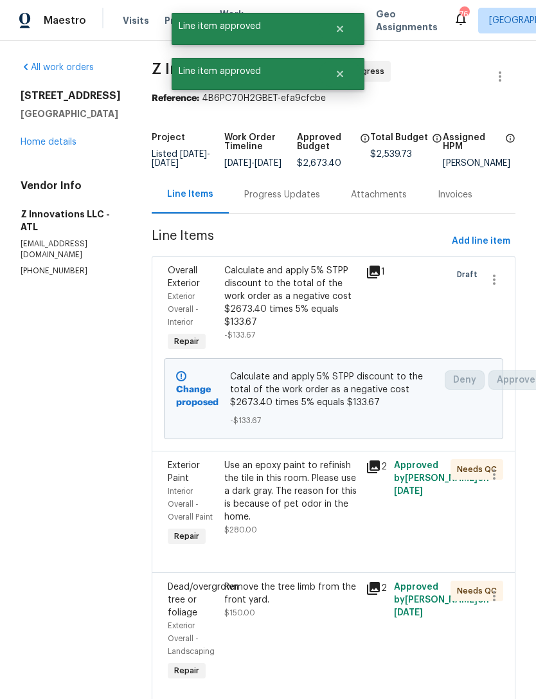
click at [329, 523] on div "Use an epoxy paint to refinish the tile in this room. Please use a dark gray. T…" at bounding box center [291, 491] width 134 height 64
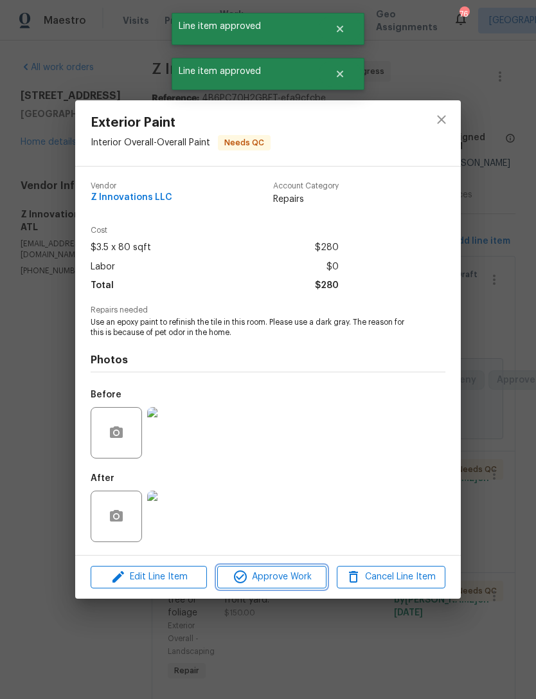
click at [270, 588] on button "Approve Work" at bounding box center [271, 577] width 109 height 23
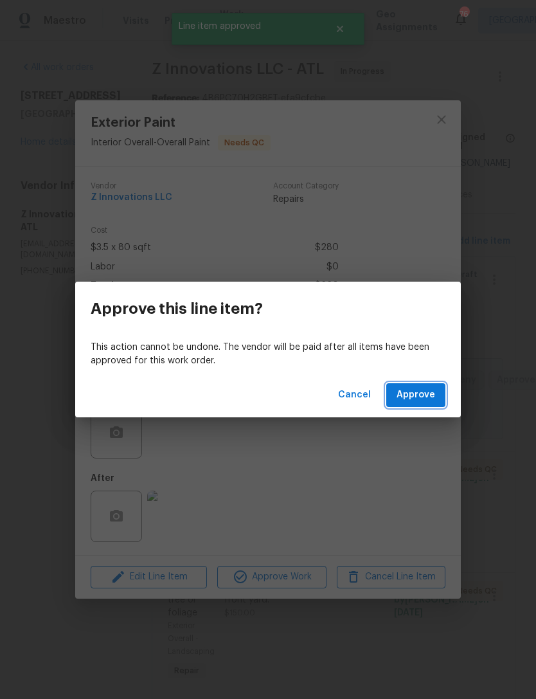
click at [416, 401] on span "Approve" at bounding box center [416, 395] width 39 height 16
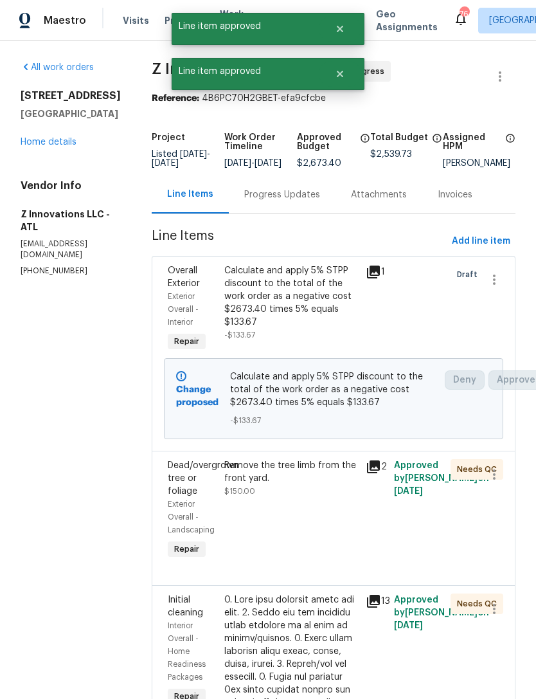
click at [314, 514] on div "Remove the tree limb from the front yard. $150.00" at bounding box center [291, 510] width 141 height 111
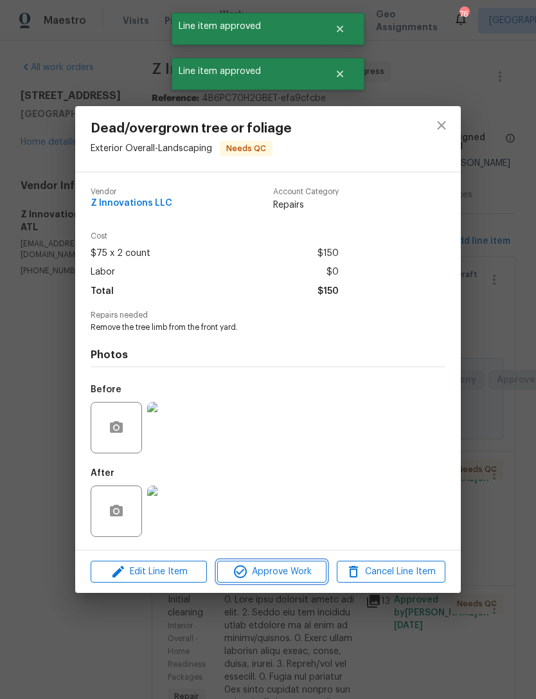
click at [296, 577] on span "Approve Work" at bounding box center [271, 572] width 101 height 16
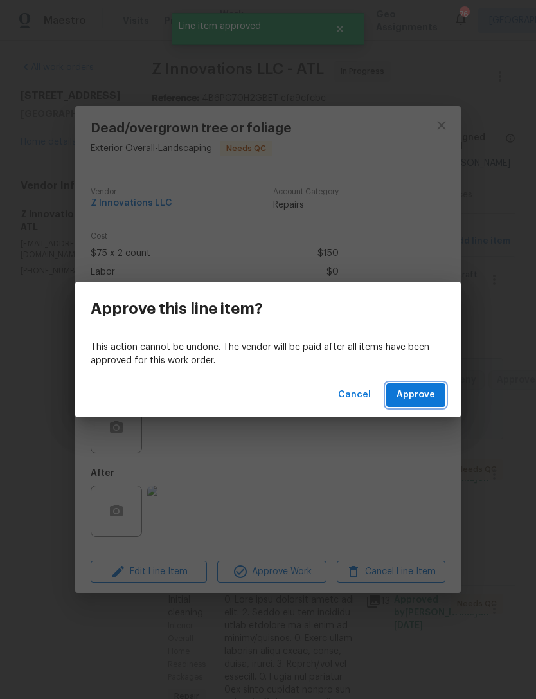
click at [414, 406] on button "Approve" at bounding box center [415, 395] width 59 height 24
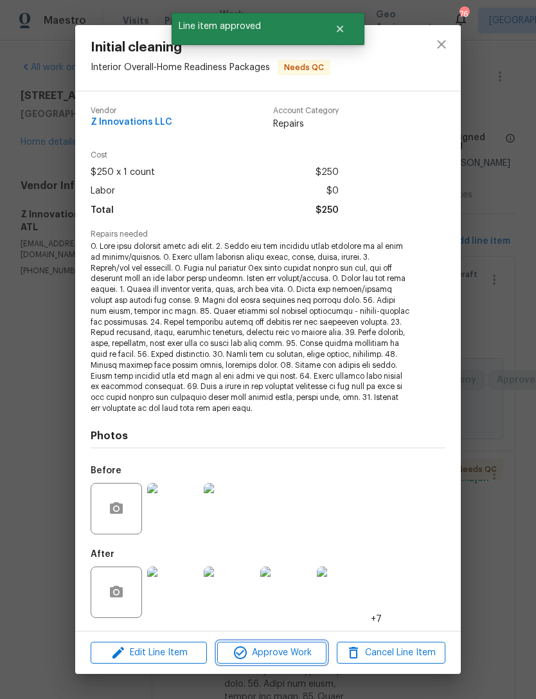
click at [274, 657] on span "Approve Work" at bounding box center [271, 653] width 101 height 16
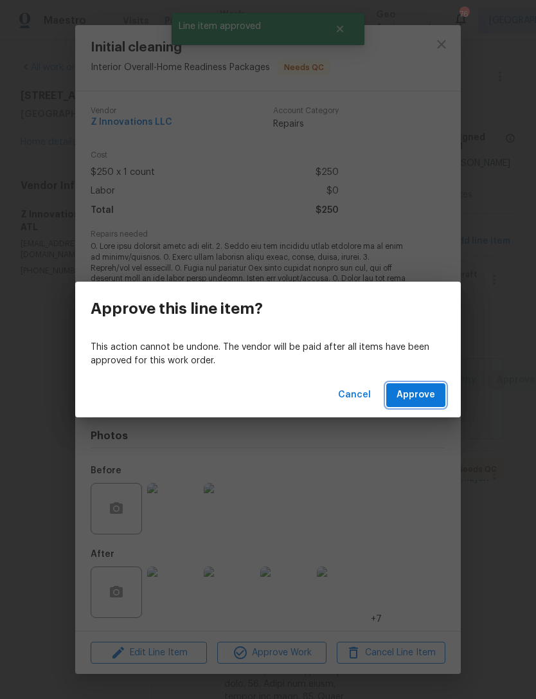
click at [404, 394] on span "Approve" at bounding box center [416, 395] width 39 height 16
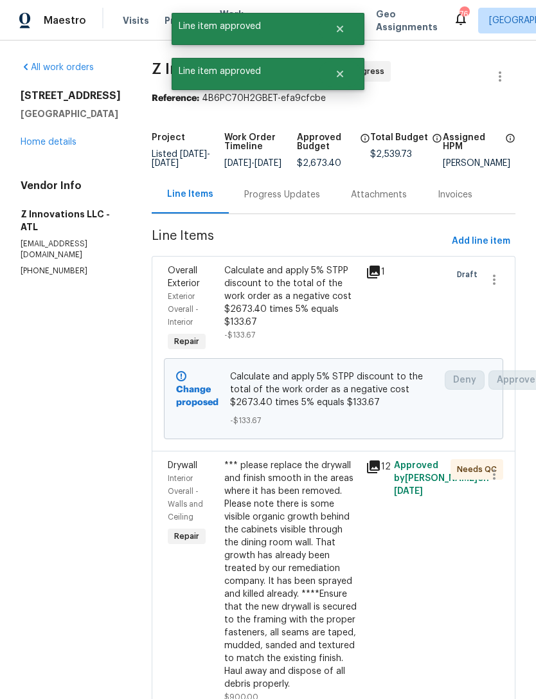
click at [295, 534] on div "*** please replace the drywall and finish smooth in the areas where it has been…" at bounding box center [291, 574] width 134 height 231
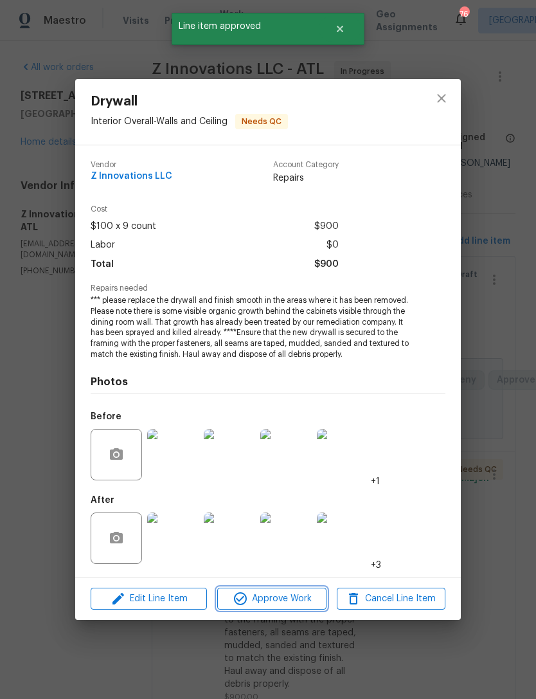
click at [275, 601] on span "Approve Work" at bounding box center [271, 599] width 101 height 16
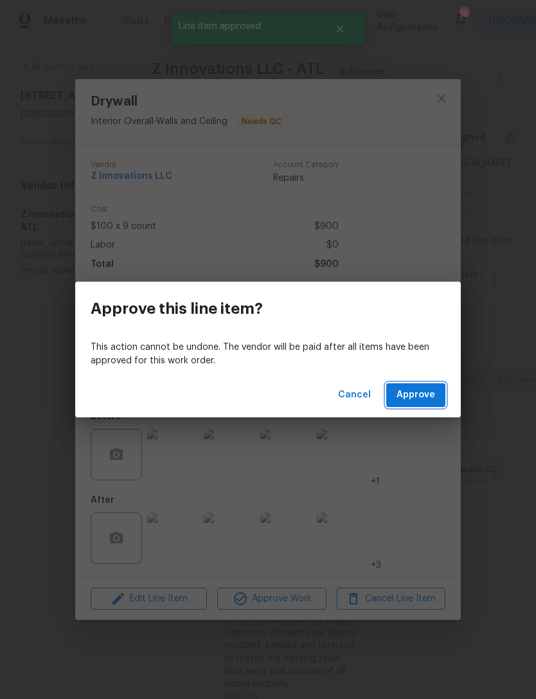
click at [418, 405] on button "Approve" at bounding box center [415, 395] width 59 height 24
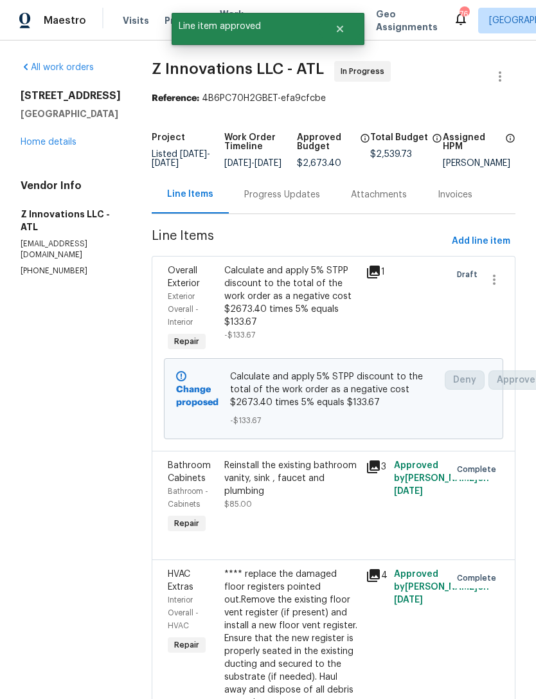
click at [55, 147] on link "Home details" at bounding box center [49, 142] width 56 height 9
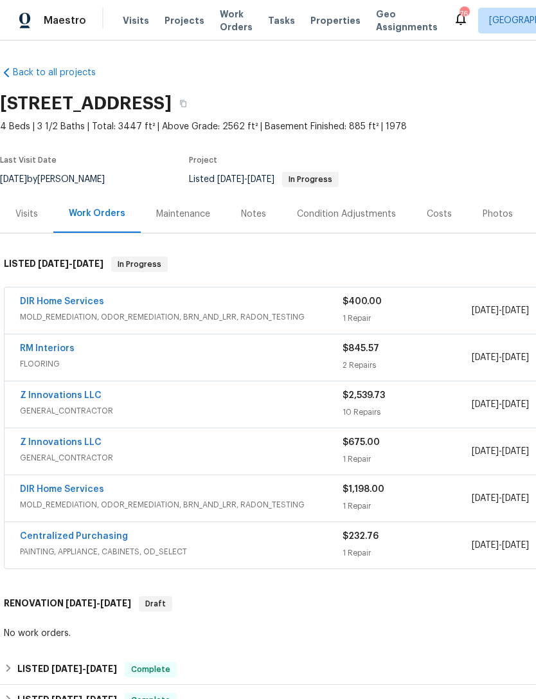
click at [52, 344] on link "RM Interiors" at bounding box center [47, 348] width 55 height 9
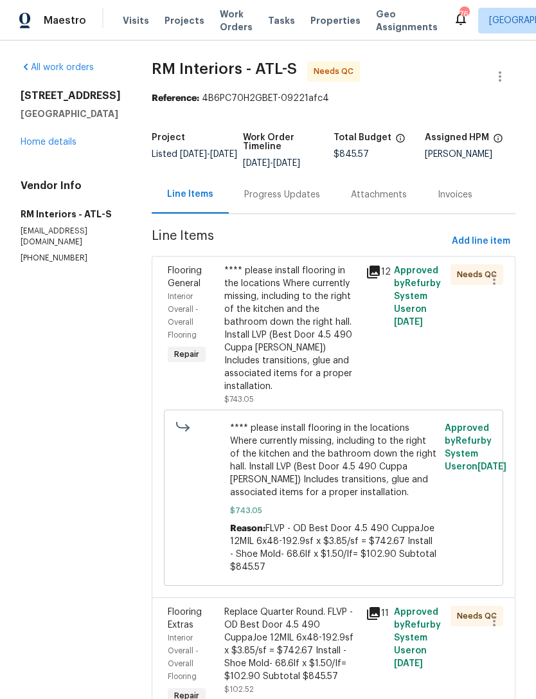
click at [302, 334] on div "**** please install flooring in the locations Where currently missing, includin…" at bounding box center [291, 328] width 134 height 129
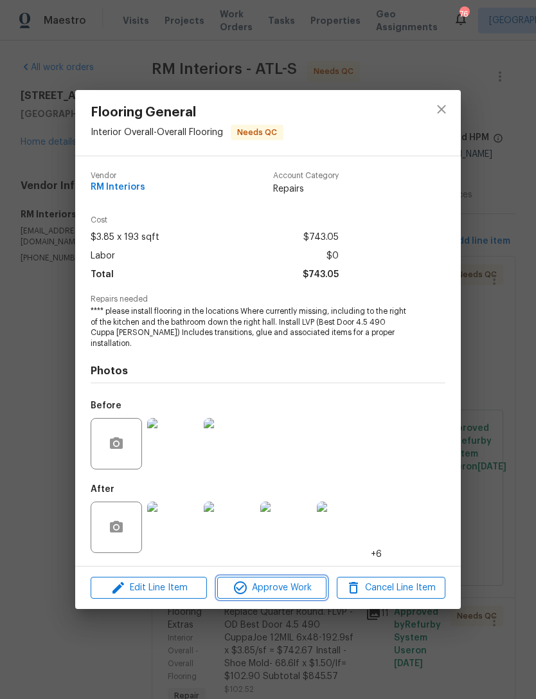
click at [283, 580] on span "Approve Work" at bounding box center [271, 588] width 101 height 16
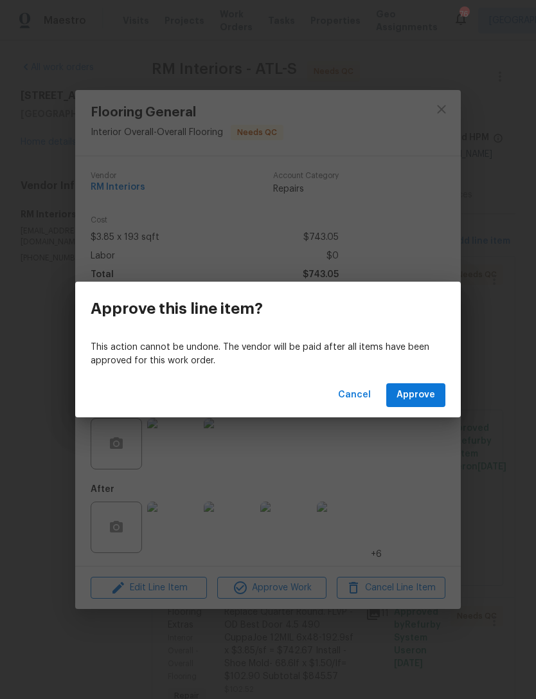
click at [406, 381] on div "Cancel Approve" at bounding box center [268, 395] width 386 height 44
click at [426, 396] on span "Approve" at bounding box center [416, 395] width 39 height 16
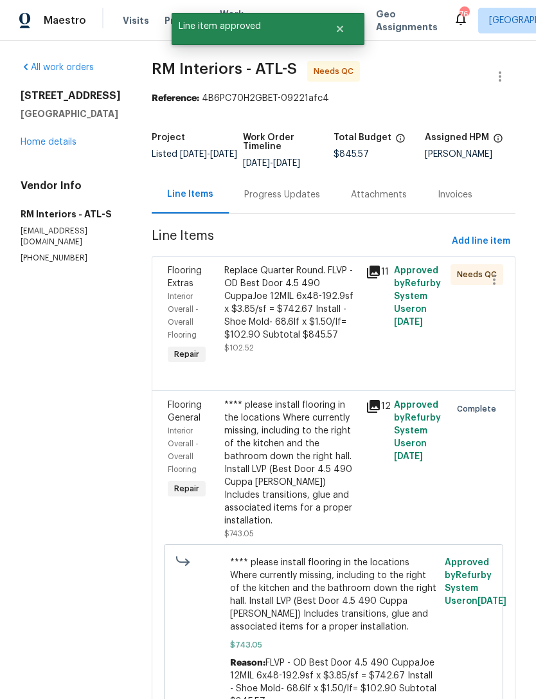
click at [287, 345] on div "Replace Quarter Round. FLVP - OD Best Door 4.5 490 CuppaJoe 12MIL 6x48-192.9sf …" at bounding box center [291, 309] width 134 height 90
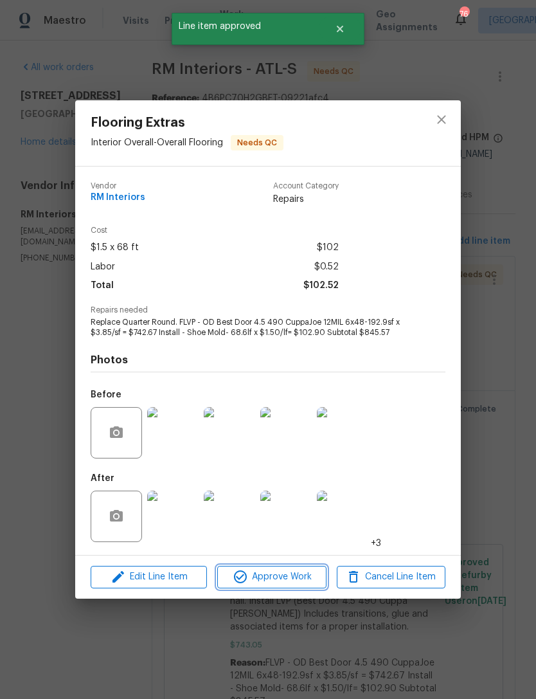
click at [280, 574] on span "Approve Work" at bounding box center [271, 577] width 101 height 16
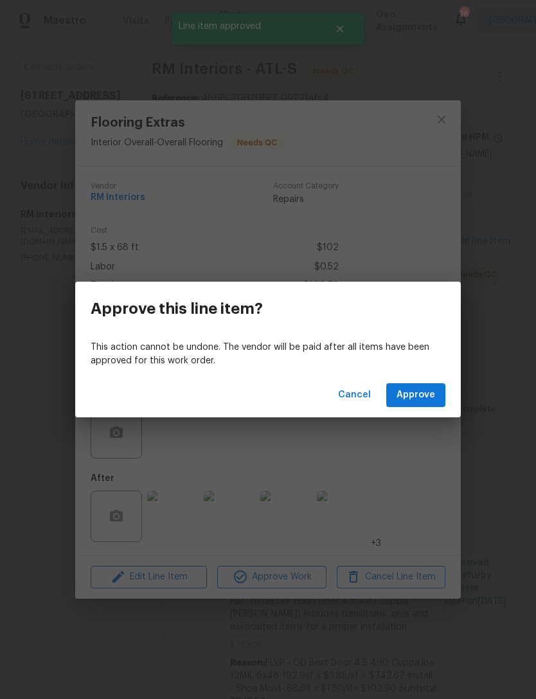
click at [424, 392] on span "Approve" at bounding box center [416, 395] width 39 height 16
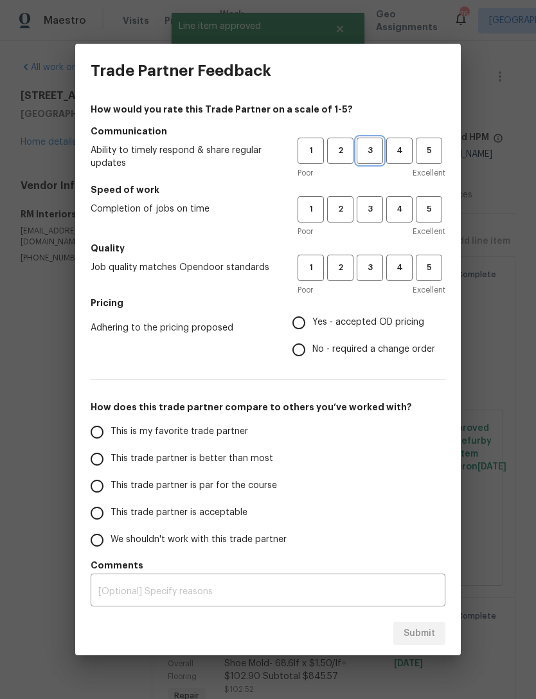
click at [375, 151] on span "3" at bounding box center [370, 150] width 24 height 15
click at [372, 216] on span "3" at bounding box center [370, 209] width 24 height 15
click at [372, 280] on button "3" at bounding box center [370, 268] width 26 height 26
click at [303, 326] on input "Yes - accepted OD pricing" at bounding box center [298, 322] width 27 height 27
radio input "true"
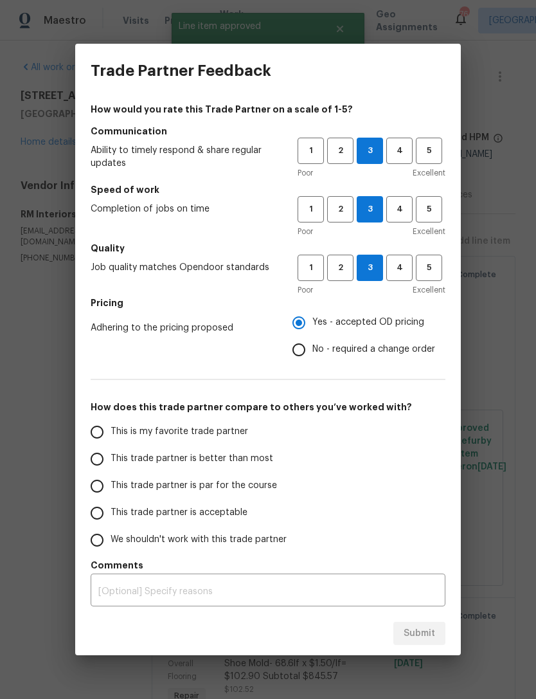
click at [101, 433] on input "This is my favorite trade partner" at bounding box center [97, 432] width 27 height 27
radio input "false"
click at [105, 462] on input "This trade partner is better than most" at bounding box center [97, 459] width 27 height 27
click at [414, 628] on span "Submit" at bounding box center [420, 634] width 32 height 16
radio input "true"
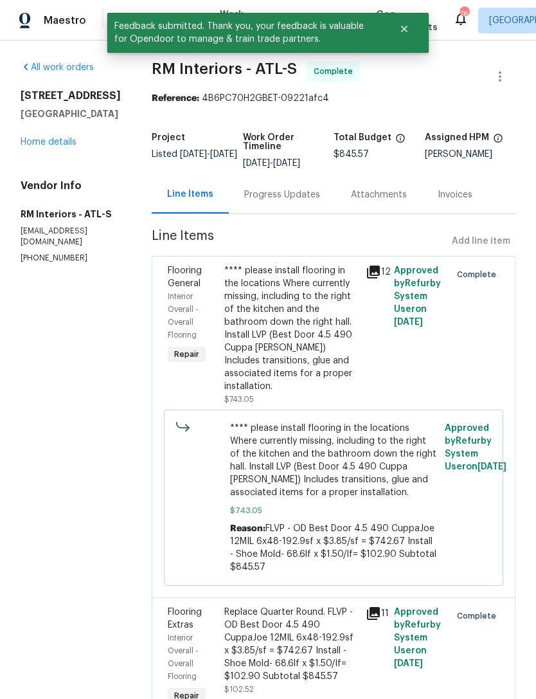
click at [68, 147] on link "Home details" at bounding box center [49, 142] width 56 height 9
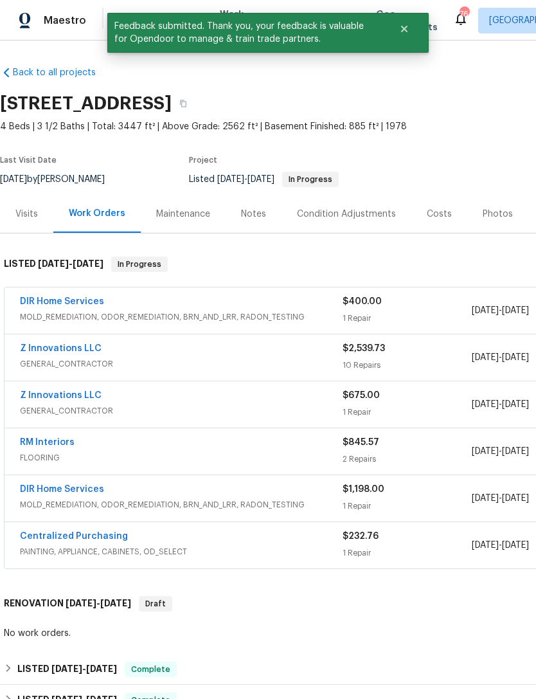
click at [64, 304] on link "DIR Home Services" at bounding box center [62, 301] width 84 height 9
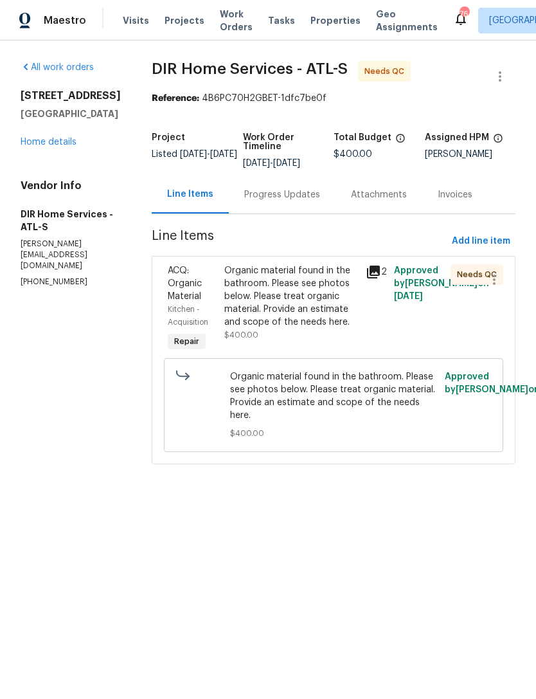
click at [303, 201] on div "Progress Updates" at bounding box center [282, 194] width 76 height 13
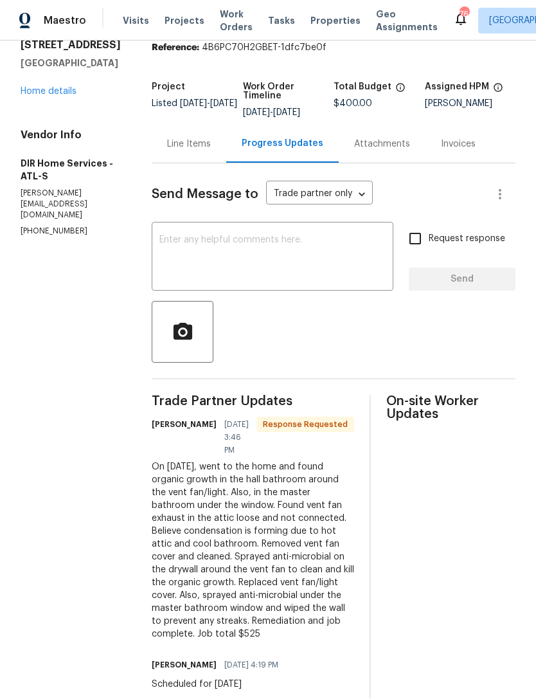
scroll to position [50, 0]
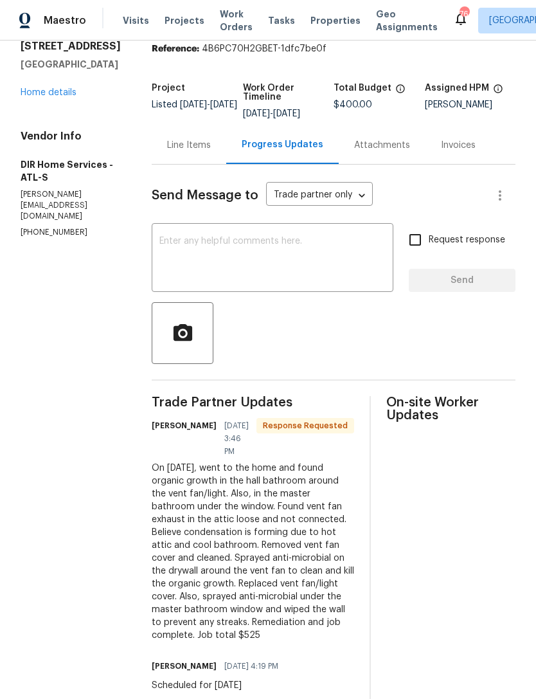
copy div "On [DATE], went to the home and found organic growth in the hall bathroom aroun…"
click at [60, 95] on link "Home details" at bounding box center [49, 92] width 56 height 9
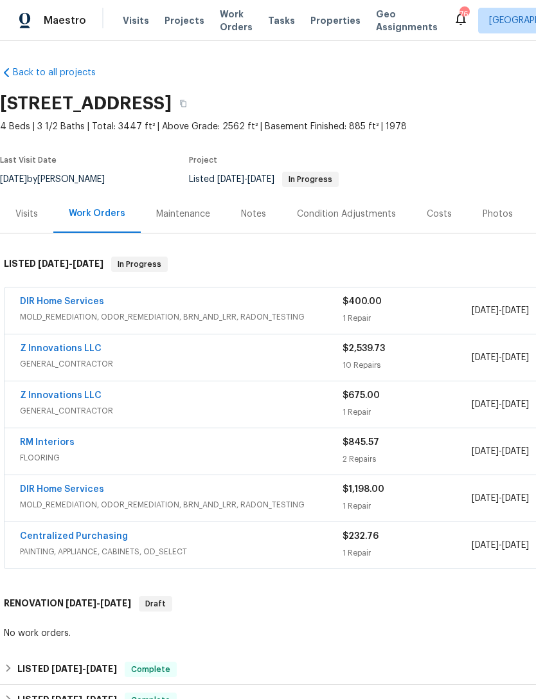
click at [64, 304] on link "DIR Home Services" at bounding box center [62, 301] width 84 height 9
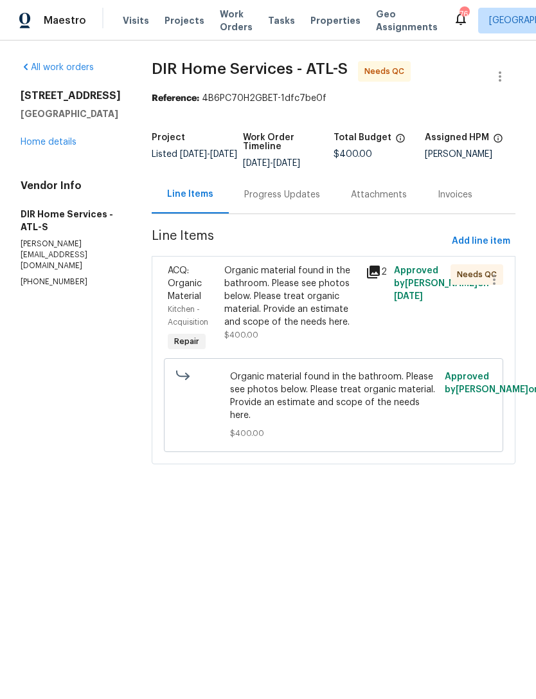
click at [297, 321] on div "Organic material found in the bathroom. Please see photos below. Please treat o…" at bounding box center [291, 296] width 134 height 64
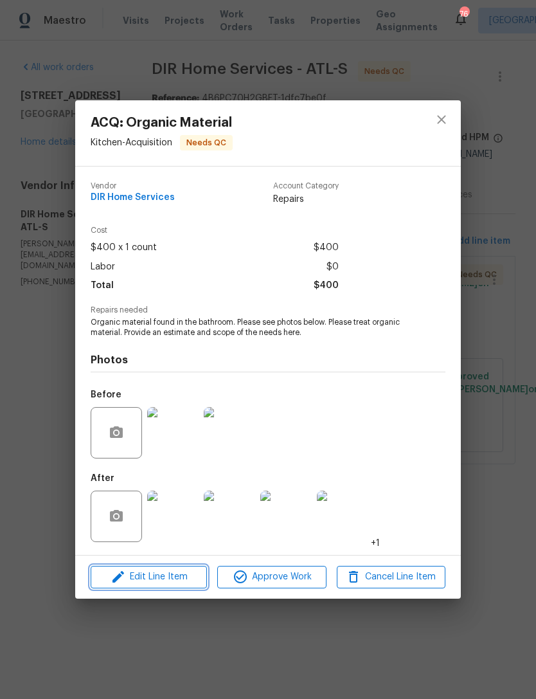
click at [195, 575] on span "Edit Line Item" at bounding box center [149, 577] width 109 height 16
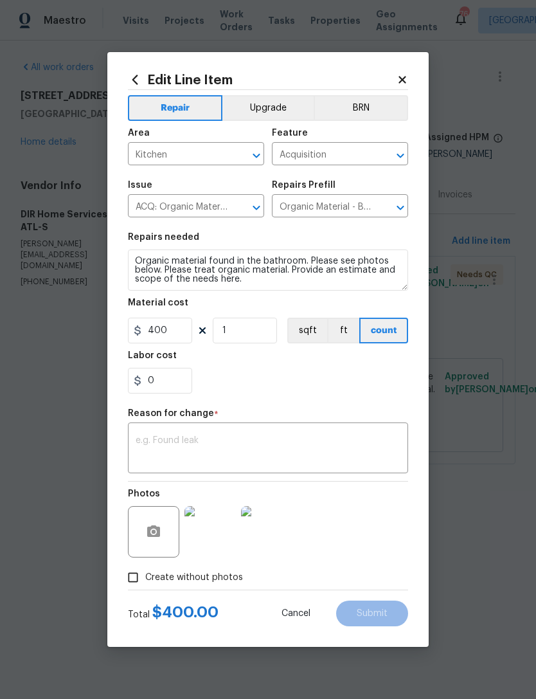
click at [248, 451] on textarea at bounding box center [268, 449] width 265 height 27
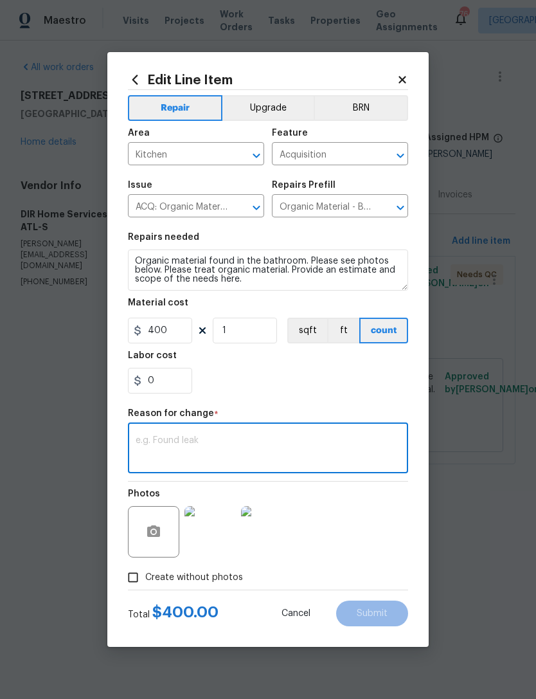
click at [232, 442] on textarea at bounding box center [268, 449] width 265 height 27
paste textarea "On [DATE], went to the home and found organic growth in the hall bathroom aroun…"
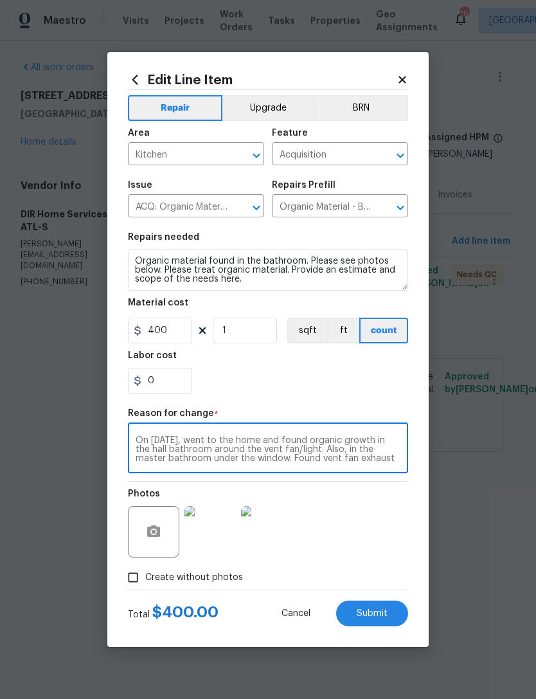
scroll to position [72, 0]
type textarea "On [DATE], went to the home and found organic growth in the hall bathroom aroun…"
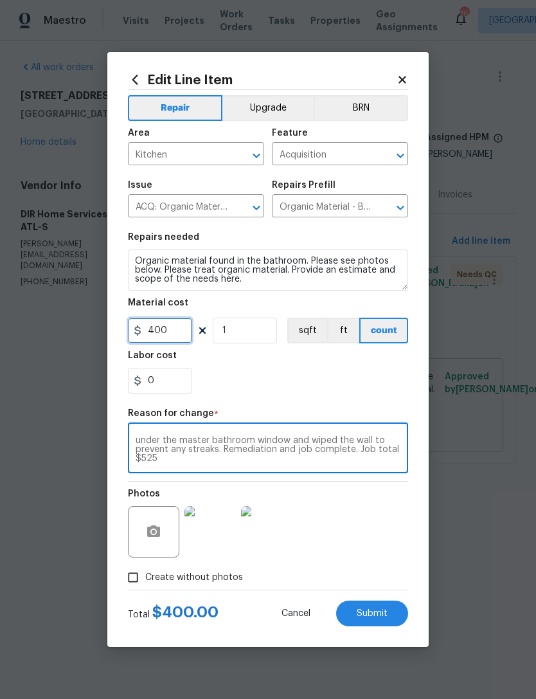
click at [174, 330] on input "400" at bounding box center [160, 331] width 64 height 26
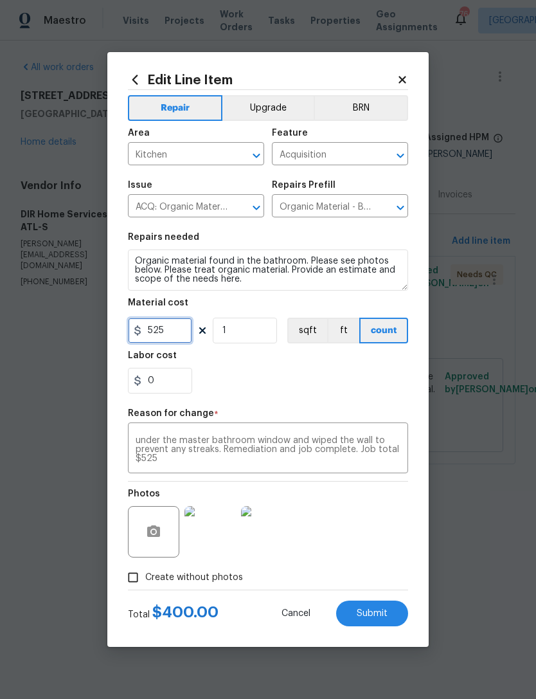
type input "525"
click at [275, 382] on div "0" at bounding box center [268, 381] width 280 height 26
click at [372, 612] on span "Submit" at bounding box center [372, 614] width 31 height 10
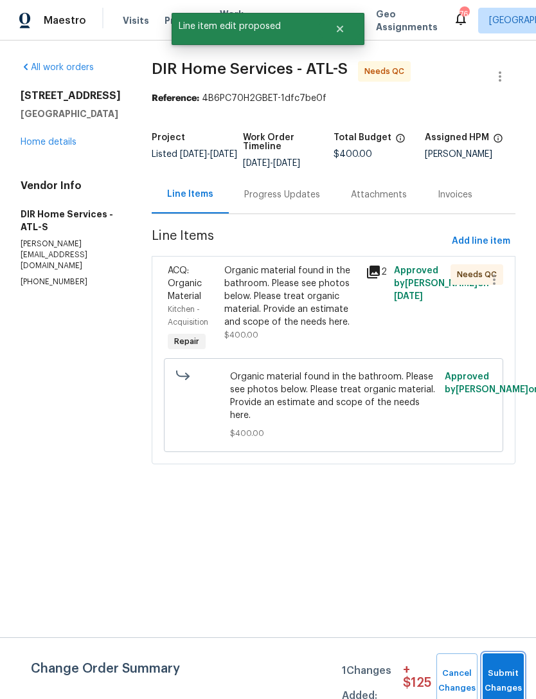
click at [500, 674] on span "Submit Changes" at bounding box center [503, 681] width 28 height 30
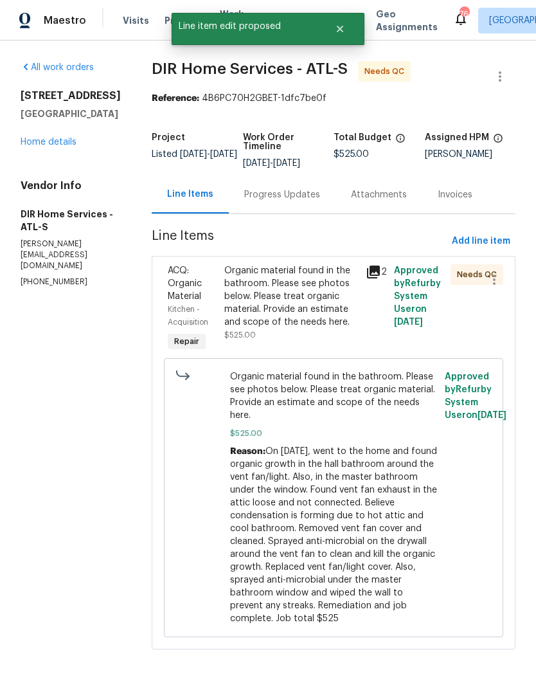
click at [310, 316] on div "Organic material found in the bathroom. Please see photos below. Please treat o…" at bounding box center [291, 296] width 134 height 64
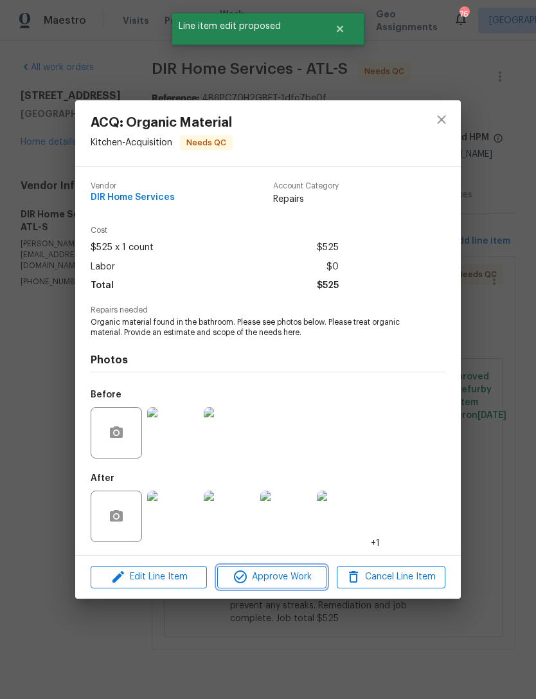
click at [282, 579] on span "Approve Work" at bounding box center [271, 577] width 101 height 16
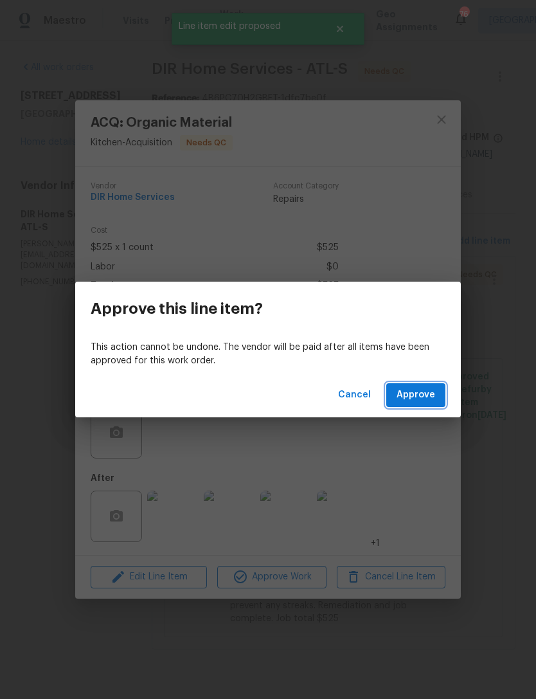
click at [420, 390] on span "Approve" at bounding box center [416, 395] width 39 height 16
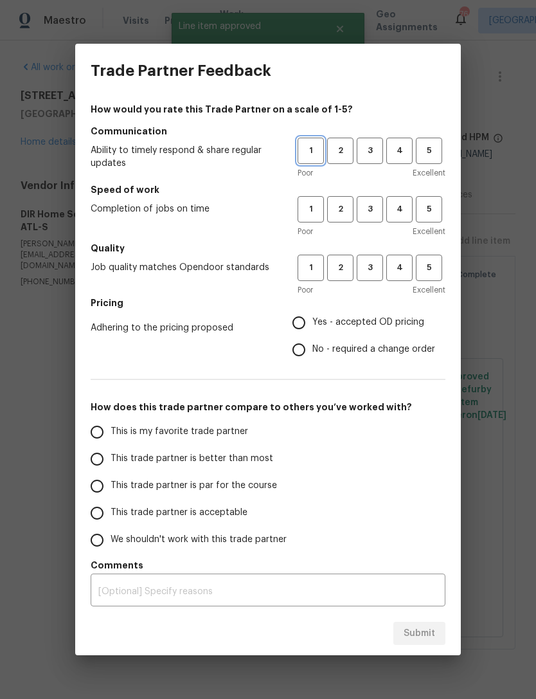
click at [311, 152] on span "1" at bounding box center [311, 150] width 24 height 15
click at [341, 150] on span "2" at bounding box center [341, 150] width 24 height 15
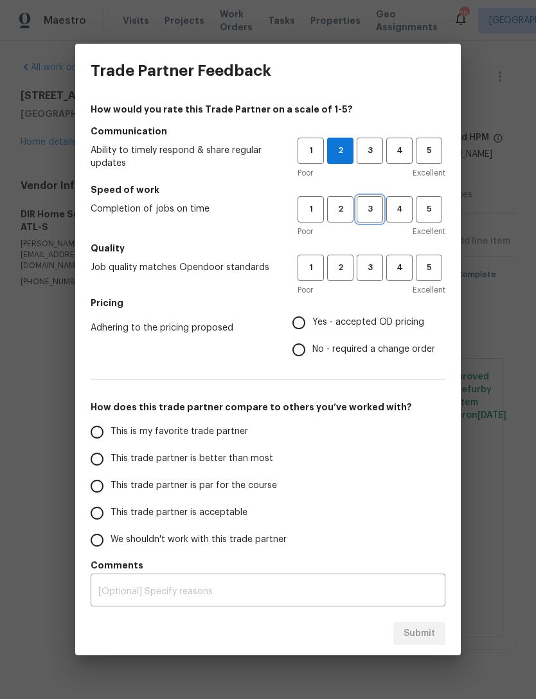
click at [372, 206] on span "3" at bounding box center [370, 209] width 24 height 15
click at [374, 269] on span "3" at bounding box center [370, 267] width 24 height 15
click at [302, 325] on input "Yes - accepted OD pricing" at bounding box center [298, 322] width 27 height 27
radio input "true"
click at [100, 459] on input "This trade partner is better than most" at bounding box center [97, 459] width 27 height 27
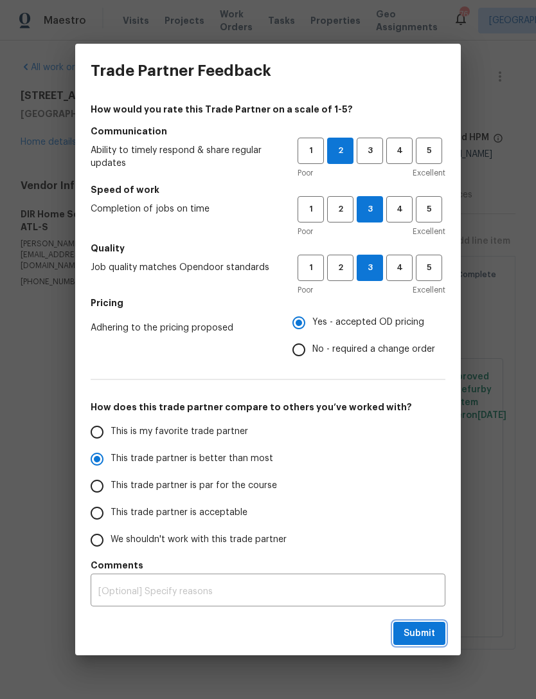
click at [409, 627] on span "Submit" at bounding box center [420, 634] width 32 height 16
radio input "true"
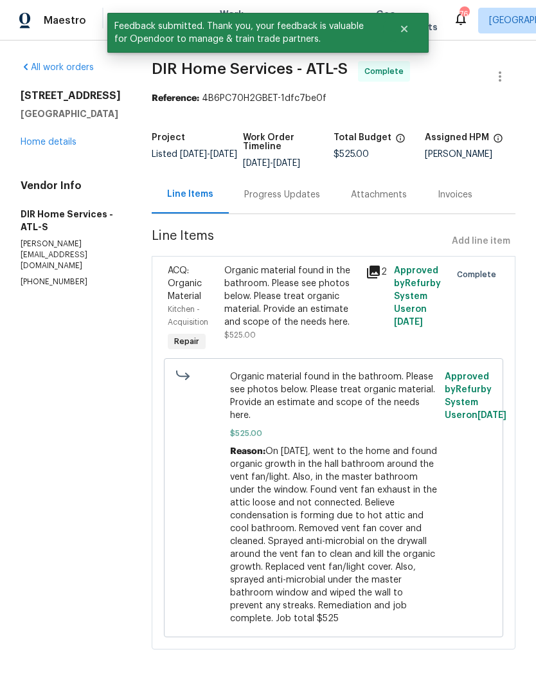
click at [80, 132] on div "121 Northwoods Rd Sharpsburg, GA 30277 Home details" at bounding box center [71, 118] width 100 height 59
click at [51, 141] on link "Home details" at bounding box center [49, 142] width 56 height 9
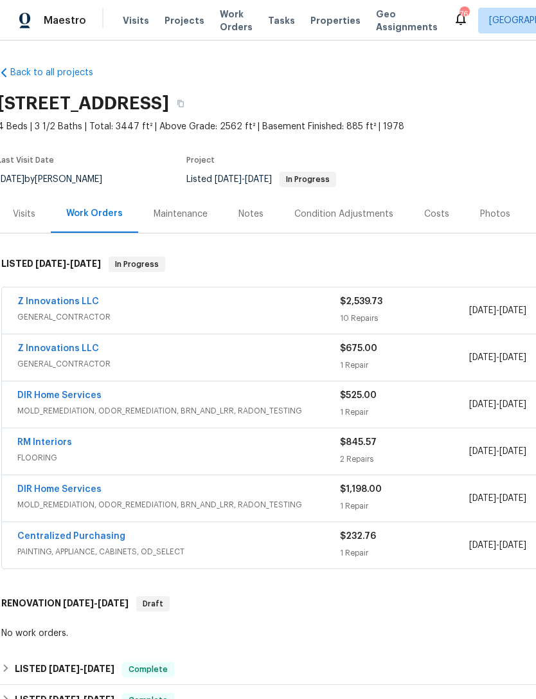
scroll to position [0, 3]
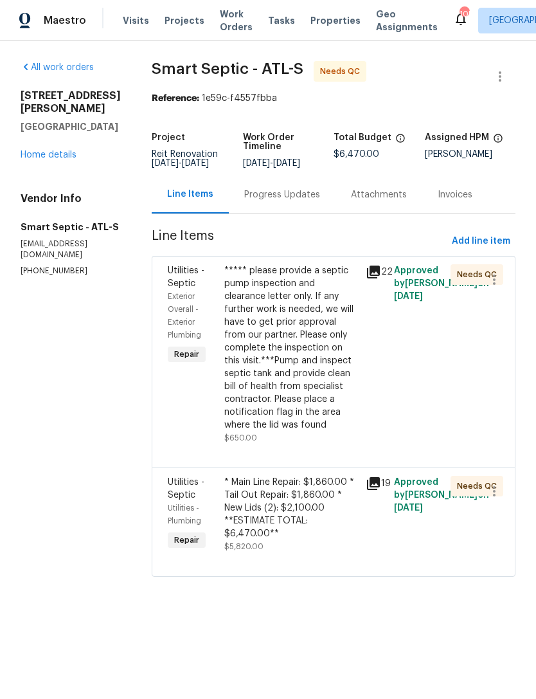
click at [51, 159] on link "Home details" at bounding box center [49, 154] width 56 height 9
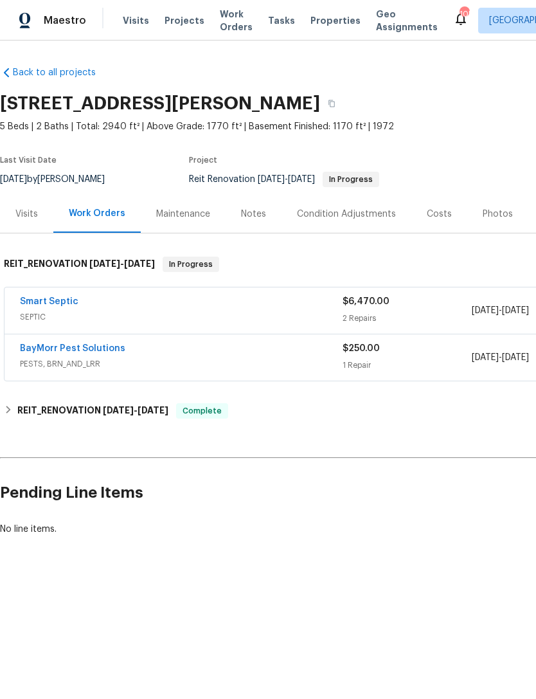
click at [47, 305] on link "Smart Septic" at bounding box center [49, 301] width 59 height 9
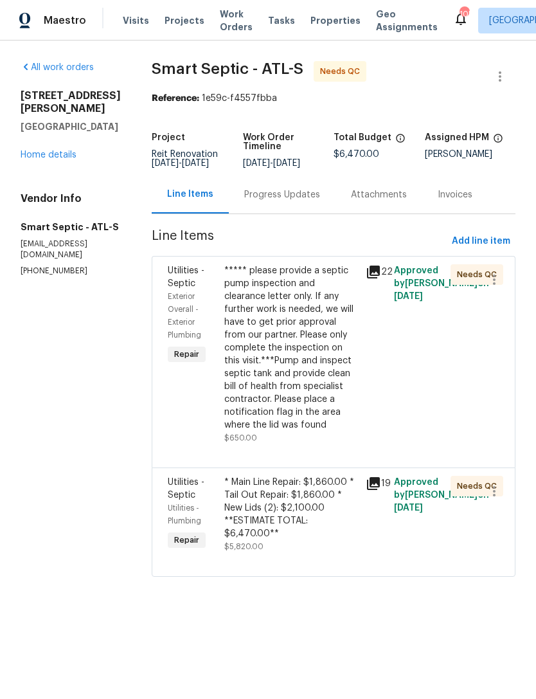
click at [267, 349] on div "***** please provide a septic pump inspection and clearance letter only. If any…" at bounding box center [291, 347] width 134 height 167
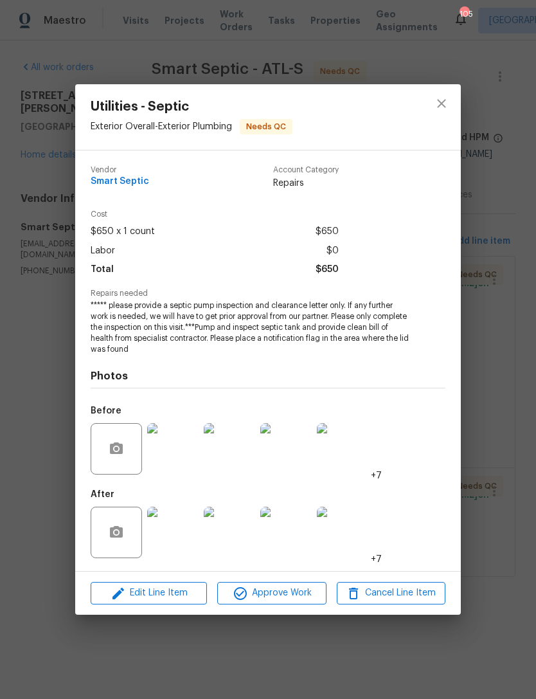
click at [179, 541] on img at bounding box center [172, 532] width 51 height 51
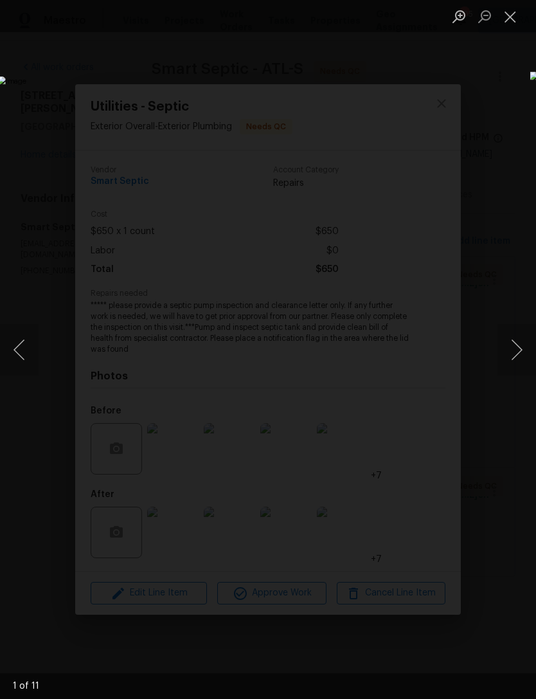
click at [520, 348] on button "Next image" at bounding box center [517, 349] width 39 height 51
click at [522, 348] on button "Next image" at bounding box center [517, 349] width 39 height 51
click at [525, 349] on button "Next image" at bounding box center [517, 349] width 39 height 51
click at [510, 349] on button "Next image" at bounding box center [517, 349] width 39 height 51
click at [519, 353] on button "Next image" at bounding box center [517, 349] width 39 height 51
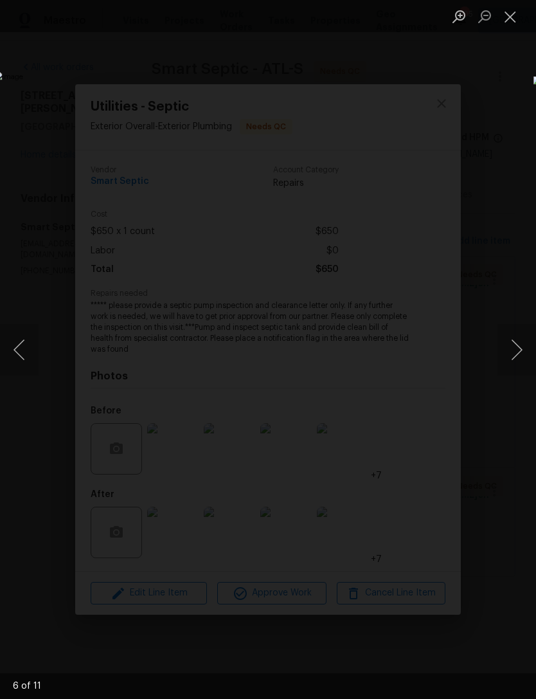
click at [521, 21] on button "Close lightbox" at bounding box center [511, 16] width 26 height 23
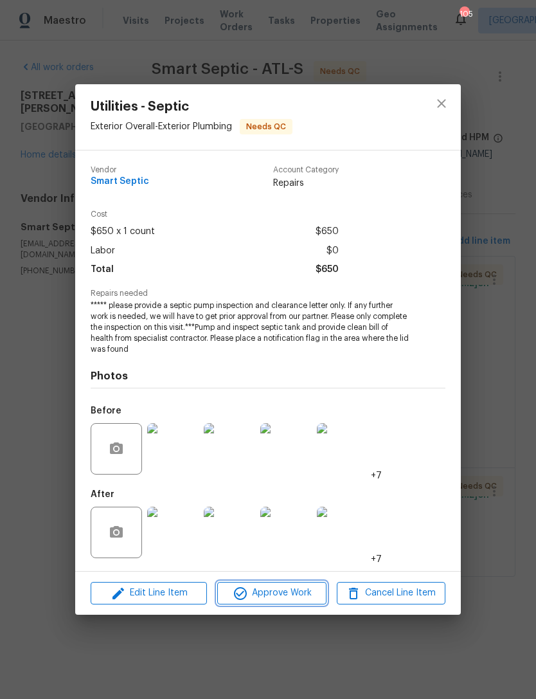
click at [282, 593] on span "Approve Work" at bounding box center [271, 593] width 101 height 16
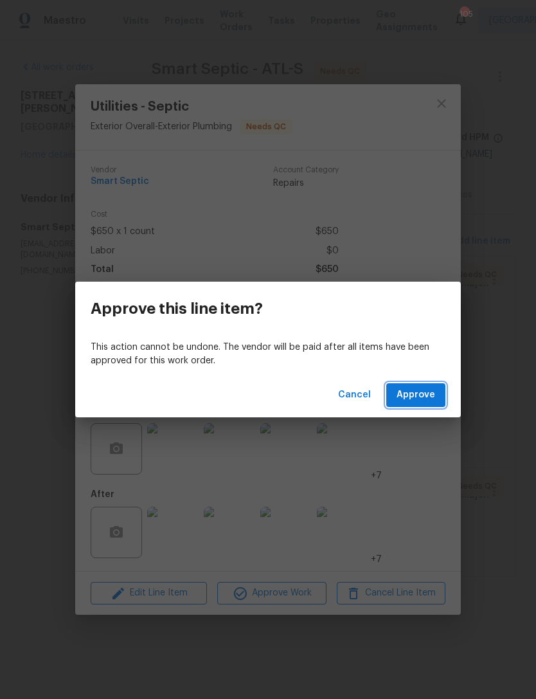
click at [417, 405] on button "Approve" at bounding box center [415, 395] width 59 height 24
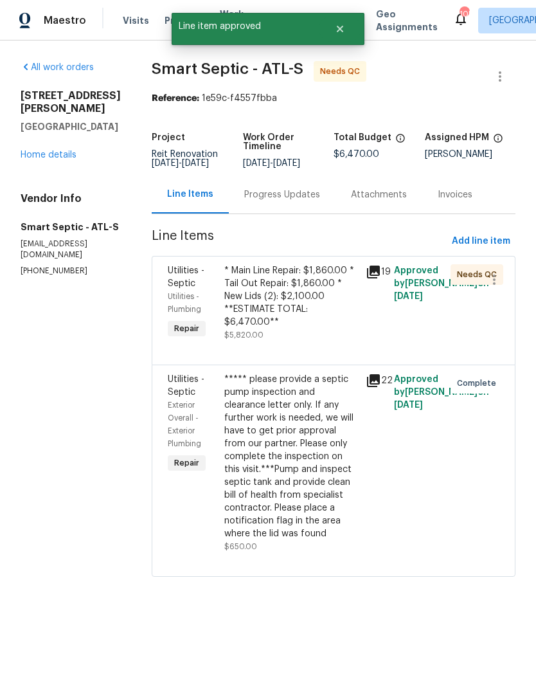
click at [298, 325] on div "* Main Line Repair: $1,860.00 * Tail Out Repair: $1,860.00 * New Lids (2): $2,1…" at bounding box center [291, 302] width 134 height 77
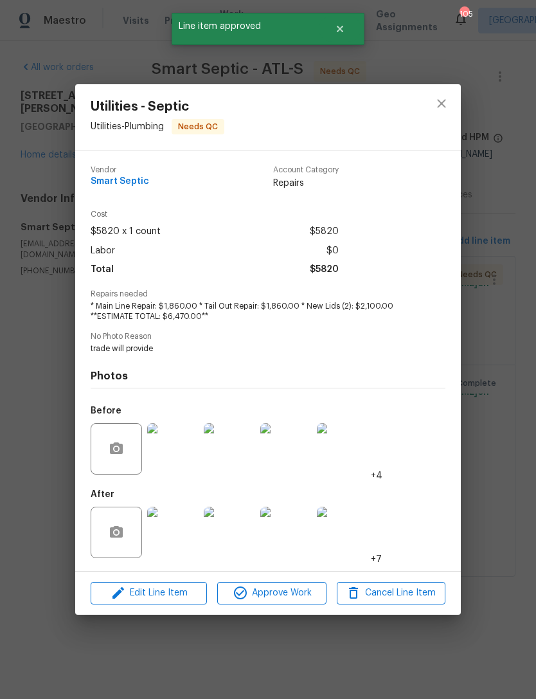
click at [494, 333] on div "Utilities - Septic Utilities - Plumbing Needs QC Vendor Smart Septic Account Ca…" at bounding box center [268, 349] width 536 height 699
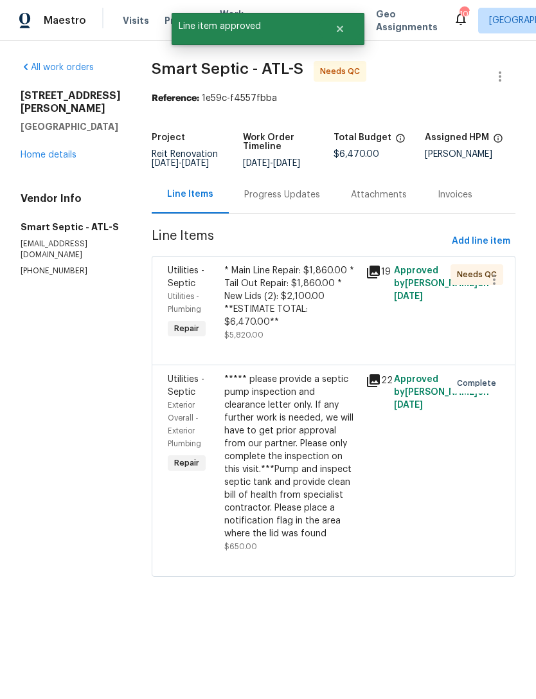
click at [284, 201] on div "Progress Updates" at bounding box center [282, 194] width 76 height 13
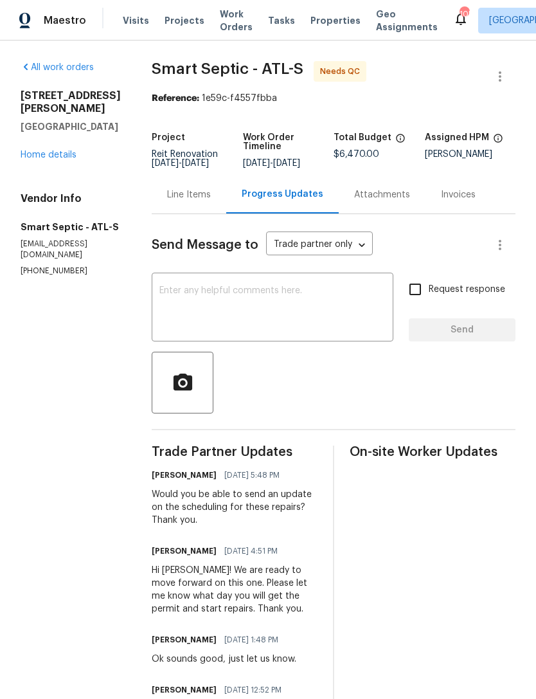
click at [55, 159] on link "Home details" at bounding box center [49, 154] width 56 height 9
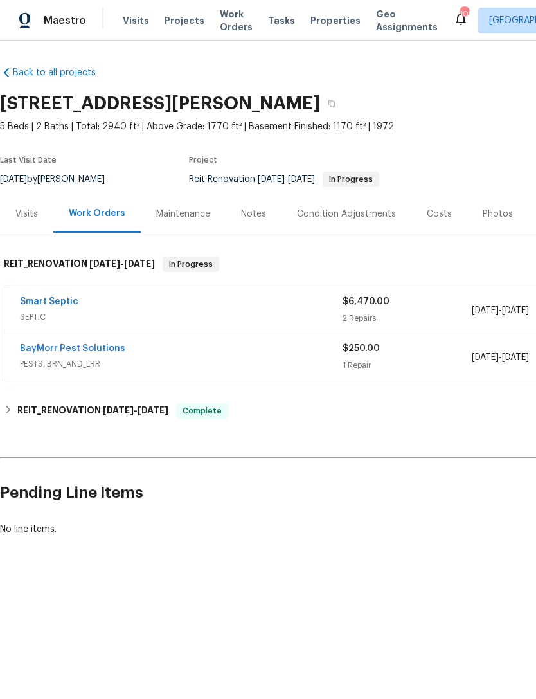
click at [51, 305] on link "Smart Septic" at bounding box center [49, 301] width 59 height 9
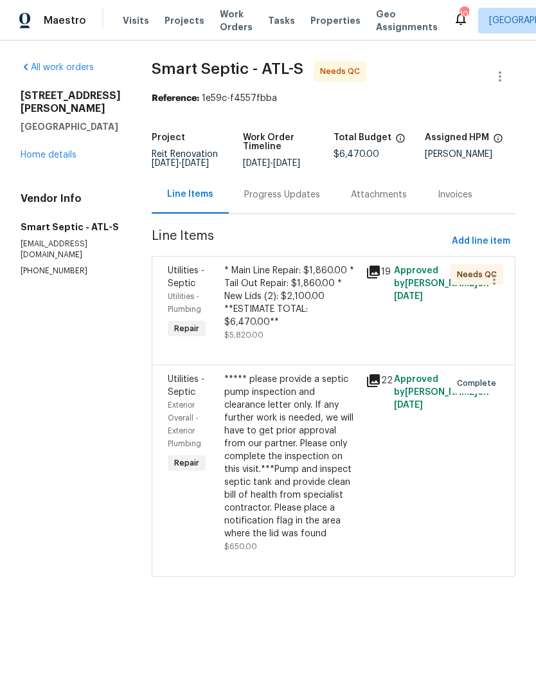
click at [297, 319] on div "* Main Line Repair: $1,860.00 * Tail Out Repair: $1,860.00 * New Lids (2): $2,1…" at bounding box center [291, 296] width 134 height 64
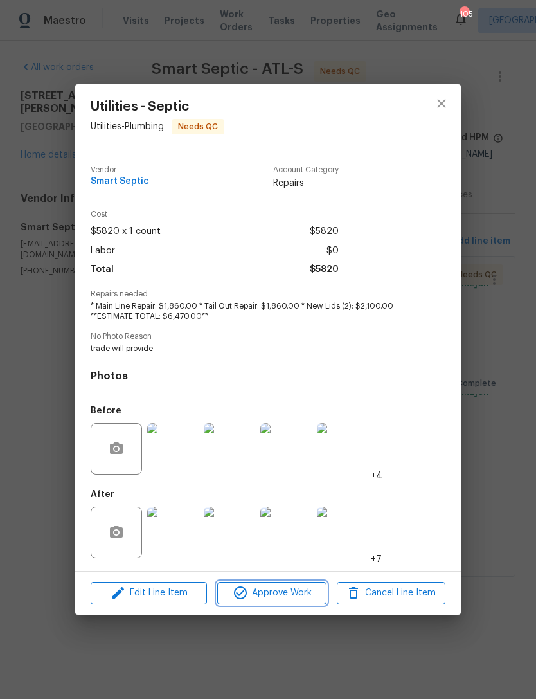
click at [269, 601] on span "Approve Work" at bounding box center [271, 593] width 101 height 16
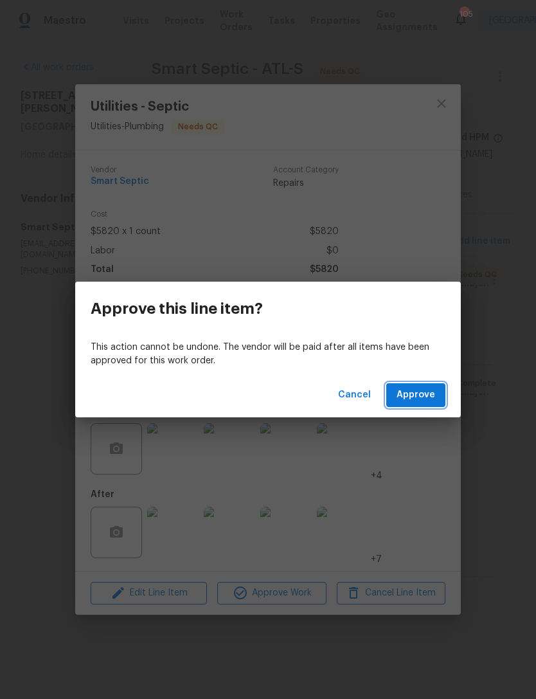
click at [441, 395] on button "Approve" at bounding box center [415, 395] width 59 height 24
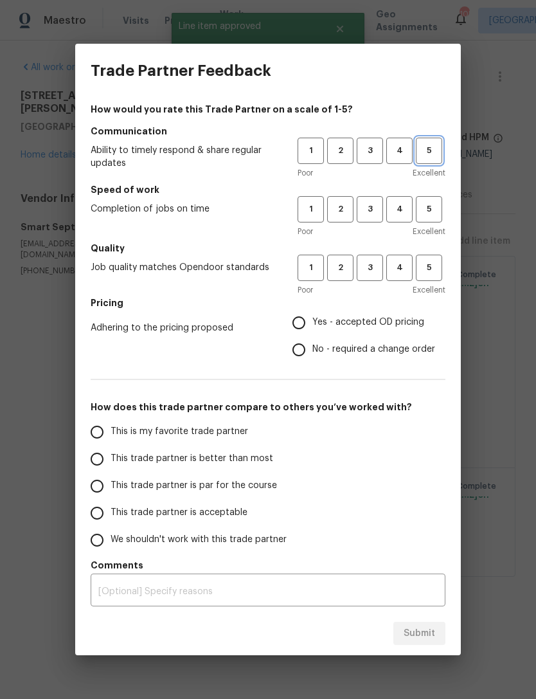
click at [420, 154] on span "5" at bounding box center [429, 150] width 24 height 15
click at [425, 209] on span "5" at bounding box center [429, 209] width 24 height 15
click at [431, 257] on button "5" at bounding box center [429, 268] width 26 height 26
click at [296, 334] on input "Yes - accepted OD pricing" at bounding box center [298, 322] width 27 height 27
radio input "true"
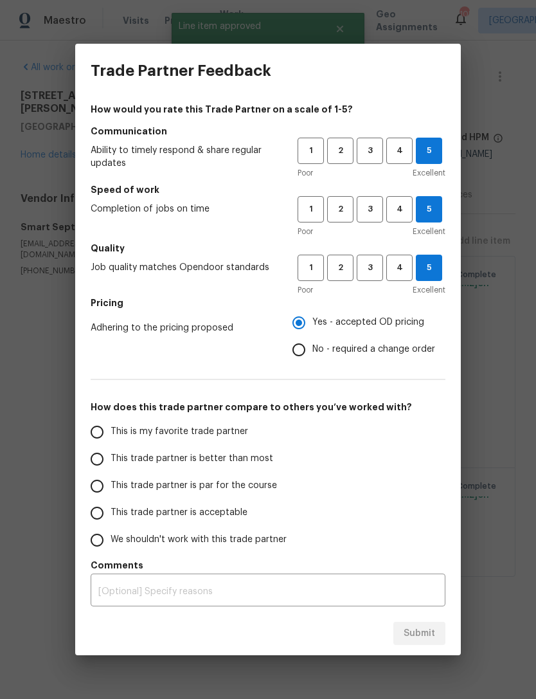
click at [97, 437] on input "This is my favorite trade partner" at bounding box center [97, 432] width 27 height 27
click at [379, 210] on span "3" at bounding box center [370, 209] width 24 height 15
radio input "true"
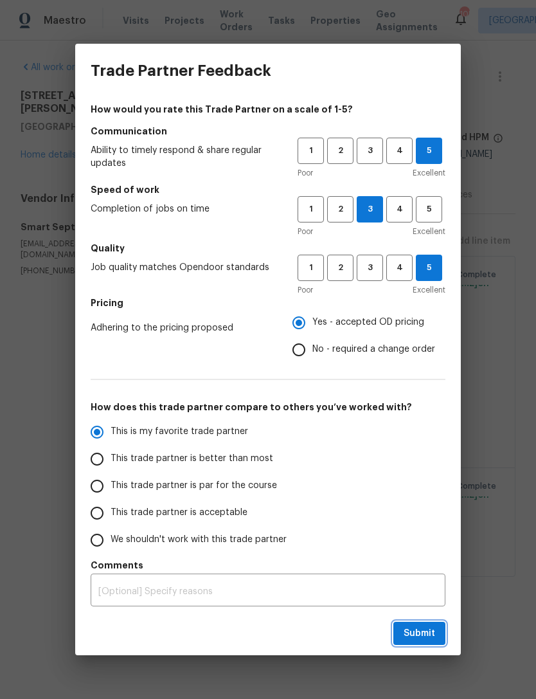
click at [416, 635] on span "Submit" at bounding box center [420, 634] width 32 height 16
radio input "false"
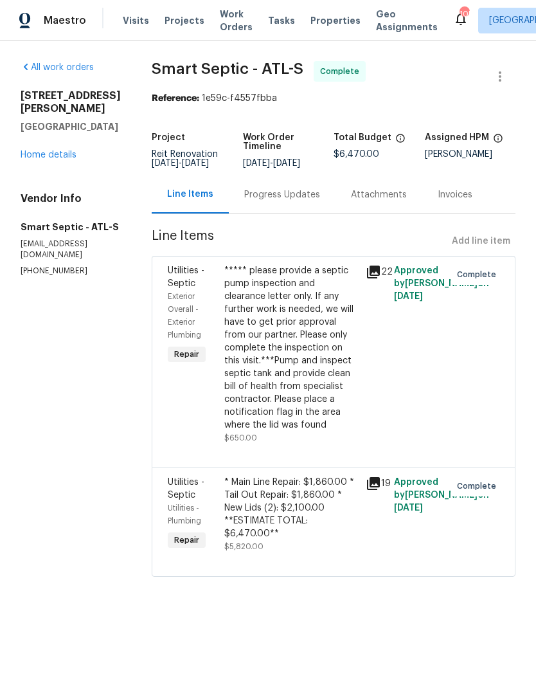
click at [59, 159] on link "Home details" at bounding box center [49, 154] width 56 height 9
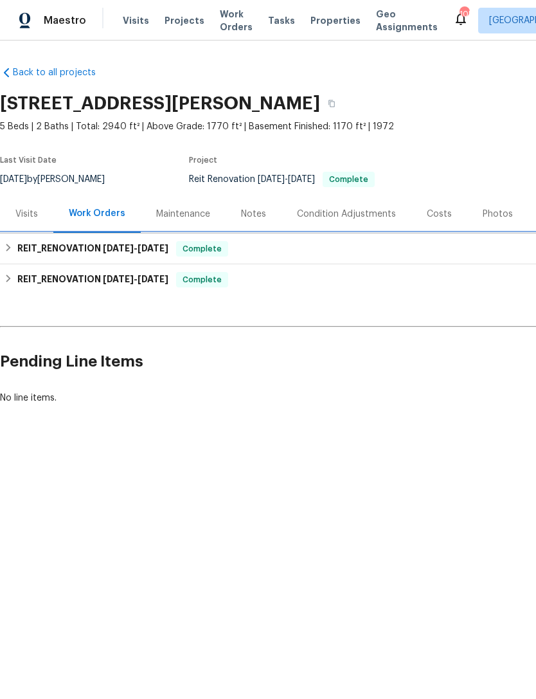
click at [64, 249] on h6 "REIT_RENOVATION 9/22/25 - 9/24/25" at bounding box center [92, 248] width 151 height 15
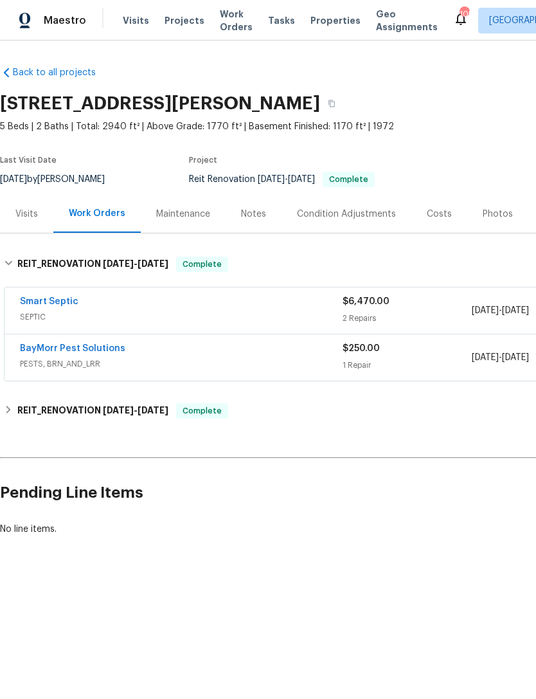
click at [55, 303] on link "Smart Septic" at bounding box center [49, 301] width 59 height 9
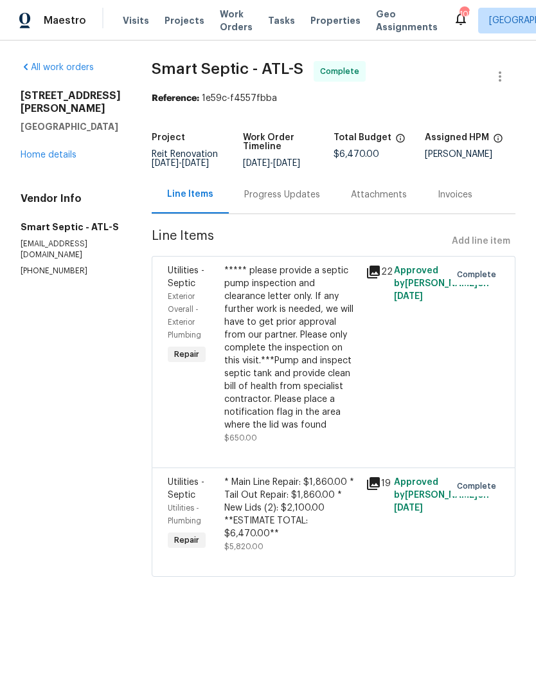
click at [338, 346] on div "***** please provide a septic pump inspection and clearance letter only. If any…" at bounding box center [291, 347] width 134 height 167
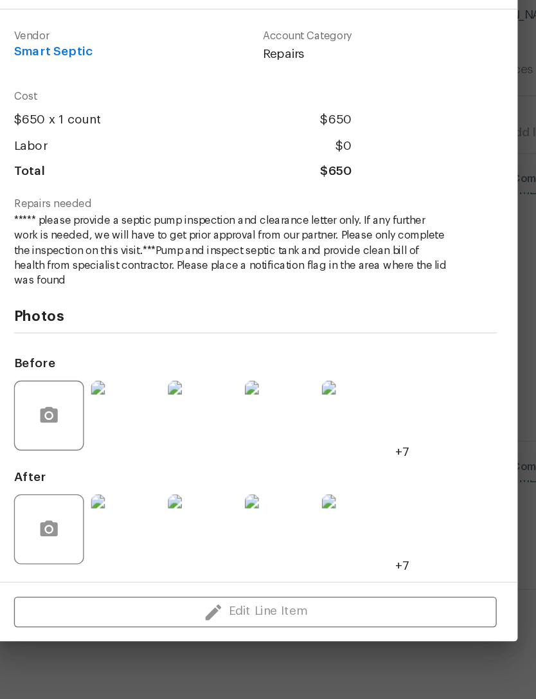
click at [204, 507] on img at bounding box center [229, 532] width 51 height 51
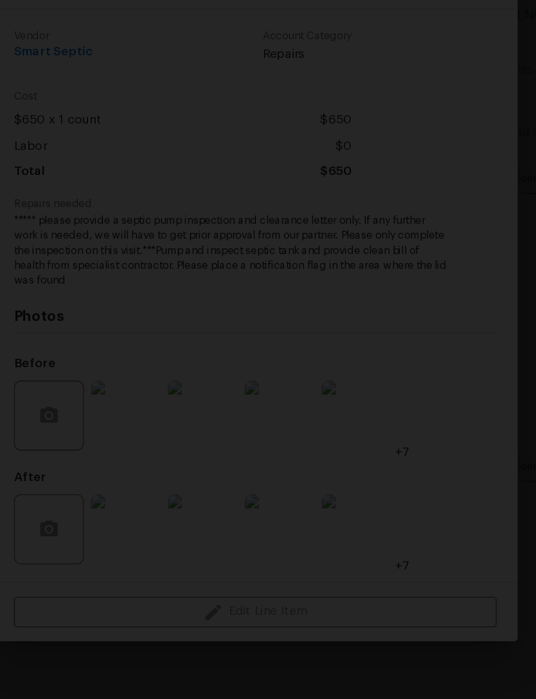
click at [349, 71] on img "Lightbox" at bounding box center [136, 349] width 426 height 556
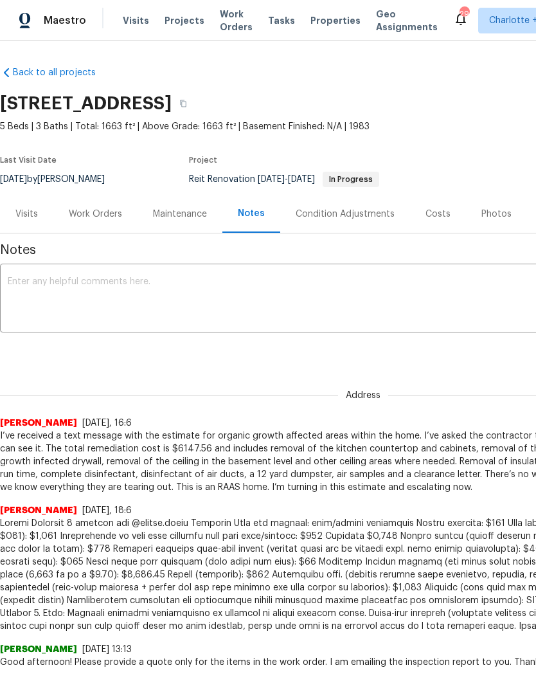
scroll to position [41, 0]
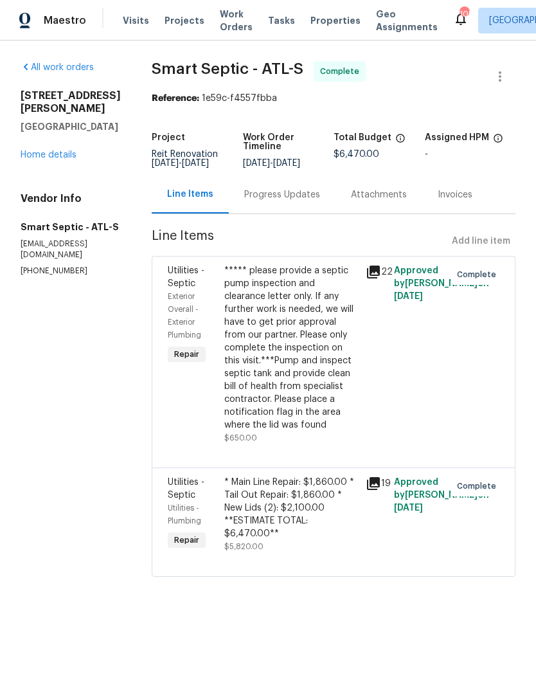
click at [57, 159] on link "Home details" at bounding box center [49, 154] width 56 height 9
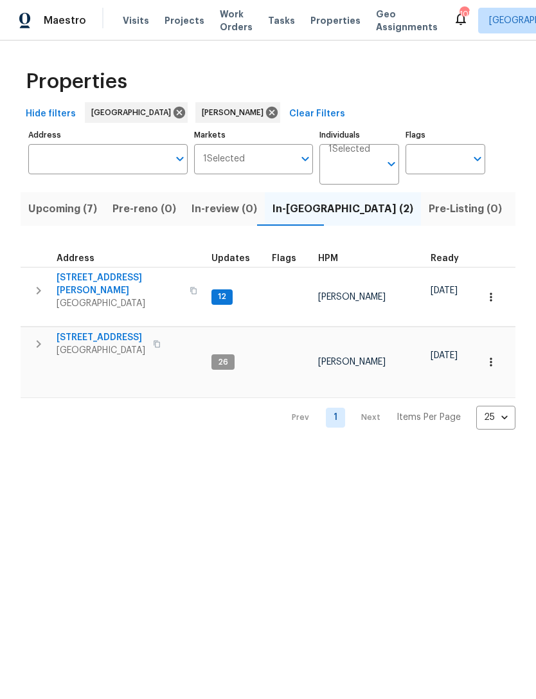
click at [429, 212] on span "Pre-Listing (0)" at bounding box center [465, 209] width 73 height 18
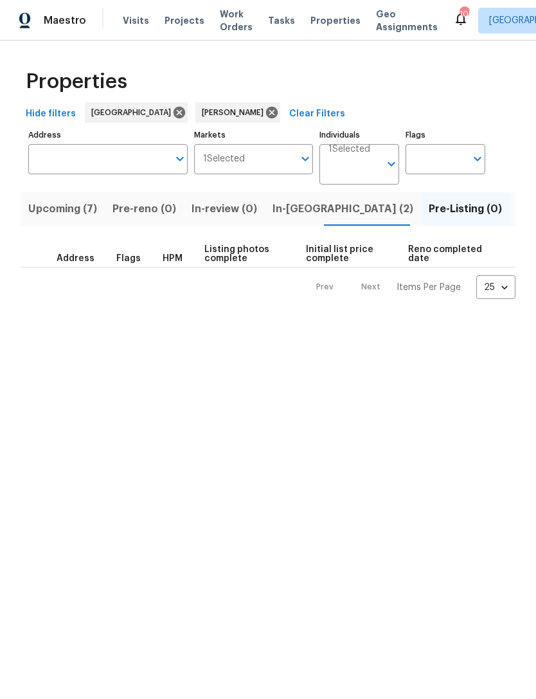
click at [287, 204] on span "In-reno (2)" at bounding box center [343, 209] width 141 height 18
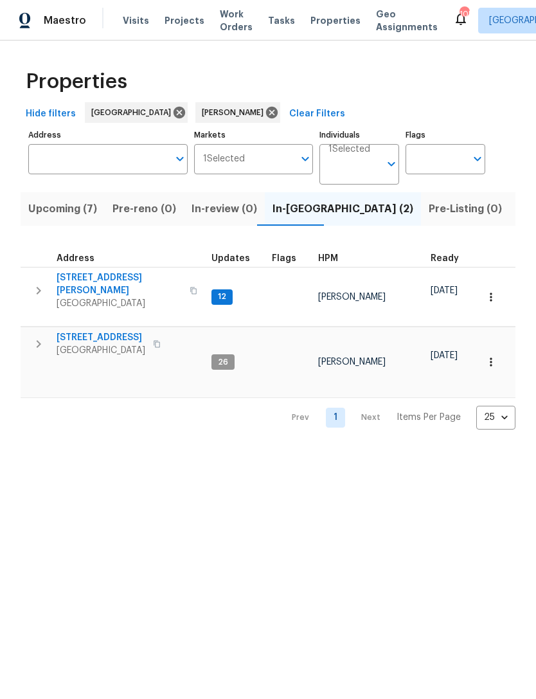
click at [122, 147] on input "Address" at bounding box center [98, 159] width 140 height 30
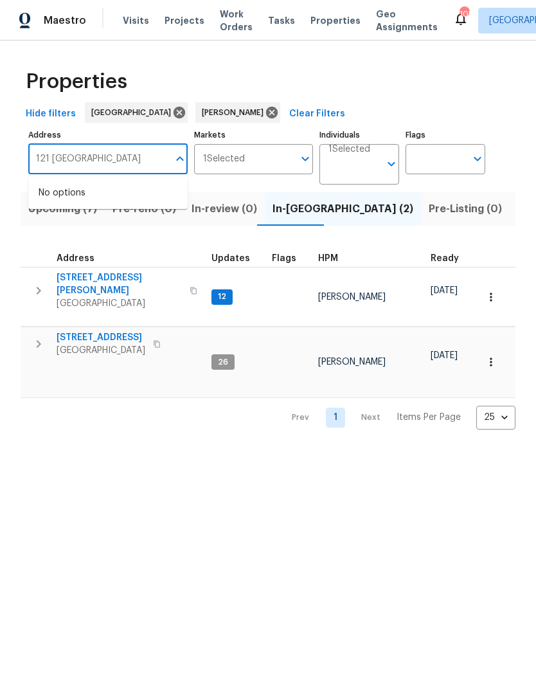
type input "121 northwoods"
click at [116, 194] on li "121 Northwoods Rd Sharpsburg GA 30277" at bounding box center [107, 193] width 159 height 21
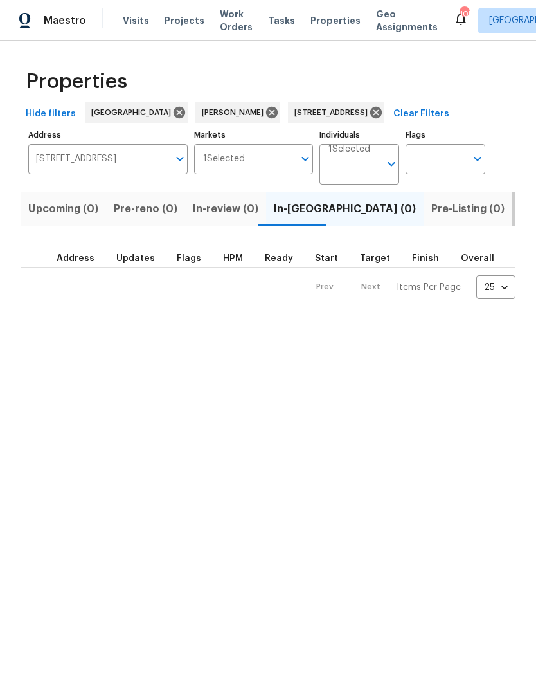
click at [520, 206] on span "Listed (1)" at bounding box center [543, 209] width 46 height 18
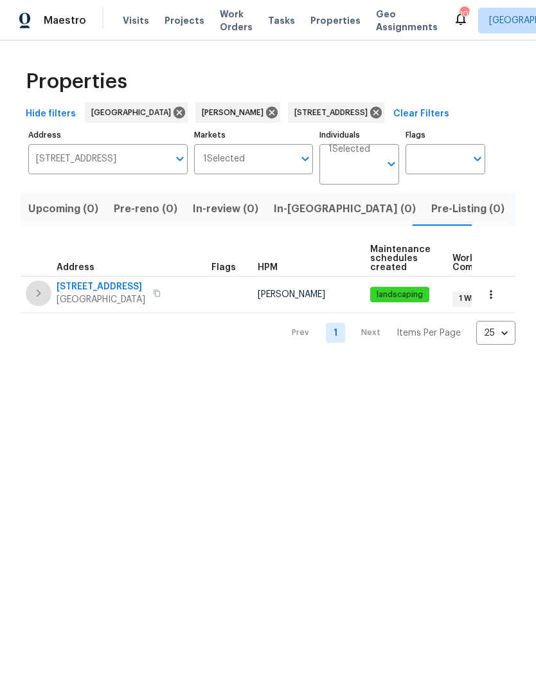
click at [48, 284] on button "button" at bounding box center [39, 293] width 26 height 26
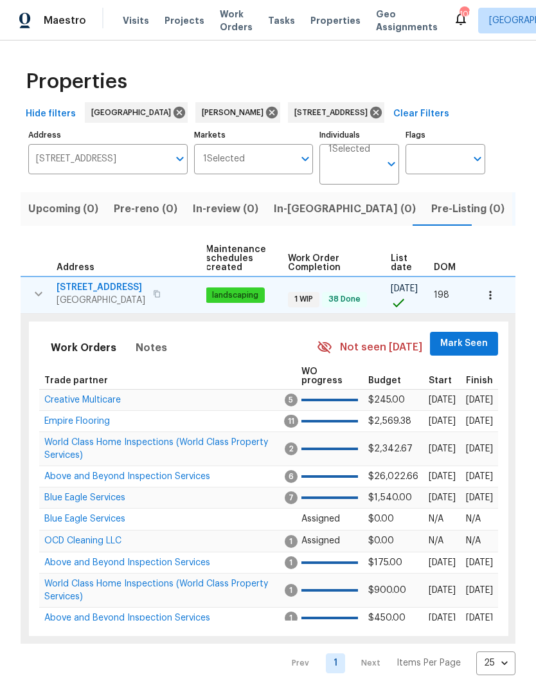
scroll to position [0, 165]
click at [476, 349] on span "Mark Seen" at bounding box center [465, 344] width 48 height 16
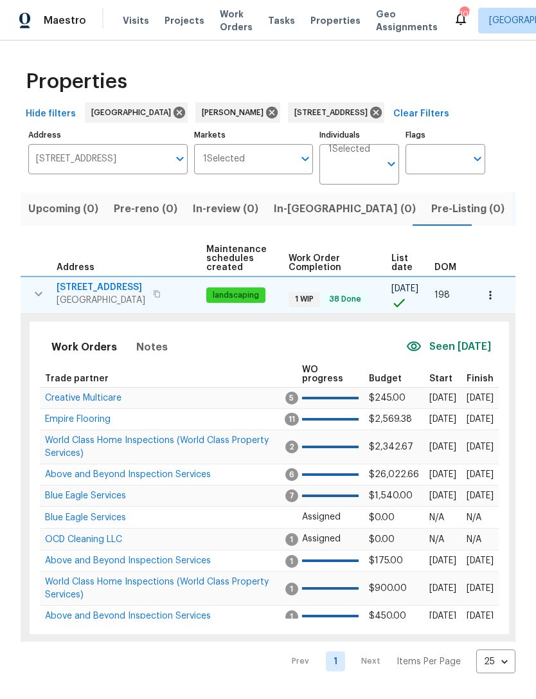
click at [498, 298] on button "button" at bounding box center [490, 295] width 28 height 28
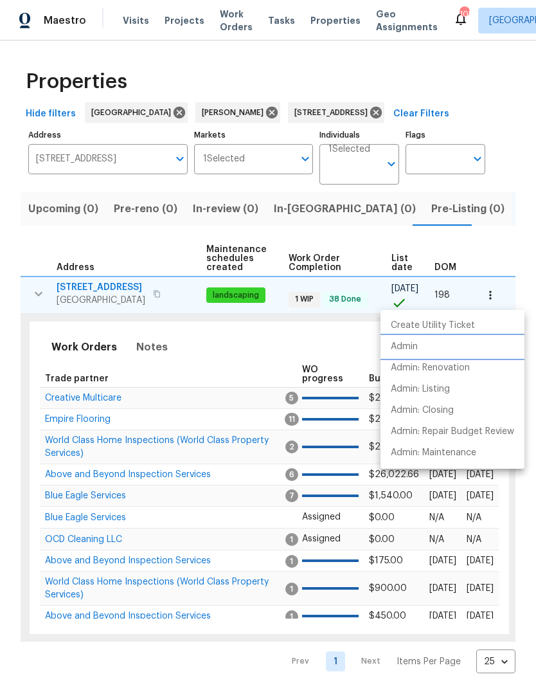
click at [419, 351] on li "Admin" at bounding box center [453, 346] width 144 height 21
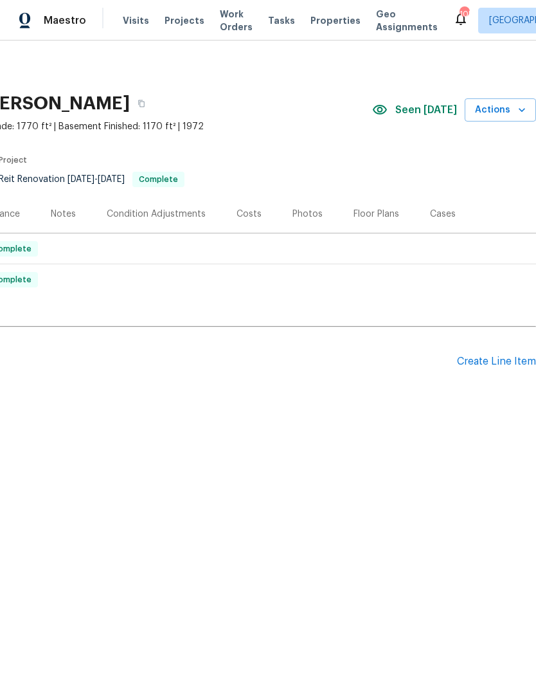
scroll to position [0, 190]
click at [521, 107] on icon "button" at bounding box center [522, 110] width 13 height 13
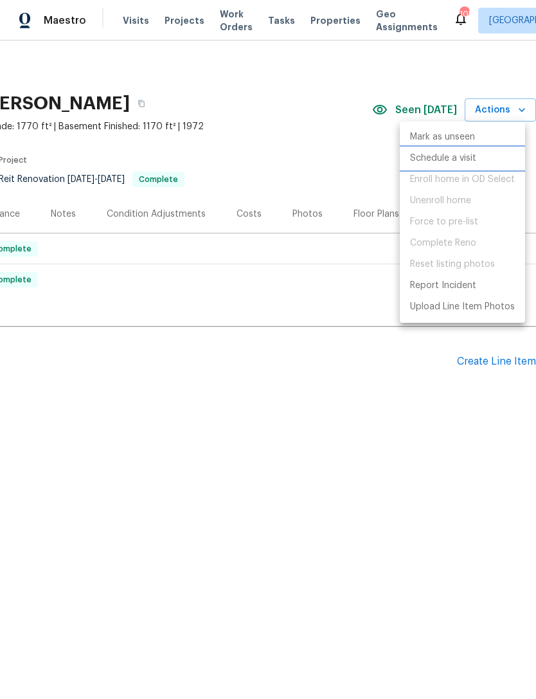
click at [472, 161] on p "Schedule a visit" at bounding box center [443, 159] width 66 height 14
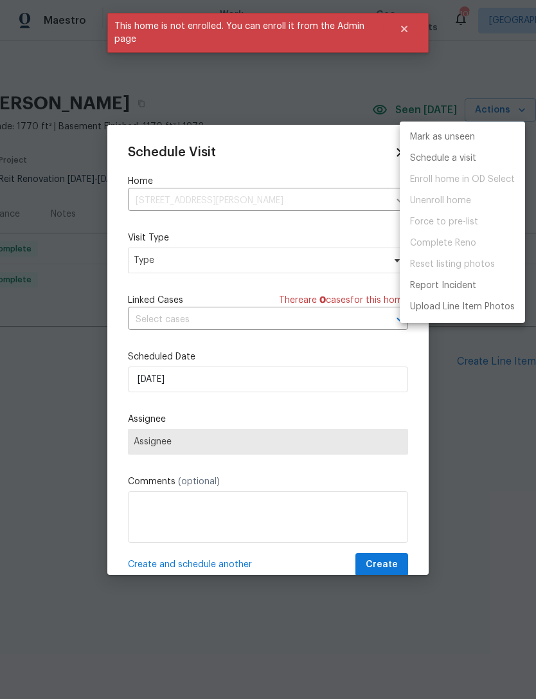
click at [321, 263] on div at bounding box center [268, 349] width 536 height 699
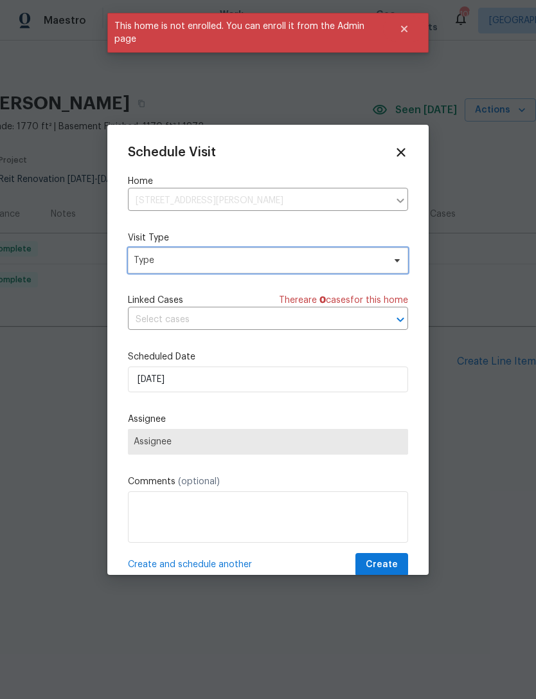
click at [366, 258] on span "Type" at bounding box center [259, 260] width 250 height 13
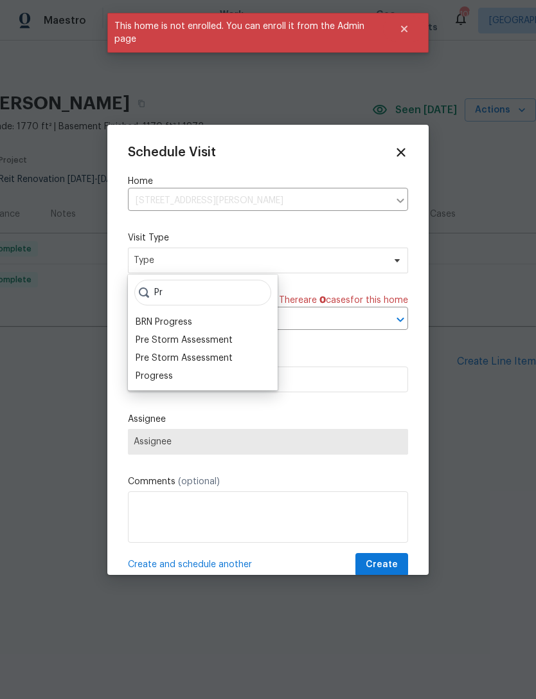
type input "P"
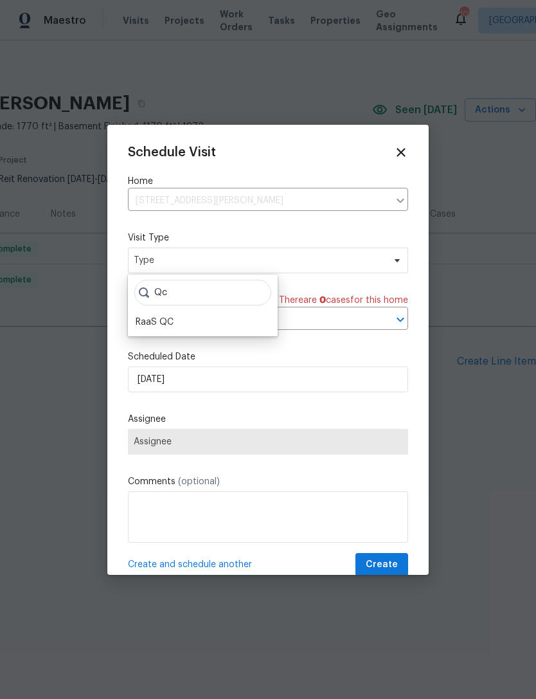
type input "Qc"
click at [261, 363] on label "Scheduled Date" at bounding box center [268, 356] width 280 height 13
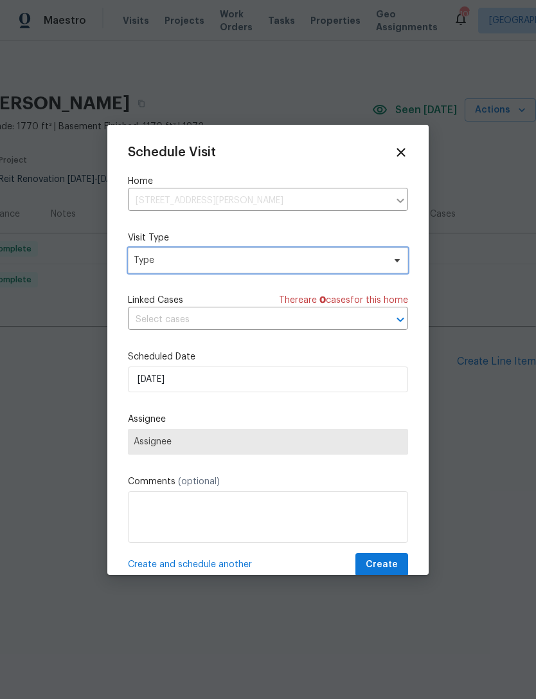
click at [215, 267] on span "Type" at bounding box center [259, 260] width 250 height 13
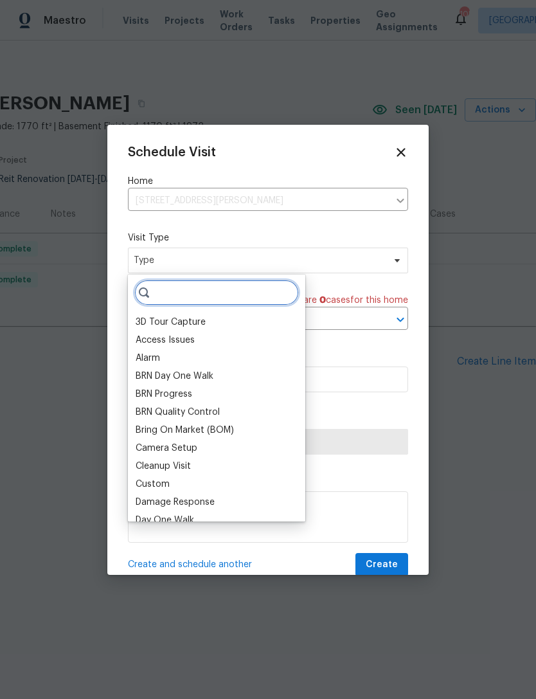
click at [219, 294] on input "search" at bounding box center [216, 293] width 165 height 26
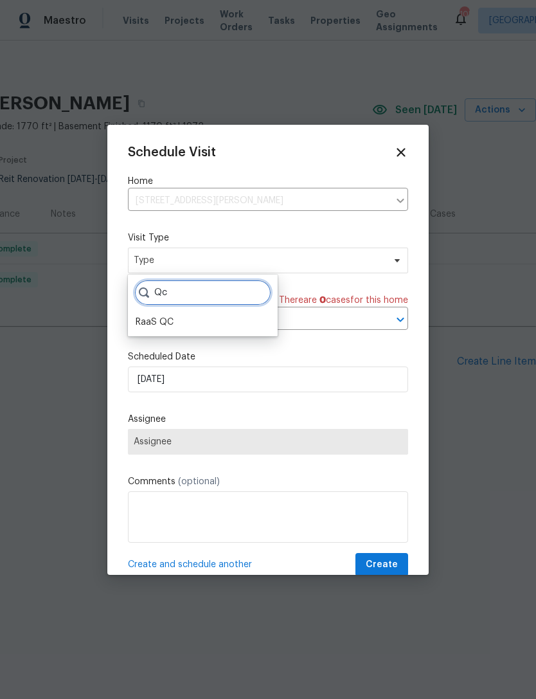
type input "Q"
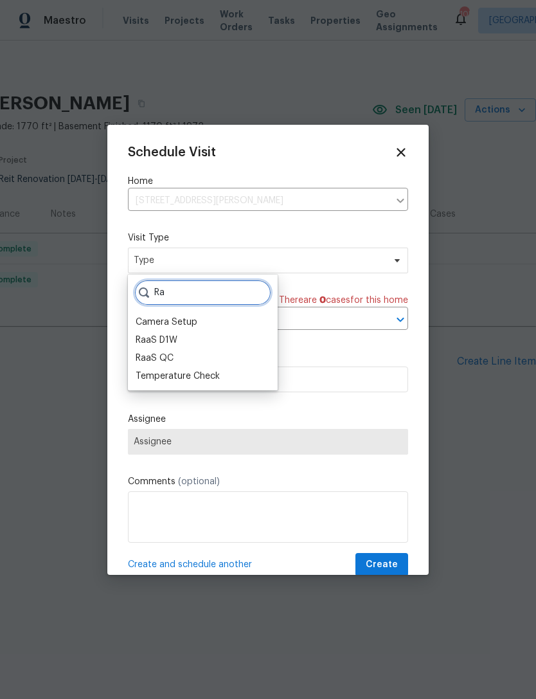
type input "Ra"
click at [171, 353] on div "RaaS QC" at bounding box center [155, 358] width 38 height 13
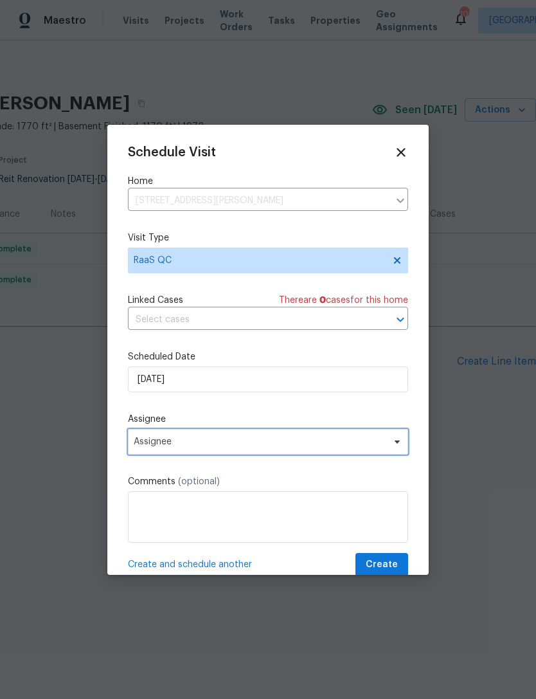
click at [291, 447] on span "Assignee" at bounding box center [260, 442] width 252 height 10
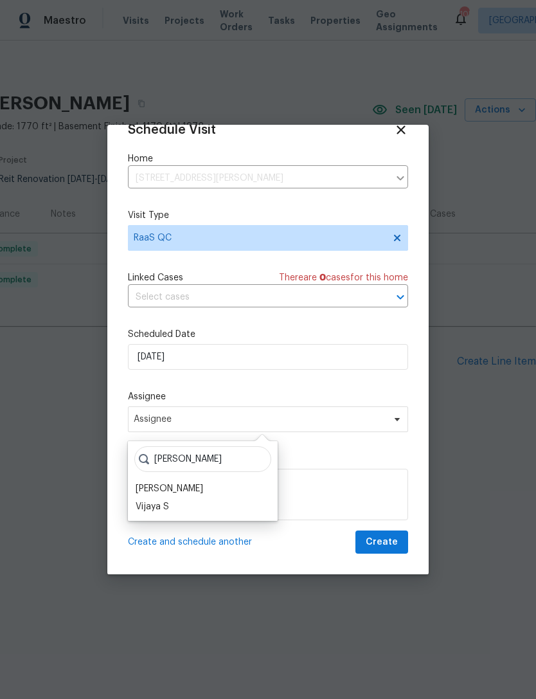
scroll to position [25, 0]
type input "[PERSON_NAME]"
click at [190, 489] on div "[PERSON_NAME]" at bounding box center [170, 489] width 68 height 13
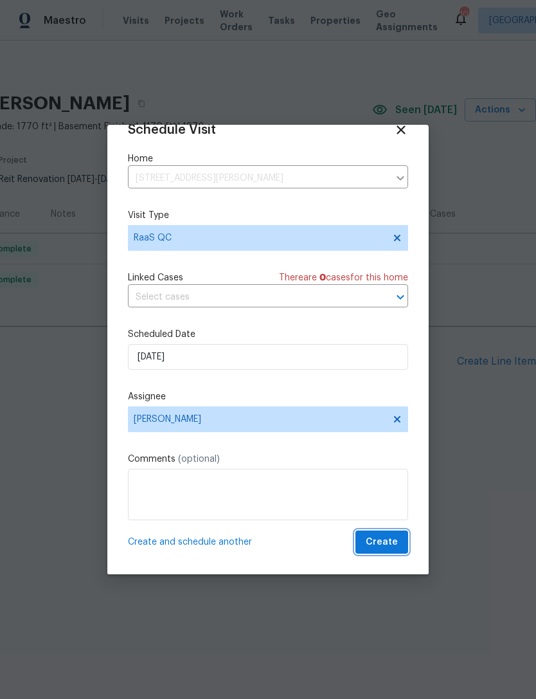
click at [389, 539] on span "Create" at bounding box center [382, 542] width 32 height 16
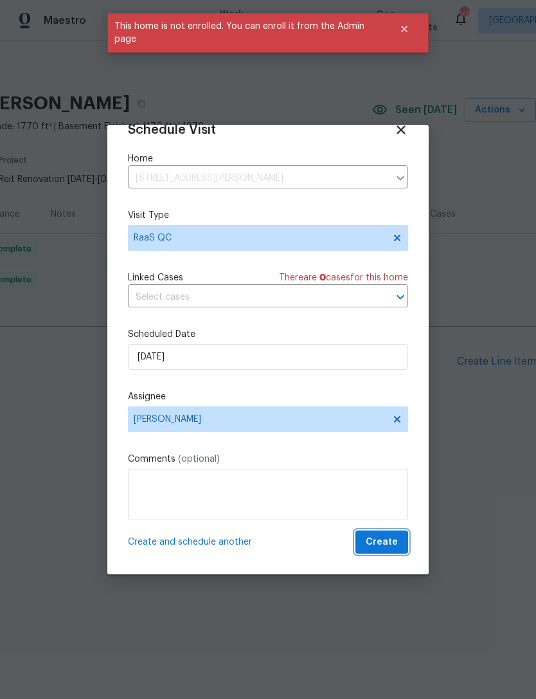
click at [395, 539] on span "Create" at bounding box center [382, 542] width 32 height 16
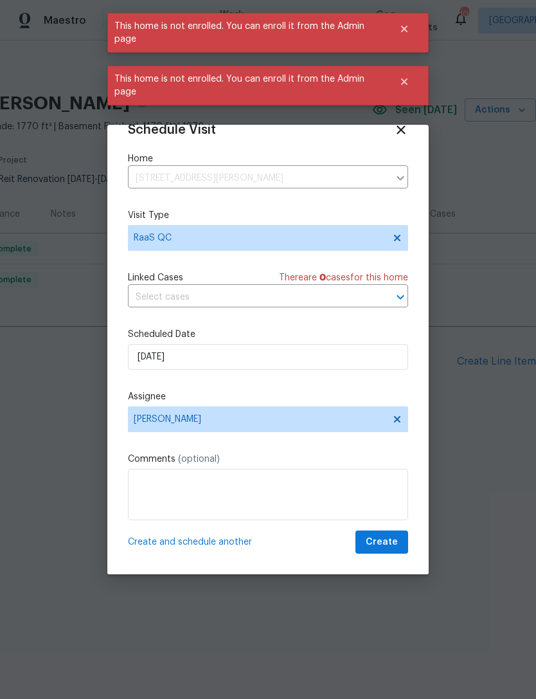
click at [465, 430] on div at bounding box center [268, 349] width 536 height 699
click at [397, 128] on icon at bounding box center [401, 130] width 14 height 14
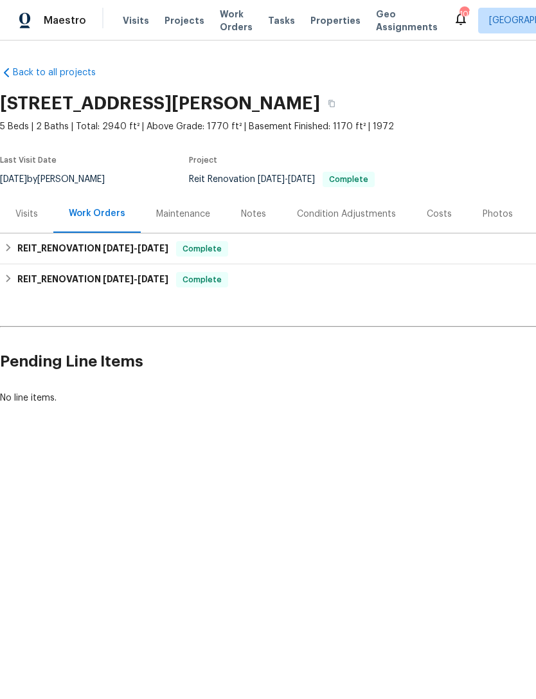
scroll to position [0, 0]
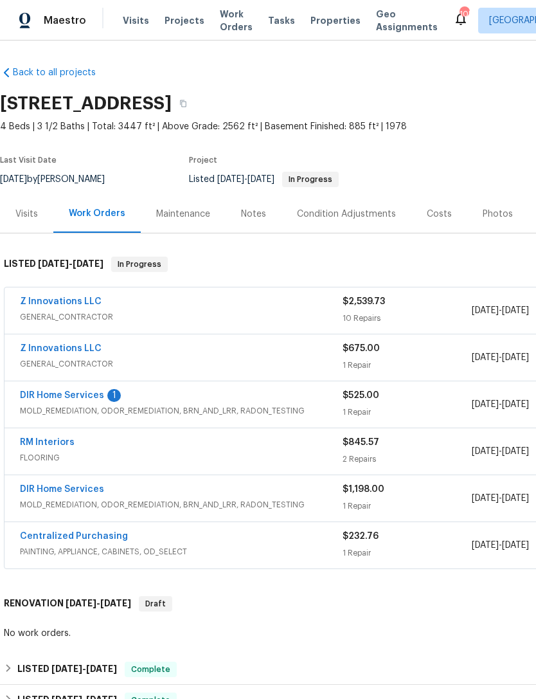
click at [80, 399] on link "DIR Home Services" at bounding box center [62, 395] width 84 height 9
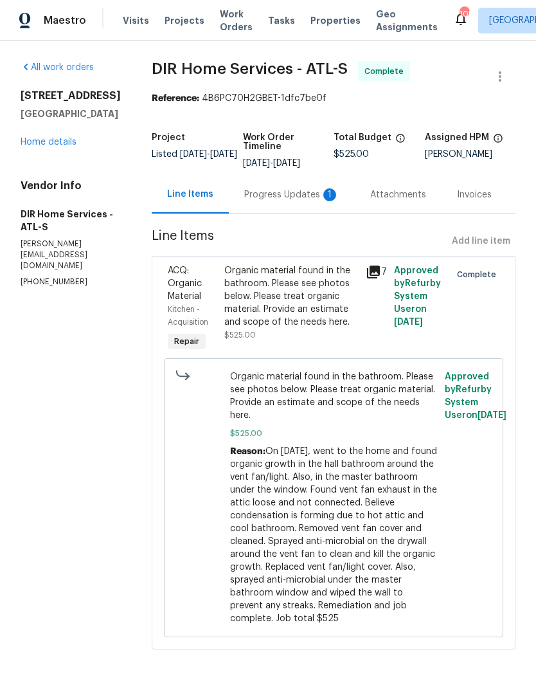
click at [309, 201] on div "Progress Updates 1" at bounding box center [291, 194] width 95 height 13
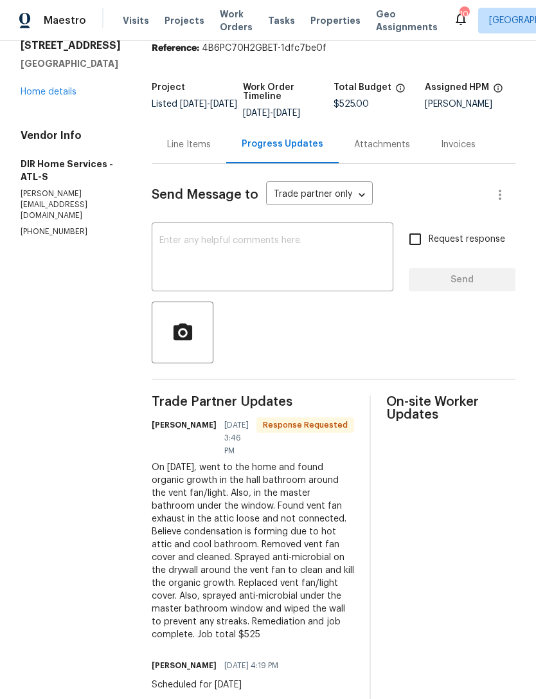
click at [305, 258] on textarea at bounding box center [272, 258] width 226 height 45
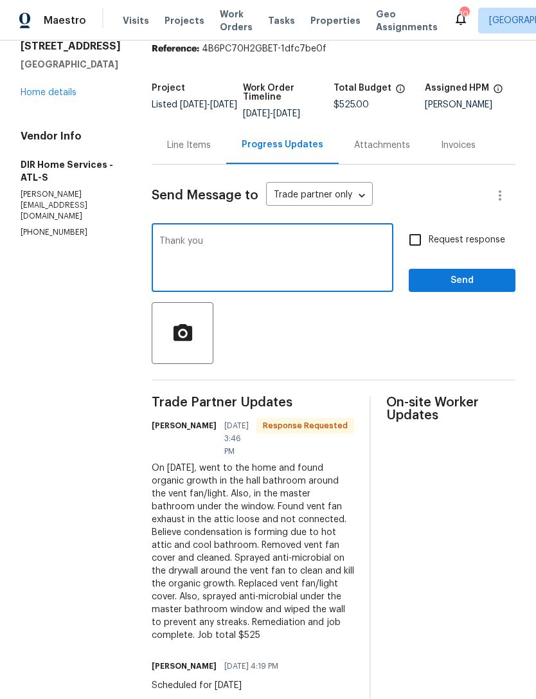
type textarea "Thank you"
click at [461, 289] on span "Send" at bounding box center [462, 281] width 86 height 16
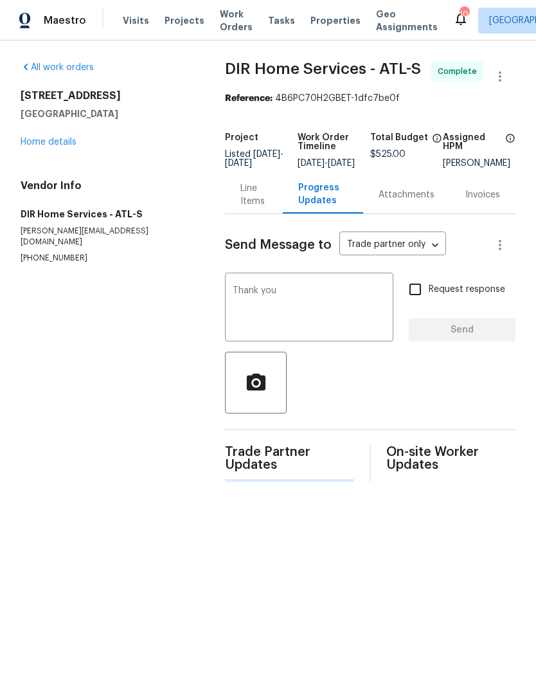
scroll to position [0, 0]
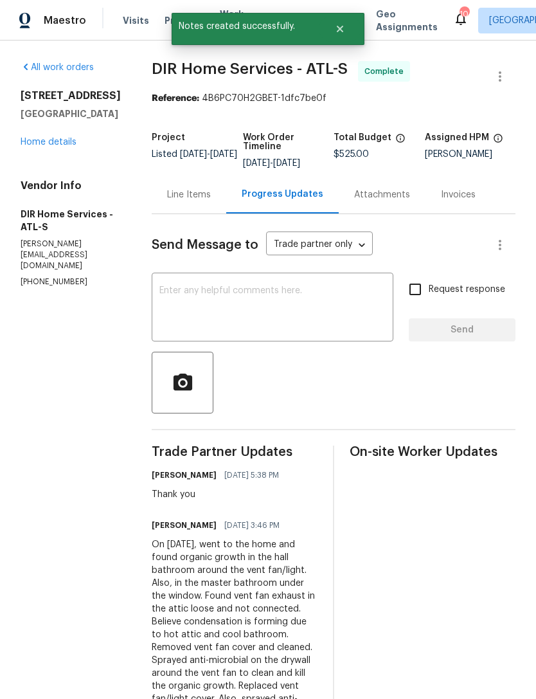
click at [60, 143] on link "Home details" at bounding box center [49, 142] width 56 height 9
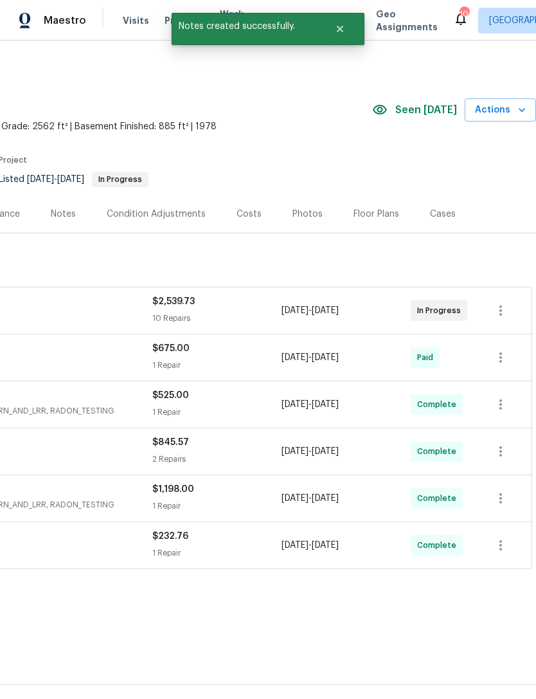
scroll to position [0, 190]
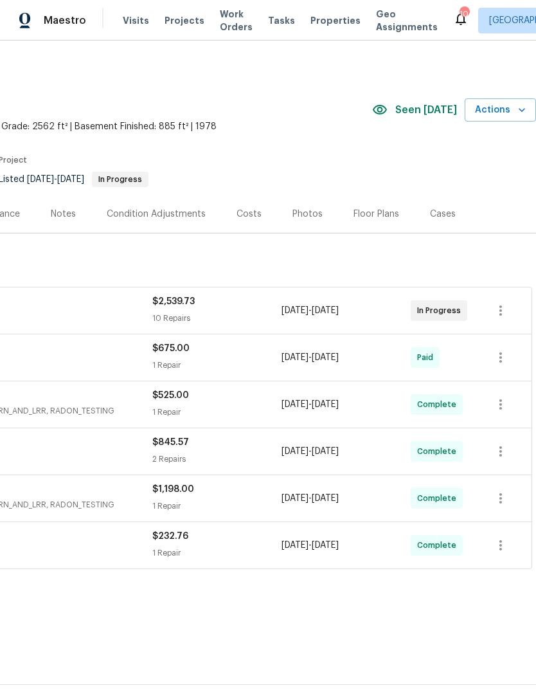
click at [302, 221] on div "Photos" at bounding box center [307, 214] width 61 height 38
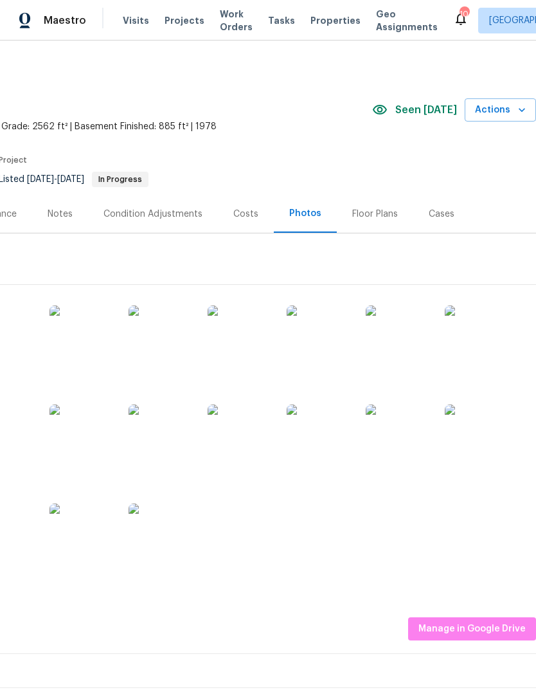
click at [176, 444] on img at bounding box center [161, 436] width 64 height 64
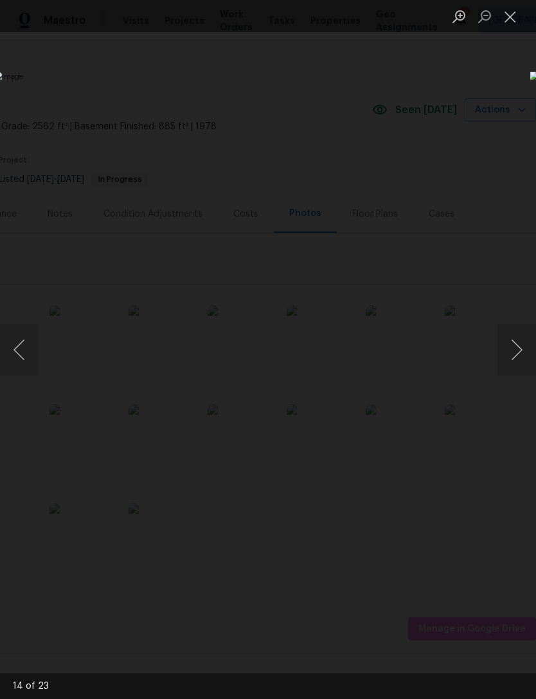
click at [521, 91] on div "Lightbox" at bounding box center [268, 349] width 536 height 699
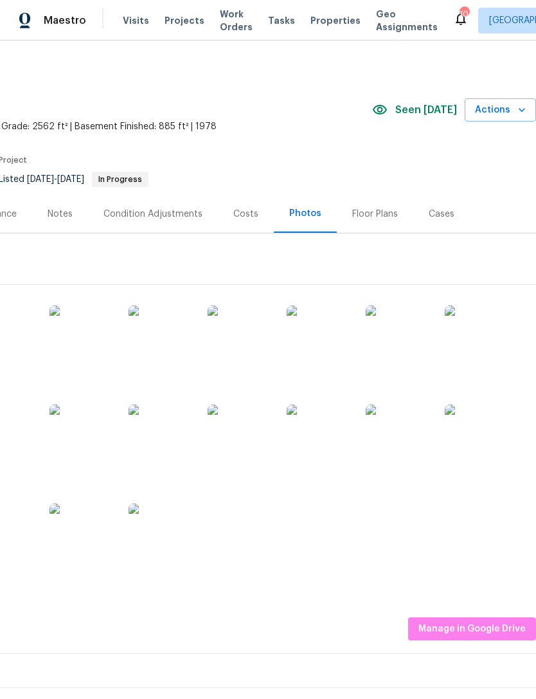
click at [171, 455] on img at bounding box center [161, 436] width 64 height 64
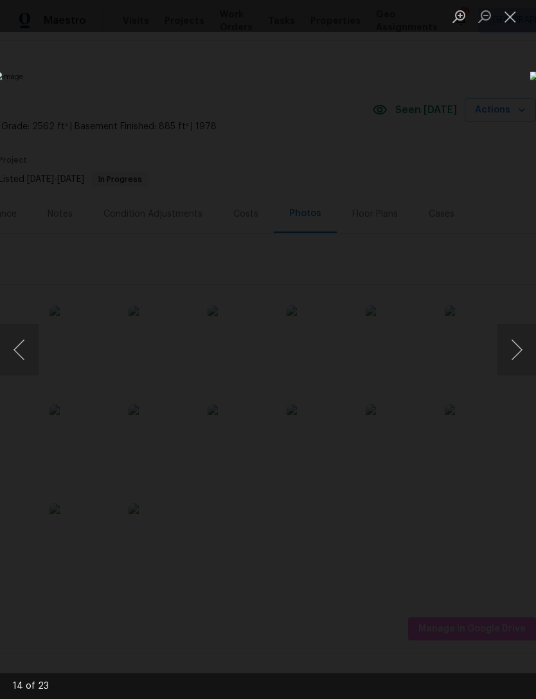
click at [514, 120] on div "Lightbox" at bounding box center [268, 349] width 536 height 699
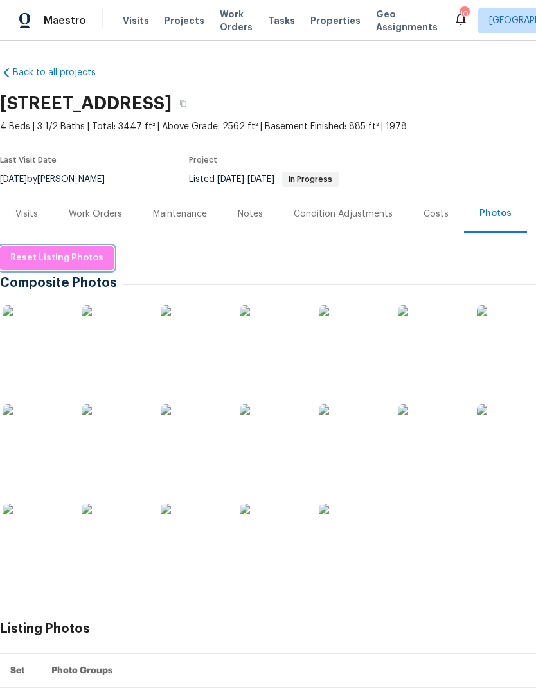
click at [73, 257] on span "Reset Listing Photos" at bounding box center [56, 258] width 93 height 16
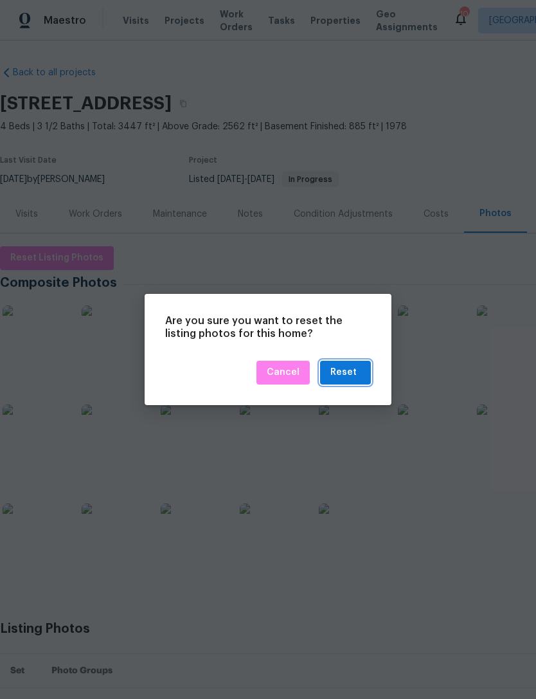
click at [354, 373] on div "Reset" at bounding box center [343, 373] width 26 height 16
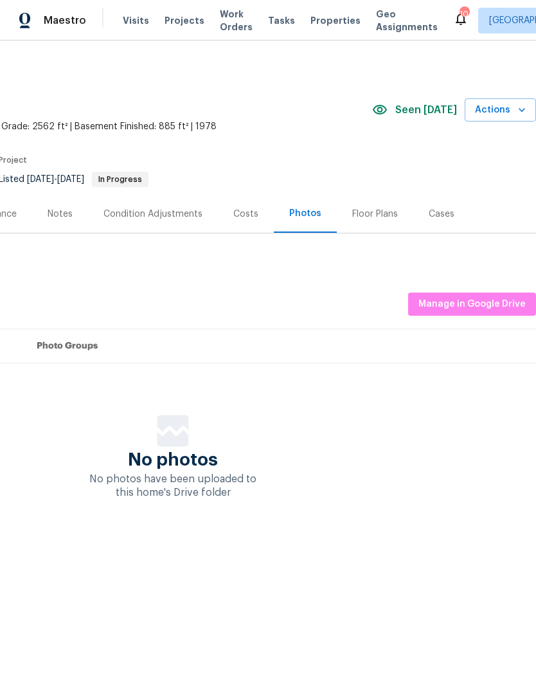
scroll to position [0, 190]
click at [490, 301] on span "Manage in Google Drive" at bounding box center [472, 304] width 107 height 16
